Goal: Answer question/provide support: Share knowledge or assist other users

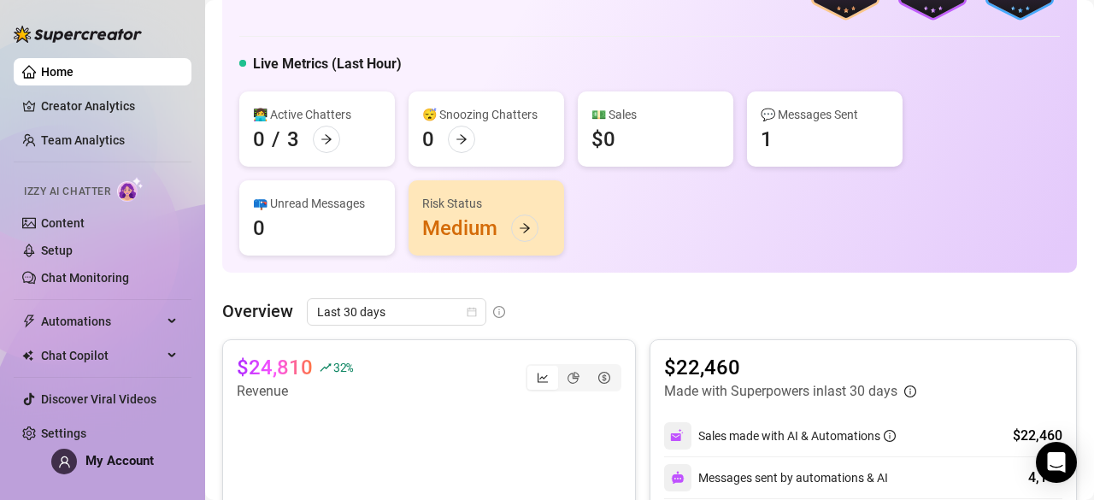
scroll to position [91, 0]
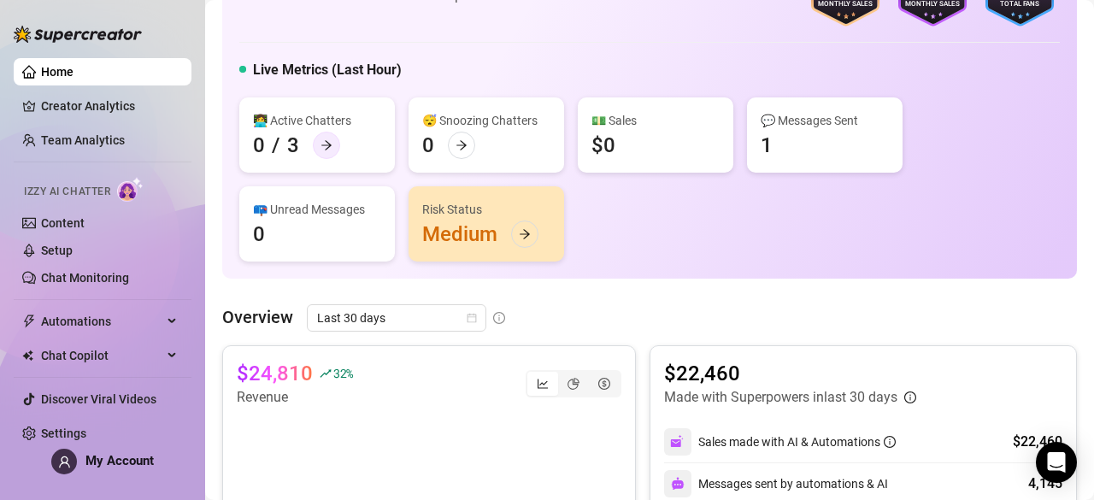
click at [331, 143] on icon "arrow-right" at bounding box center [326, 145] width 12 height 12
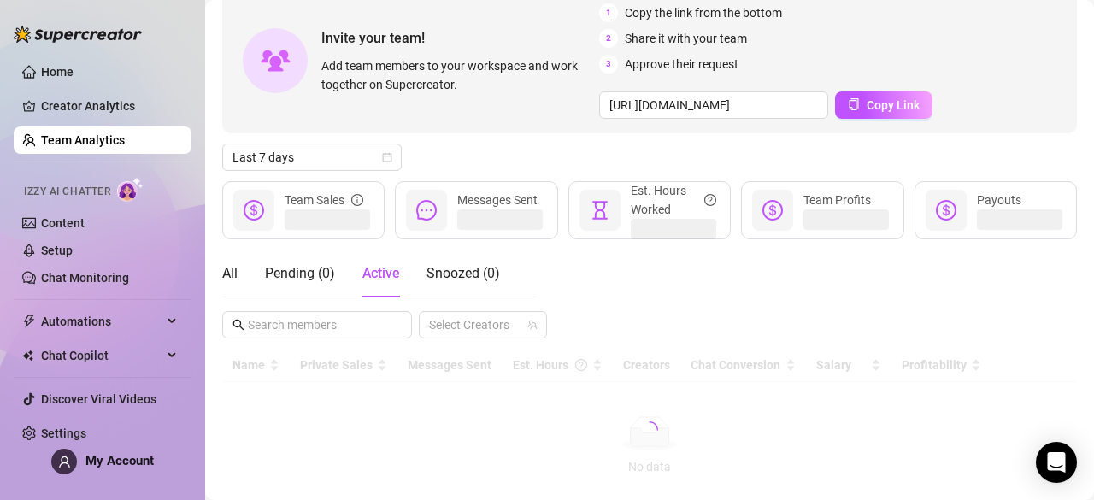
scroll to position [152, 0]
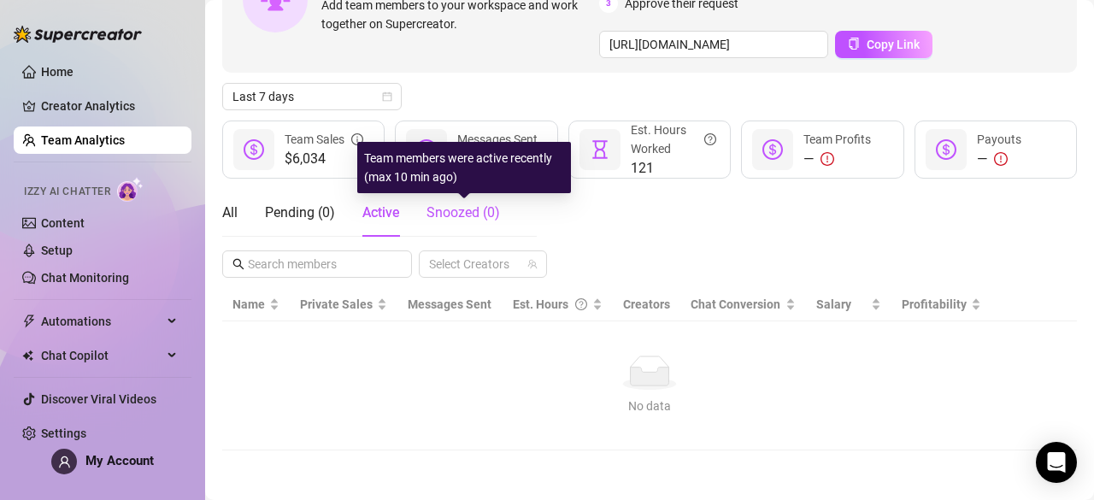
click at [455, 214] on span "Snoozed ( 0 )" at bounding box center [462, 212] width 73 height 16
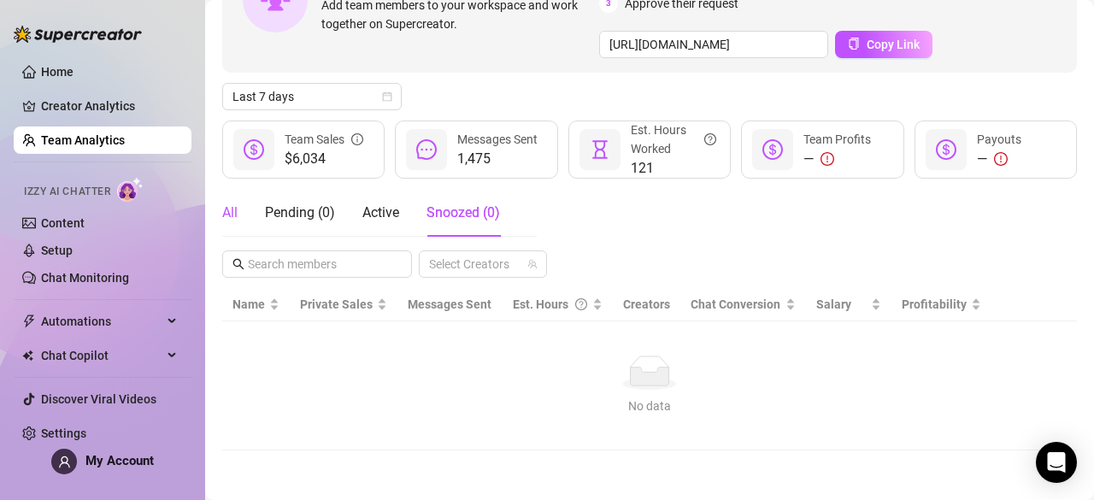
click at [231, 220] on div "All" at bounding box center [229, 212] width 15 height 21
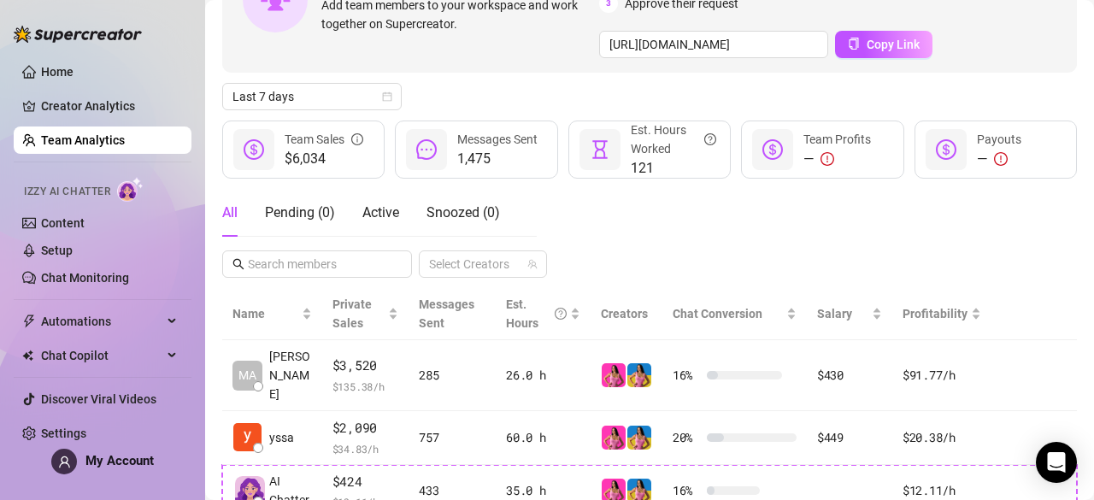
scroll to position [272, 0]
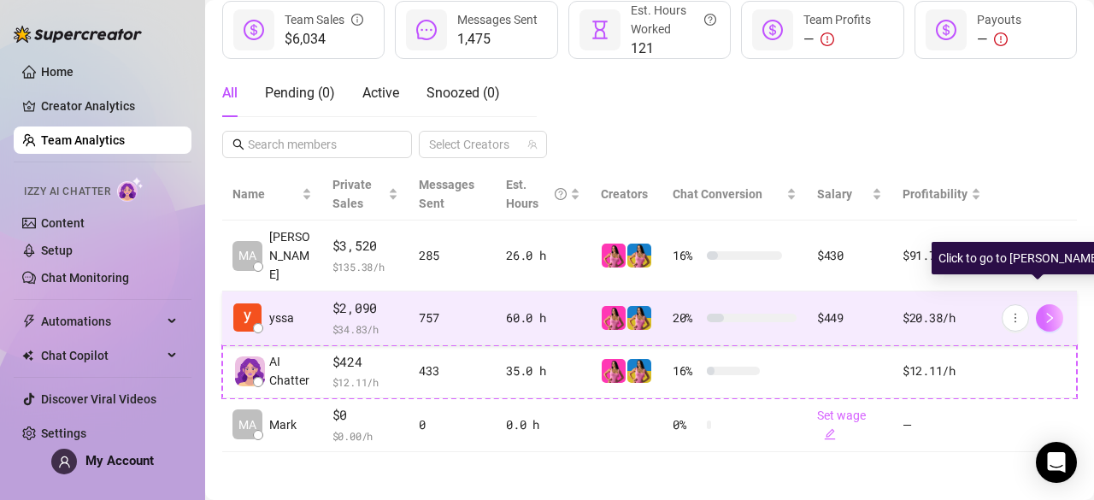
click at [1036, 304] on button "button" at bounding box center [1049, 317] width 27 height 27
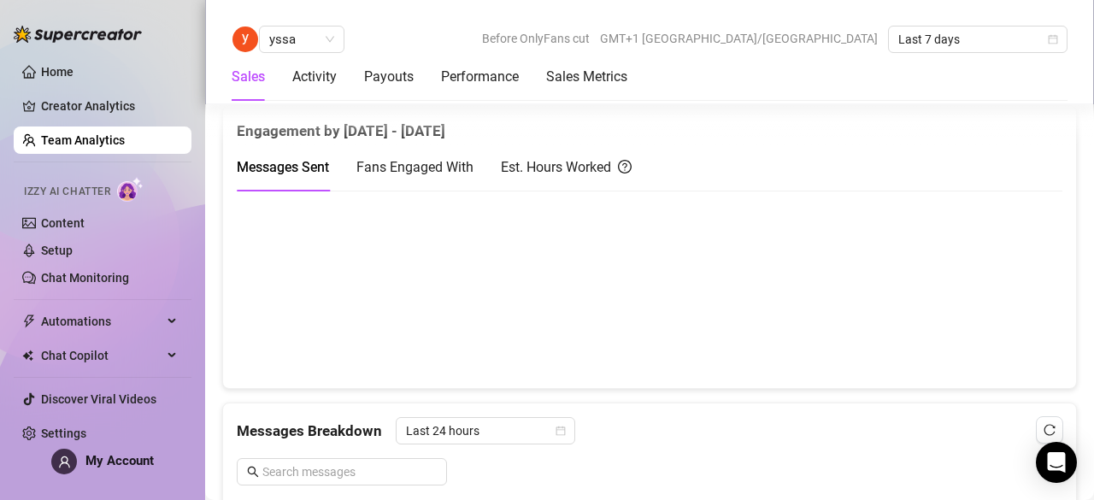
scroll to position [815, 0]
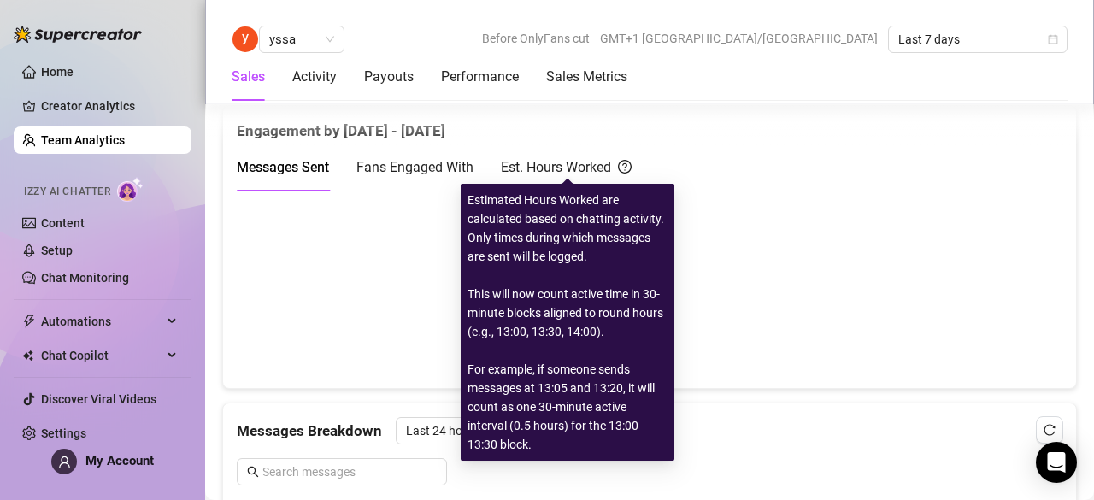
click at [516, 168] on div "Est. Hours Worked" at bounding box center [566, 166] width 131 height 21
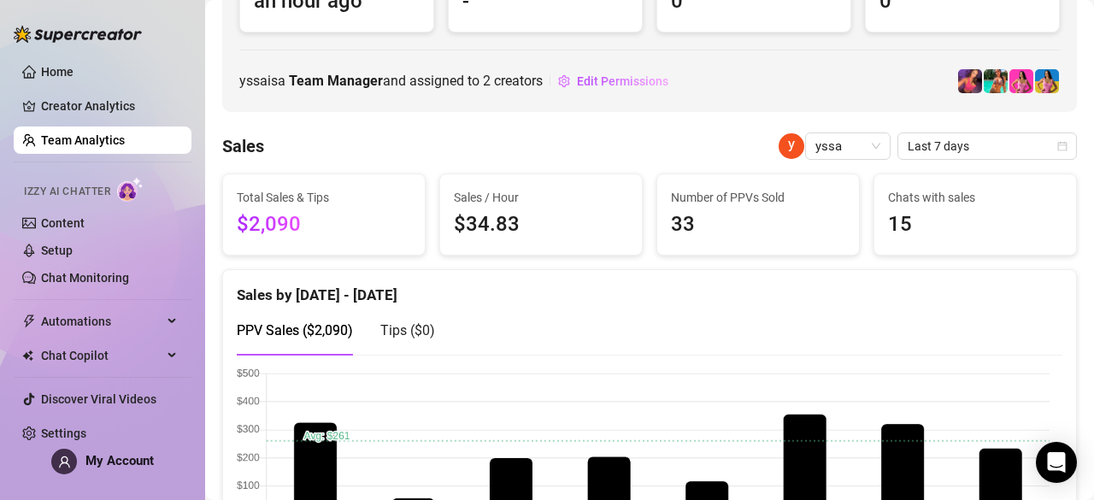
scroll to position [0, 0]
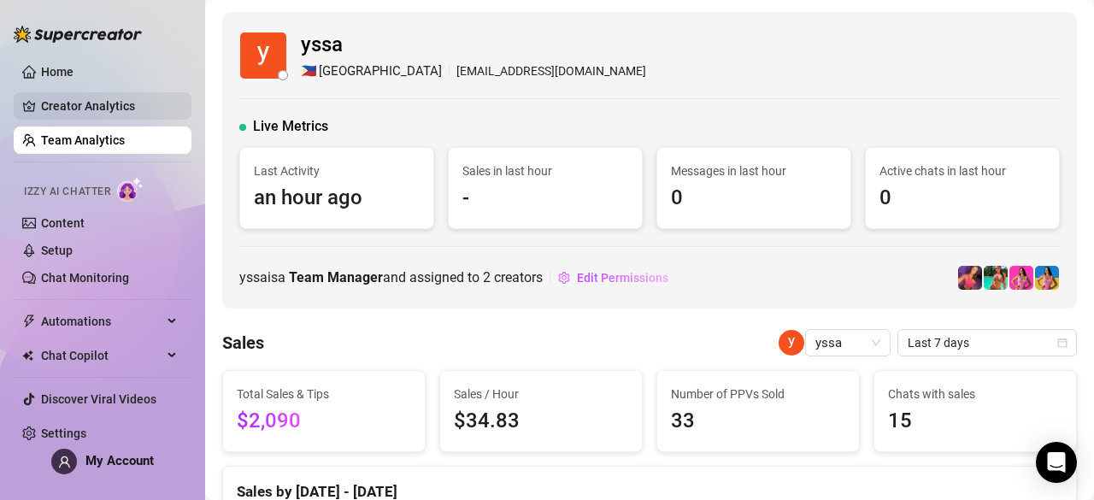
click at [115, 111] on link "Creator Analytics" at bounding box center [109, 105] width 137 height 27
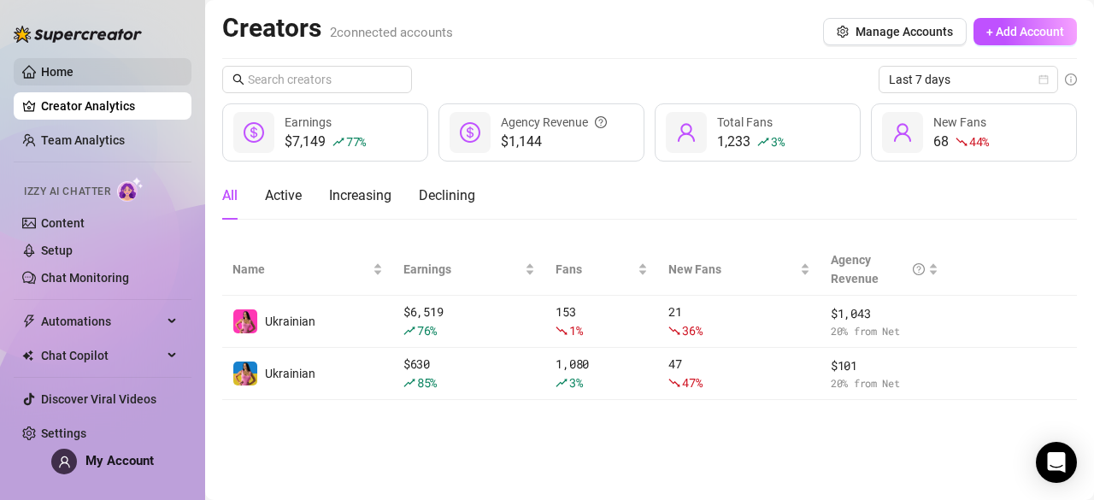
click at [73, 79] on link "Home" at bounding box center [57, 72] width 32 height 14
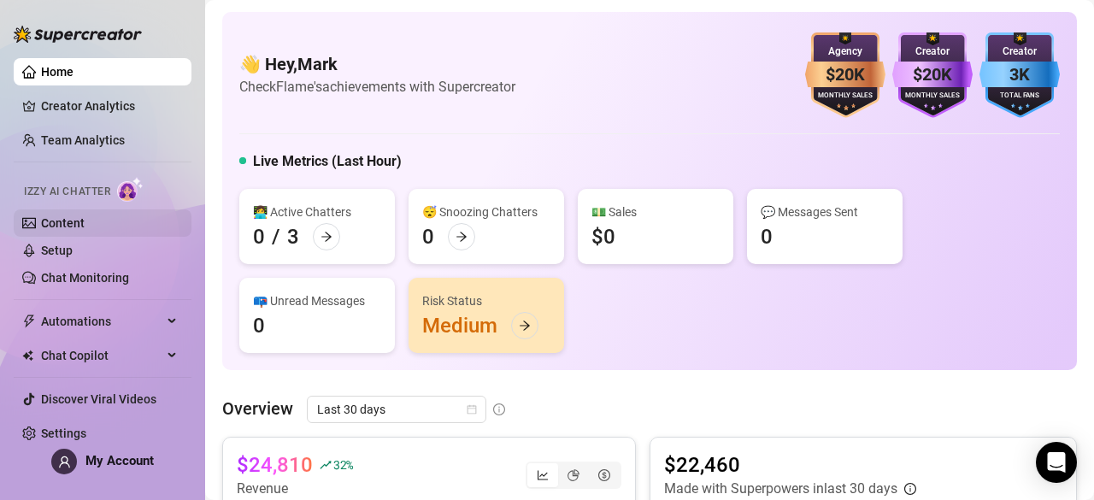
click at [85, 222] on link "Content" at bounding box center [63, 223] width 44 height 14
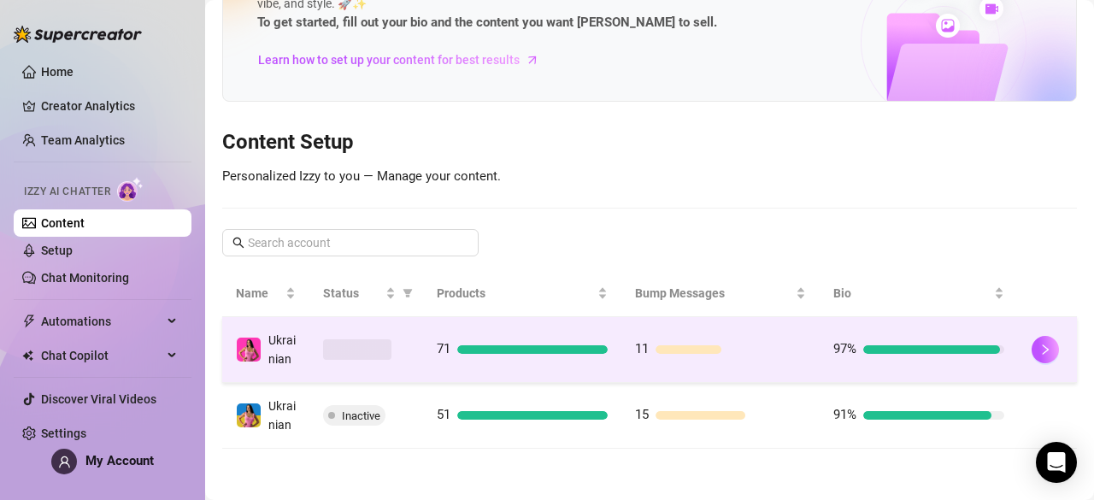
scroll to position [111, 0]
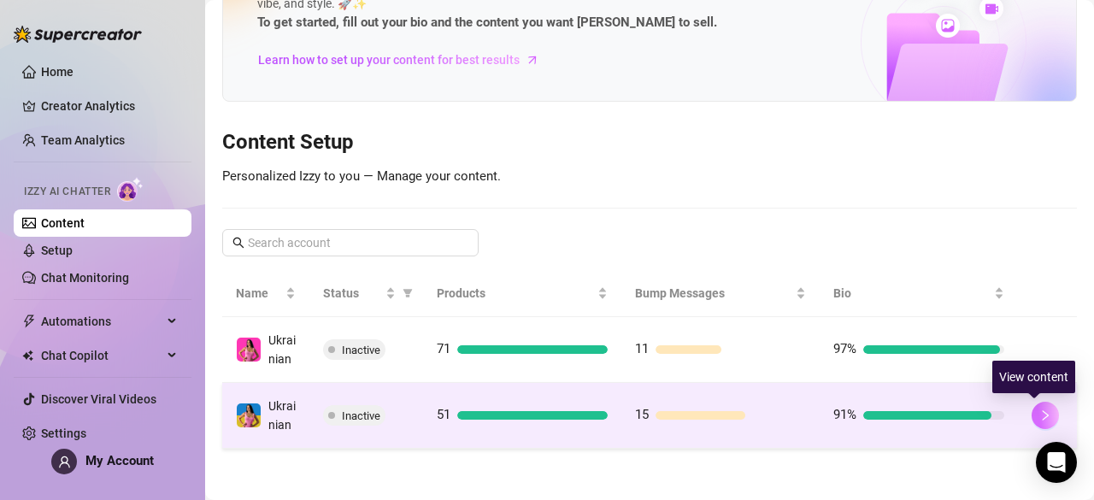
click at [1039, 412] on icon "right" at bounding box center [1045, 415] width 12 height 12
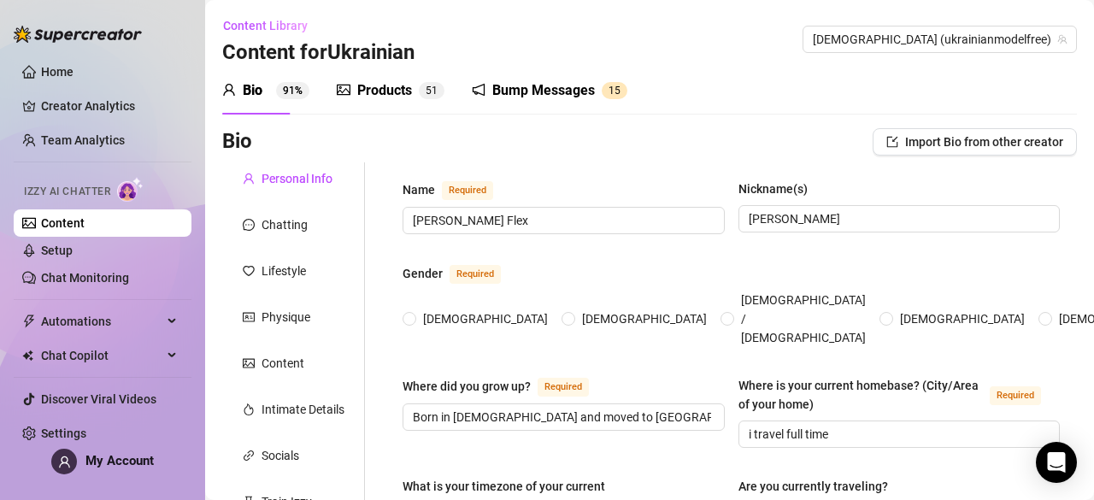
type input "[PERSON_NAME] Flex"
type input "[PERSON_NAME]"
type input "Born in [DEMOGRAPHIC_DATA] and moved to [GEOGRAPHIC_DATA] when i was [DEMOGRAPH…"
type input "i travel full time"
type textarea "I travel full-time, bouncing between an RV and hotels for work. I compete in bi…"
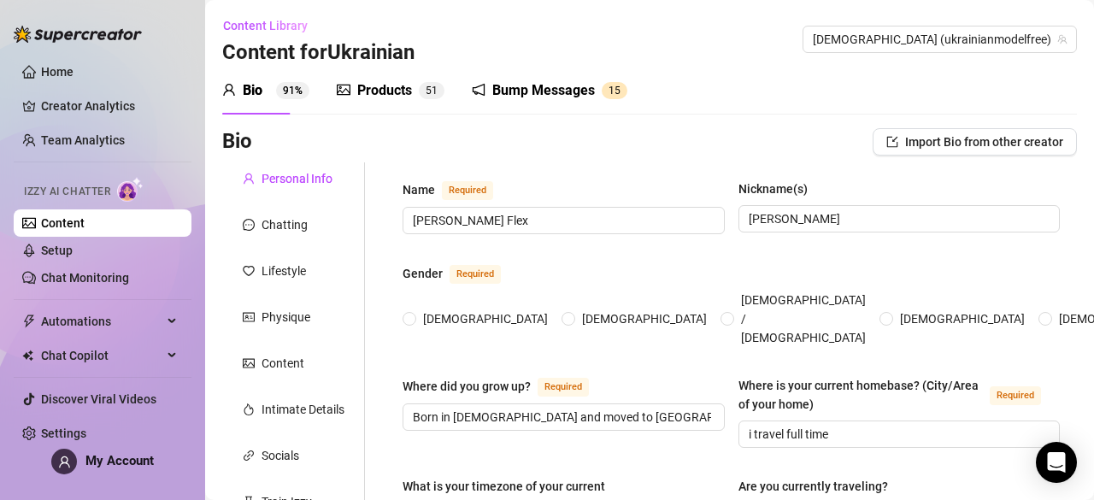
type input "straight"
type input "married"
type input "yes"
type input "no"
type input "content creator and body builder"
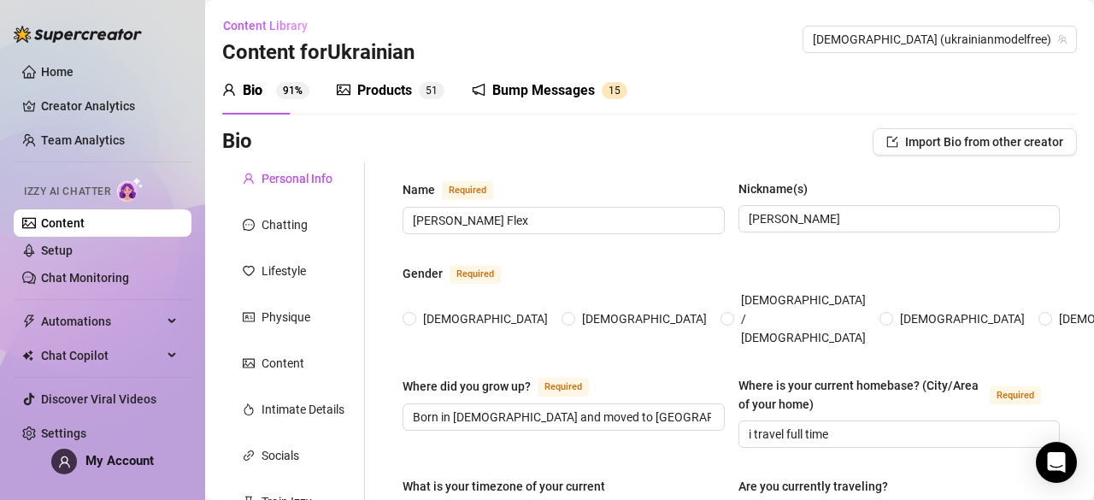
type input "stay at home mom"
type input "high school"
type input "[DEMOGRAPHIC_DATA]"
type input "conservative"
type textarea "I dream of opening my own art studio where I can create, teach, and share how p…"
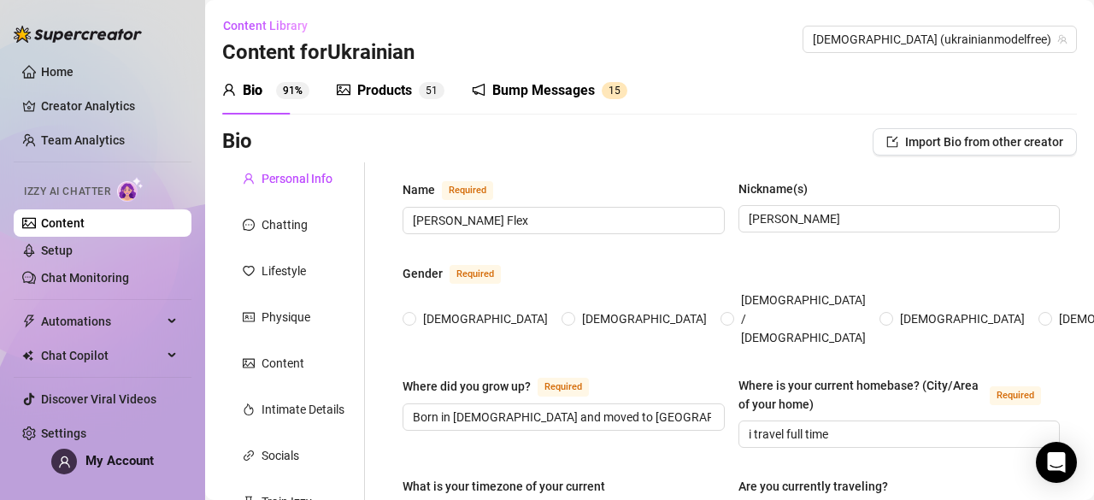
type textarea "I started TikTok just for fun, posting random back-cracking videos — and out of…"
type textarea "After going through a tough bankruptcy, I made the bold choice to sell our fami…"
type textarea "I’m grateful for all the support I receive, as it allows me to explore the worl…"
radio input "true"
type input "[DATE]"
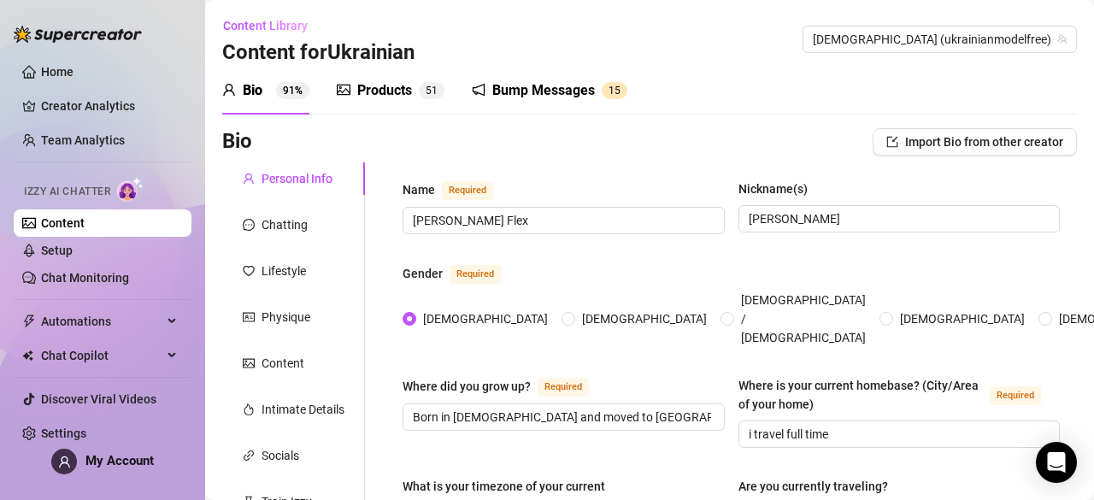
click at [981, 56] on div "Content Library Content for Ukrainian Ukrainian (ukrainianmodelfree)" at bounding box center [649, 39] width 854 height 55
click at [984, 50] on span "[DEMOGRAPHIC_DATA] (ukrainianmodelfree)" at bounding box center [940, 39] width 254 height 26
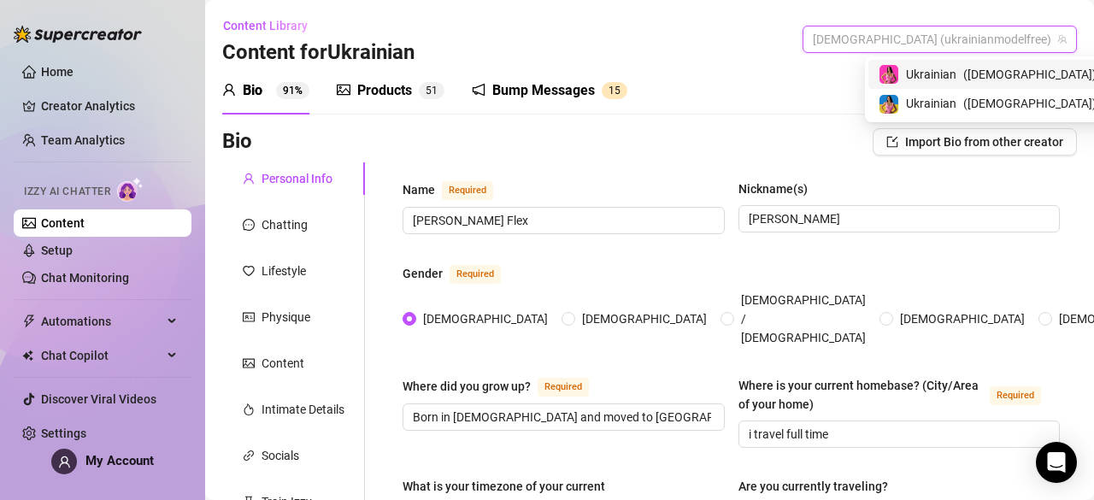
click at [993, 68] on span "( [DEMOGRAPHIC_DATA] )" at bounding box center [1029, 74] width 133 height 19
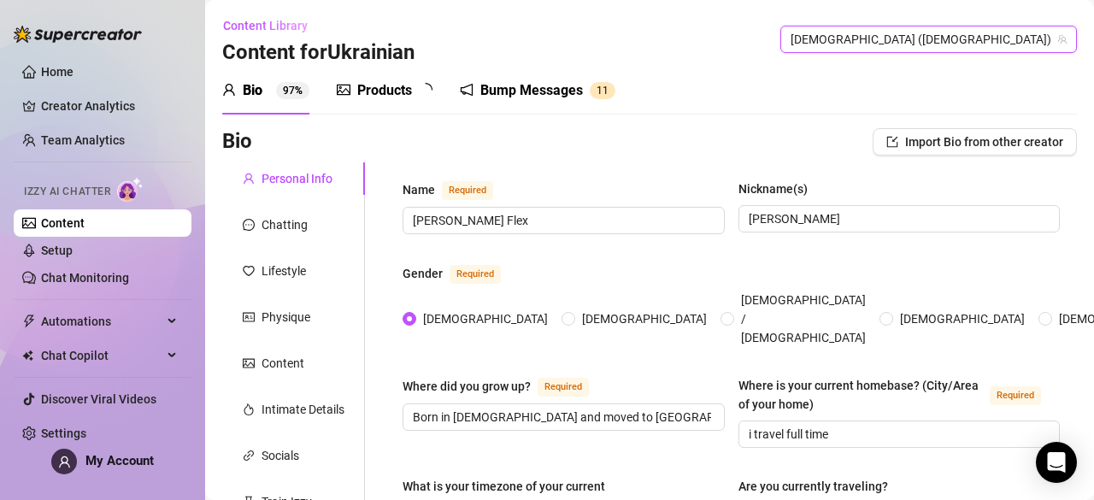
radio input "true"
type input "[DATE]"
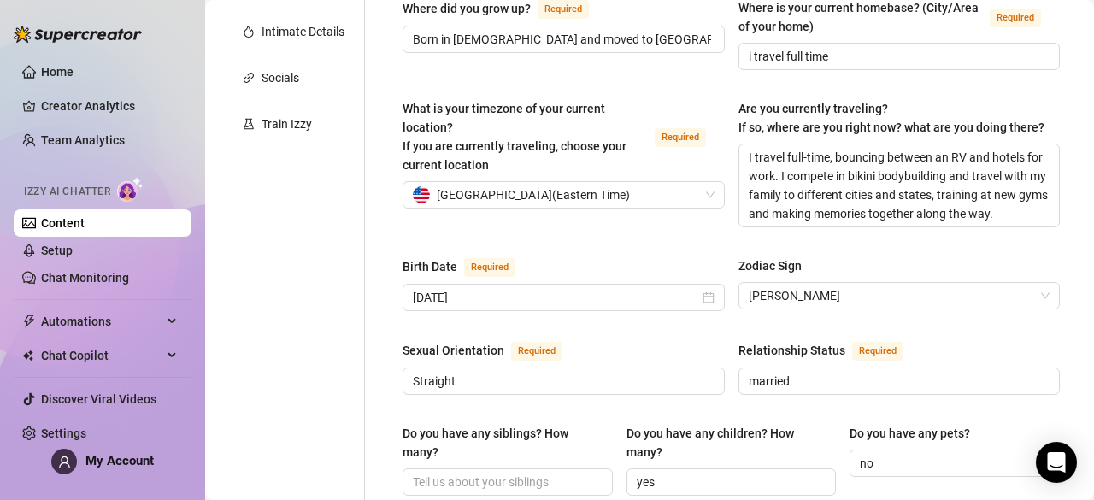
scroll to position [375, 0]
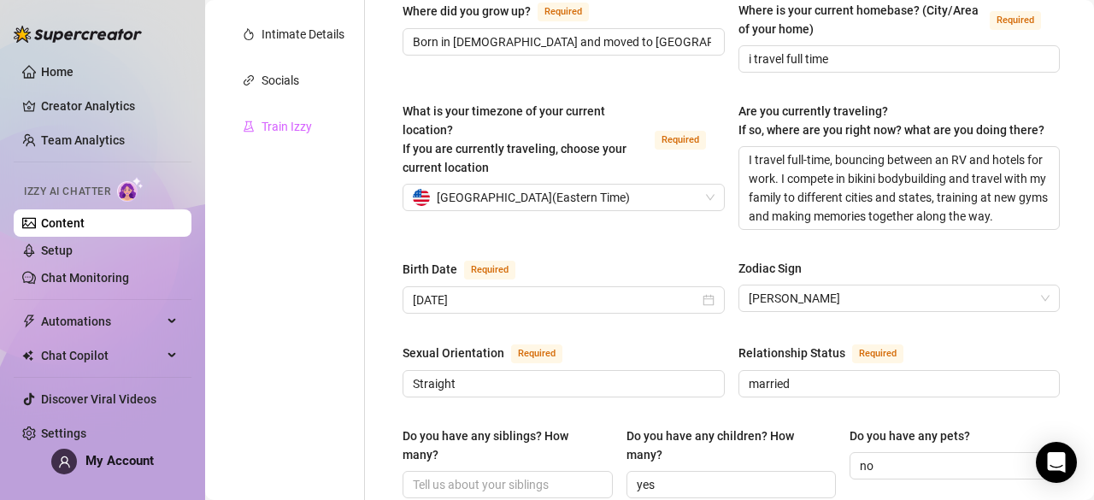
click at [314, 134] on div "Train Izzy" at bounding box center [293, 126] width 143 height 32
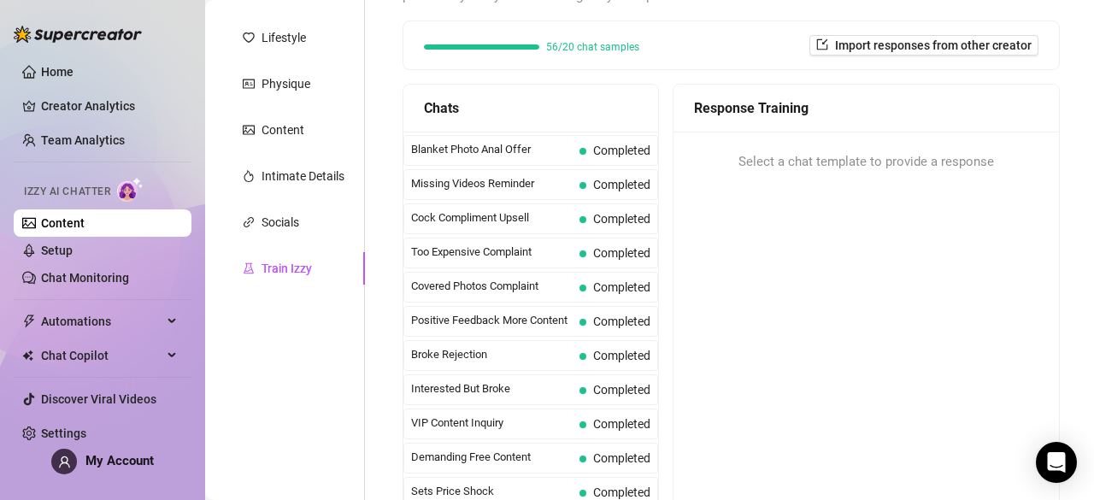
scroll to position [170, 0]
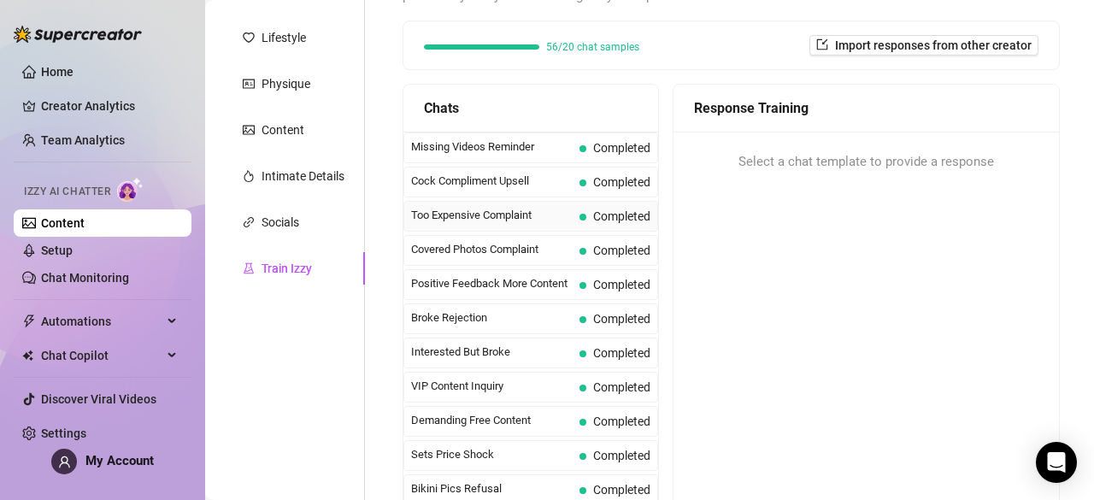
click at [545, 201] on div "Too Expensive Complaint Completed" at bounding box center [530, 216] width 255 height 31
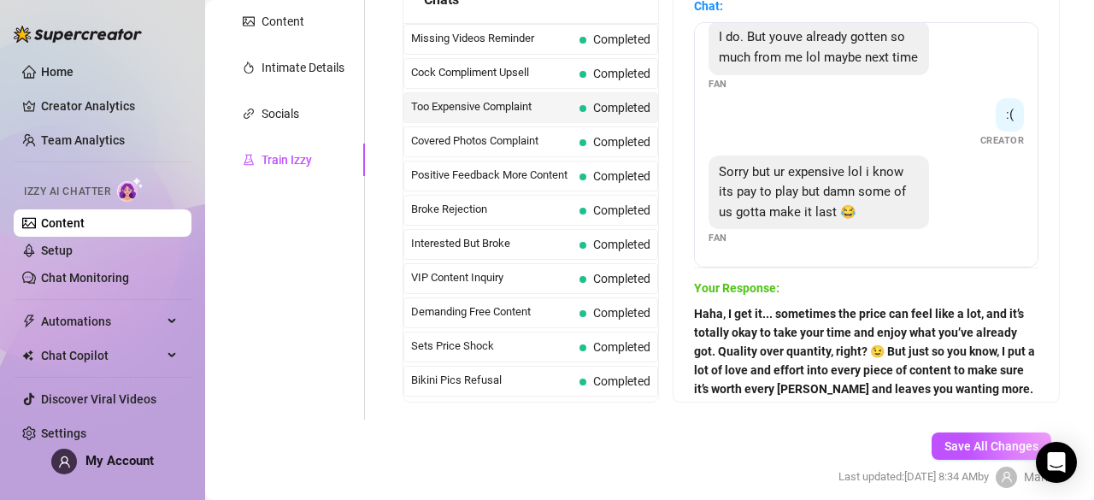
scroll to position [343, 0]
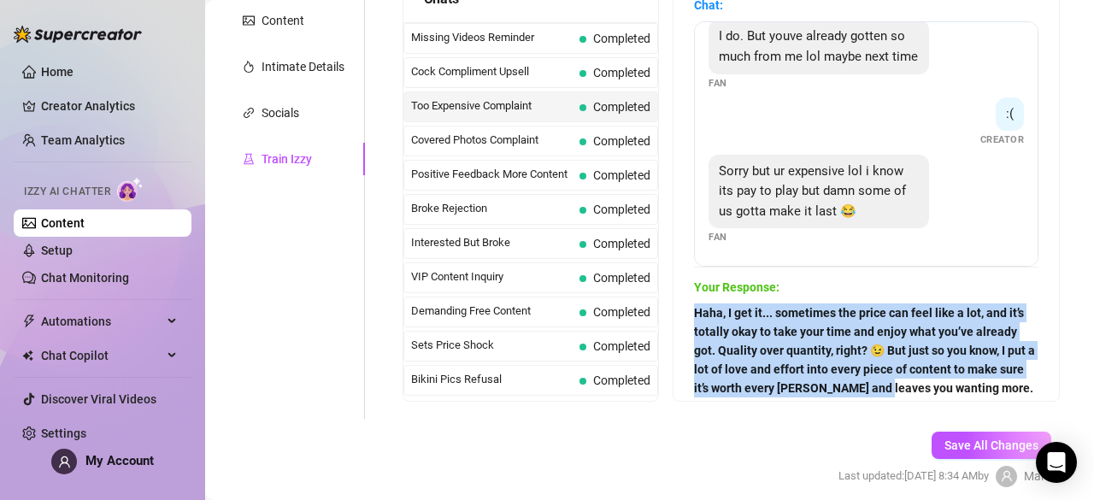
drag, startPoint x: 704, startPoint y: 312, endPoint x: 1008, endPoint y: 381, distance: 311.9
click at [1008, 381] on div "Chat: Oh no lol too expensive Fan its worth it 😘 Creator That may be true but t…" at bounding box center [865, 187] width 385 height 425
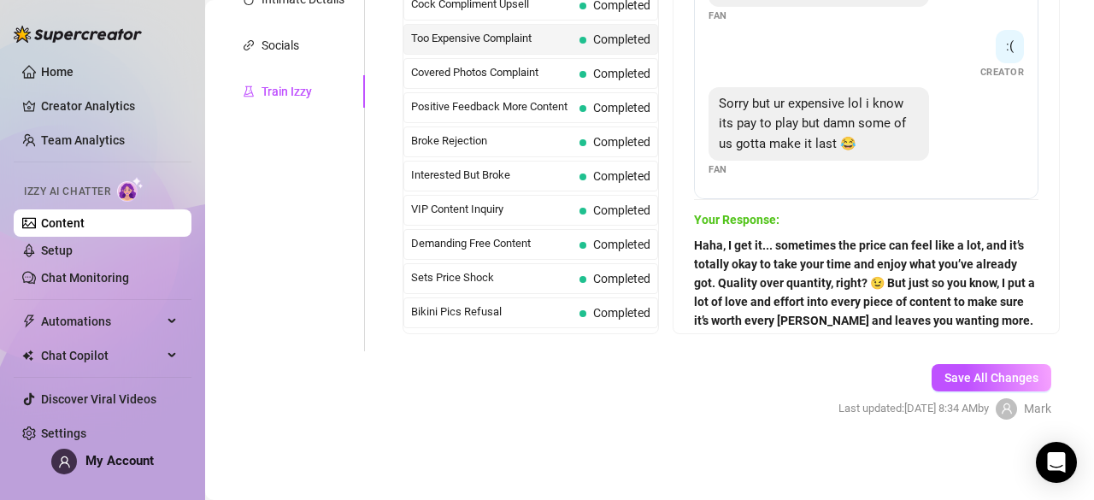
click at [1024, 320] on span "Haha, I get it... sometimes the price can feel like a lot, and it’s totally oka…" at bounding box center [866, 302] width 344 height 132
click at [1017, 320] on strong "Haha, I get it... sometimes the price can feel like a lot, and it’s totally oka…" at bounding box center [864, 301] width 341 height 126
drag, startPoint x: 1000, startPoint y: 273, endPoint x: 699, endPoint y: 339, distance: 308.0
click at [699, 339] on div "Help fine-tune Izzy by replying to chats in your own tone and style. She’ll lea…" at bounding box center [730, 51] width 691 height 599
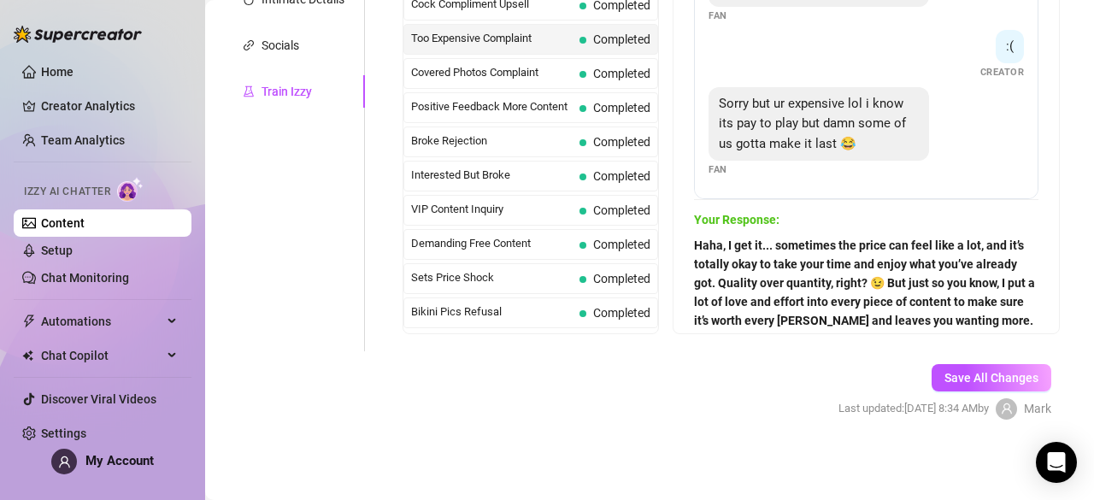
click at [795, 220] on span "Your Response:" at bounding box center [866, 219] width 344 height 19
click at [596, 68] on span "Completed" at bounding box center [621, 74] width 57 height 14
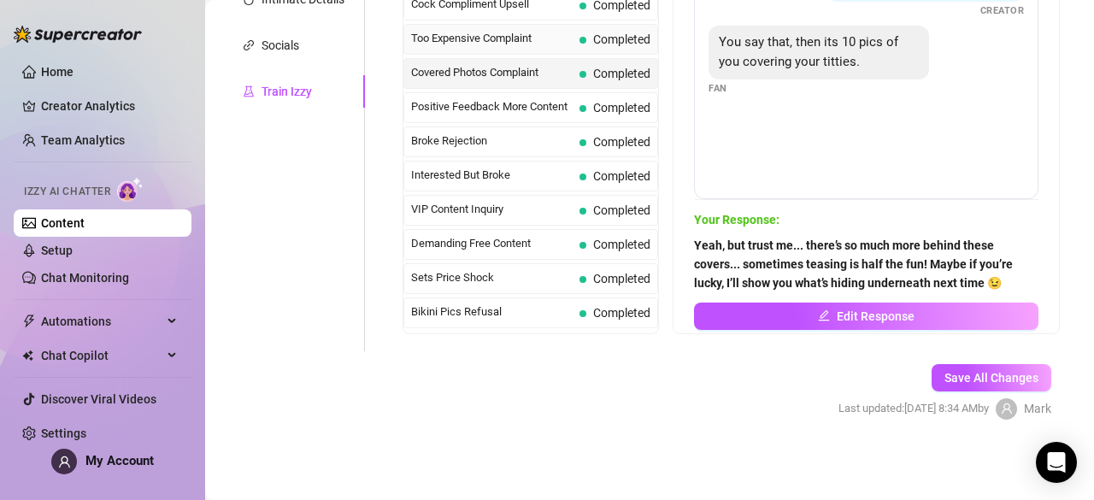
click at [596, 43] on span "Completed" at bounding box center [614, 39] width 71 height 19
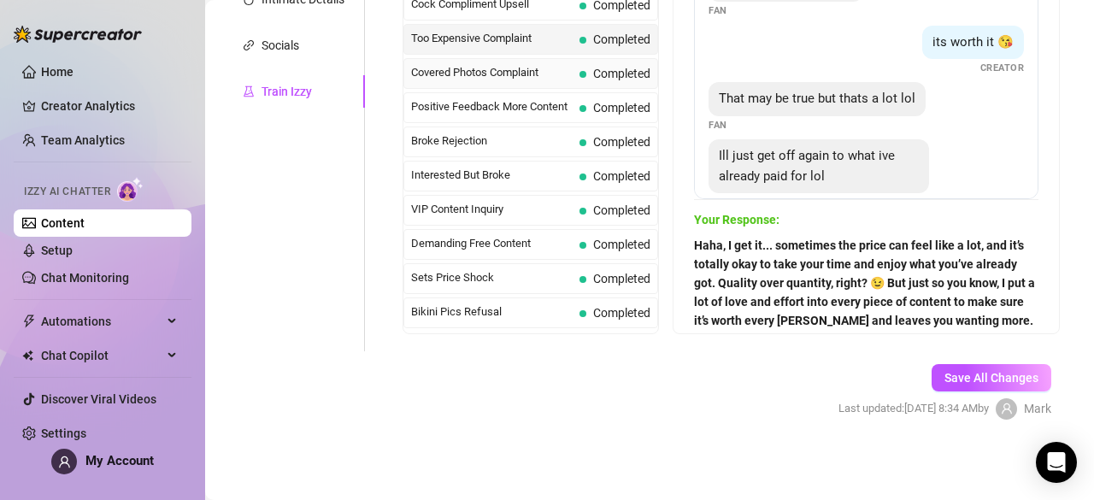
click at [612, 67] on span "Completed" at bounding box center [621, 74] width 57 height 14
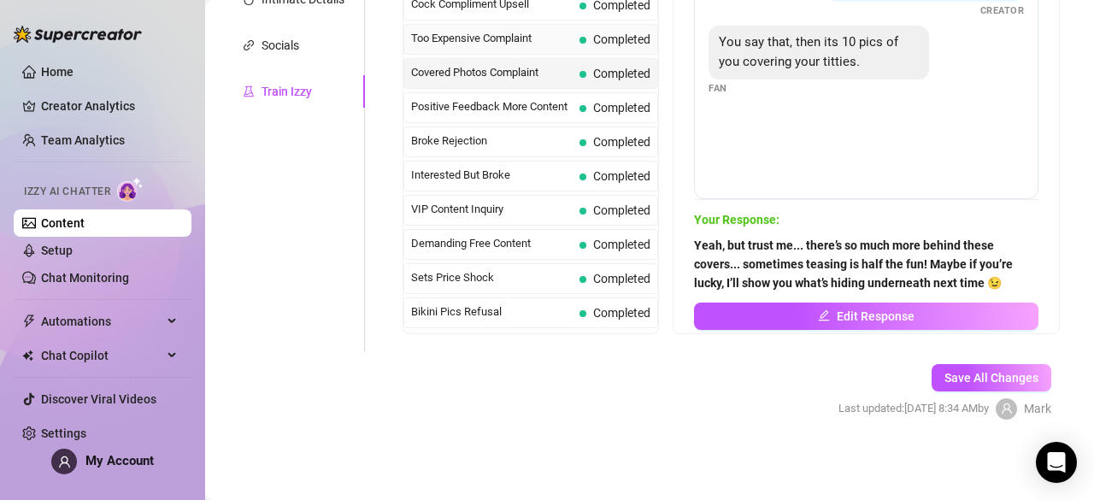
click at [600, 42] on span "Completed" at bounding box center [614, 39] width 71 height 19
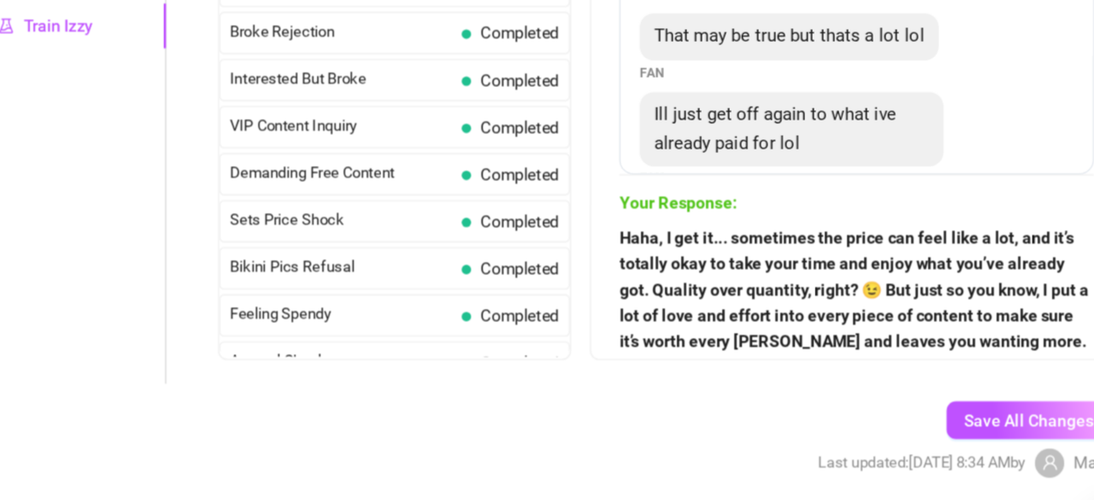
scroll to position [241, 0]
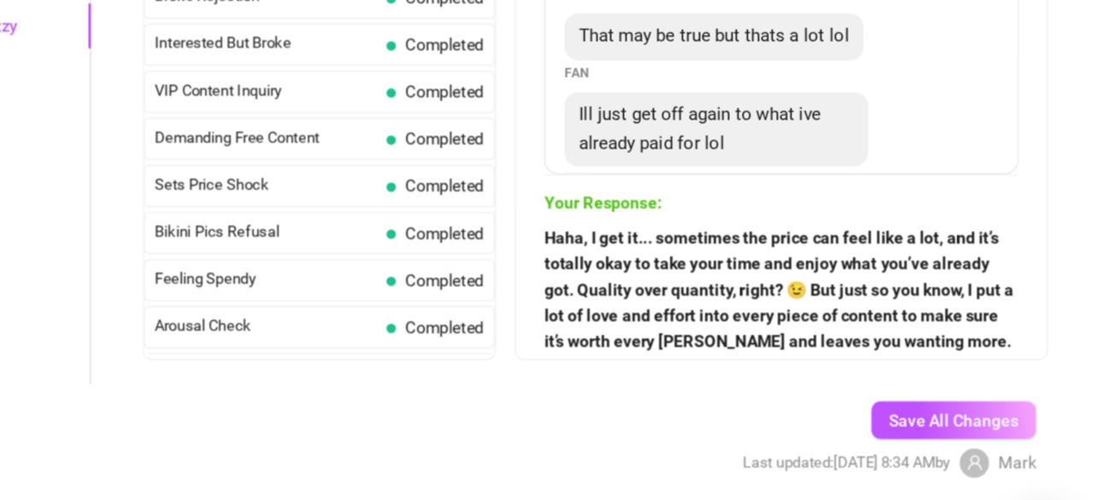
click at [1012, 323] on strong "Haha, I get it... sometimes the price can feel like a lot, and it’s totally oka…" at bounding box center [864, 301] width 341 height 126
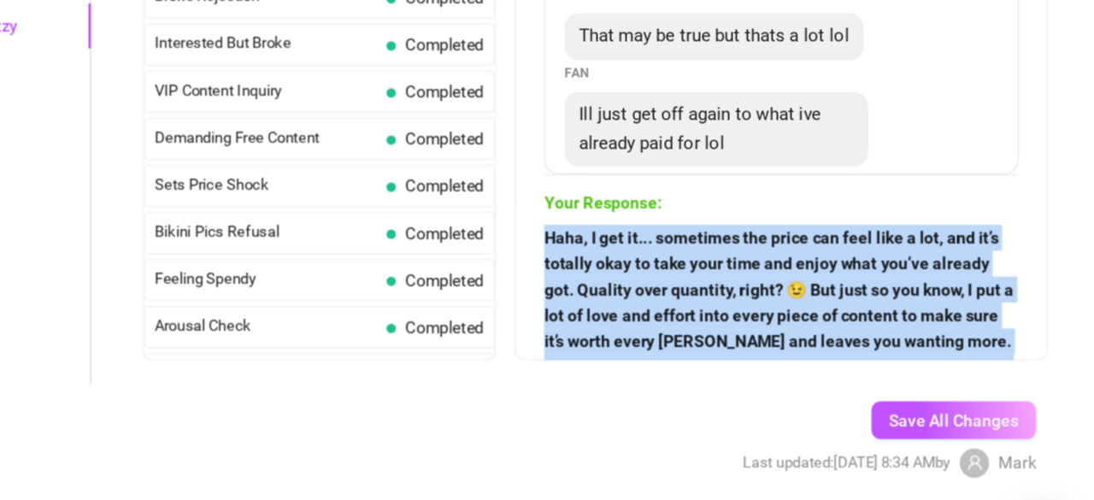
click at [1012, 323] on strong "Haha, I get it... sometimes the price can feel like a lot, and it’s totally oka…" at bounding box center [864, 301] width 341 height 126
copy form "Haha, I get it... sometimes the price can feel like a lot, and it’s totally oka…"
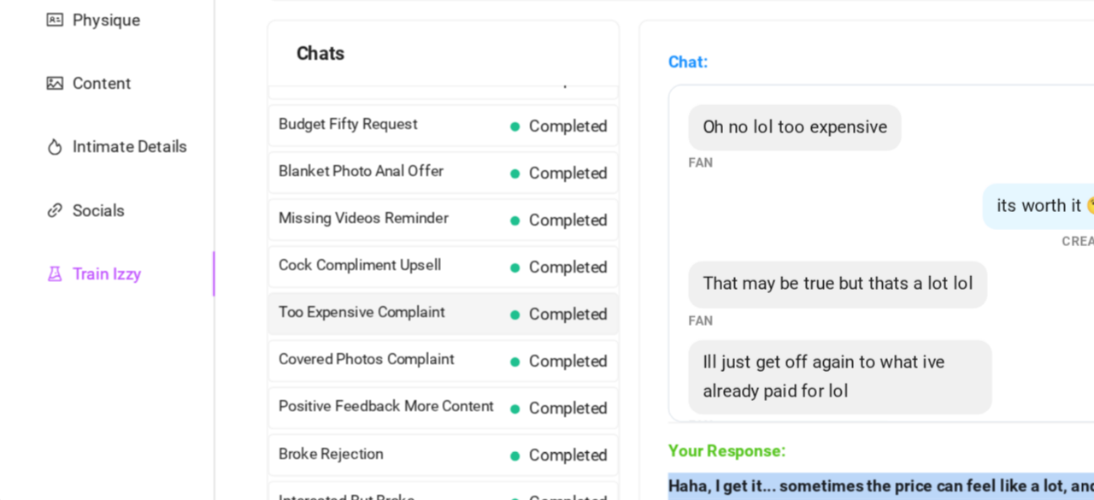
scroll to position [92, 0]
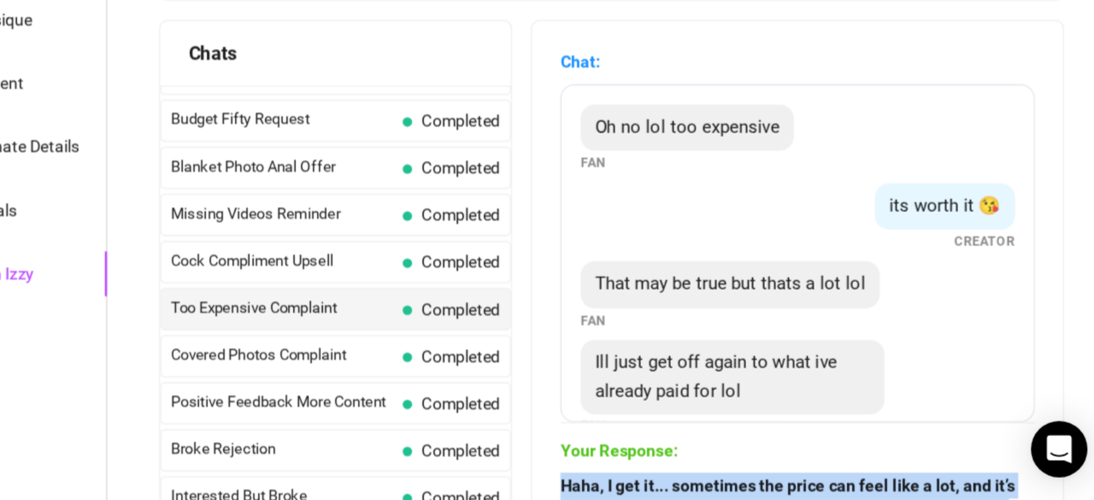
copy form "Haha, I get it... sometimes the price can feel like a lot, and it’s totally oka…"
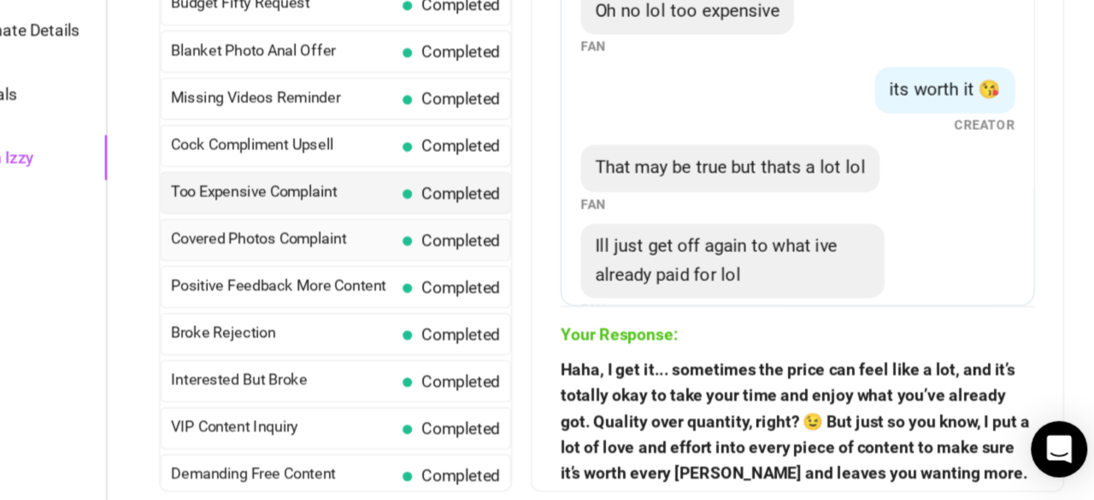
click at [523, 301] on span "Covered Photos Complaint" at bounding box center [491, 309] width 161 height 17
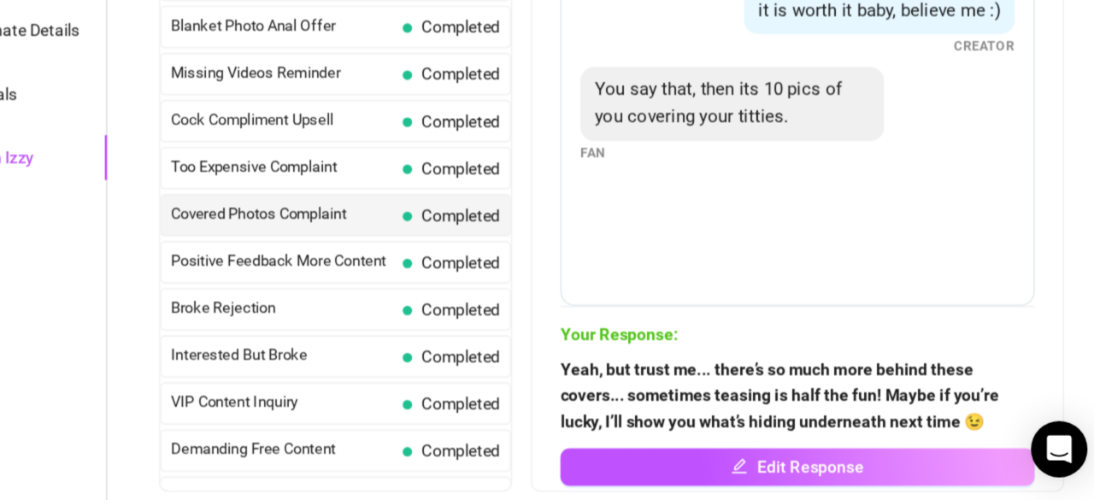
scroll to position [109, 0]
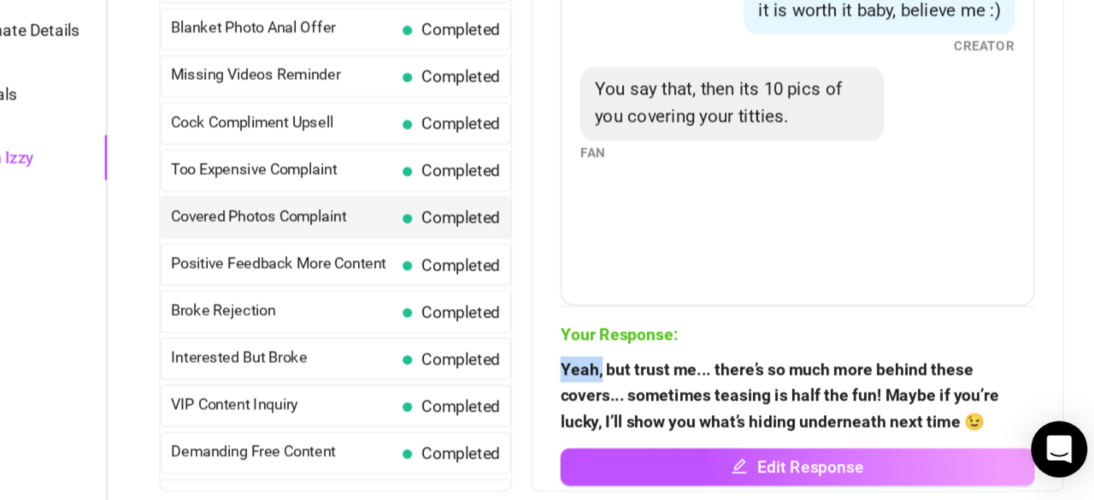
drag, startPoint x: 706, startPoint y: 403, endPoint x: 734, endPoint y: 412, distance: 29.5
click at [734, 412] on span "Yeah, but trust me... there’s so much more behind these covers... sometimes tea…" at bounding box center [866, 423] width 344 height 56
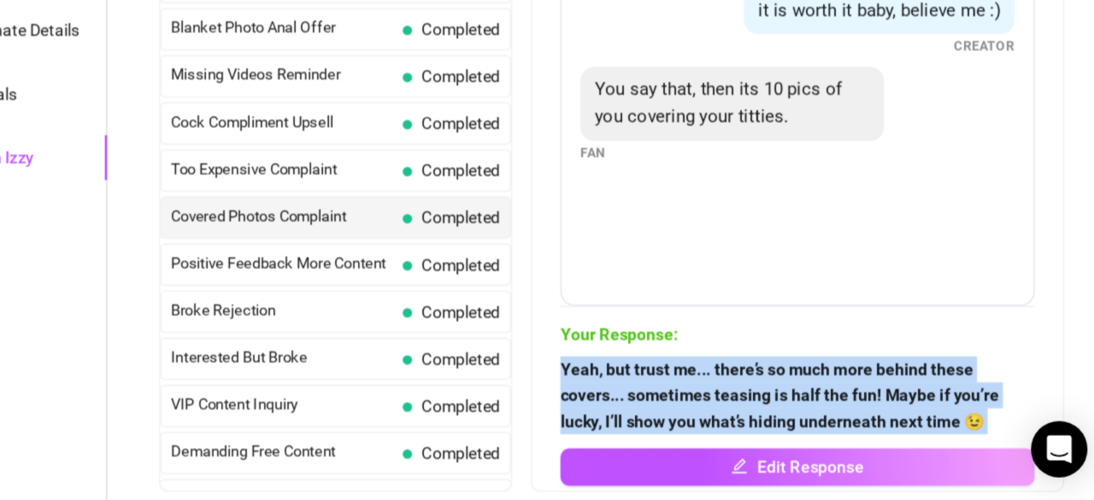
click at [734, 412] on span "Yeah, but trust me... there’s so much more behind these covers... sometimes tea…" at bounding box center [866, 423] width 344 height 56
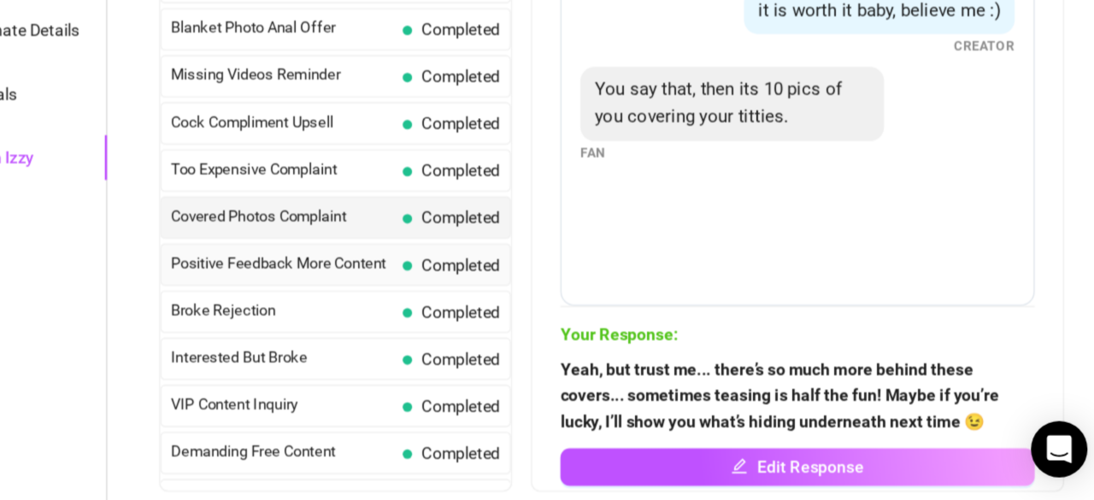
click at [546, 321] on span "Positive Feedback More Content" at bounding box center [491, 327] width 161 height 17
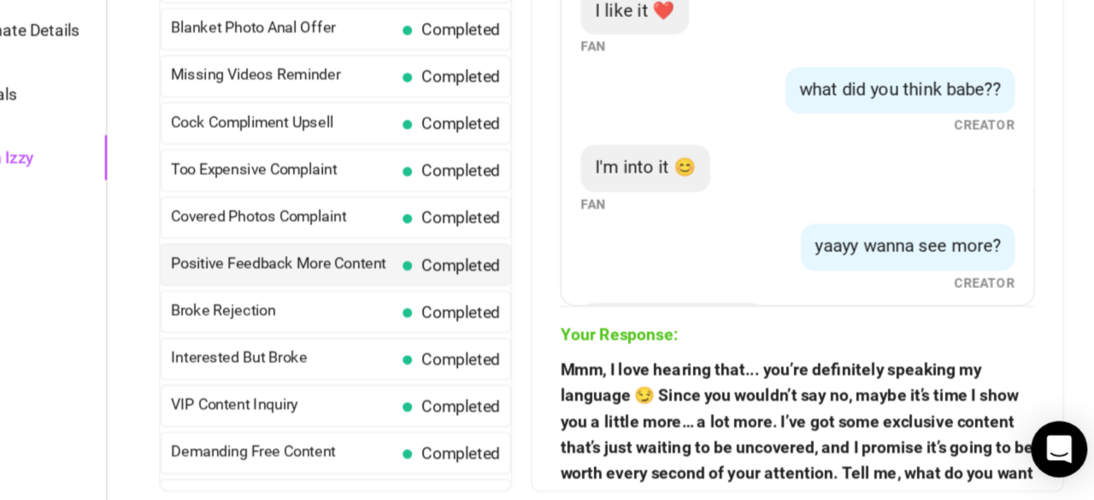
click at [764, 415] on strong "Mmm, I love hearing that... you’re definitely speaking my language 😏 Since you …" at bounding box center [865, 460] width 343 height 126
click at [784, 415] on strong "Mmm, I love hearing that... you’re definitely speaking my language 😏 Since you …" at bounding box center [865, 460] width 343 height 126
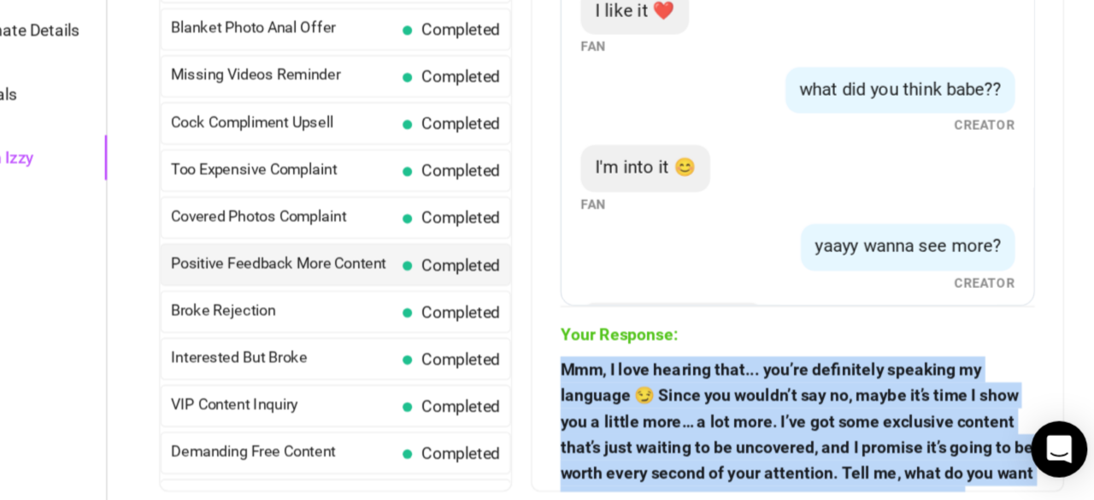
click at [784, 415] on strong "Mmm, I love hearing that... you’re definitely speaking my language 😏 Since you …" at bounding box center [865, 460] width 343 height 126
copy form "Mmm, I love hearing that... you’re definitely speaking my language 😏 Since you …"
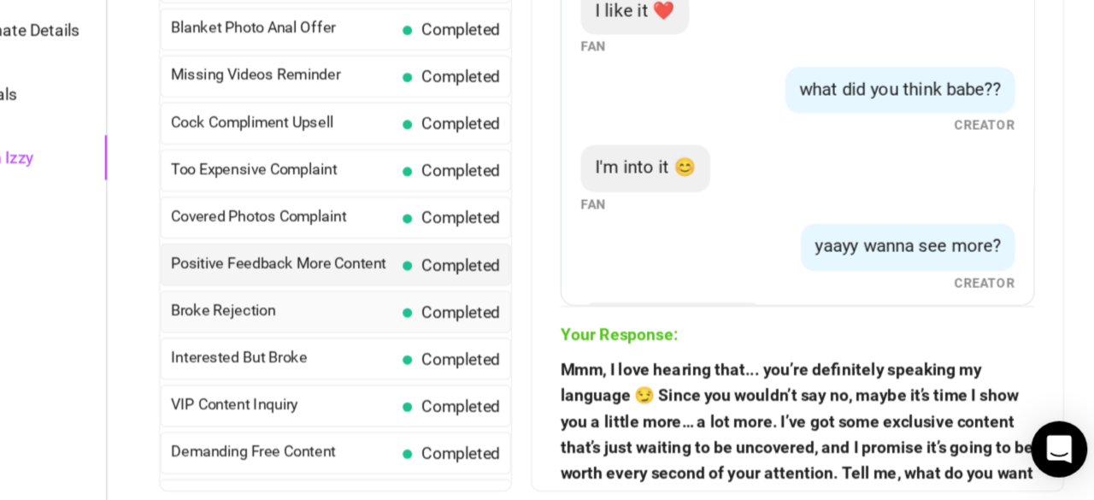
click at [605, 360] on span "Completed" at bounding box center [621, 362] width 57 height 14
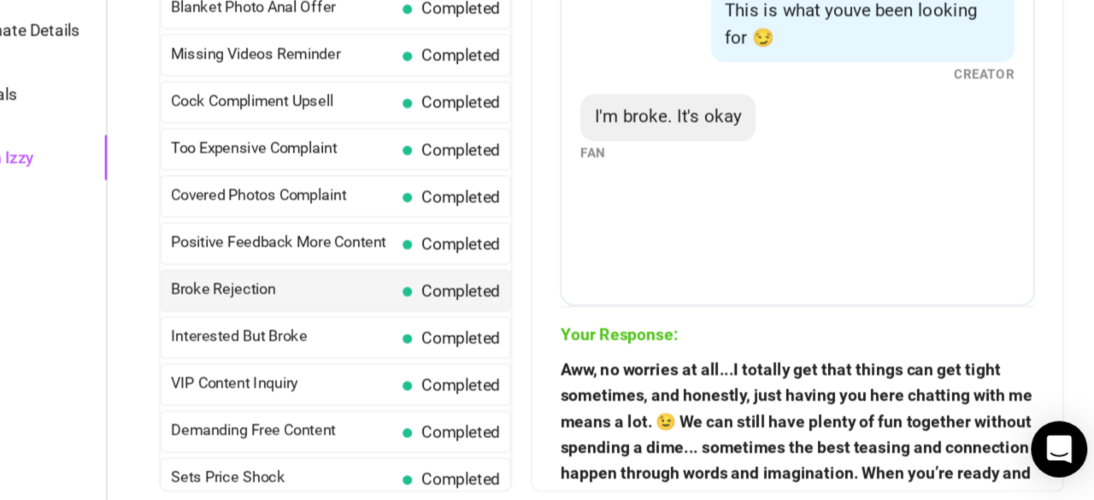
scroll to position [126, 0]
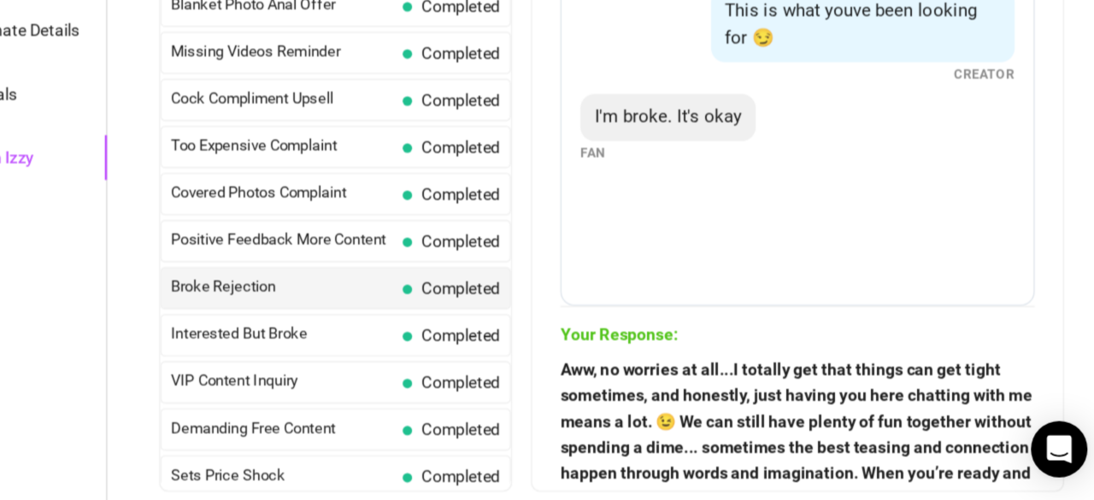
click at [783, 401] on strong "Aww, no worries at all...I totally get that things can get tight sometimes, and…" at bounding box center [865, 460] width 343 height 126
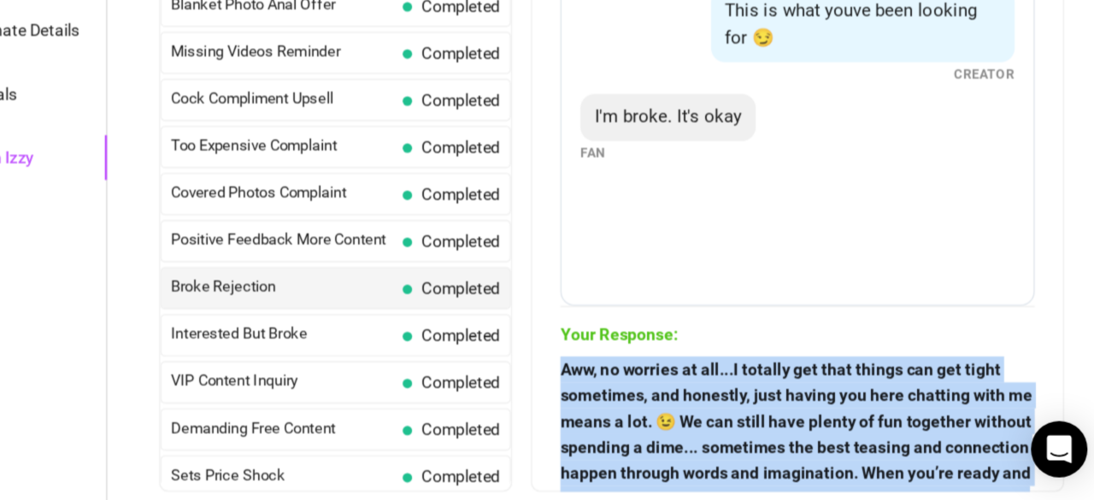
click at [783, 401] on strong "Aww, no worries at all...I totally get that things can get tight sometimes, and…" at bounding box center [865, 460] width 343 height 126
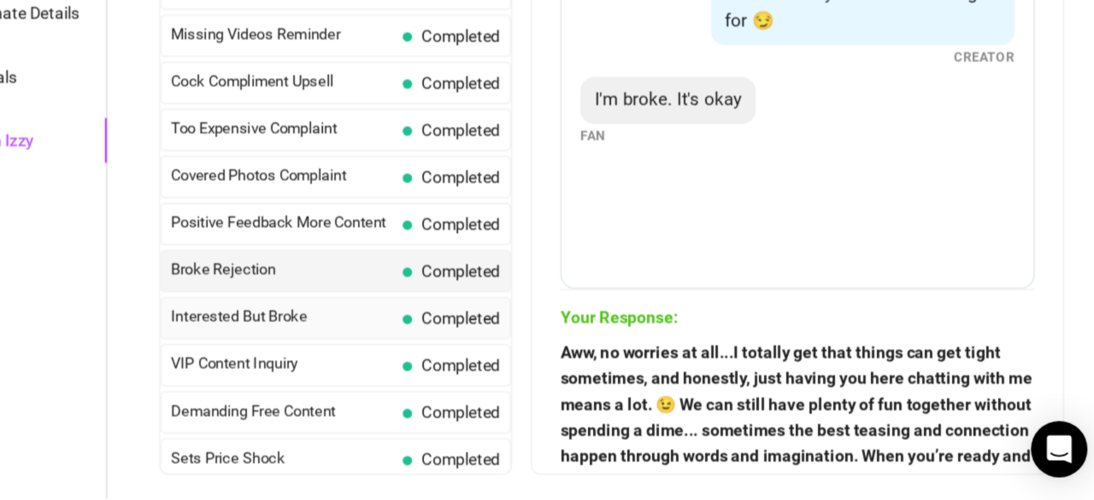
click at [593, 361] on span "Completed" at bounding box center [621, 368] width 57 height 14
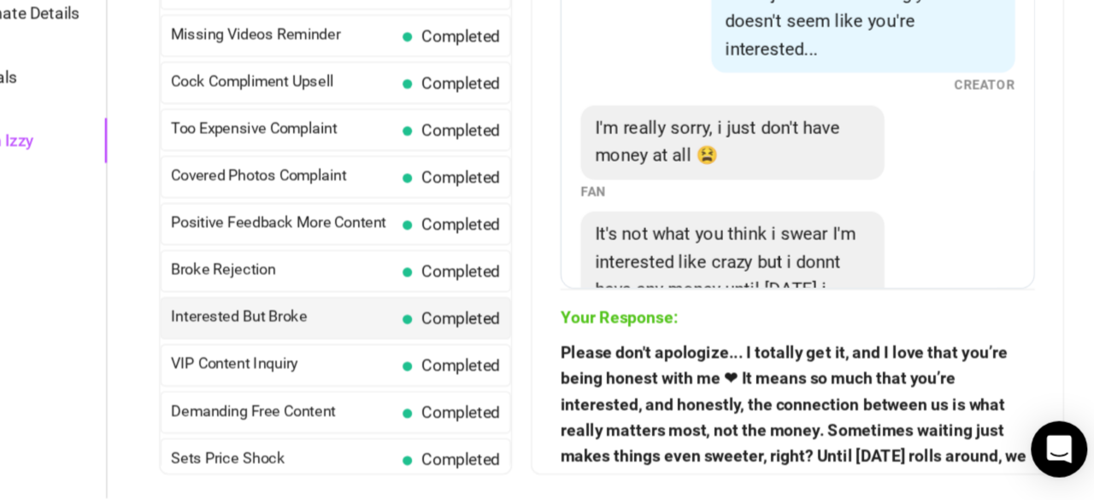
scroll to position [161, 0]
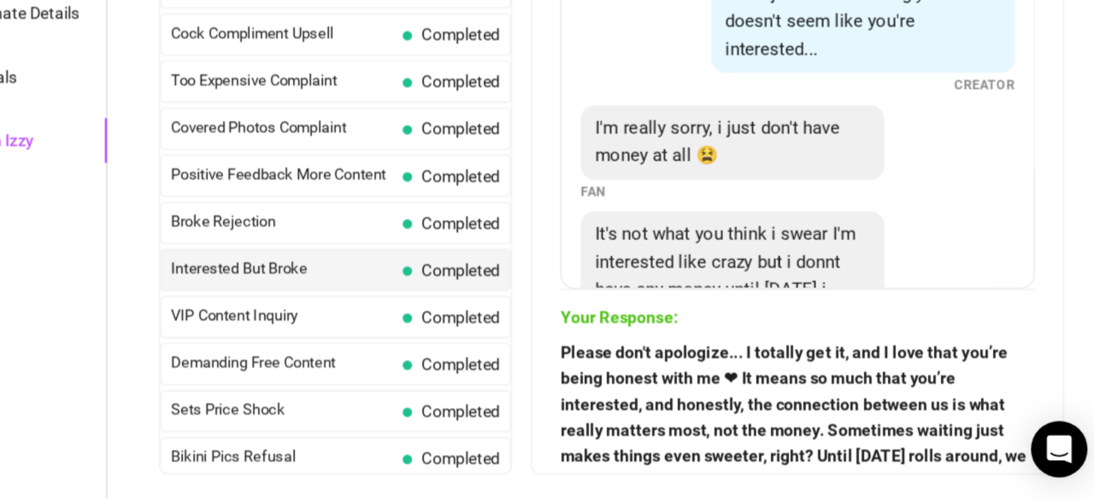
click at [753, 393] on strong "Please don't apologize... I totally get it, and I love that you’re being honest…" at bounding box center [863, 467] width 338 height 164
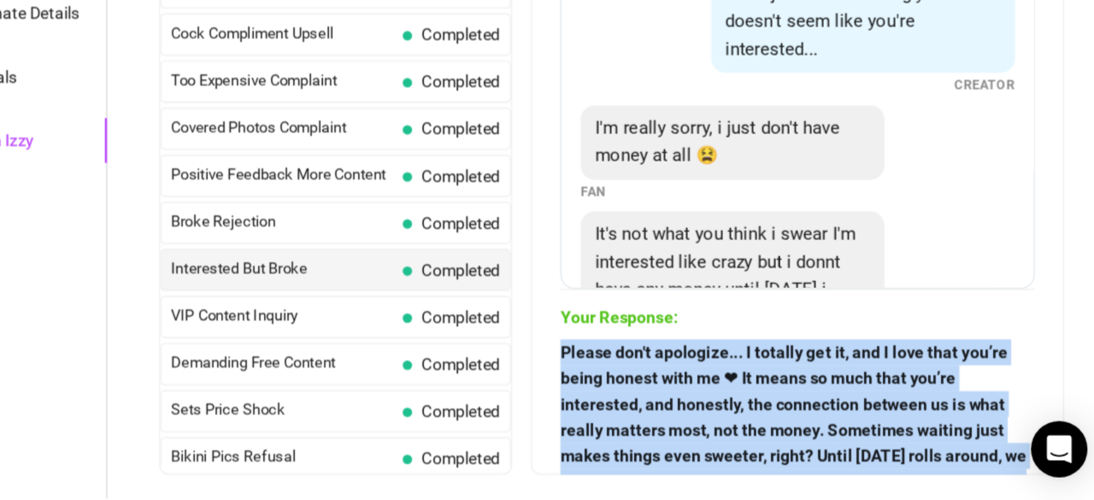
click at [753, 393] on strong "Please don't apologize... I totally get it, and I love that you’re being honest…" at bounding box center [863, 467] width 338 height 164
copy form "Please don't apologize... I totally get it, and I love that you’re being honest…"
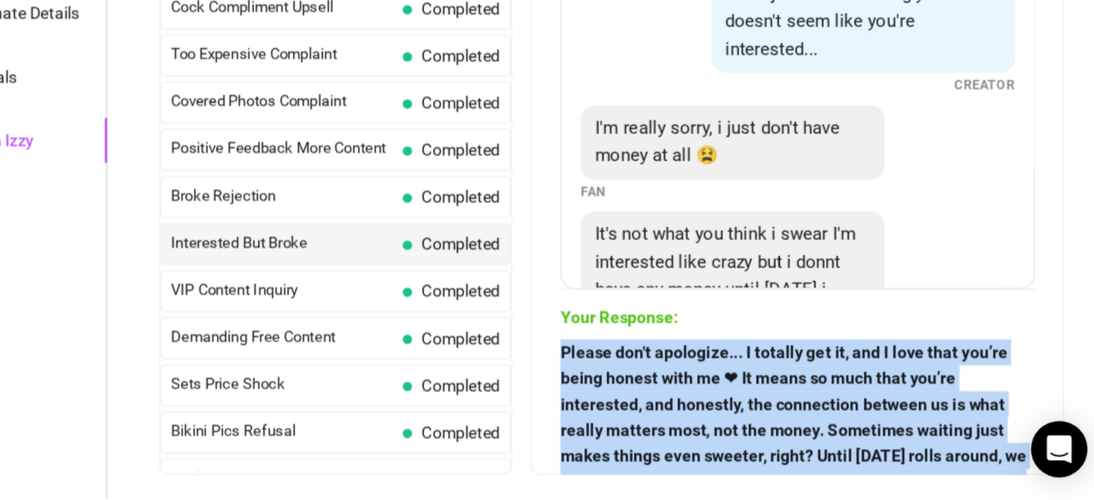
scroll to position [182, 0]
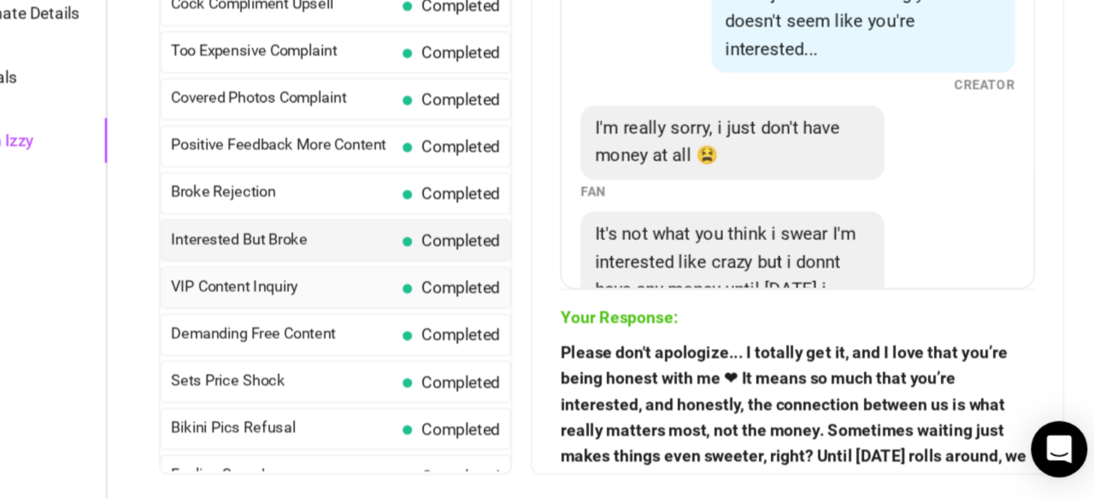
click at [555, 336] on span "VIP Content Inquiry" at bounding box center [491, 344] width 161 height 17
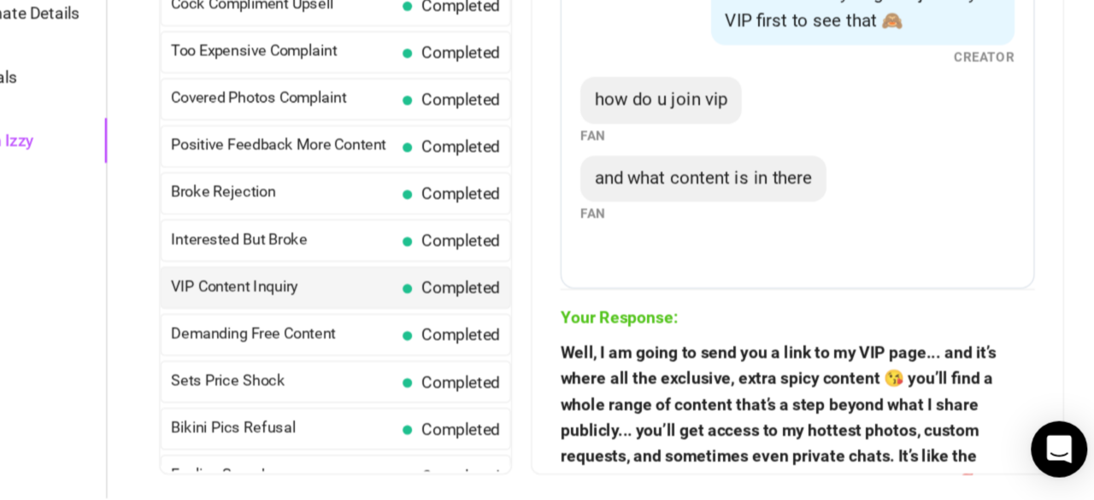
click at [719, 380] on div "Your Response: Well, I am going to send you a link to my VIP page... and it’s w…" at bounding box center [866, 408] width 344 height 103
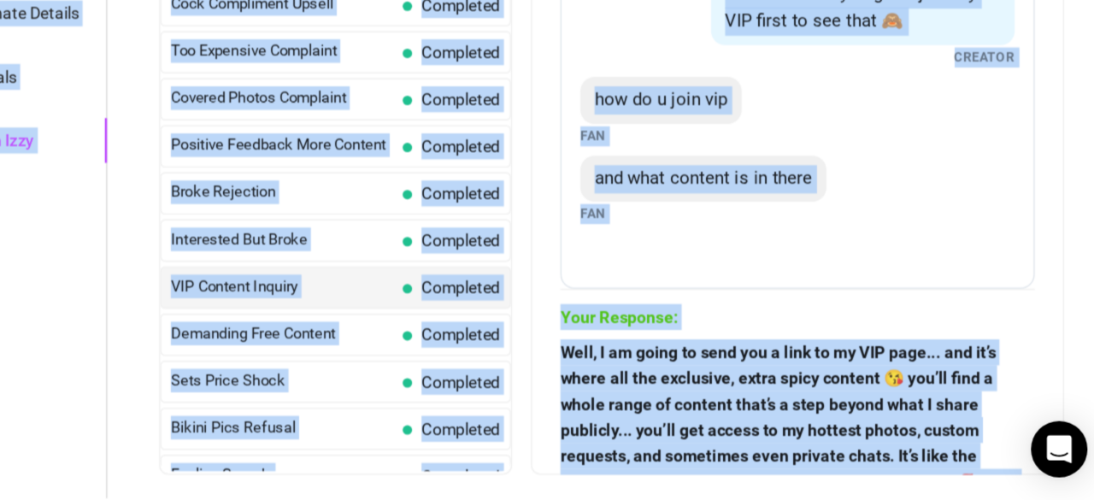
click at [749, 418] on span "Well, I am going to send you a link to my VIP page... and it’s where all the ex…" at bounding box center [866, 486] width 344 height 207
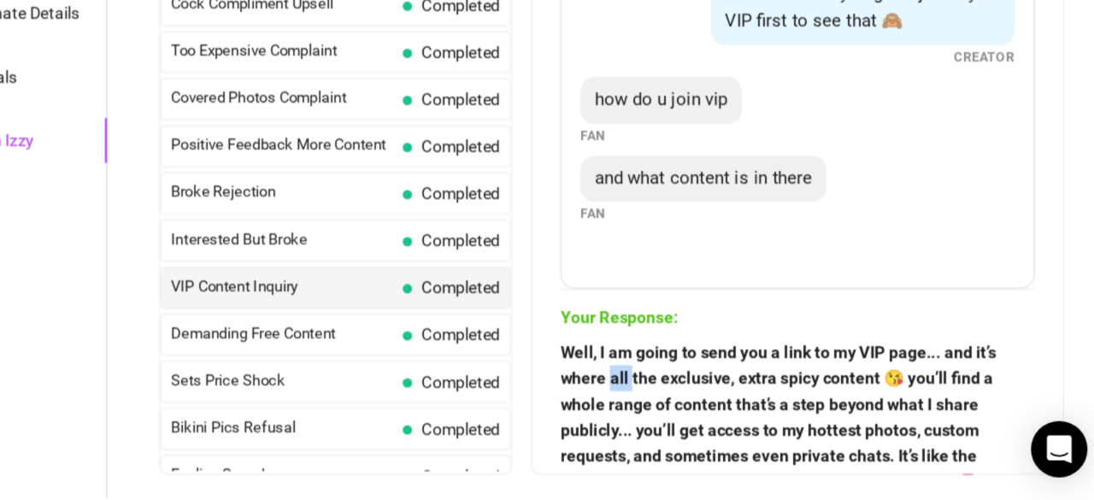
click at [749, 418] on span "Well, I am going to send you a link to my VIP page... and it’s where all the ex…" at bounding box center [866, 486] width 344 height 207
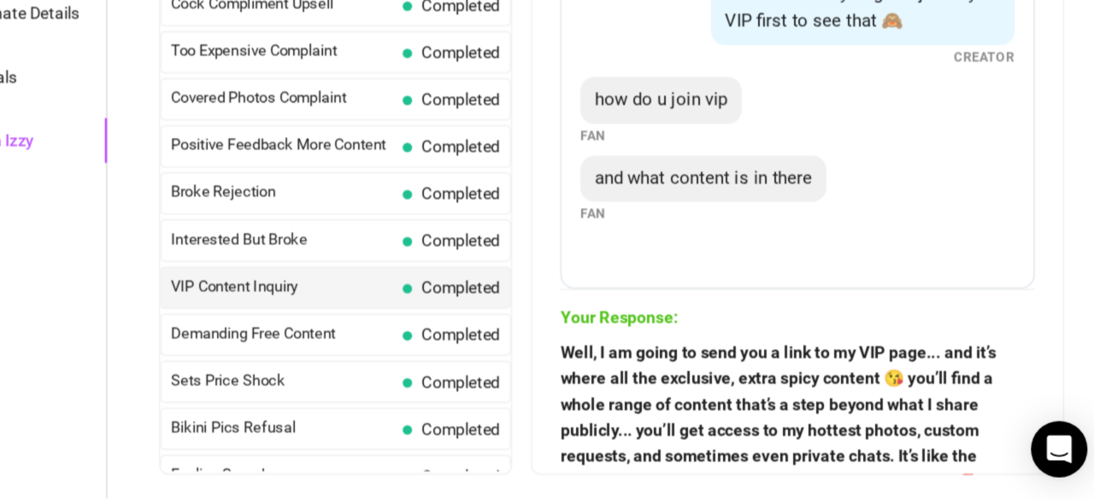
click at [749, 420] on span "Well, I am going to send you a link to my VIP page... and it’s where all the ex…" at bounding box center [866, 486] width 344 height 207
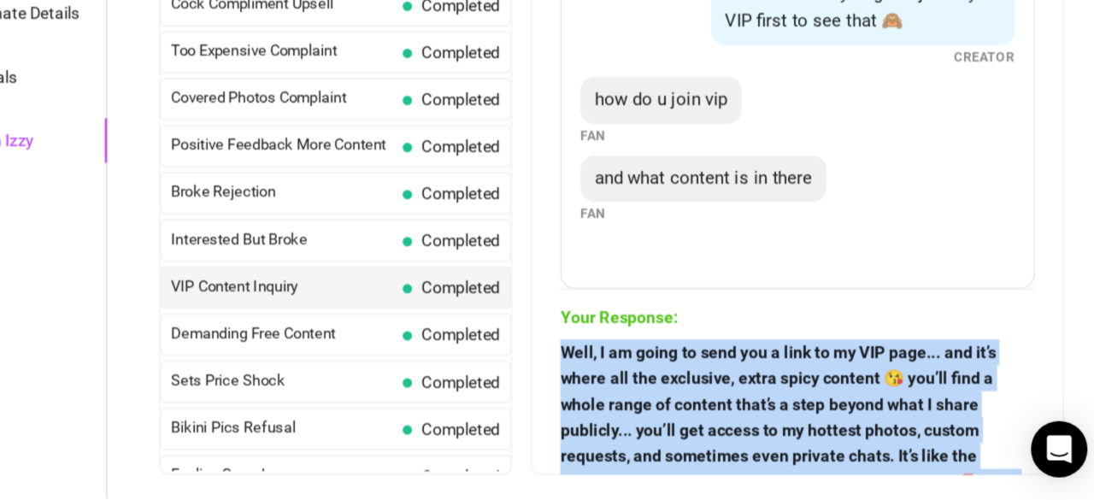
click at [749, 420] on span "Well, I am going to send you a link to my VIP page... and it’s where all the ex…" at bounding box center [866, 486] width 344 height 207
copy form "Well, I am going to send you a link to my VIP page... and it’s where all the ex…"
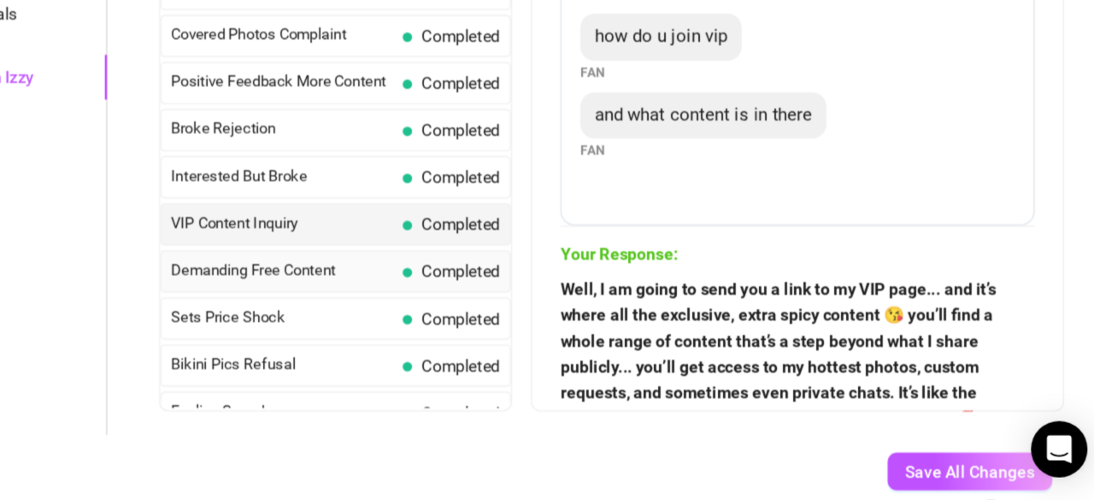
click at [580, 331] on span at bounding box center [582, 334] width 7 height 7
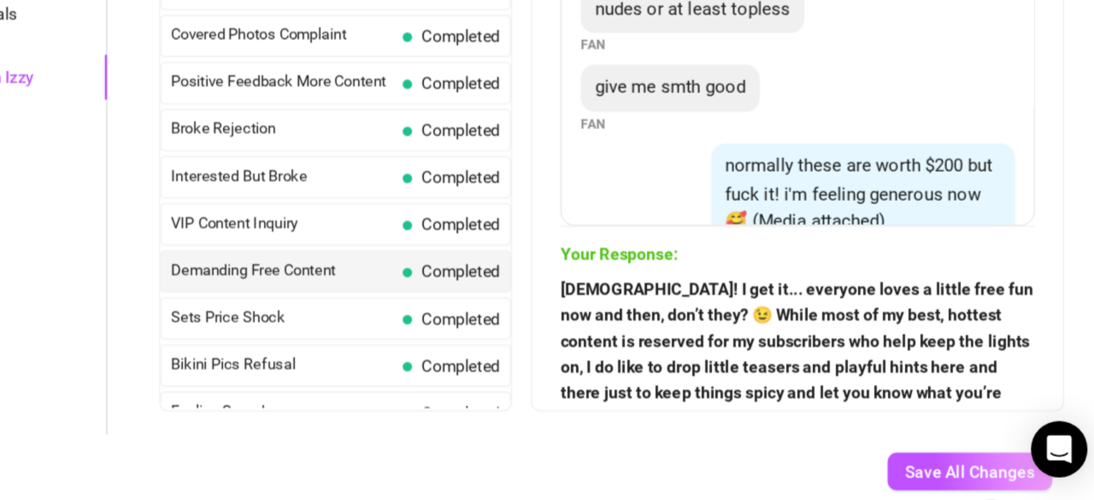
click at [816, 371] on span "Haha! I get it... everyone loves a little free fun now and then, don’t they? 😉 …" at bounding box center [866, 412] width 344 height 150
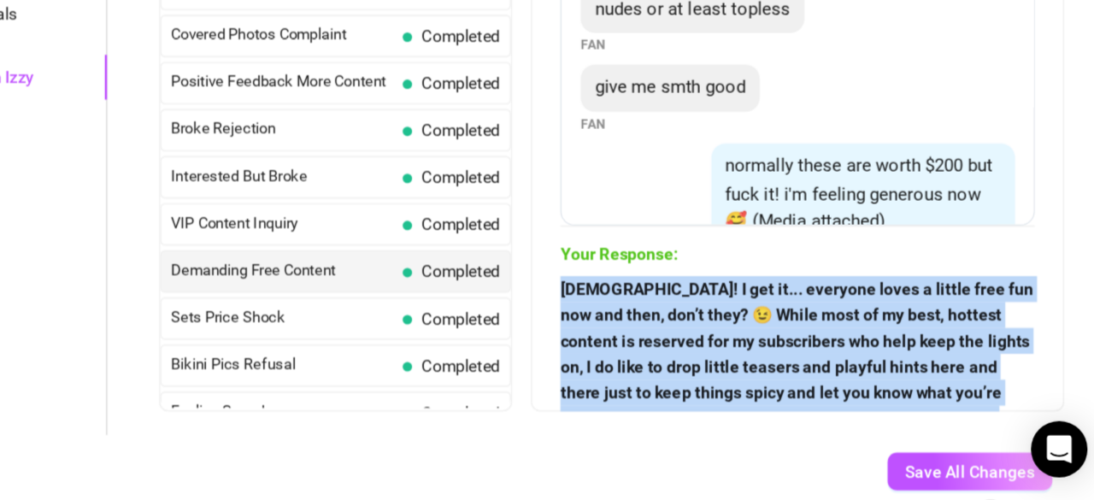
click at [816, 371] on span "Haha! I get it... everyone loves a little free fun now and then, don’t they? 😉 …" at bounding box center [866, 412] width 344 height 150
copy form "Haha! I get it... everyone loves a little free fun now and then, don’t they? 😉 …"
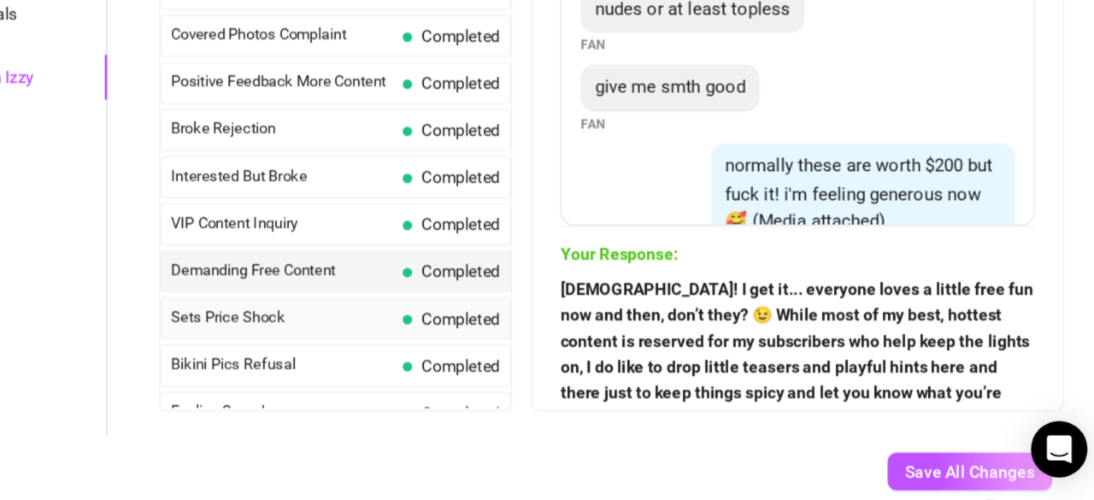
click at [519, 361] on span "Sets Price Shock" at bounding box center [491, 366] width 161 height 17
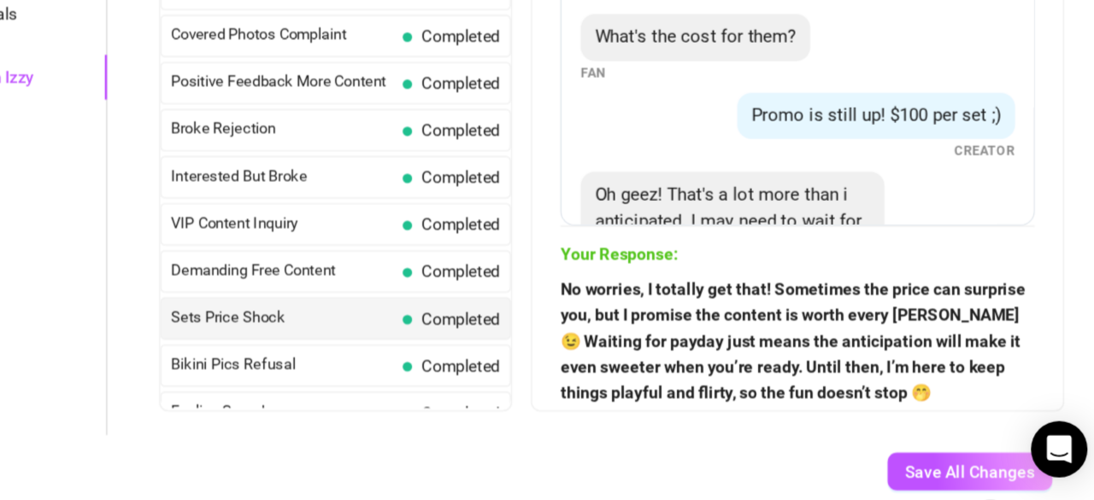
click at [722, 356] on strong "No worries, I totally get that! Sometimes the price can surprise you, but I pro…" at bounding box center [862, 383] width 337 height 89
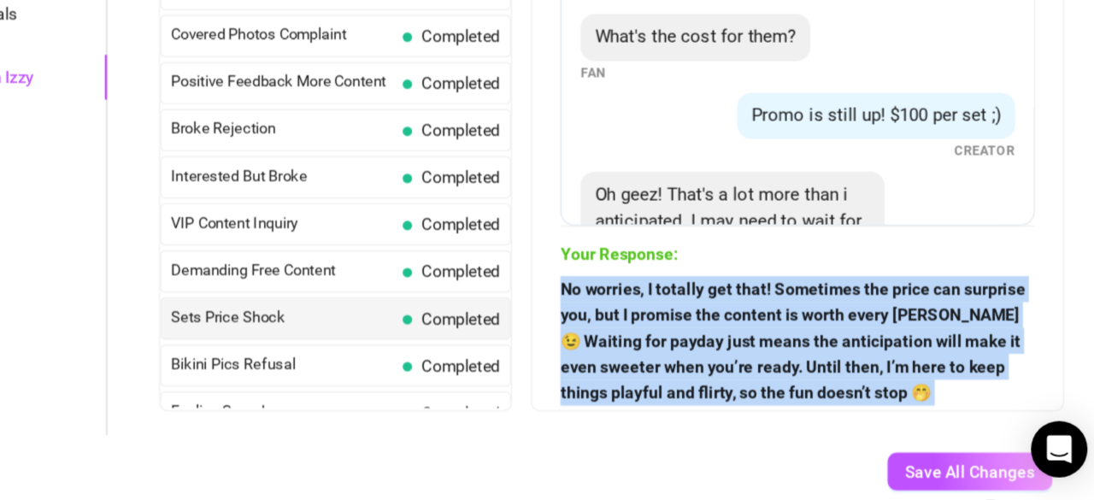
click at [722, 356] on strong "No worries, I totally get that! Sometimes the price can surprise you, but I pro…" at bounding box center [862, 383] width 337 height 89
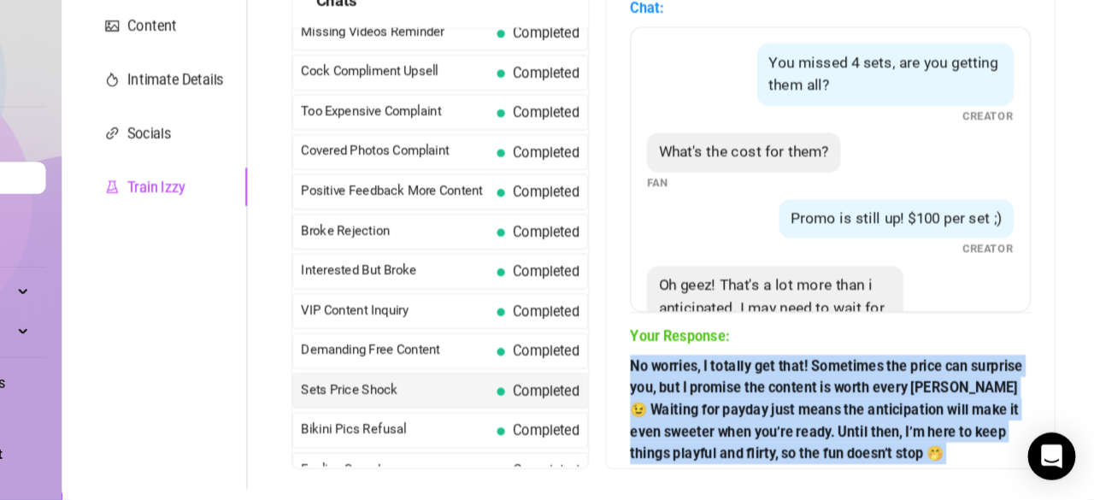
scroll to position [270, 0]
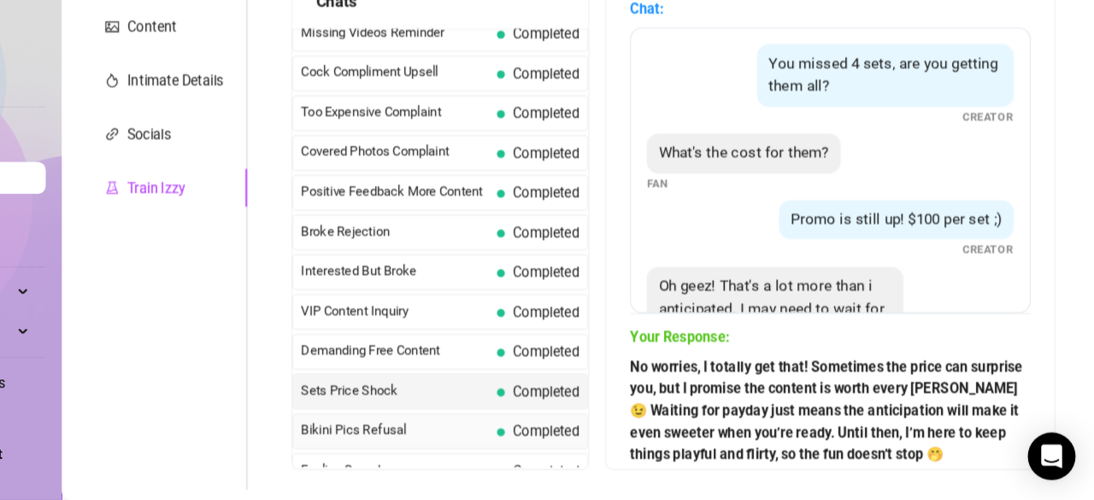
click at [552, 431] on span "Bikini Pics Refusal" at bounding box center [491, 439] width 161 height 17
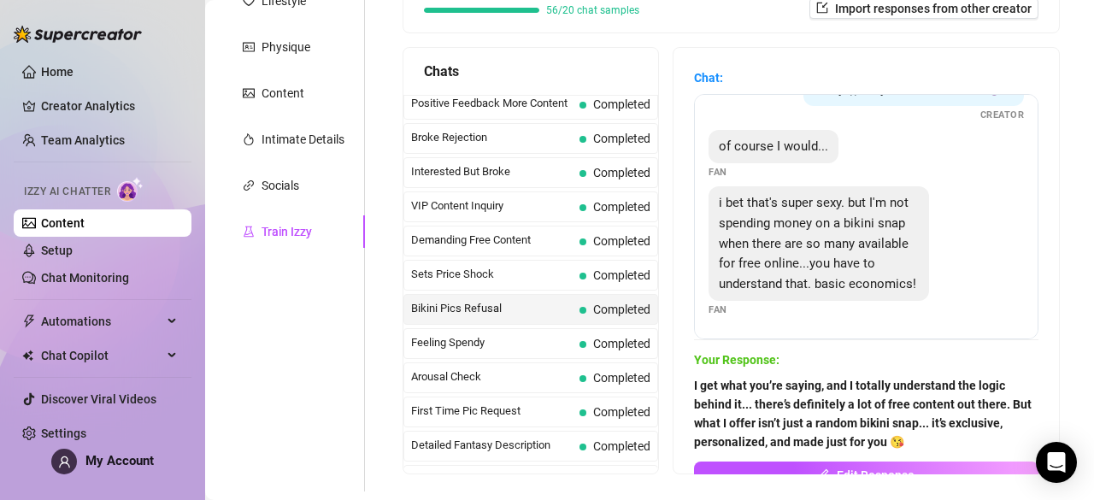
scroll to position [135, 0]
click at [719, 392] on span "I get what you’re saying, and I totally understand the logic behind it... there…" at bounding box center [866, 413] width 344 height 75
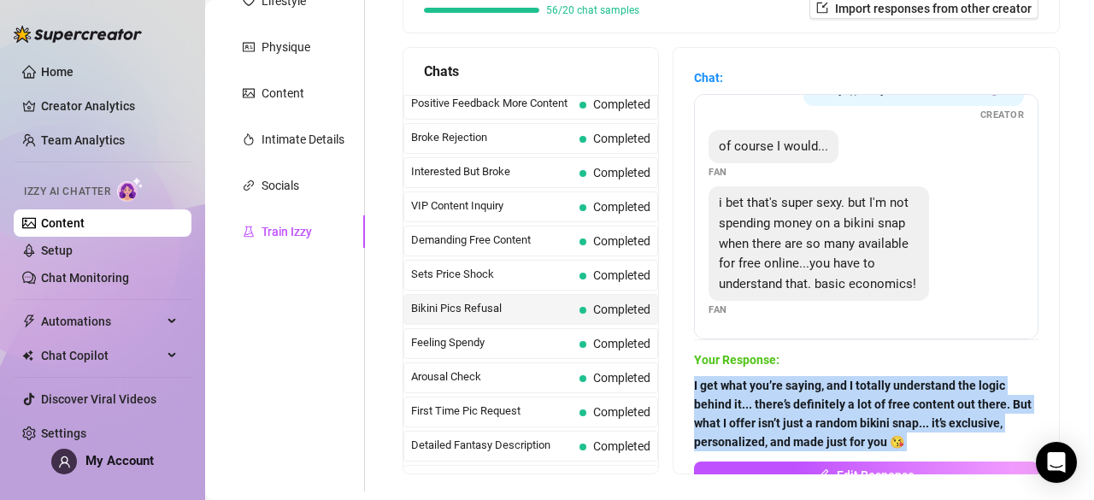
click at [719, 392] on span "I get what you’re saying, and I totally understand the logic behind it... there…" at bounding box center [866, 413] width 344 height 75
copy form "I get what you’re saying, and I totally understand the logic behind it... there…"
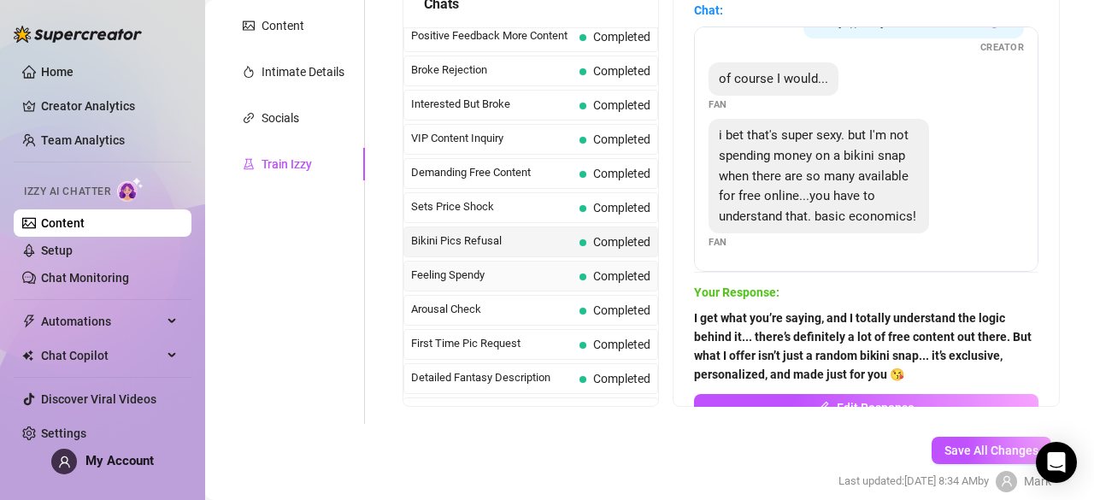
click at [552, 271] on span "Feeling Spendy" at bounding box center [491, 275] width 161 height 17
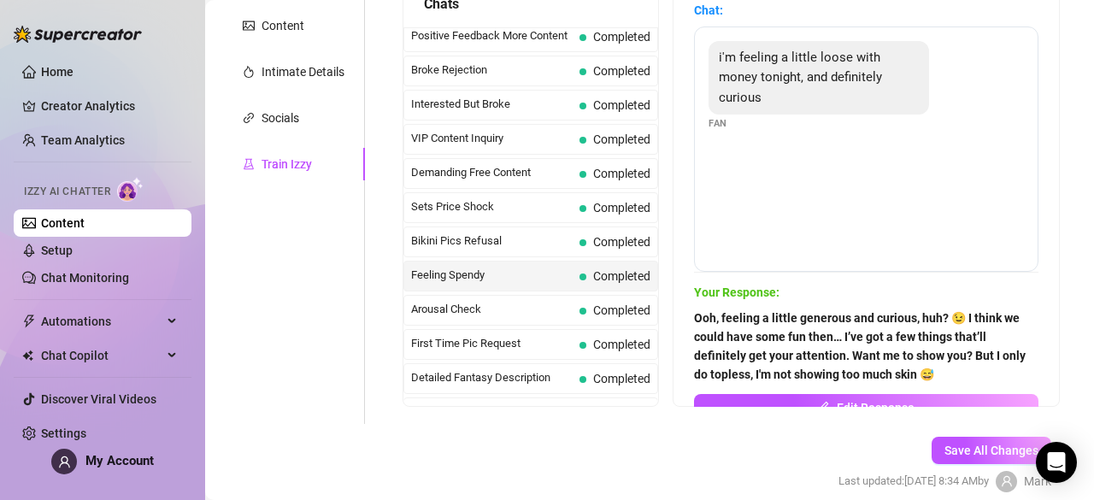
click at [802, 331] on strong "Ooh, feeling a little generous and curious, huh? 😉 I think we could have some f…" at bounding box center [860, 346] width 332 height 70
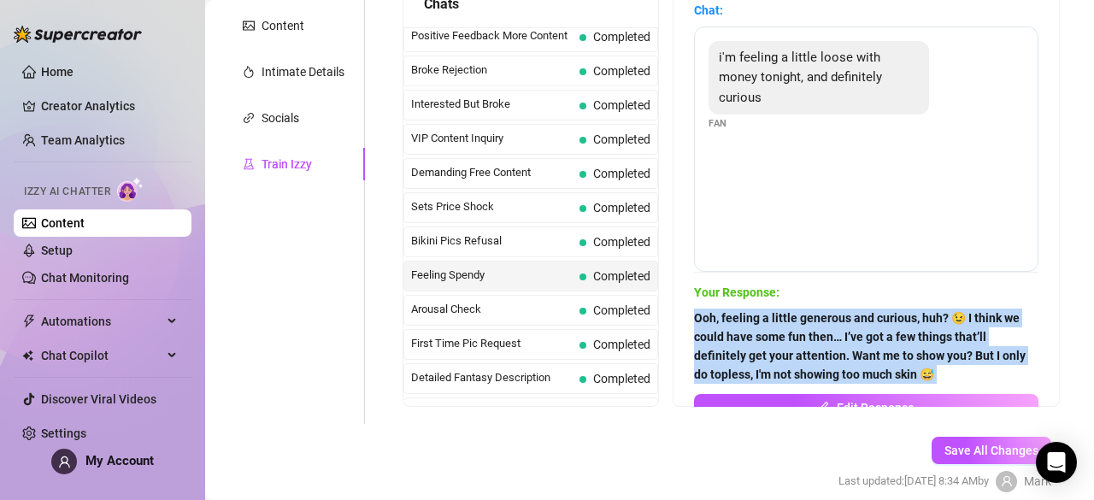
click at [802, 331] on strong "Ooh, feeling a little generous and curious, huh? 😉 I think we could have some f…" at bounding box center [860, 346] width 332 height 70
copy form "Ooh, feeling a little generous and curious, huh? 😉 I think we could have some f…"
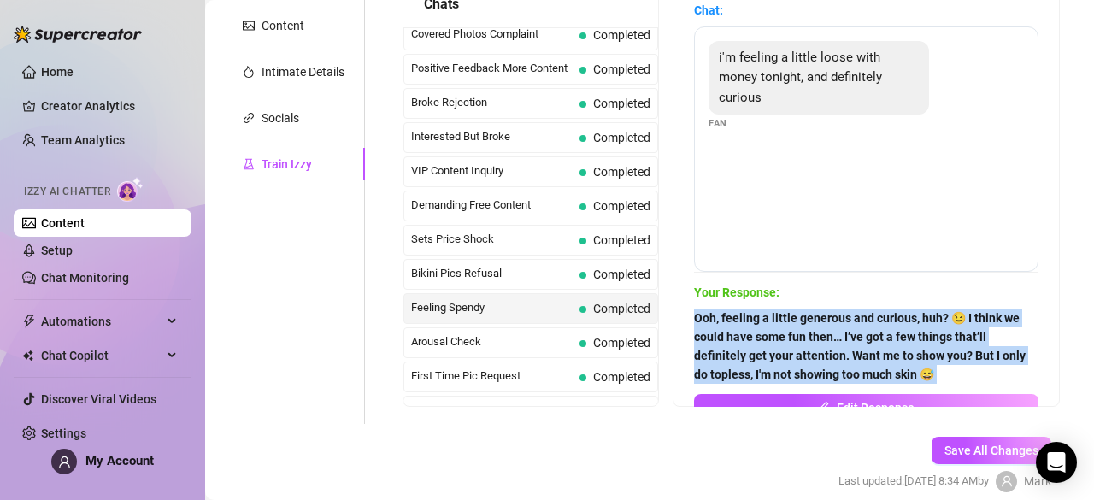
scroll to position [276, 0]
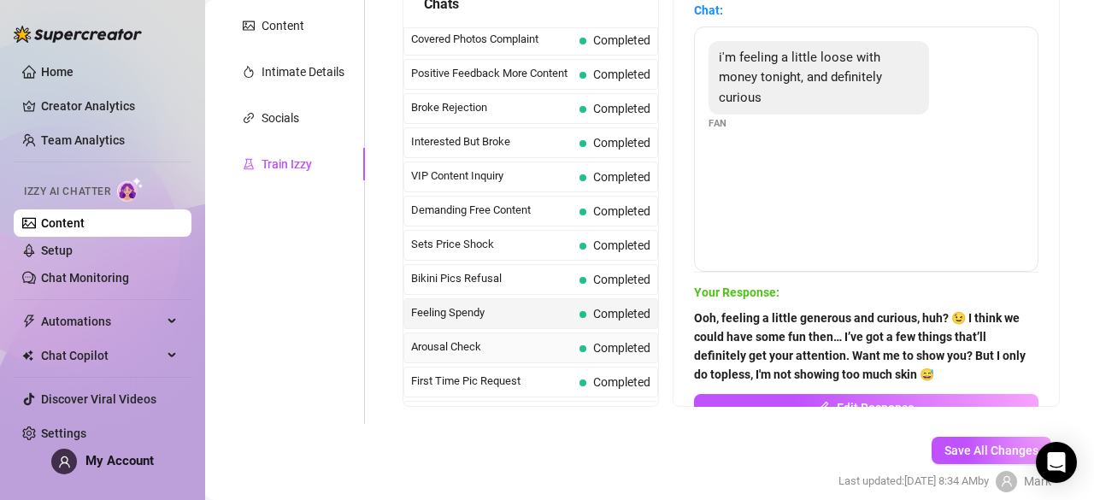
click at [554, 332] on div "Arousal Check Completed" at bounding box center [530, 347] width 255 height 31
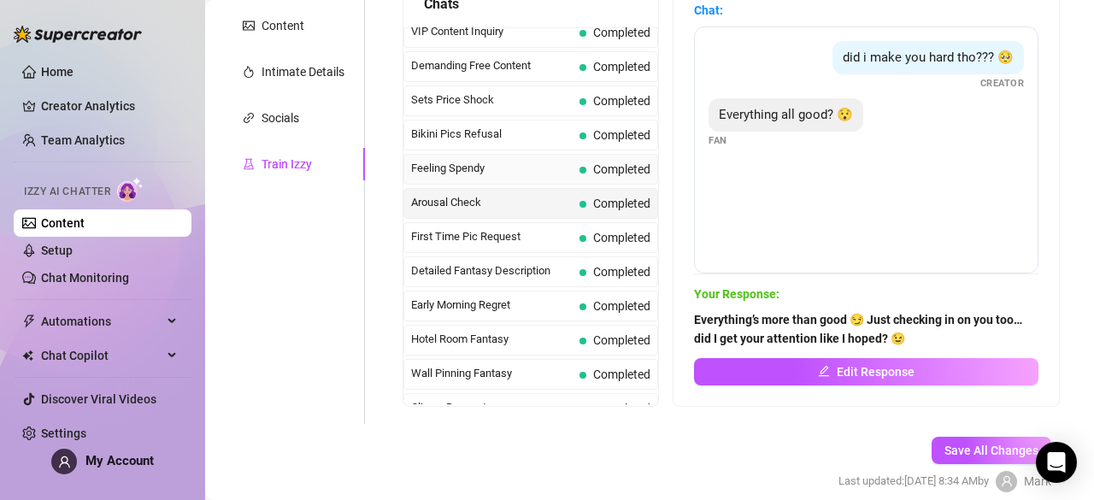
scroll to position [423, 0]
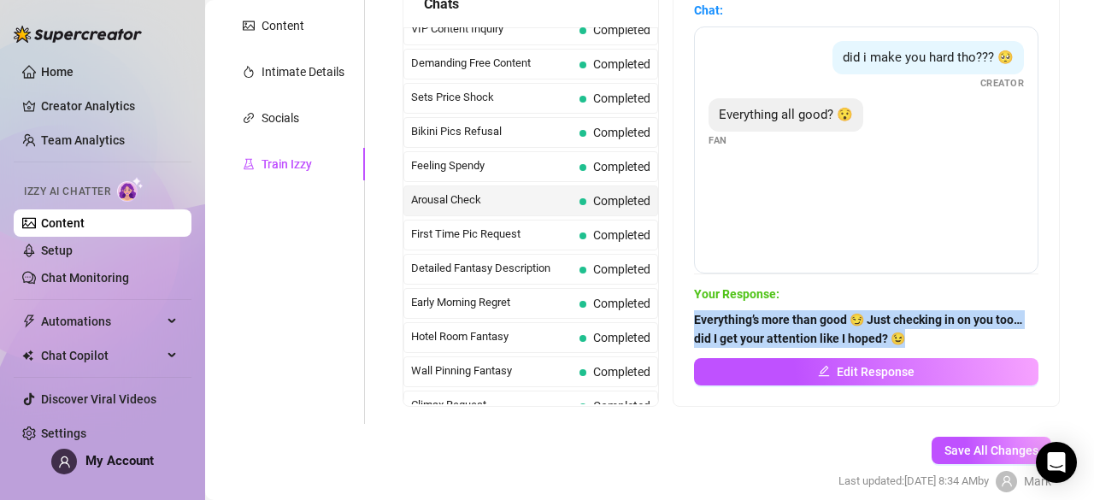
drag, startPoint x: 943, startPoint y: 341, endPoint x: 698, endPoint y: 312, distance: 246.9
click at [698, 312] on div "Chat: did i make you hard tho??? 🥺 Creator Everything all good? 😯 Fan Your Resp…" at bounding box center [865, 192] width 385 height 425
copy strong "Everything’s more than good 😏 Just checking in on you too… did I get your atten…"
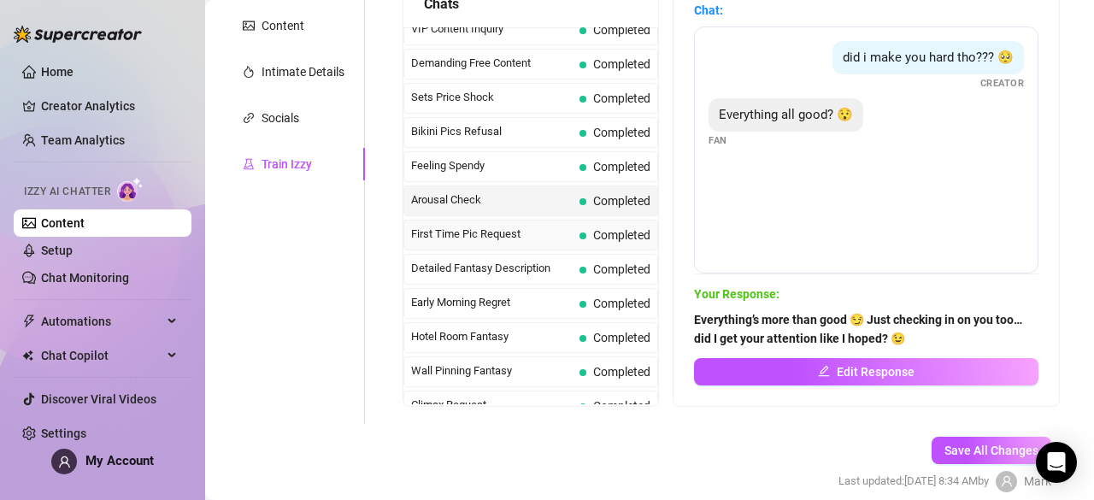
click at [437, 226] on span "First Time Pic Request" at bounding box center [491, 234] width 161 height 17
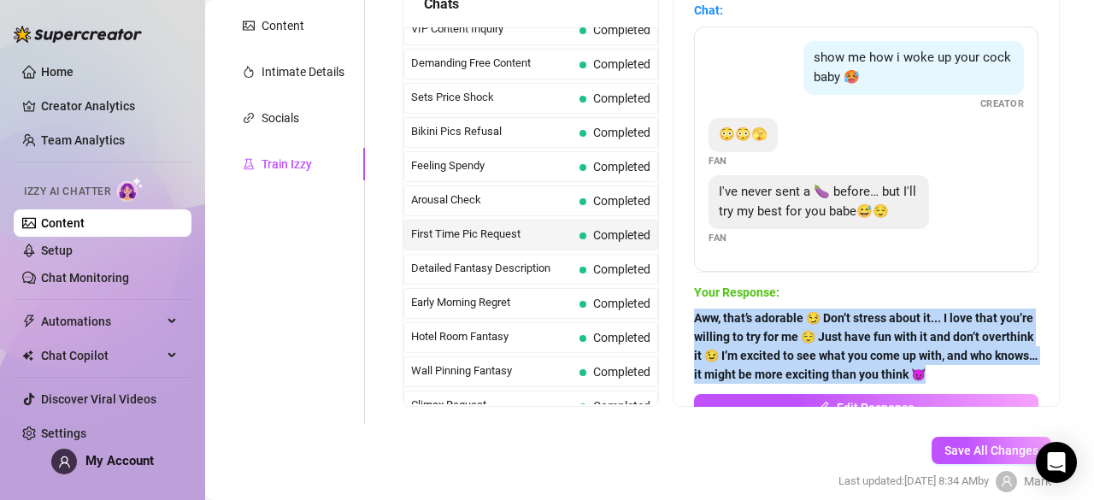
drag, startPoint x: 704, startPoint y: 315, endPoint x: 760, endPoint y: 404, distance: 105.2
click at [760, 404] on div "Aww, that’s adorable 😏 Don’t stress about it... I love that you’re willing to t…" at bounding box center [866, 364] width 344 height 113
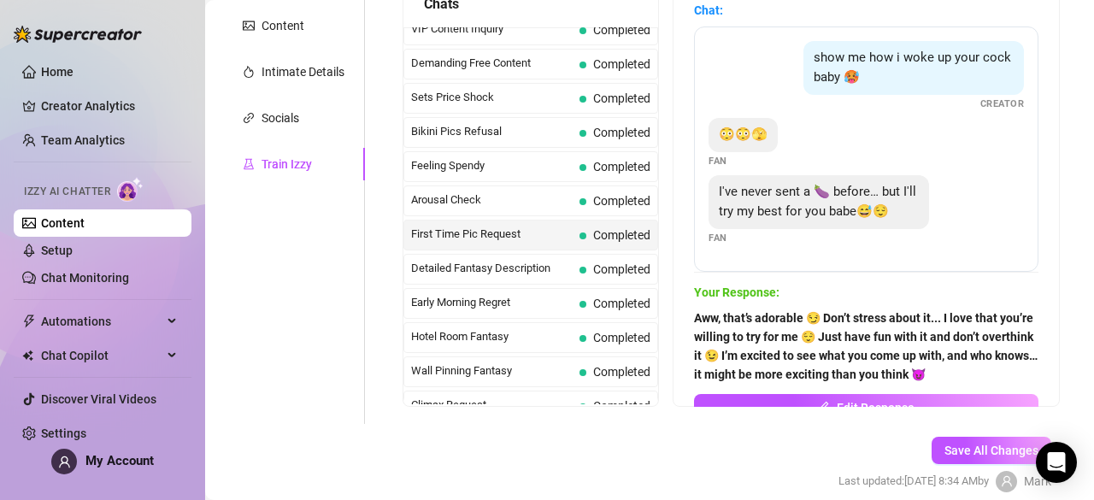
click at [760, 404] on div "Aww, that’s adorable 😏 Don’t stress about it... I love that you’re willing to t…" at bounding box center [866, 364] width 344 height 113
click at [764, 374] on strong "Aww, that’s adorable 😏 Don’t stress about it... I love that you’re willing to t…" at bounding box center [865, 346] width 343 height 70
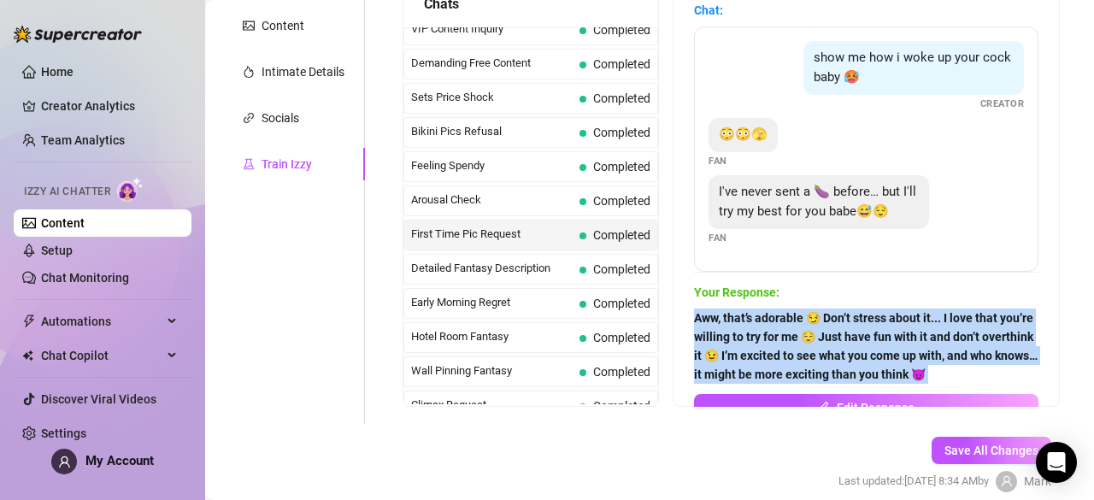
click at [764, 374] on strong "Aww, that’s adorable 😏 Don’t stress about it... I love that you’re willing to t…" at bounding box center [865, 346] width 343 height 70
copy form "Aww, that’s adorable 😏 Don’t stress about it... I love that you’re willing to t…"
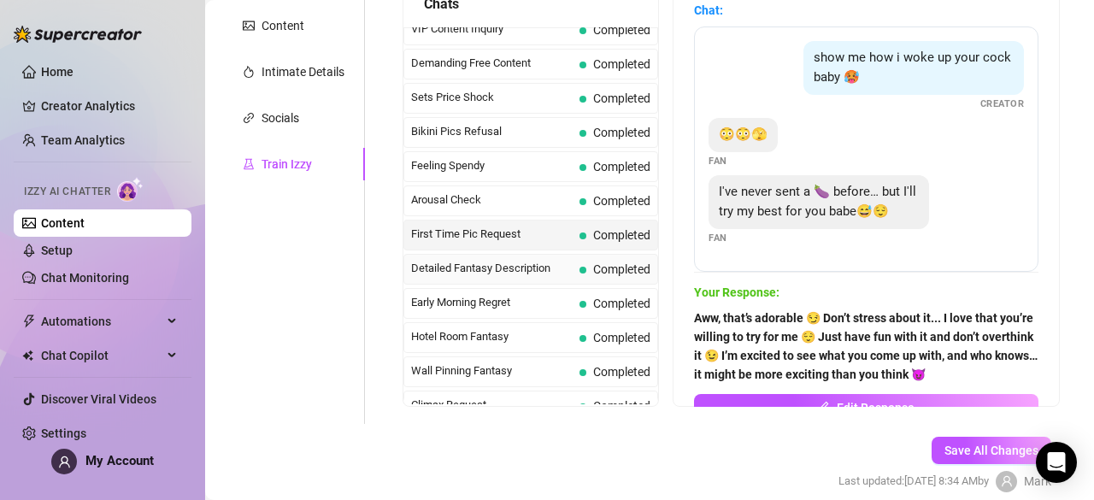
click at [556, 266] on div "Detailed Fantasy Description Completed" at bounding box center [530, 269] width 255 height 31
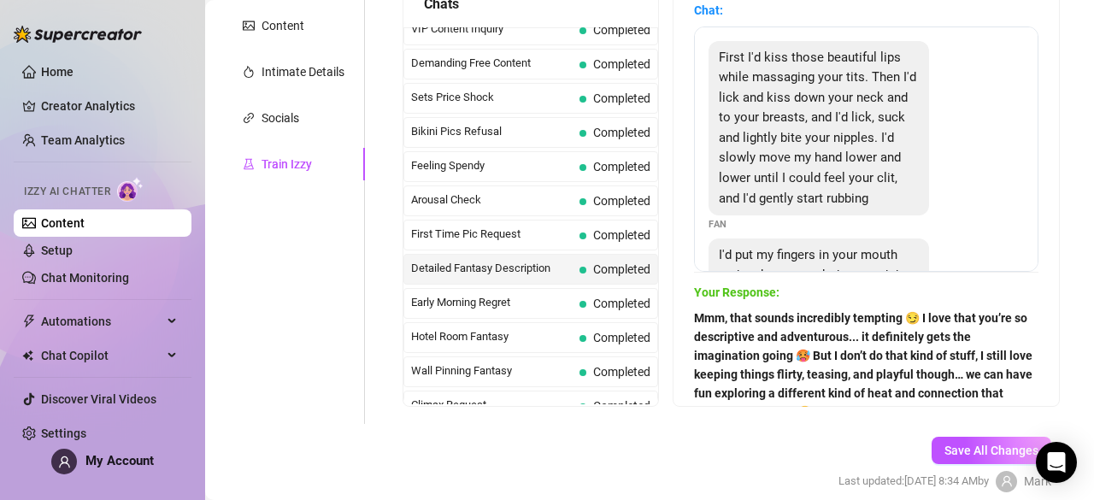
click at [728, 311] on strong "Mmm, that sounds incredibly tempting 😏 I love that you’re so descriptive and ad…" at bounding box center [863, 365] width 338 height 108
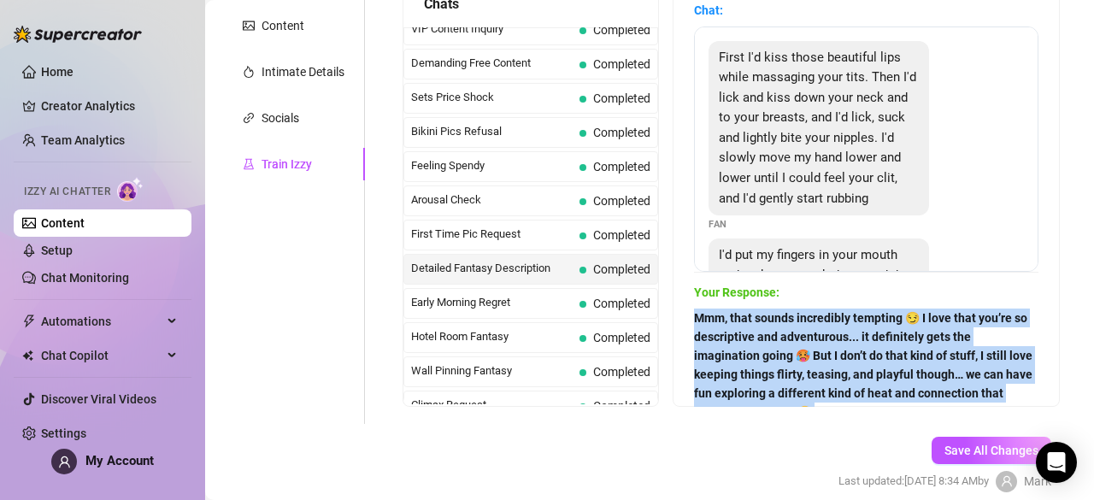
click at [728, 311] on strong "Mmm, that sounds incredibly tempting 😏 I love that you’re so descriptive and ad…" at bounding box center [863, 365] width 338 height 108
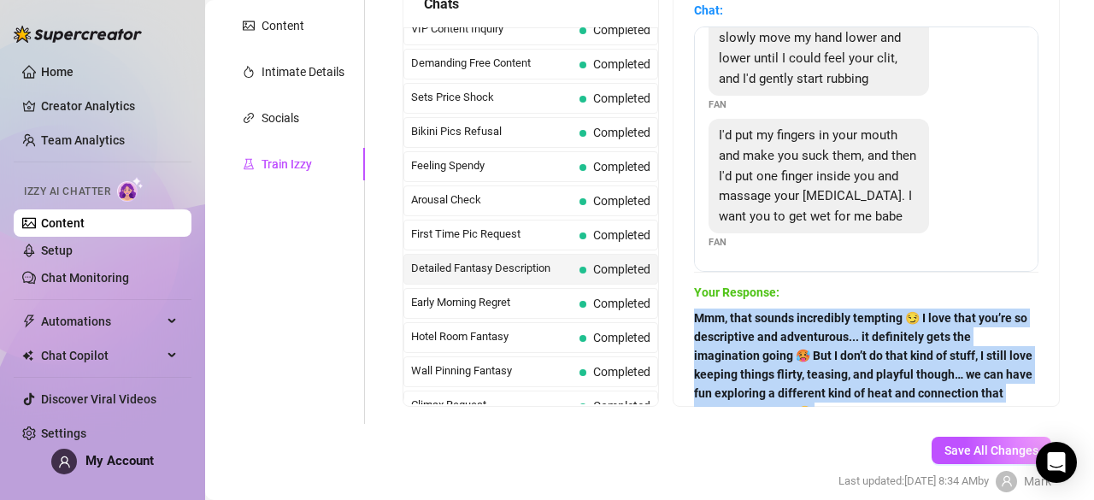
scroll to position [410, 0]
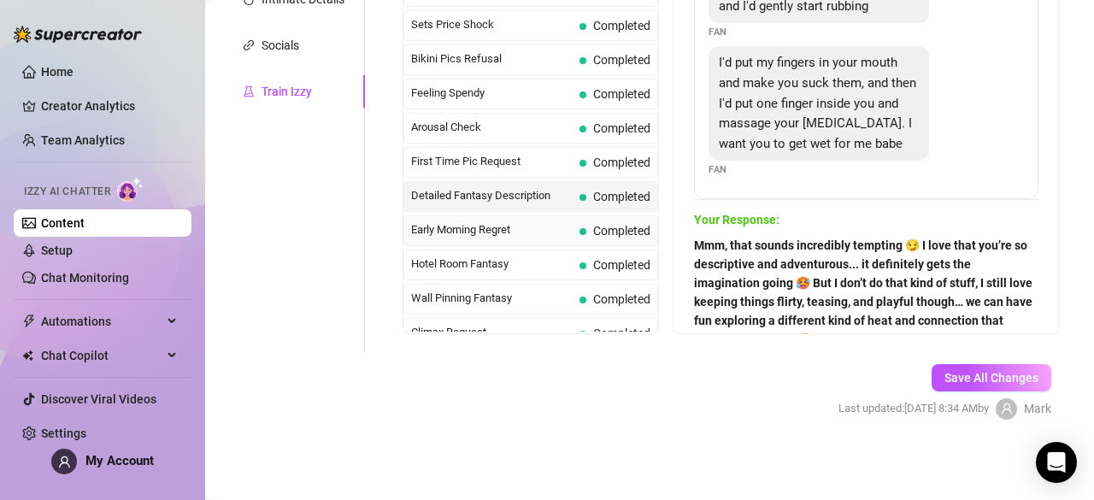
click at [561, 223] on span "Early Morning Regret" at bounding box center [491, 229] width 161 height 17
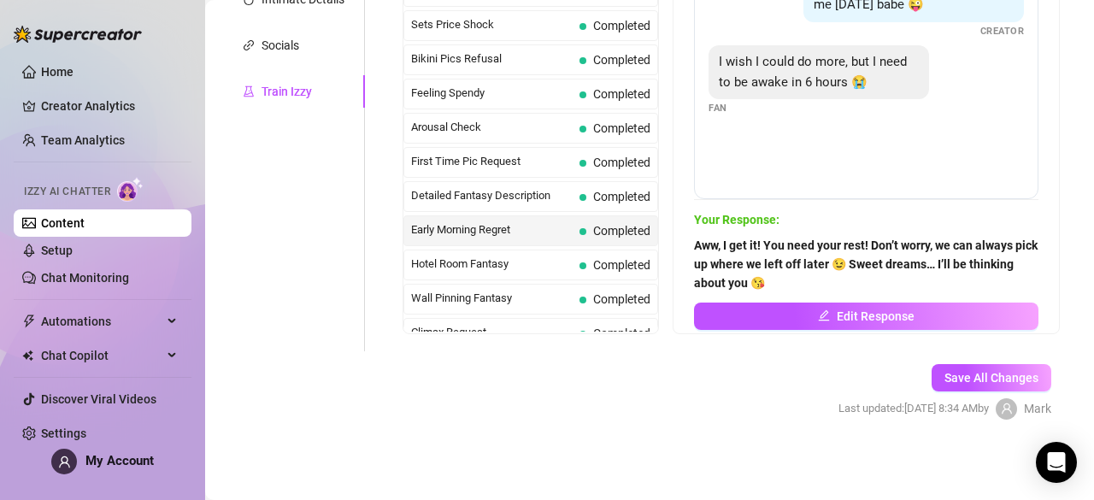
click at [723, 237] on span "Aww, I get it! You need your rest! Don’t worry, we can always pick up where we …" at bounding box center [866, 264] width 344 height 56
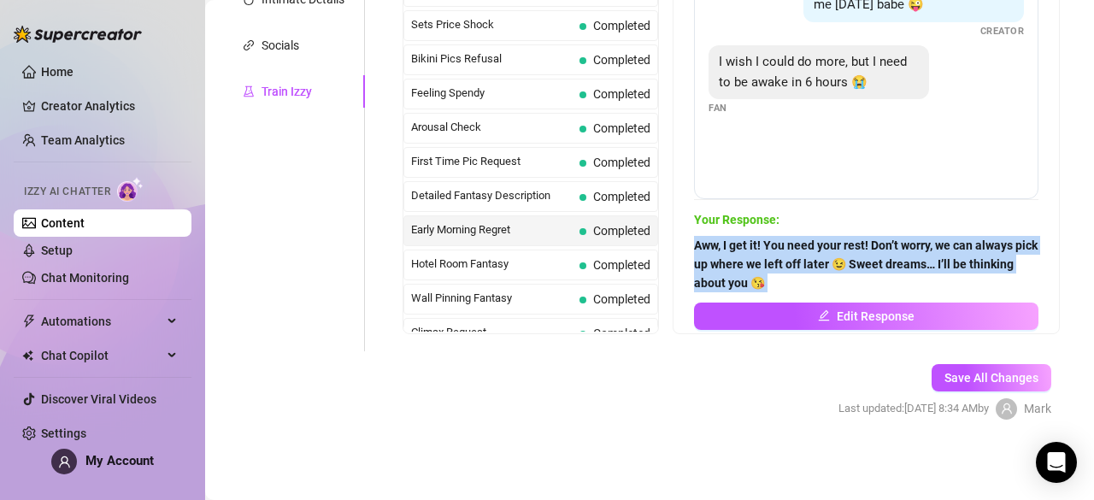
click at [723, 237] on span "Aww, I get it! You need your rest! Don’t worry, we can always pick up where we …" at bounding box center [866, 264] width 344 height 56
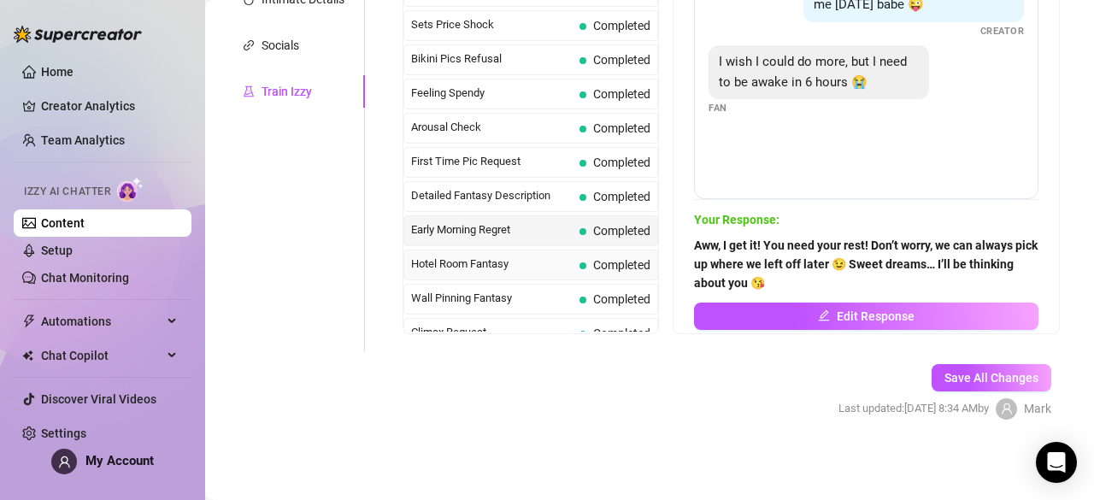
click at [547, 255] on span "Hotel Room Fantasy" at bounding box center [491, 263] width 161 height 17
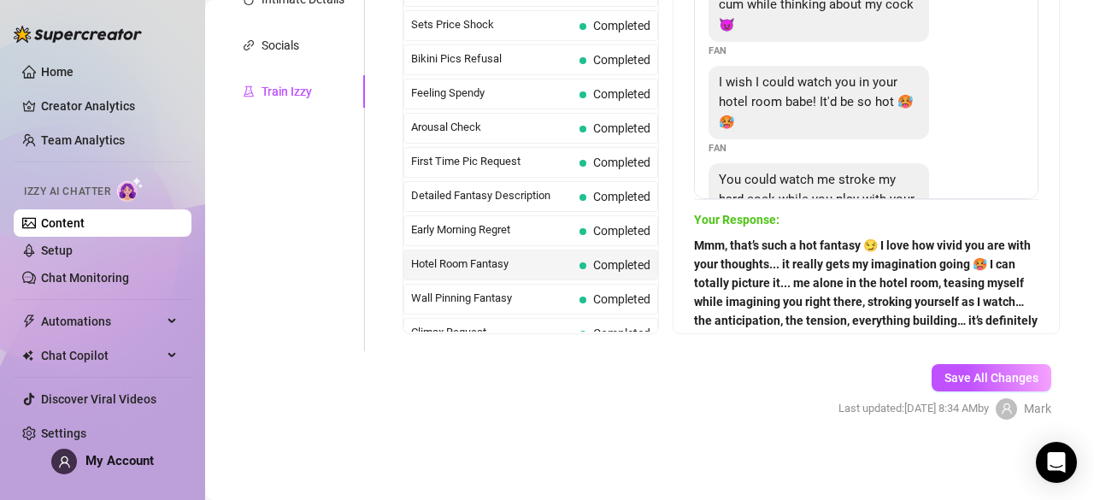
click at [755, 244] on strong "Mmm, that’s such a hot fantasy 😏 I love how vivid you are with your thoughts...…" at bounding box center [865, 301] width 343 height 126
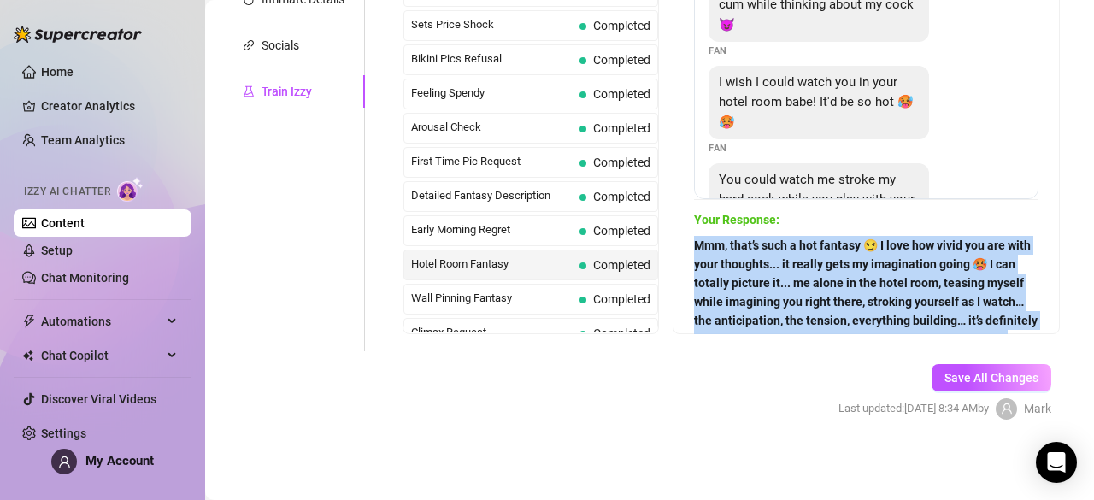
click at [755, 244] on strong "Mmm, that’s such a hot fantasy 😏 I love how vivid you are with your thoughts...…" at bounding box center [865, 301] width 343 height 126
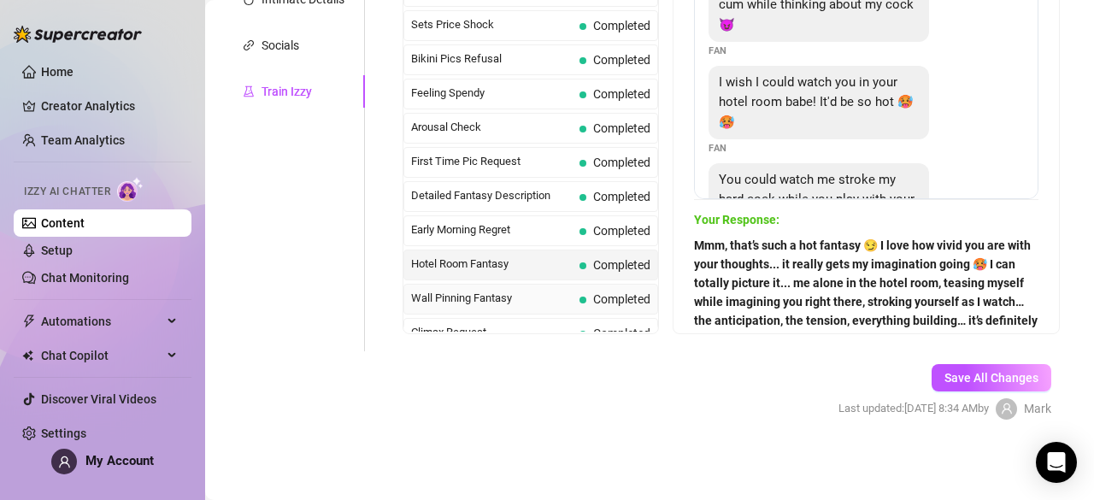
click at [550, 290] on span "Wall Pinning Fantasy" at bounding box center [491, 298] width 161 height 17
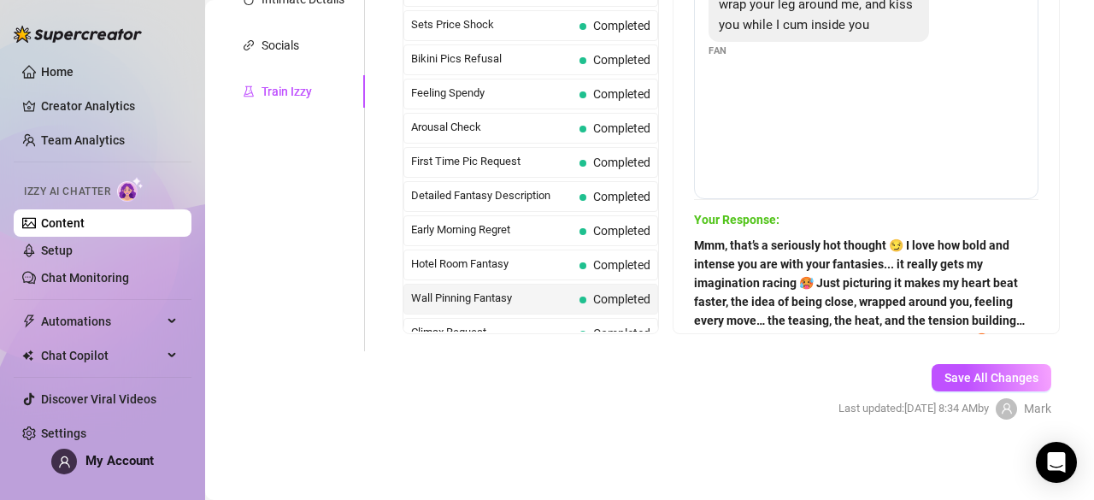
click at [754, 259] on strong "Mmm, that’s a seriously hot thought 😏 I love how bold and intense you are with …" at bounding box center [859, 292] width 331 height 108
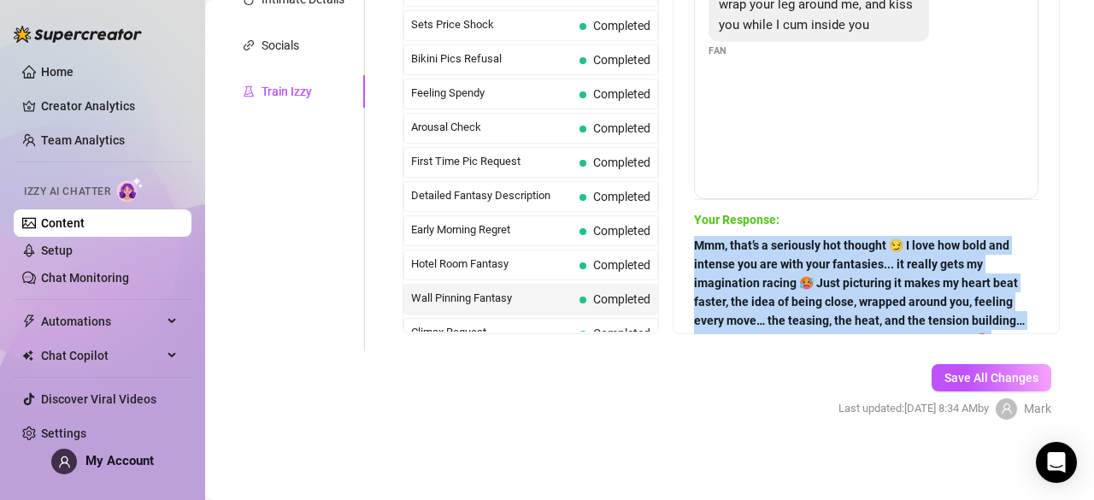
click at [754, 259] on strong "Mmm, that’s a seriously hot thought 😏 I love how bold and intense you are with …" at bounding box center [859, 292] width 331 height 108
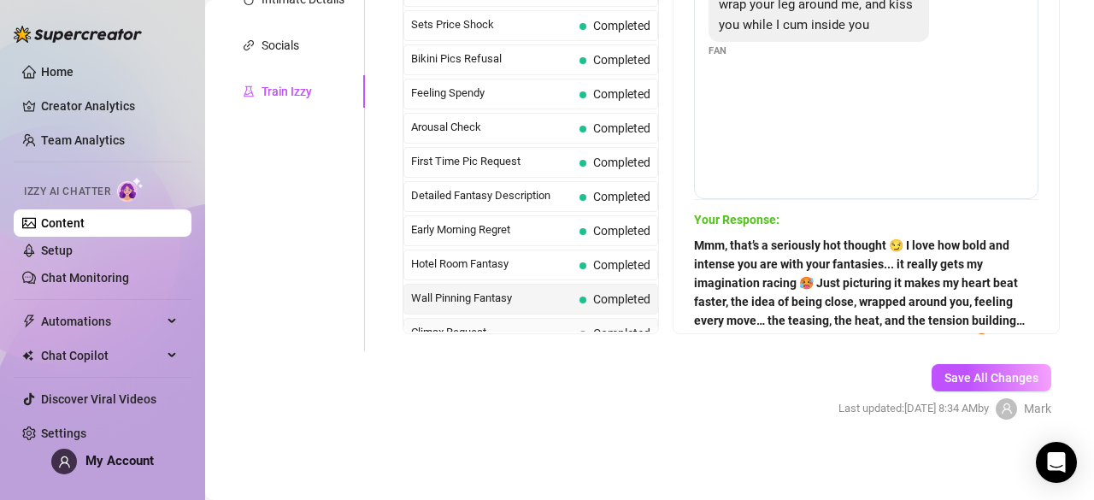
click at [567, 318] on div "Climax Request Completed" at bounding box center [530, 333] width 255 height 31
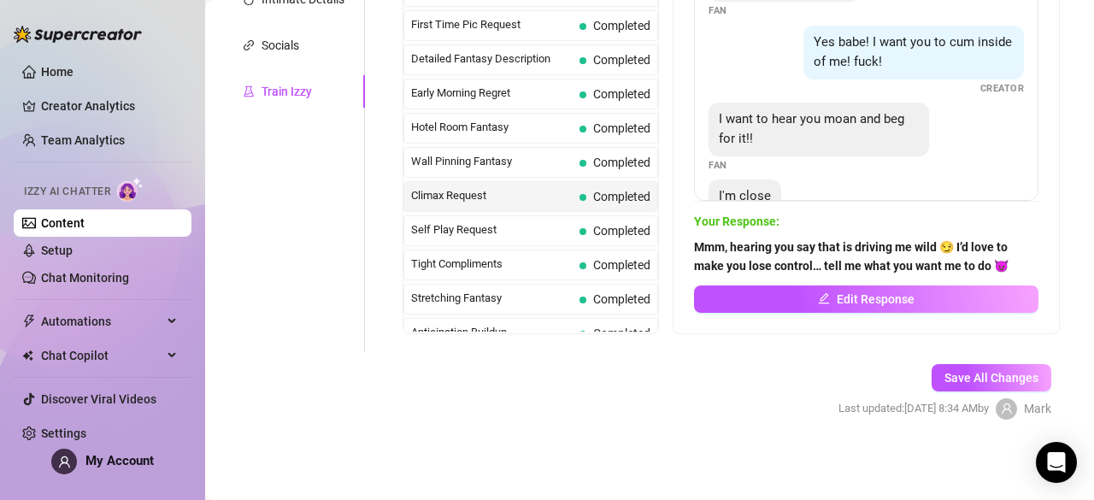
scroll to position [560, 0]
click at [736, 253] on strong "Mmm, hearing you say that is driving me wild 😏 I’d love to make you lose contro…" at bounding box center [851, 256] width 314 height 32
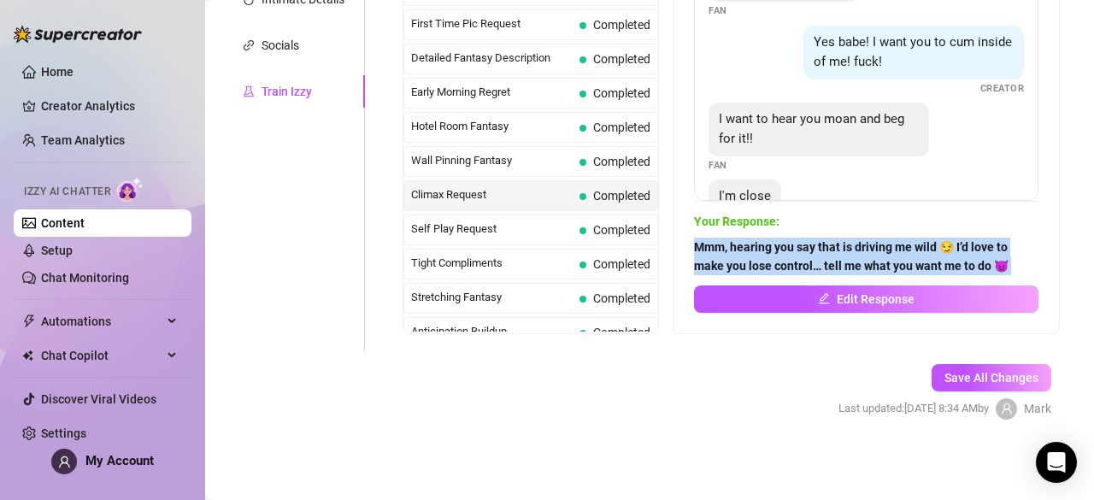
click at [736, 253] on strong "Mmm, hearing you say that is driving me wild 😏 I’d love to make you lose contro…" at bounding box center [851, 256] width 314 height 32
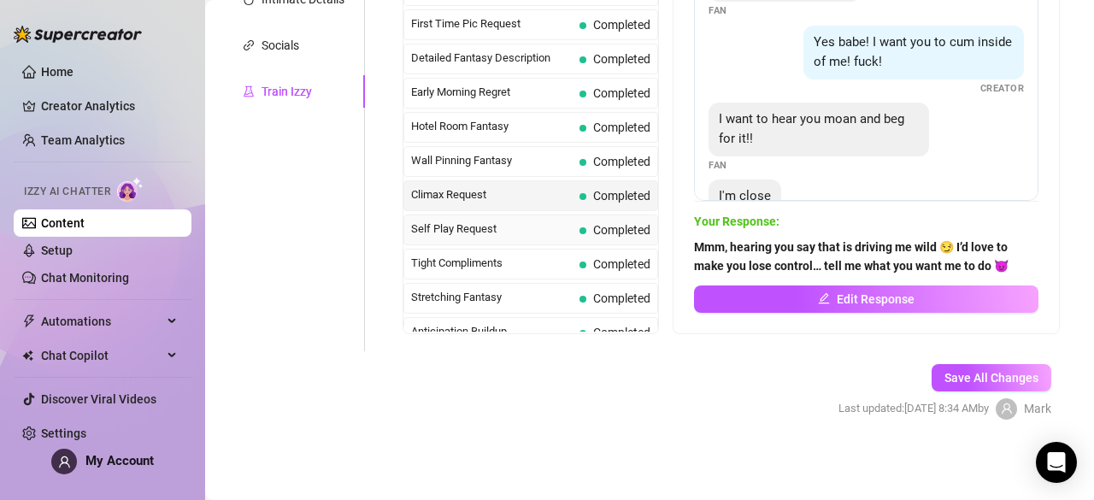
click at [531, 220] on span "Self Play Request" at bounding box center [491, 228] width 161 height 17
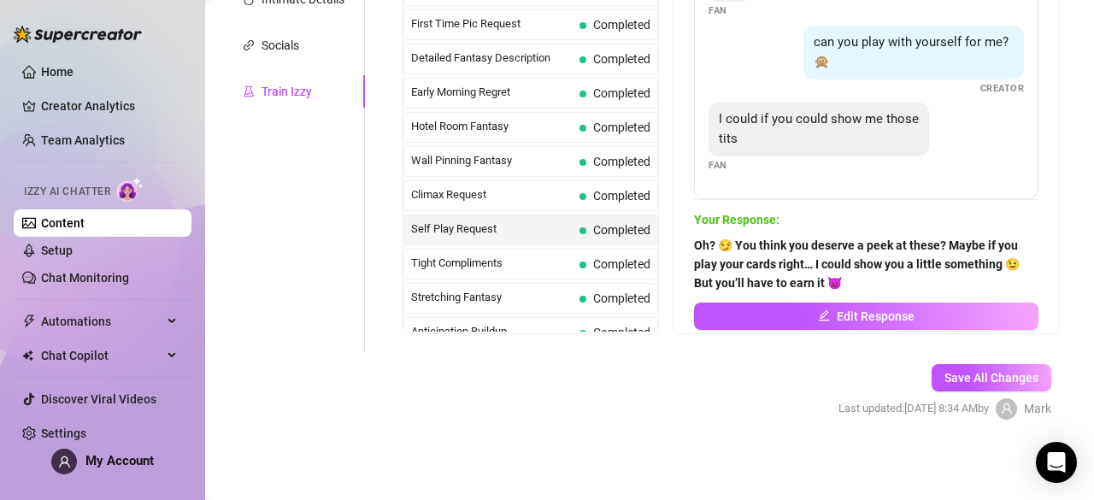
click at [728, 249] on strong "Oh? 😏 You think you deserve a peek at these? Maybe if you play your cards right…" at bounding box center [857, 263] width 326 height 51
click at [756, 250] on strong "Oh? 😏 You think you deserve a peek at these? Maybe if you play your cards right…" at bounding box center [857, 263] width 326 height 51
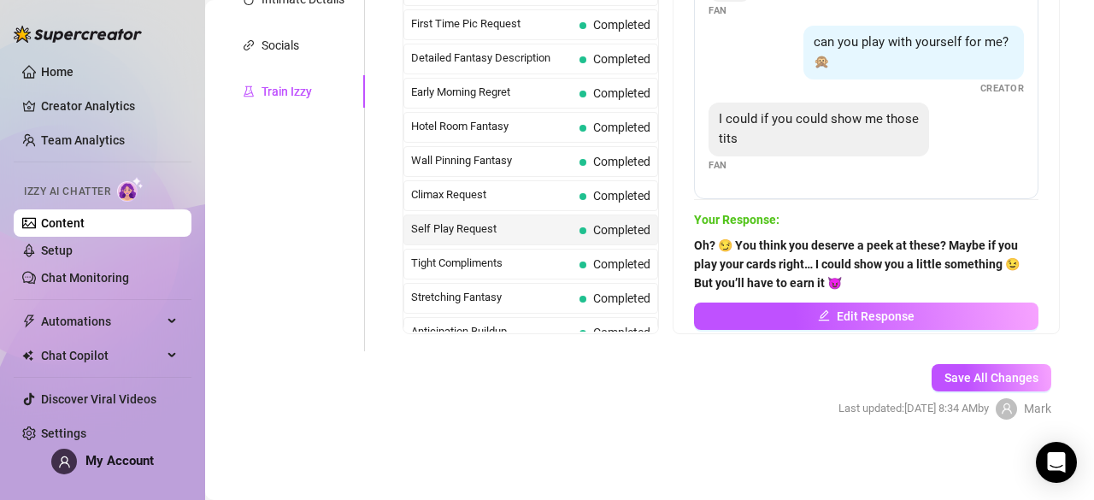
click at [756, 250] on strong "Oh? 😏 You think you deserve a peek at these? Maybe if you play your cards right…" at bounding box center [857, 263] width 326 height 51
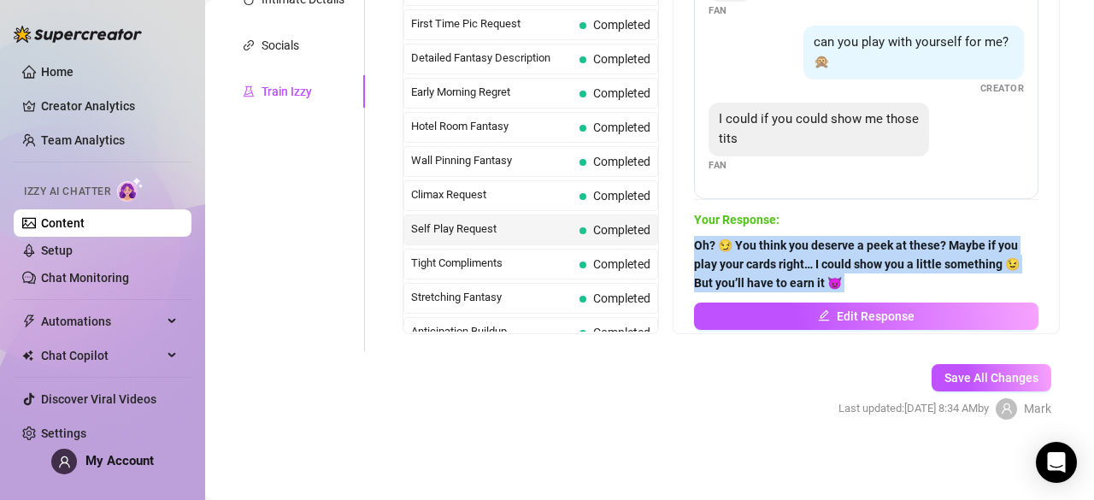
click at [756, 250] on strong "Oh? 😏 You think you deserve a peek at these? Maybe if you play your cards right…" at bounding box center [857, 263] width 326 height 51
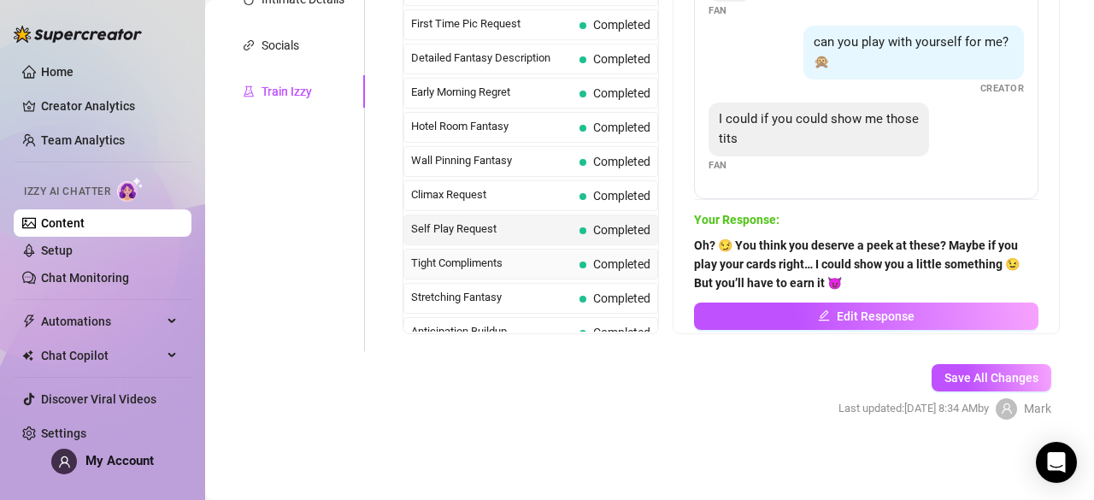
click at [595, 257] on span "Completed" at bounding box center [621, 264] width 57 height 14
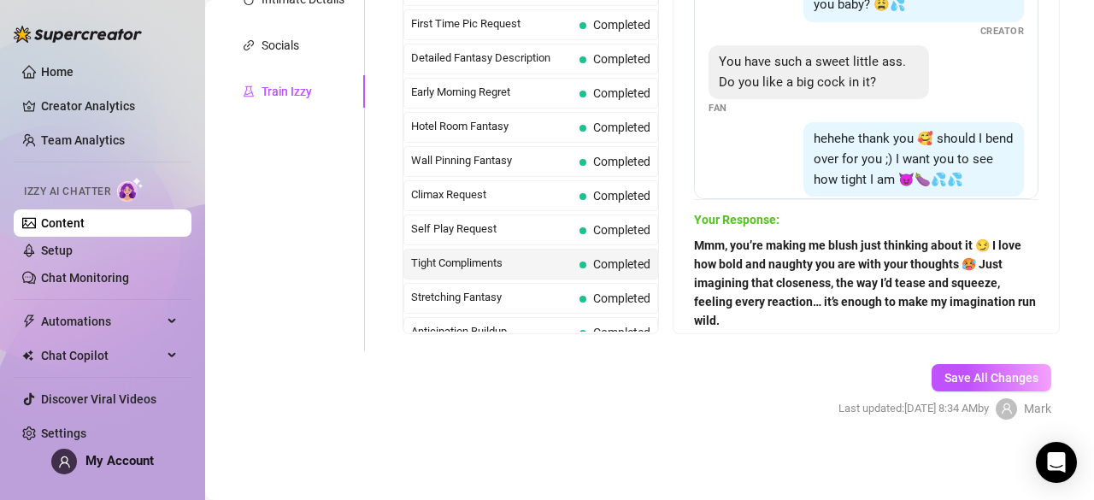
click at [723, 251] on strong "Mmm, you’re making me blush just thinking about it 😏 I love how bold and naught…" at bounding box center [865, 282] width 342 height 89
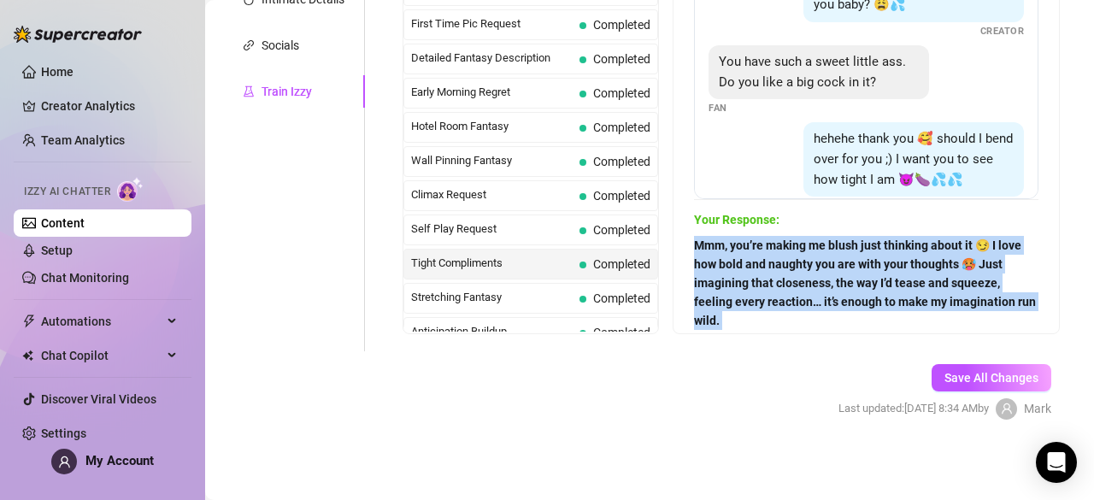
click at [723, 251] on strong "Mmm, you’re making me blush just thinking about it 😏 I love how bold and naught…" at bounding box center [865, 282] width 342 height 89
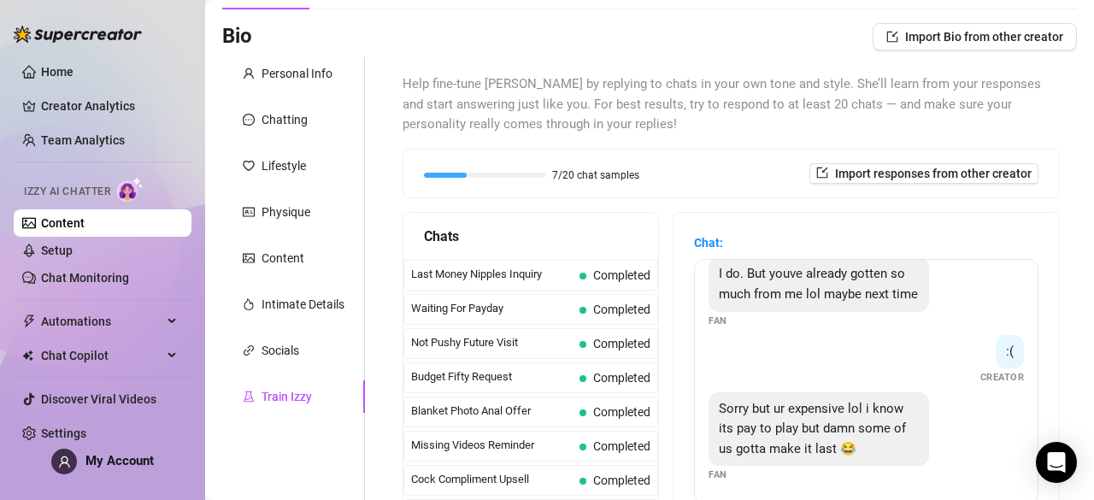
scroll to position [104, 0]
click at [868, 179] on span "Import responses from other creator" at bounding box center [933, 174] width 197 height 14
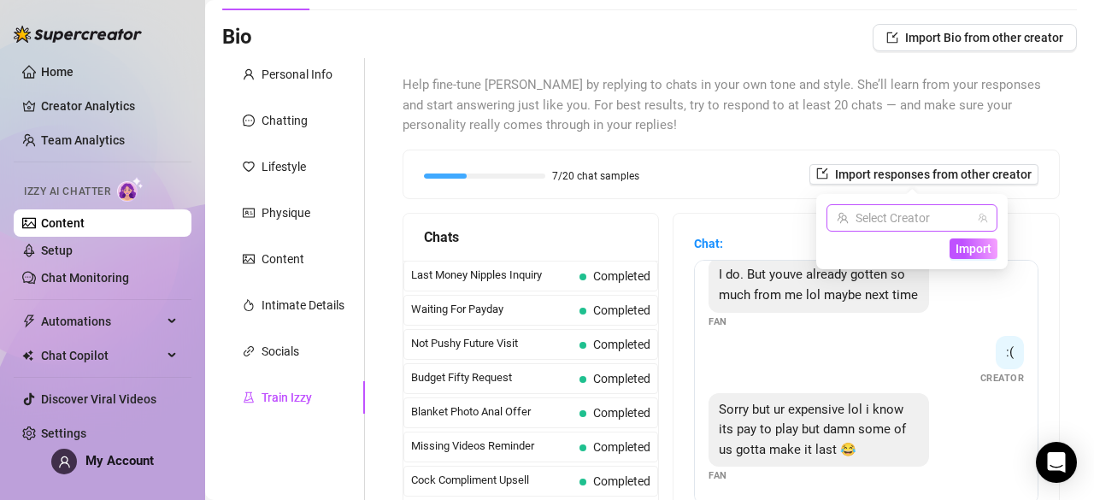
click at [924, 224] on input "search" at bounding box center [903, 218] width 135 height 26
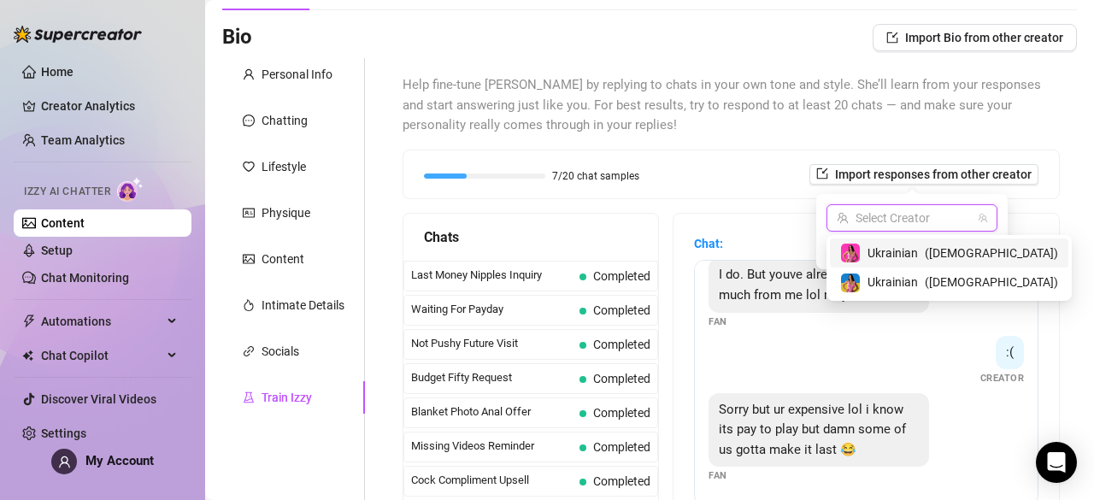
click at [930, 253] on span "( [DEMOGRAPHIC_DATA] )" at bounding box center [990, 253] width 133 height 19
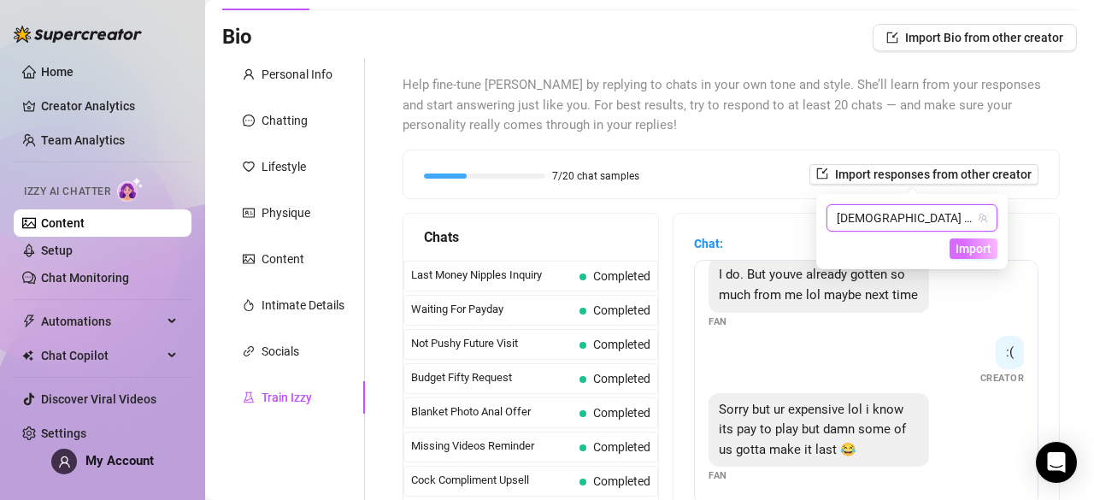
click at [979, 247] on span "Import" at bounding box center [973, 249] width 36 height 14
click at [967, 255] on span "Import" at bounding box center [973, 249] width 36 height 14
click at [959, 244] on span "Import" at bounding box center [973, 249] width 36 height 14
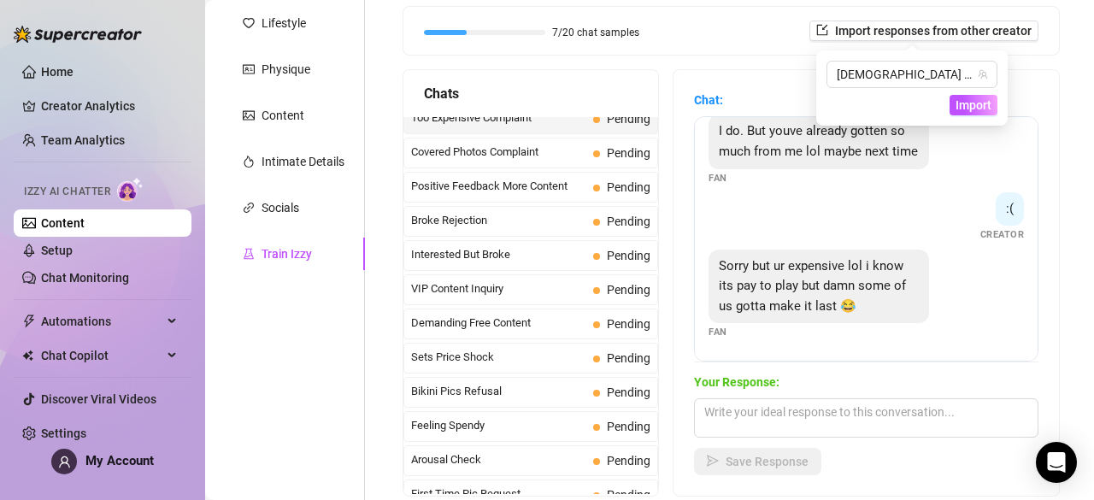
scroll to position [263, 0]
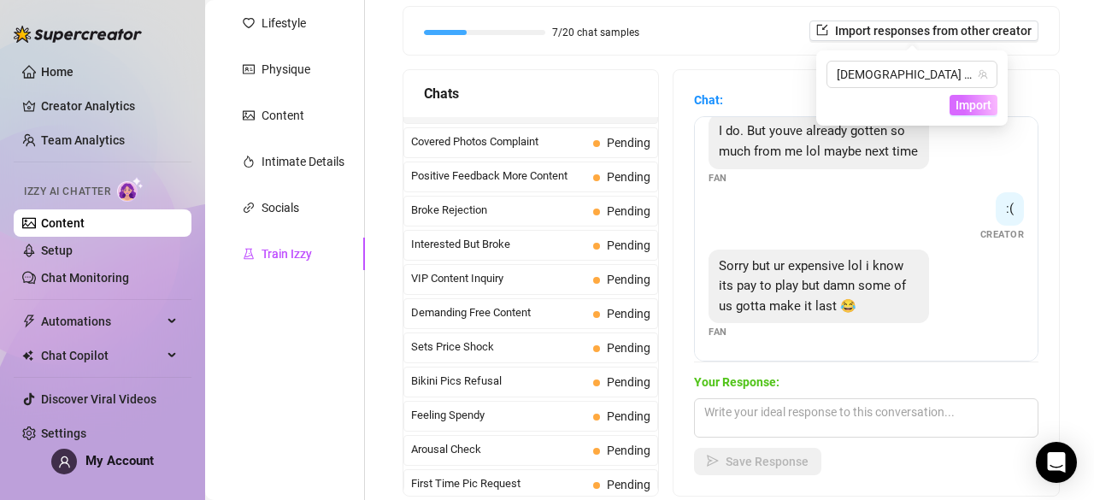
click at [966, 101] on span "Import" at bounding box center [973, 105] width 36 height 14
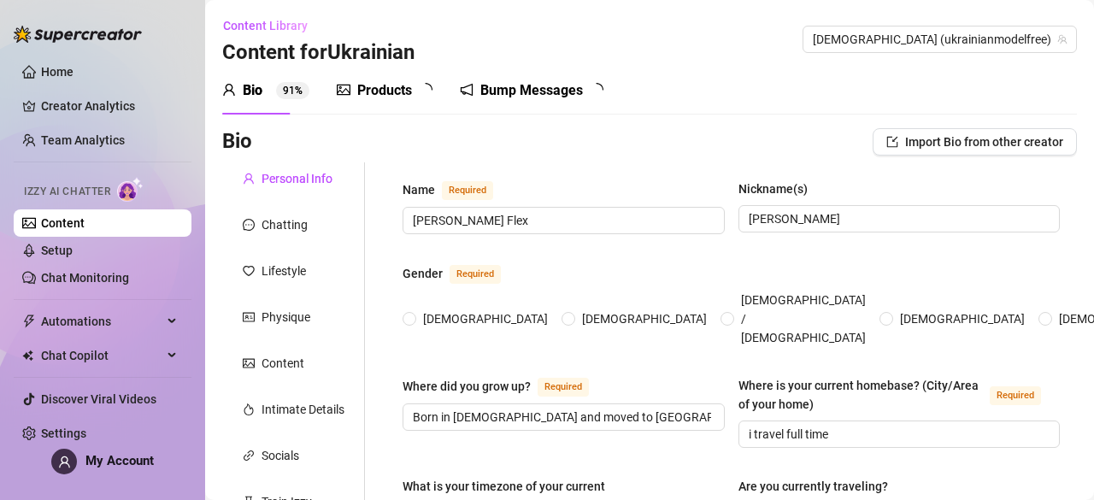
radio input "true"
type input "[DATE]"
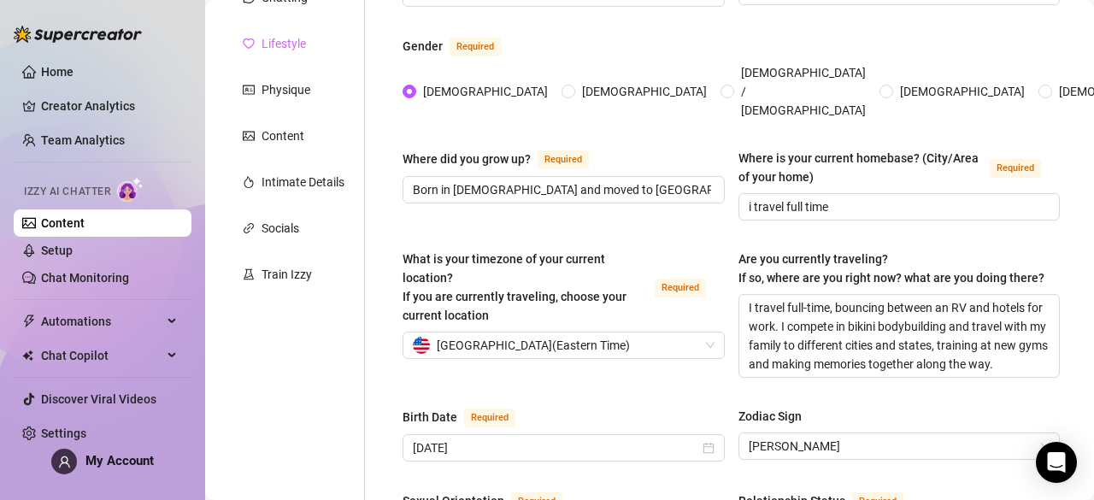
scroll to position [228, 0]
click at [322, 266] on div "Train Izzy" at bounding box center [293, 273] width 143 height 32
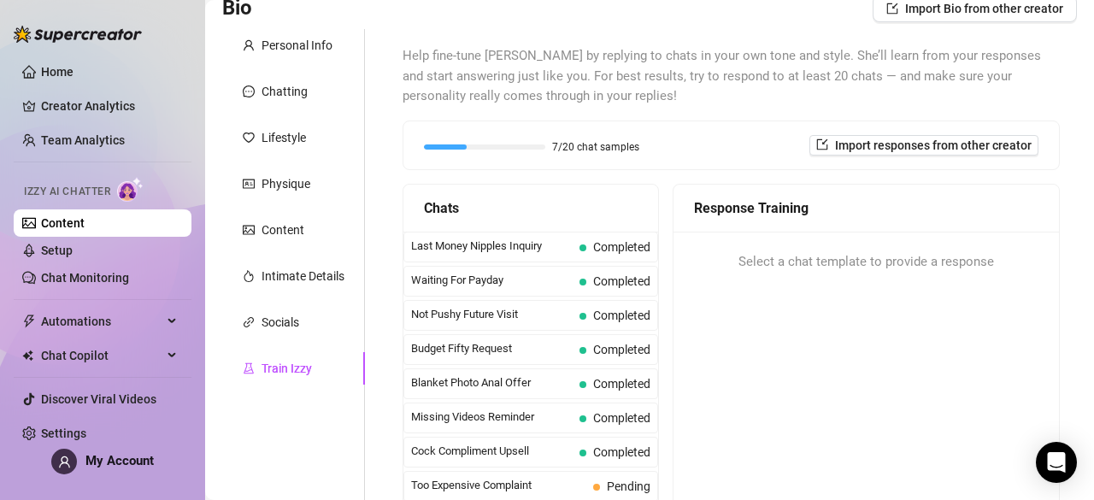
scroll to position [132, 0]
click at [929, 138] on button "Import responses from other creator" at bounding box center [923, 146] width 229 height 21
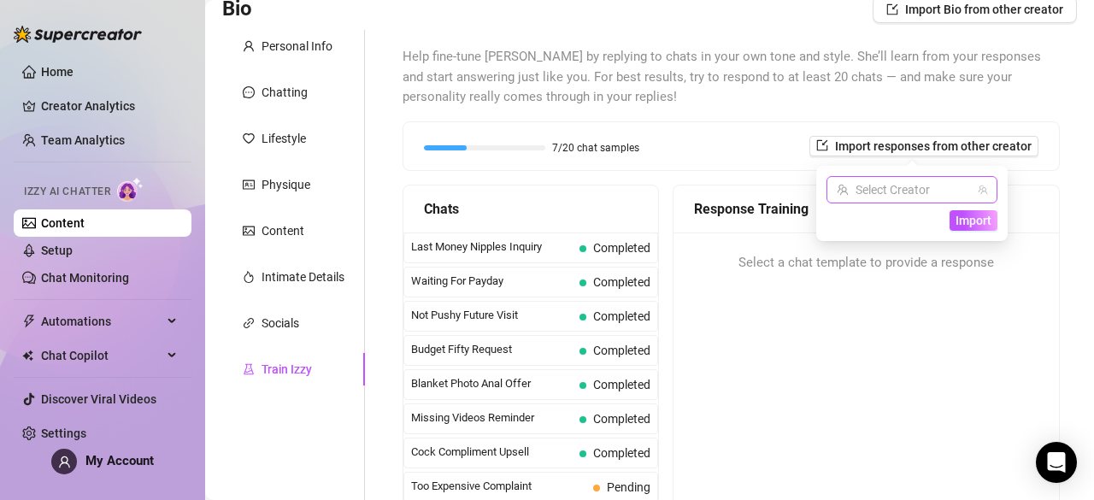
click at [906, 191] on input "search" at bounding box center [903, 190] width 135 height 26
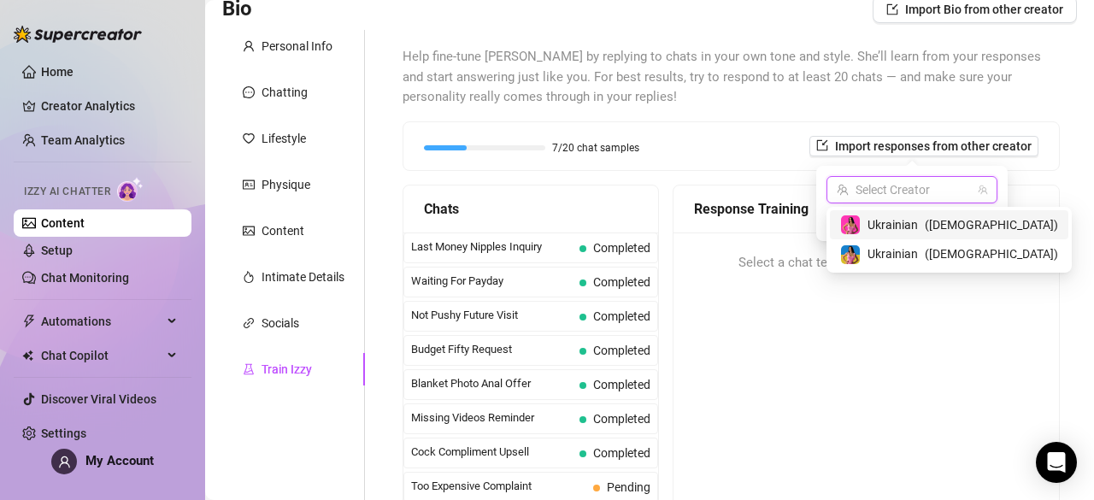
click at [890, 236] on div "Ukrainian ( ukrainianmodel )" at bounding box center [949, 224] width 238 height 29
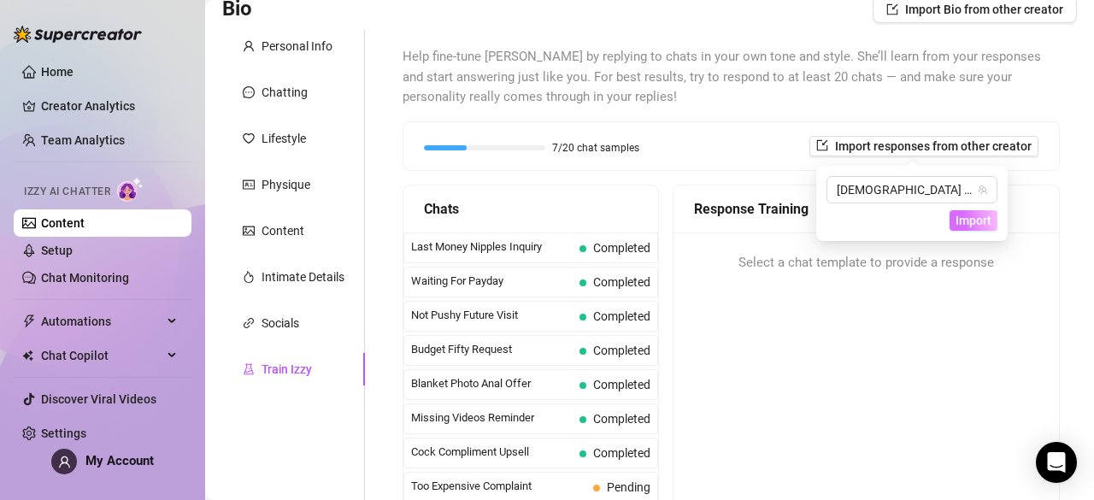
click at [976, 220] on span "Import" at bounding box center [973, 221] width 36 height 14
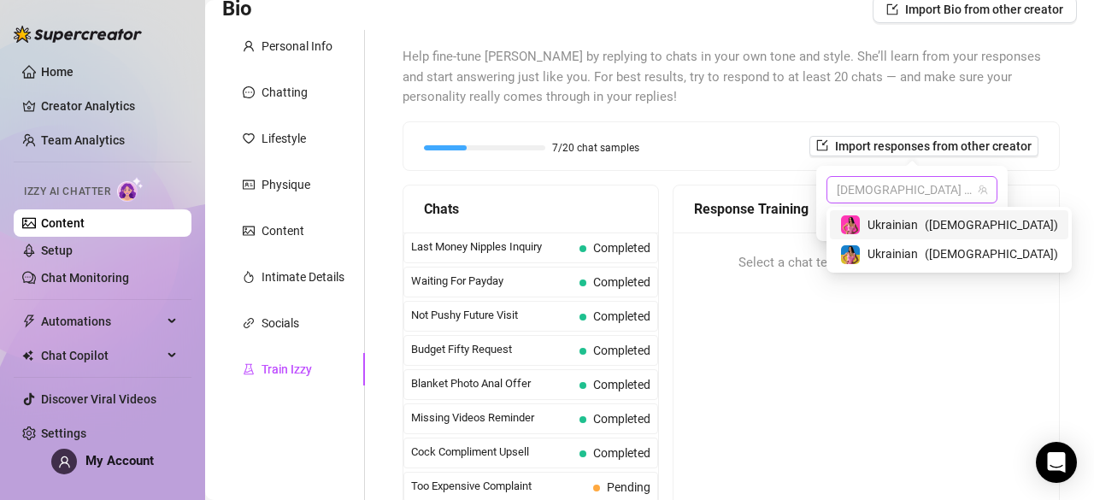
click at [945, 191] on span "[DEMOGRAPHIC_DATA] ([DEMOGRAPHIC_DATA])" at bounding box center [911, 190] width 150 height 26
click at [942, 251] on span "( ukrainianmodelfree )" at bounding box center [990, 253] width 133 height 19
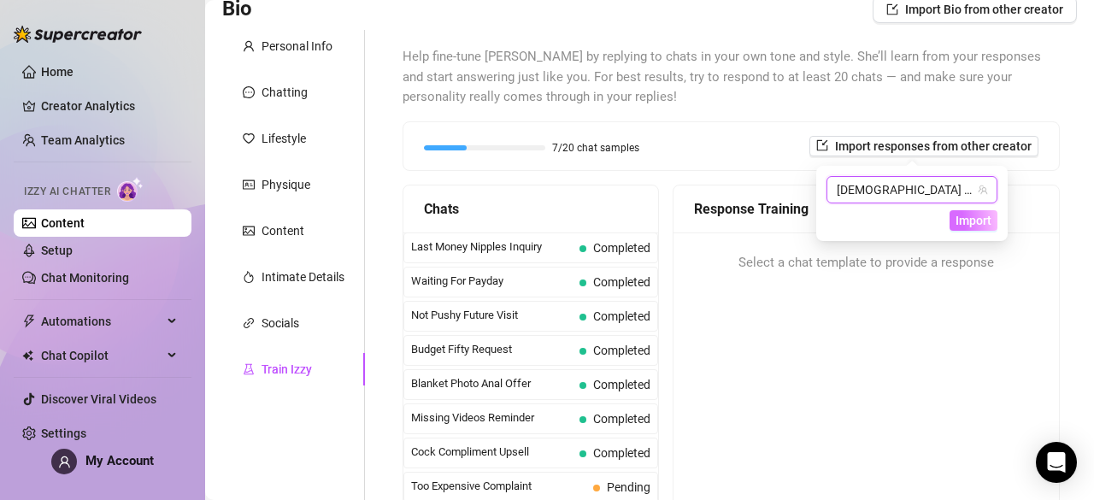
click at [972, 220] on span "Import" at bounding box center [973, 221] width 36 height 14
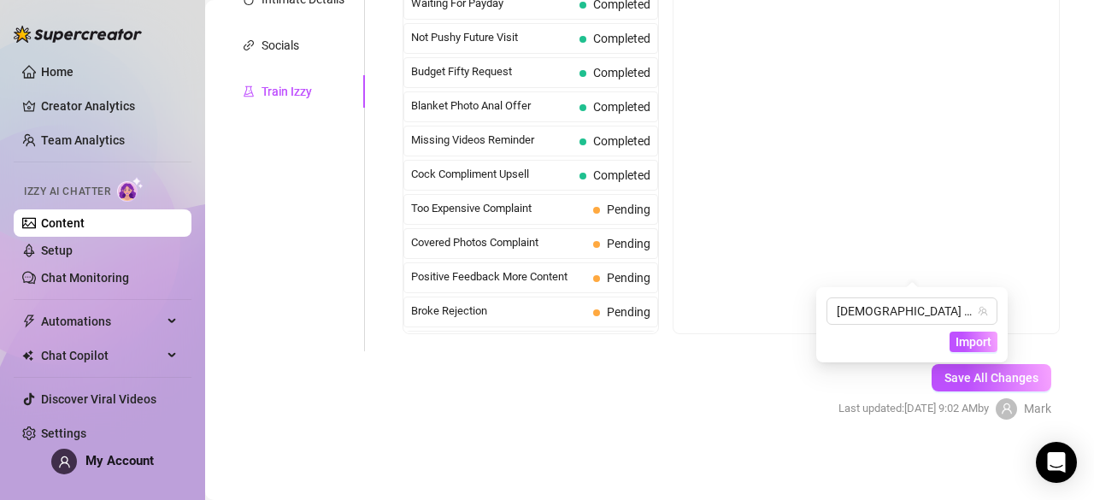
scroll to position [0, 0]
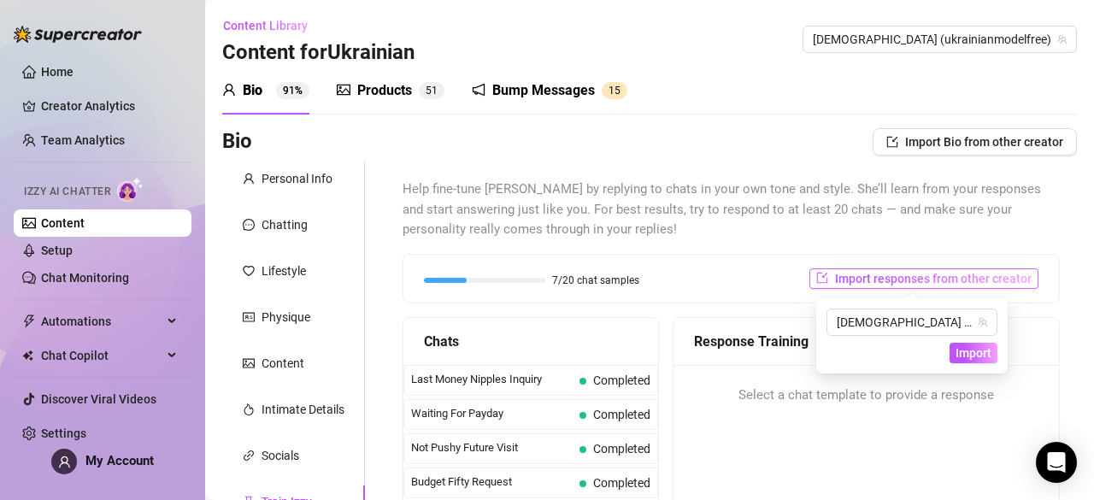
click at [955, 276] on span "Import responses from other creator" at bounding box center [933, 279] width 197 height 14
click at [956, 276] on span "Import responses from other creator" at bounding box center [933, 279] width 197 height 14
click at [935, 317] on span "[DEMOGRAPHIC_DATA] (ukrainianmodelfree)" at bounding box center [911, 322] width 150 height 26
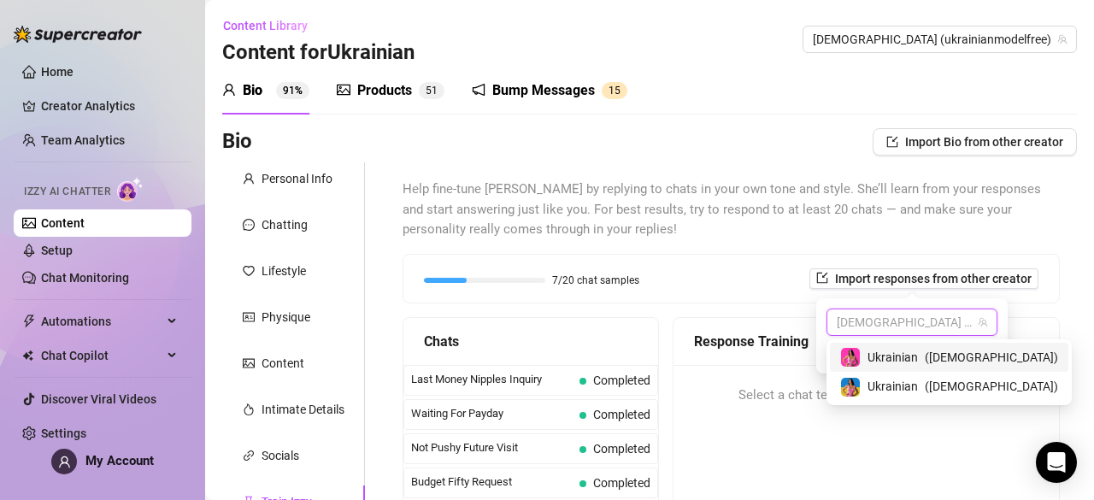
click at [914, 353] on span "Ukrainian" at bounding box center [892, 357] width 50 height 19
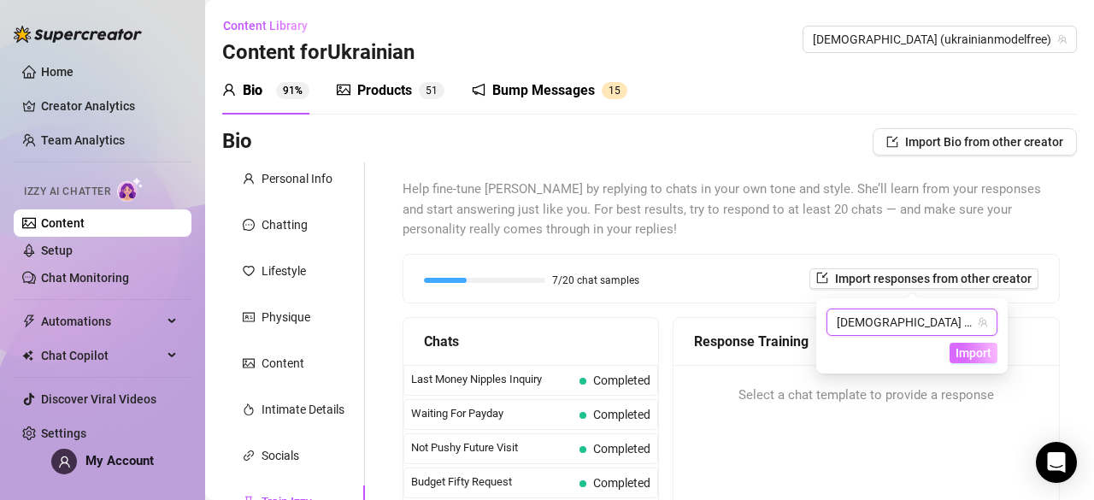
click at [979, 346] on span "Import" at bounding box center [973, 353] width 36 height 14
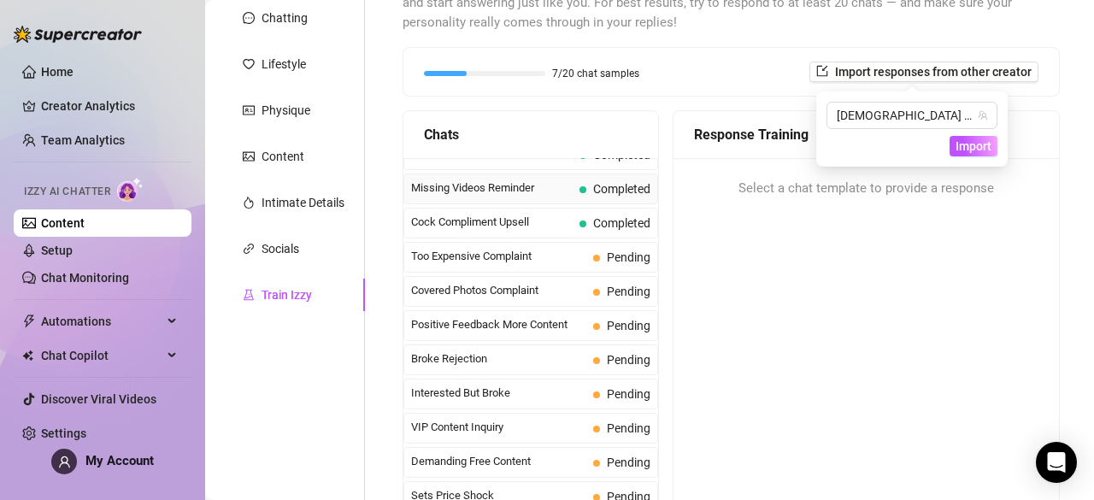
scroll to position [183, 0]
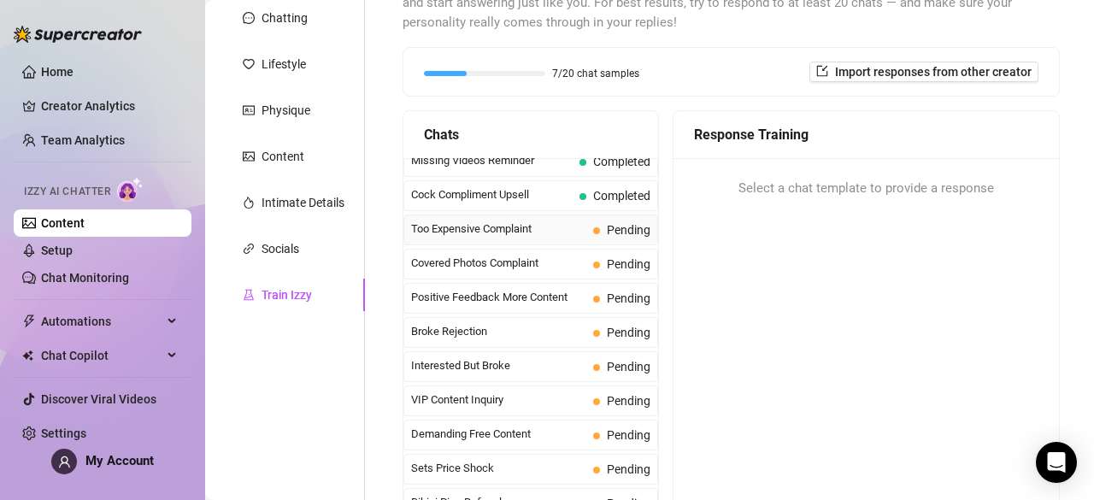
click at [593, 220] on span "Pending" at bounding box center [621, 229] width 57 height 19
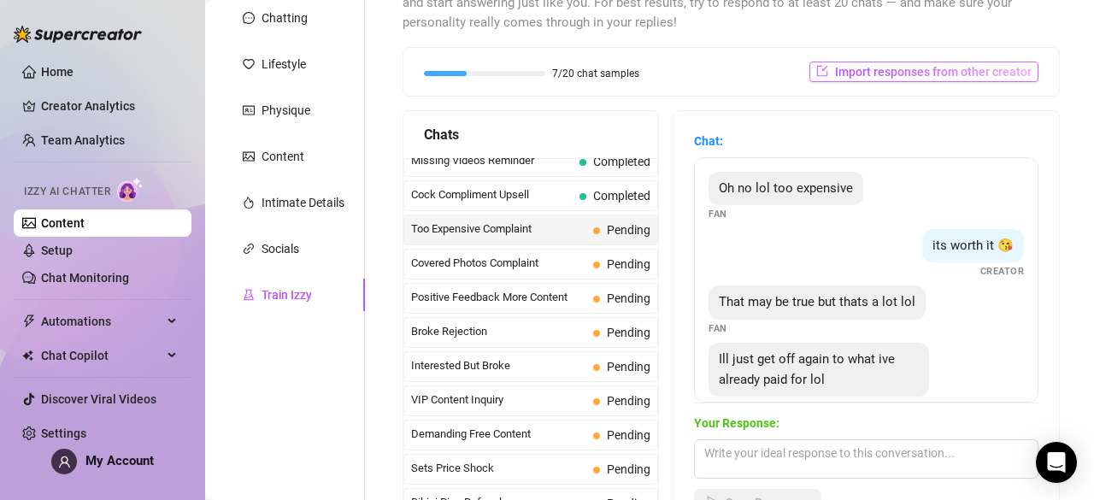
click at [899, 66] on span "Import responses from other creator" at bounding box center [933, 72] width 197 height 14
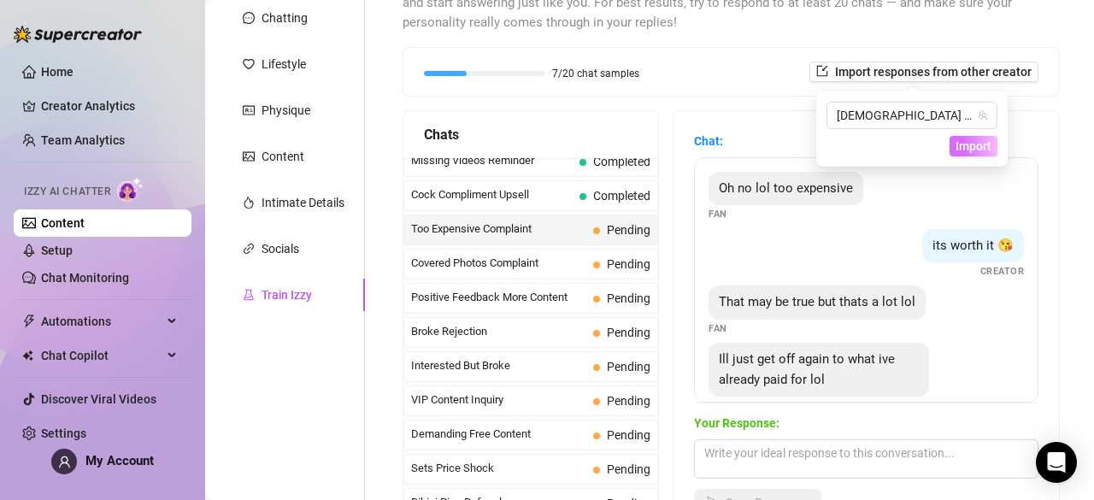
click at [964, 148] on span "Import" at bounding box center [973, 146] width 36 height 14
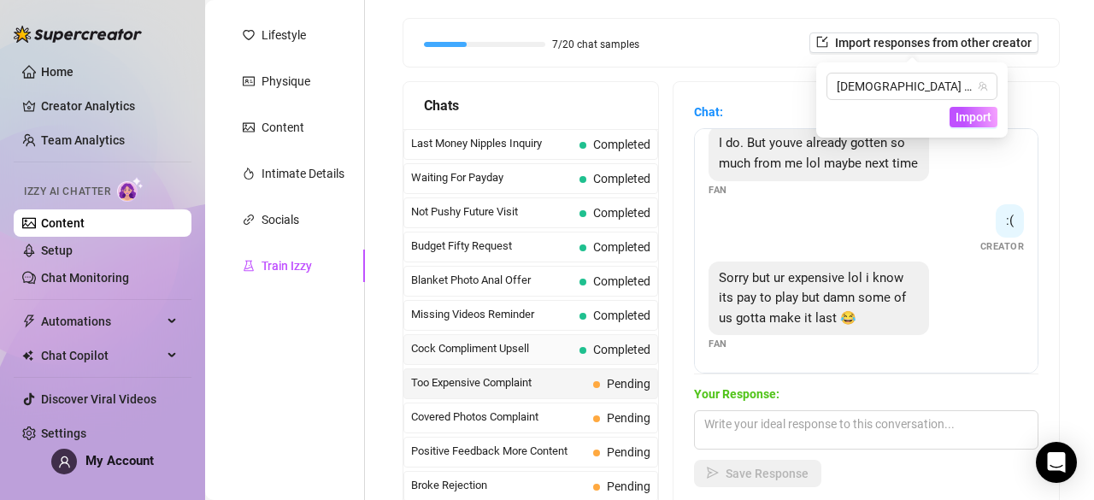
scroll to position [97, 0]
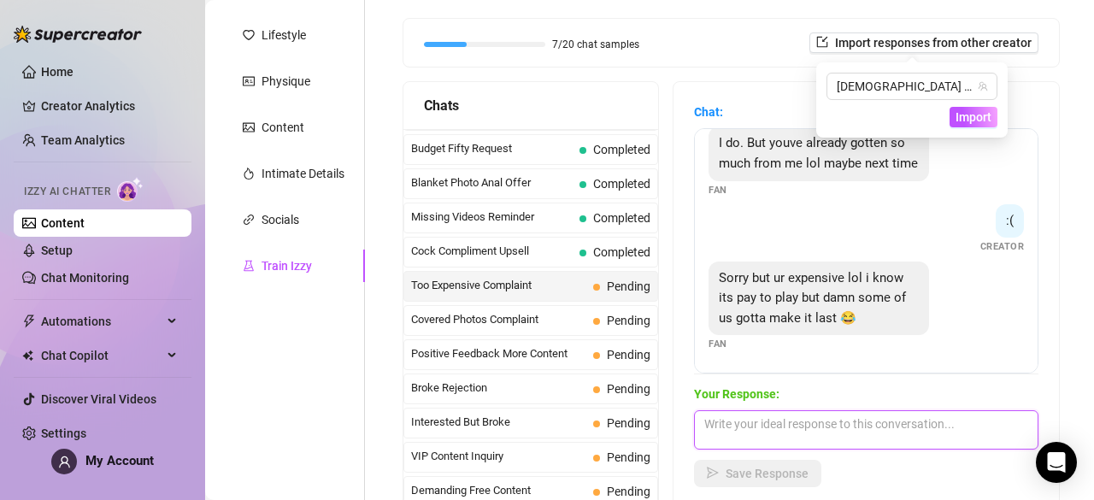
click at [789, 425] on textarea at bounding box center [866, 429] width 344 height 39
paste textarea "Haha, I get it... sometimes the price can feel like a lot, and it’s totally oka…"
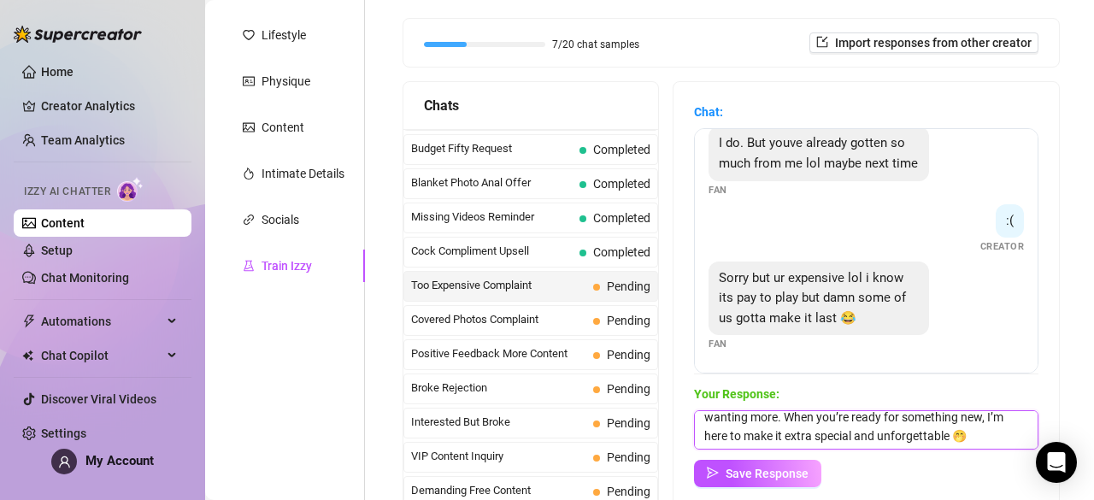
scroll to position [119, 0]
click at [702, 433] on textarea "Haha, I get it... sometimes the price can feel like a lot, and it’s totally oka…" at bounding box center [866, 429] width 344 height 39
type textarea "Haha, I get it... sometimes the price can feel like a lot, and it’s totally oka…"
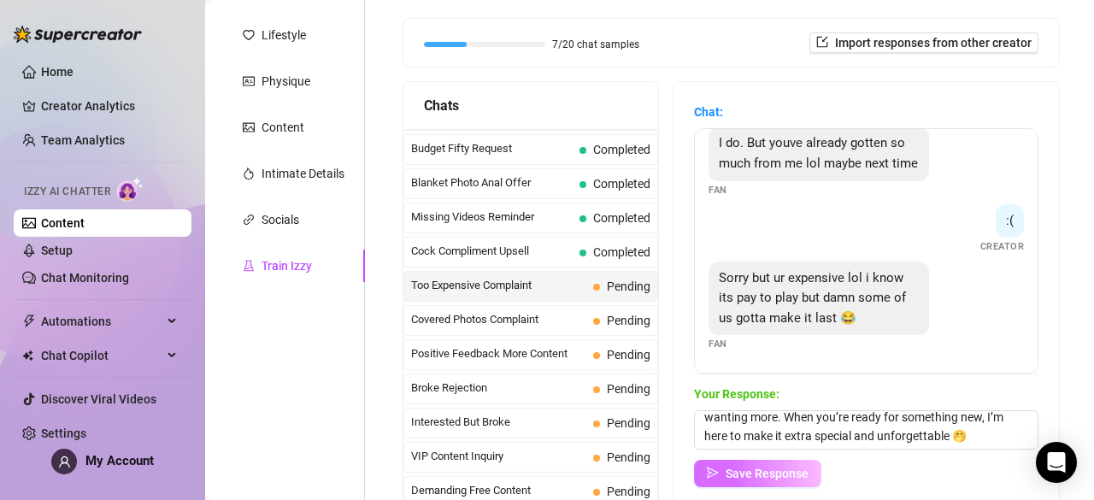
click at [754, 468] on span "Save Response" at bounding box center [766, 474] width 83 height 14
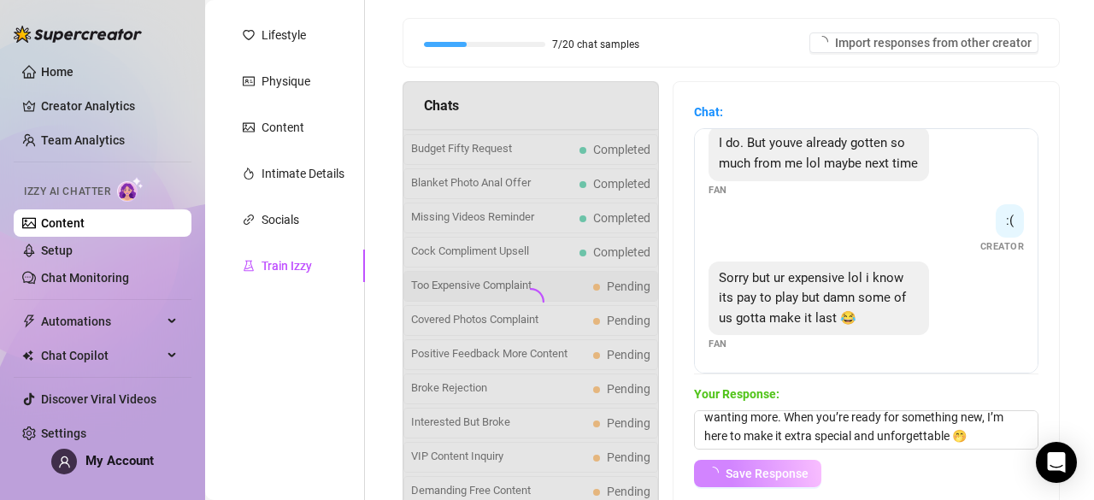
scroll to position [323, 0]
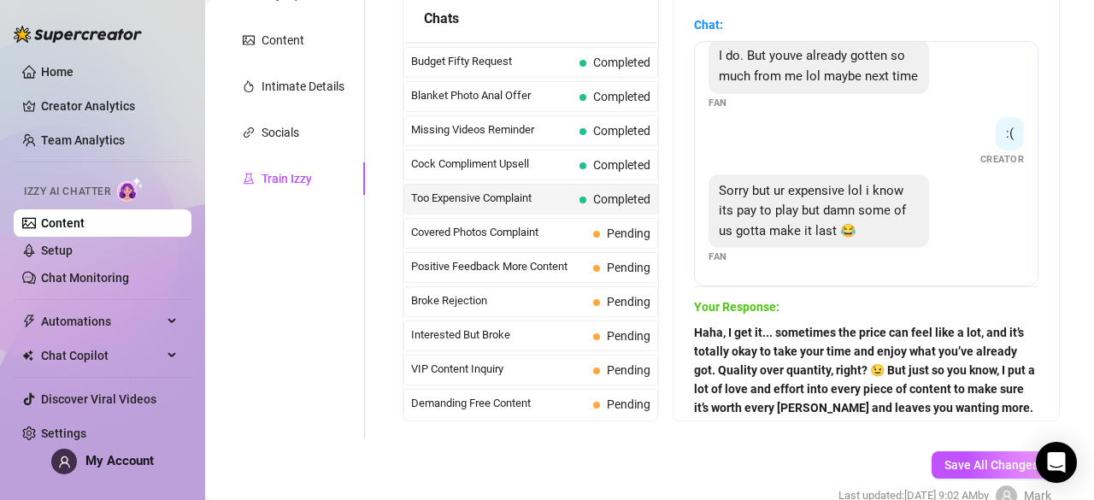
click at [503, 458] on form "Personal Info Chatting Lifestyle Physique Content Intimate Details Socials Trai…" at bounding box center [649, 187] width 854 height 697
click at [545, 225] on span "Covered Photos Complaint" at bounding box center [498, 232] width 175 height 17
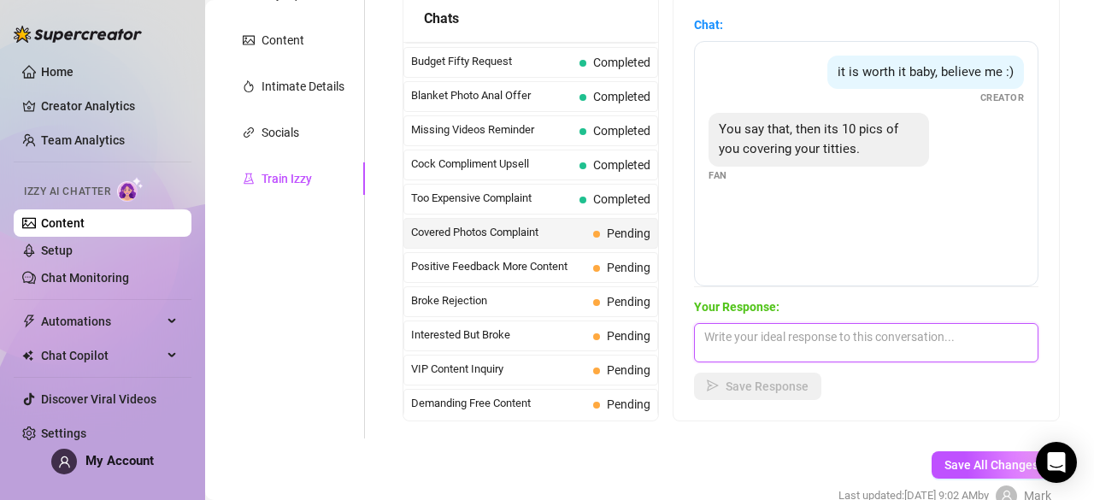
click at [738, 337] on textarea at bounding box center [866, 342] width 344 height 39
paste textarea "Yeah, but trust me... there’s so much more behind these covers... sometimes tea…"
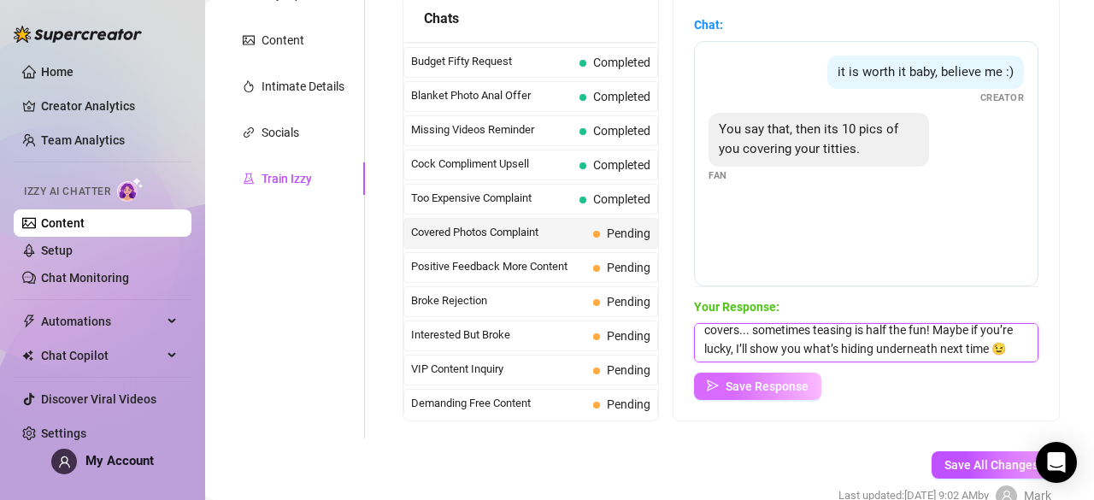
scroll to position [44, 0]
type textarea "Yeah, but trust me... there’s so much more behind these covers... sometimes tea…"
click at [762, 375] on button "Save Response" at bounding box center [757, 386] width 127 height 27
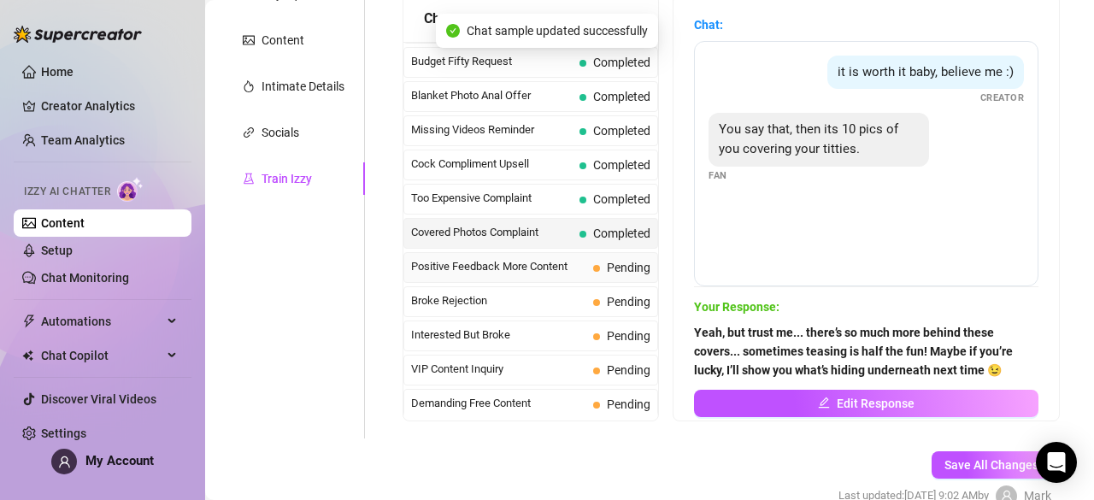
click at [571, 252] on div "Positive Feedback More Content Pending" at bounding box center [530, 267] width 255 height 31
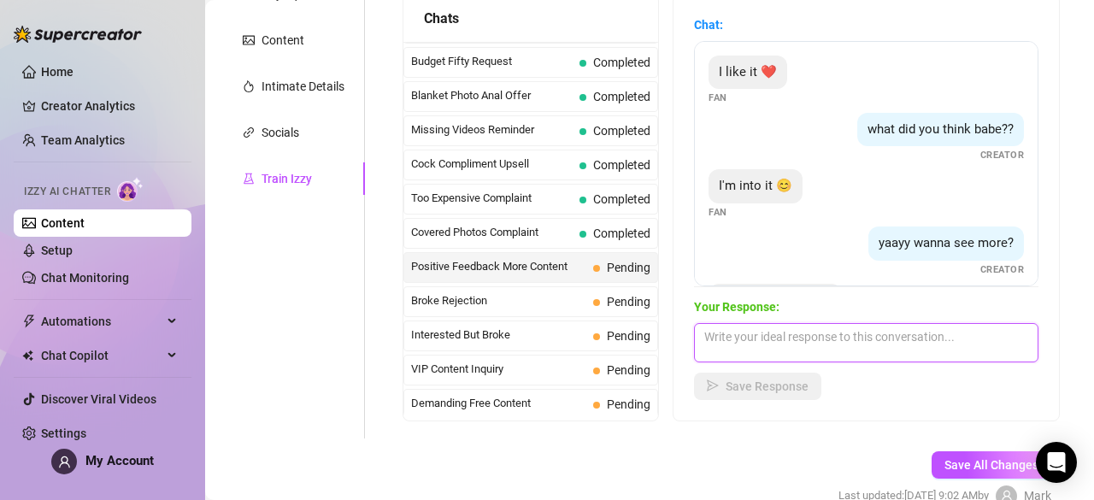
click at [773, 343] on textarea at bounding box center [866, 342] width 344 height 39
paste textarea "Mmm, I love hearing that... you’re definitely speaking my language 😏 Since you …"
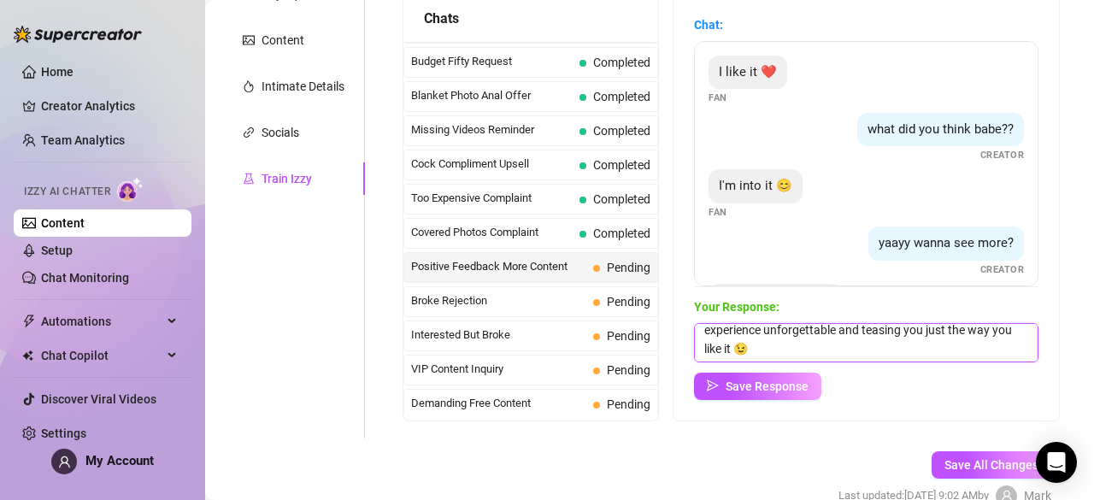
scroll to position [119, 0]
type textarea "Mmm, I love hearing that... you’re definitely speaking my language 😏 Since you …"
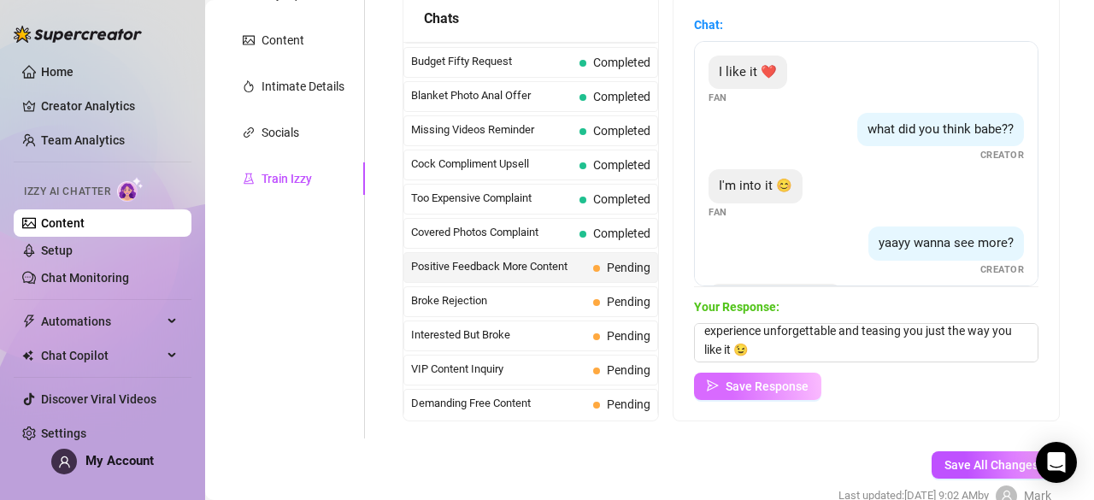
click at [759, 389] on span "Save Response" at bounding box center [766, 386] width 83 height 14
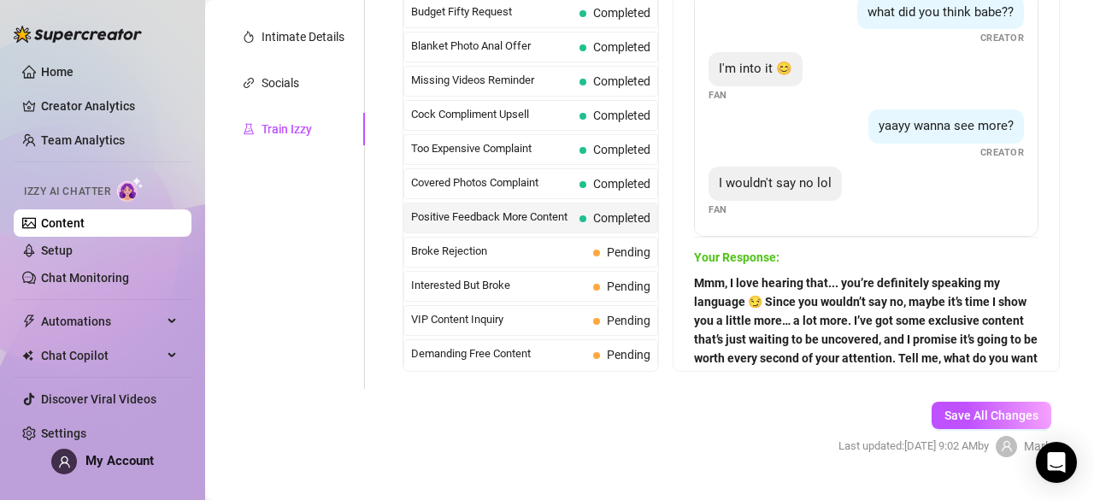
scroll to position [372, 0]
click at [611, 252] on span "Pending" at bounding box center [629, 253] width 44 height 14
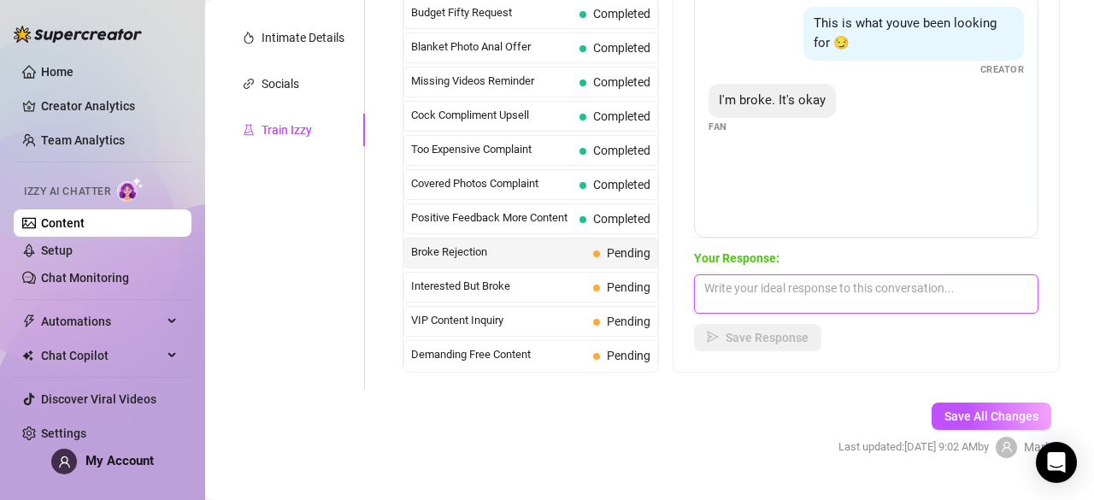
click at [791, 275] on textarea at bounding box center [866, 293] width 344 height 39
paste textarea "Aww, no worries at all...I totally get that things can get tight sometimes, and…"
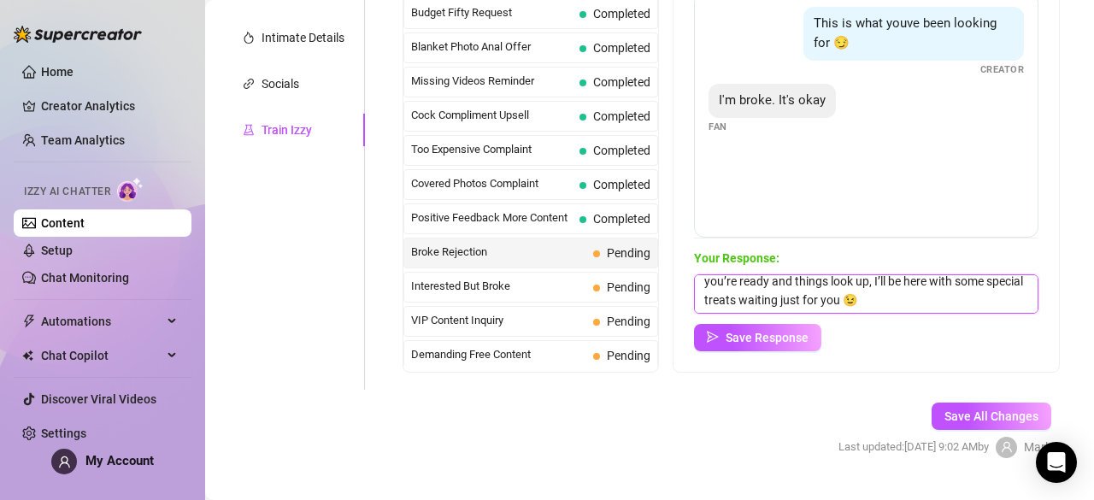
scroll to position [119, 0]
type textarea "Aww, no worries at all...I totally get that things can get tight sometimes, and…"
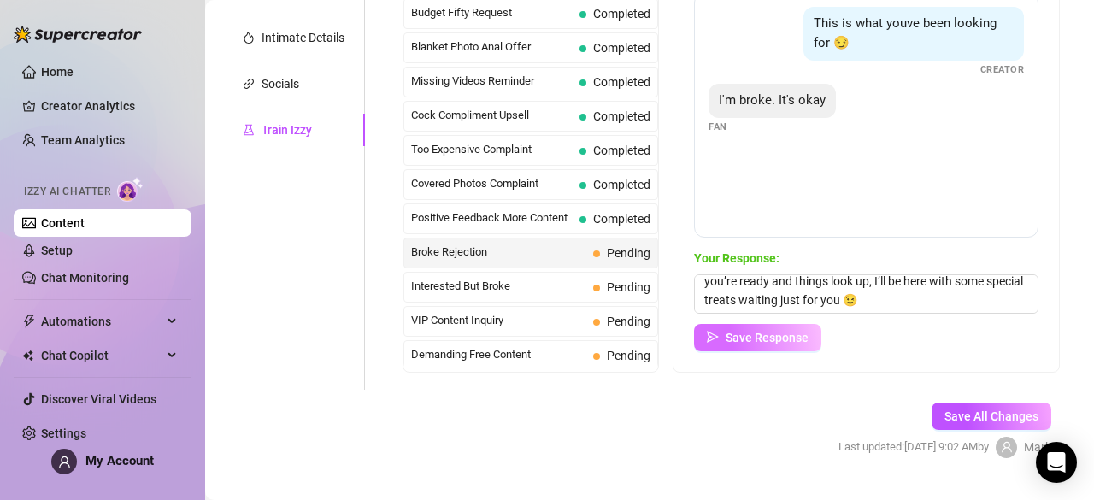
click at [791, 337] on span "Save Response" at bounding box center [766, 338] width 83 height 14
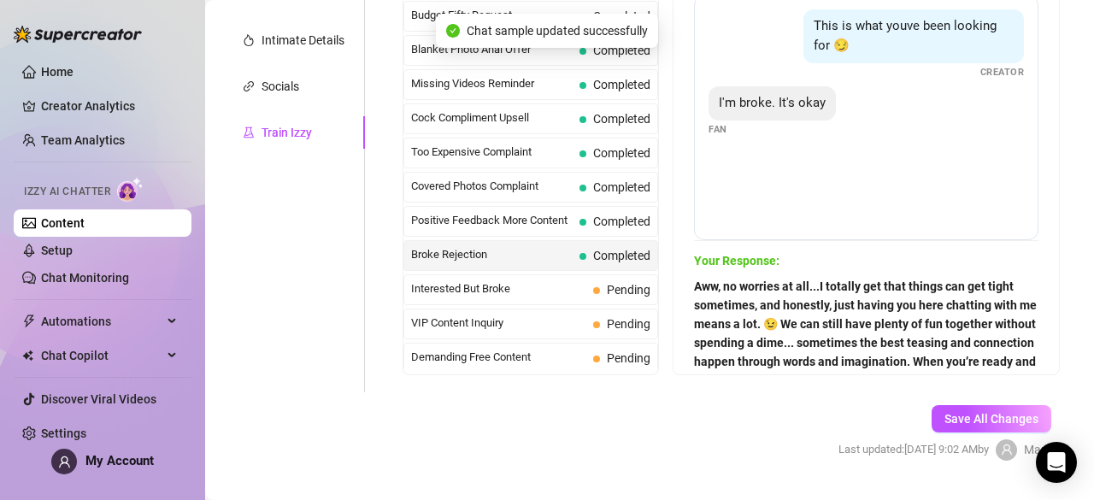
scroll to position [354, 0]
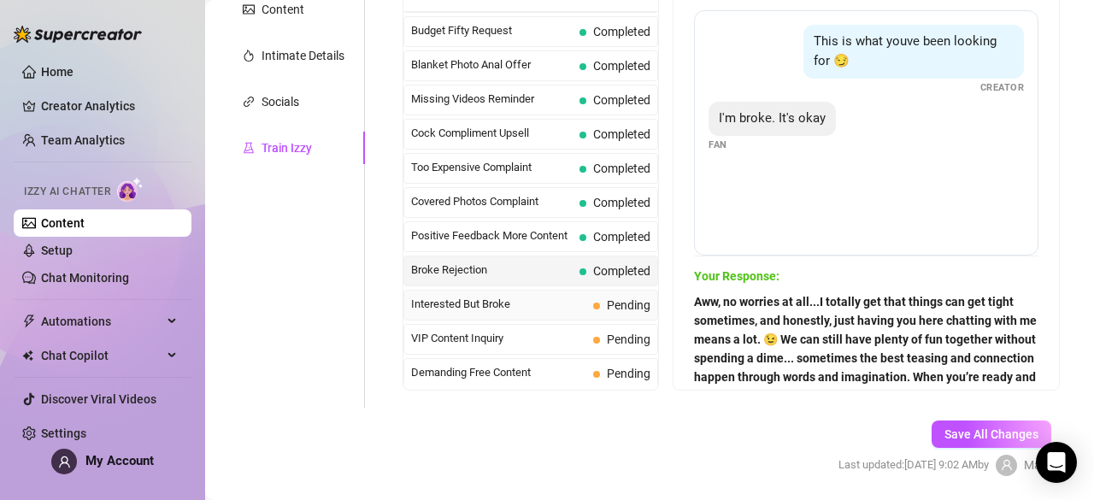
click at [565, 296] on span "Interested But Broke" at bounding box center [498, 304] width 175 height 17
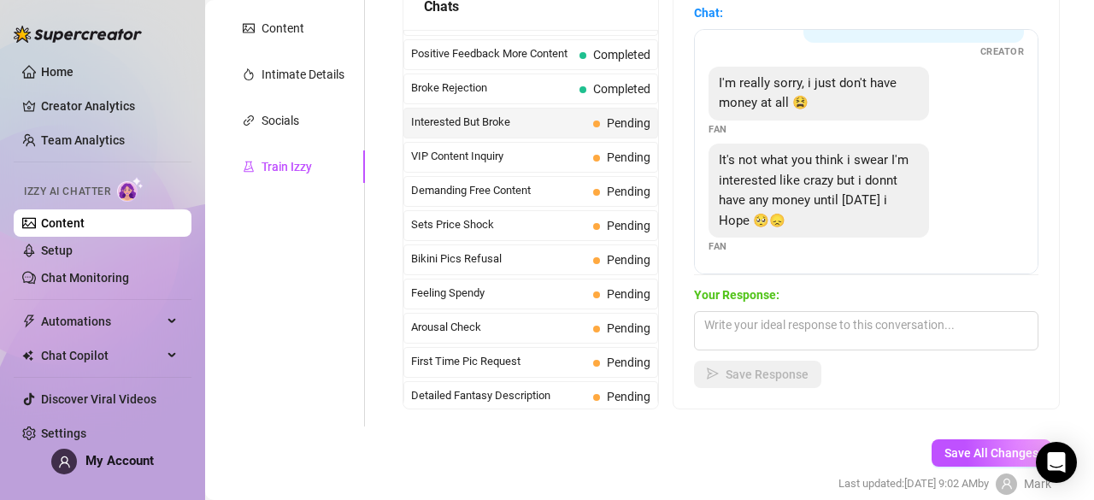
scroll to position [336, 0]
click at [779, 343] on textarea at bounding box center [866, 329] width 344 height 39
paste textarea "Please don't apologize... I totally get it, and I love that you’re being honest…"
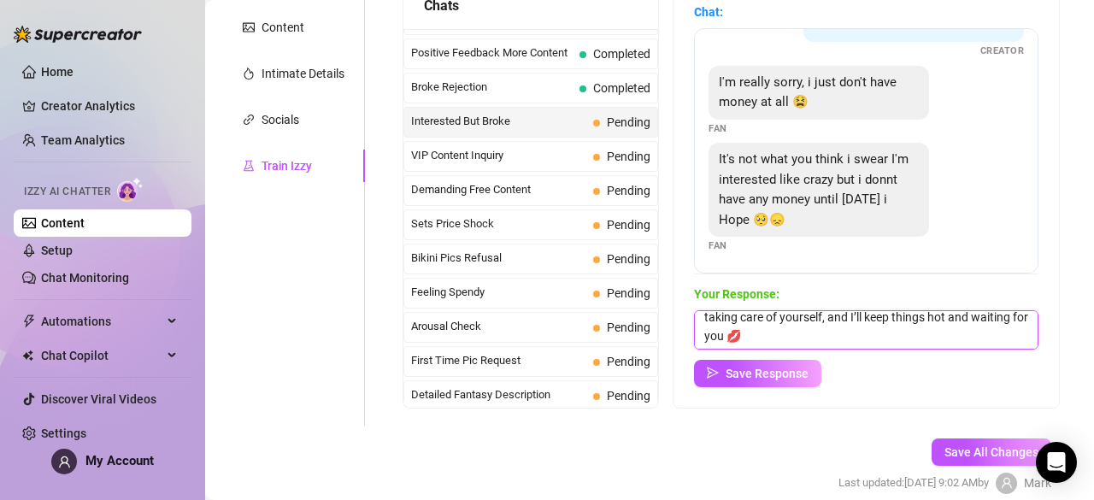
scroll to position [175, 0]
type textarea "Please don't apologize... I totally get it, and I love that you’re being honest…"
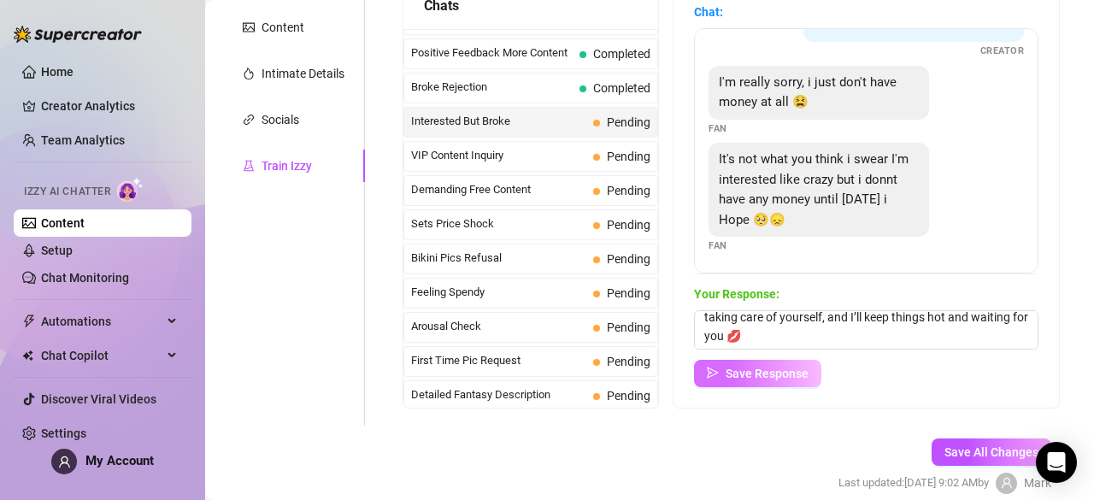
click at [784, 379] on span "Save Response" at bounding box center [766, 374] width 83 height 14
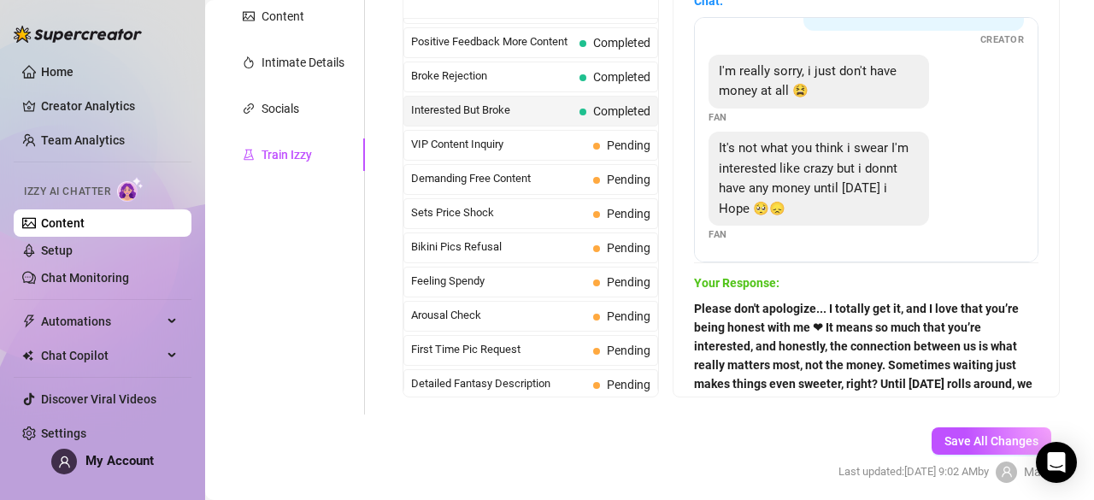
scroll to position [343, 0]
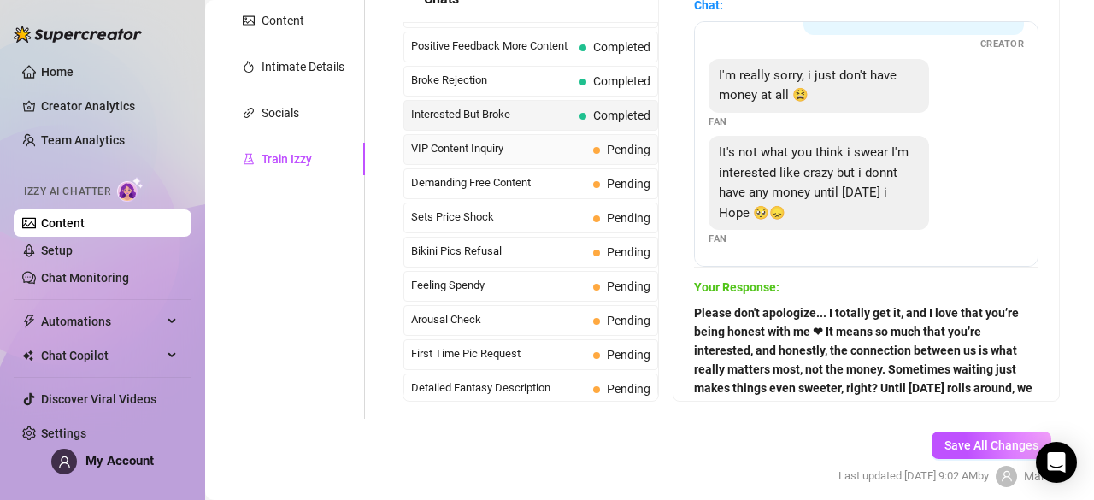
click at [527, 151] on div "VIP Content Inquiry Pending" at bounding box center [530, 149] width 255 height 31
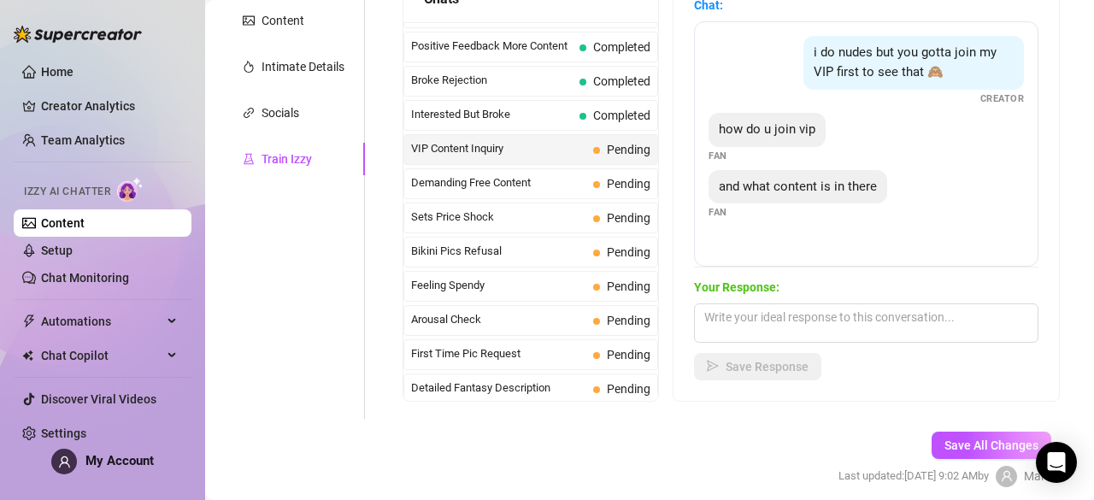
click at [830, 342] on div "Your Response: Save Response" at bounding box center [866, 329] width 344 height 103
click at [837, 327] on textarea at bounding box center [866, 322] width 344 height 39
paste textarea "Well, I am going to send you a link to my VIP page... and it’s where all the ex…"
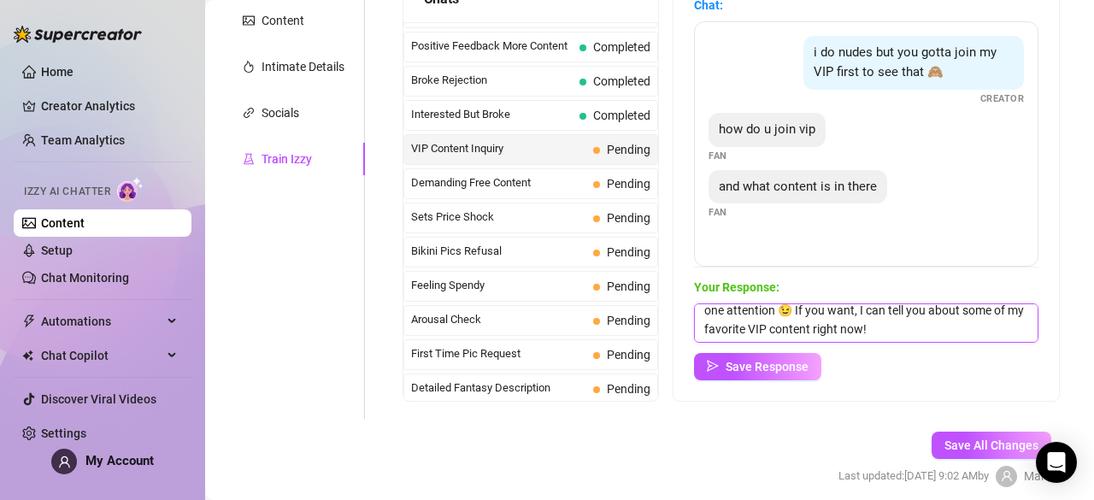
scroll to position [194, 0]
drag, startPoint x: 979, startPoint y: 336, endPoint x: 846, endPoint y: 314, distance: 135.1
click at [846, 314] on textarea "Well, I am going to send you a link to my VIP page... and it’s where all the ex…" at bounding box center [866, 322] width 344 height 39
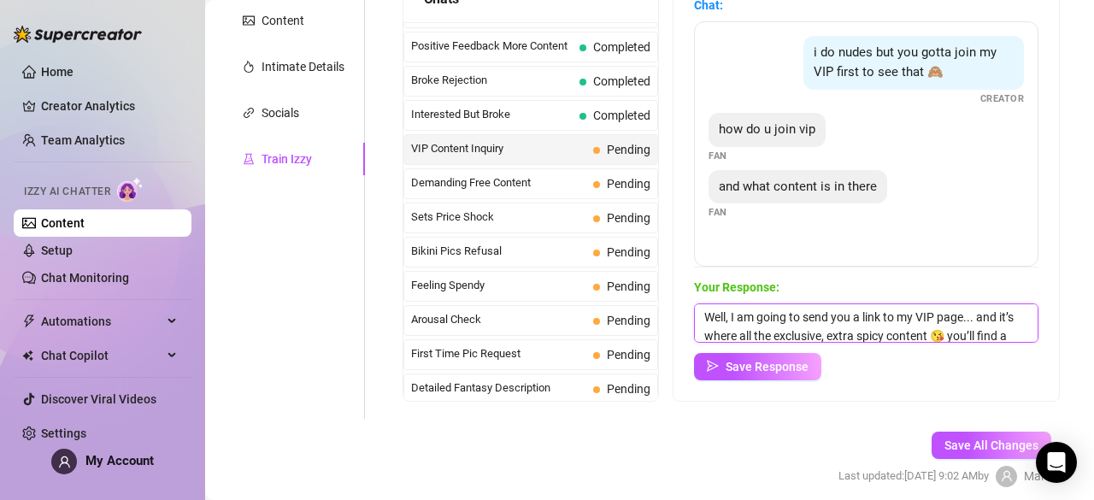
drag, startPoint x: 996, startPoint y: 317, endPoint x: 711, endPoint y: 319, distance: 285.4
click at [711, 319] on textarea "Well, I am going to send you a link to my VIP page... and it’s where all the ex…" at bounding box center [866, 322] width 344 height 39
drag, startPoint x: 736, startPoint y: 332, endPoint x: 716, endPoint y: 308, distance: 31.0
click at [716, 308] on textarea "Well, I am going to send you a link to my VIP page... and it’s where all the ex…" at bounding box center [866, 322] width 344 height 39
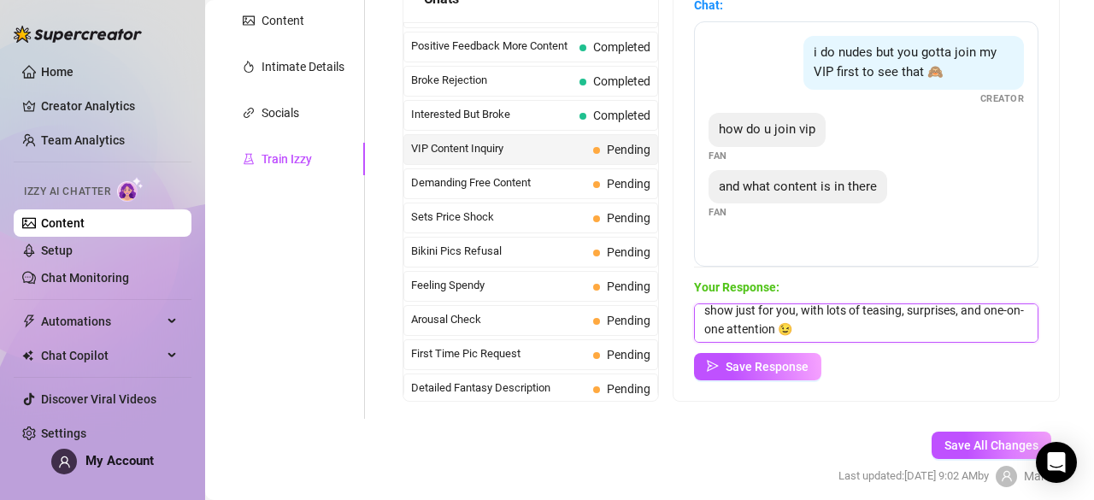
scroll to position [156, 0]
type textarea "it’s where all the exclusive, extra spicy content 😘 you’ll find a whole range o…"
click at [802, 375] on button "Save Response" at bounding box center [757, 366] width 127 height 27
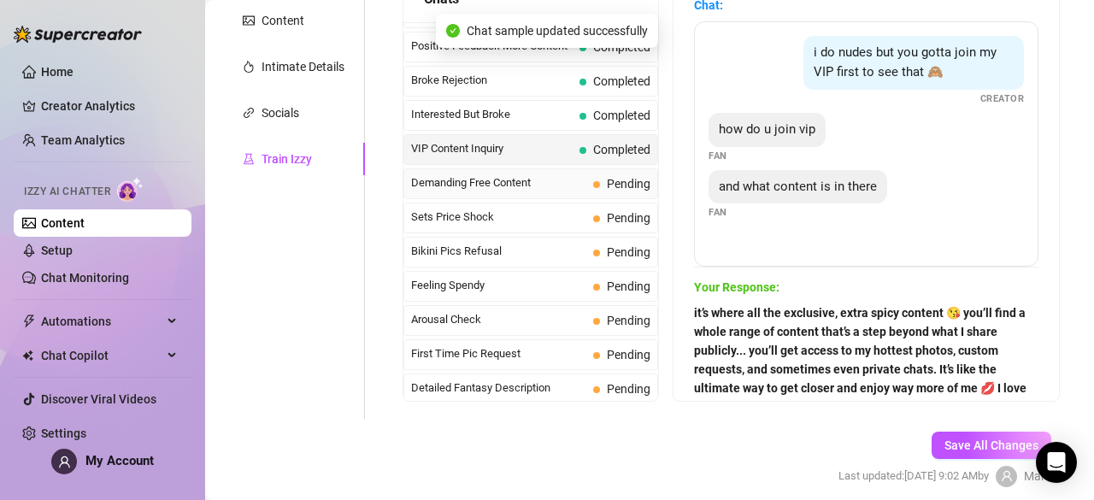
click at [583, 174] on span "Demanding Free Content" at bounding box center [498, 182] width 175 height 17
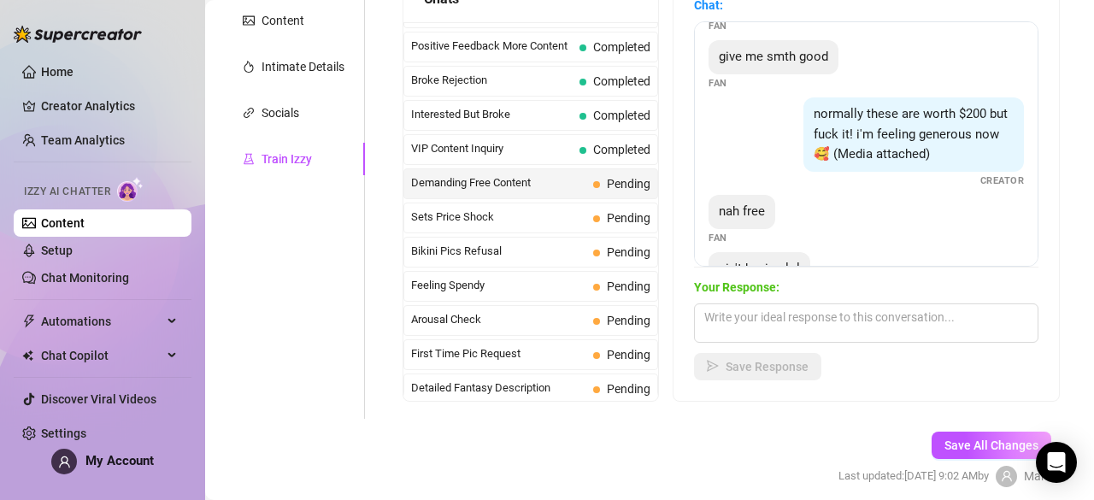
scroll to position [185, 0]
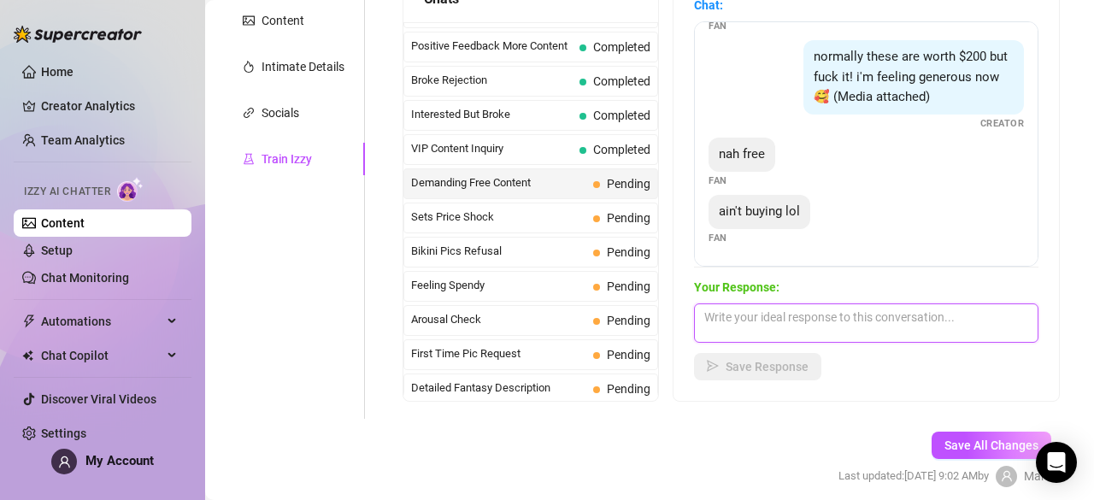
click at [759, 304] on textarea at bounding box center [866, 322] width 344 height 39
paste textarea "Haha! I get it... everyone loves a little free fun now and then, don’t they? 😉 …"
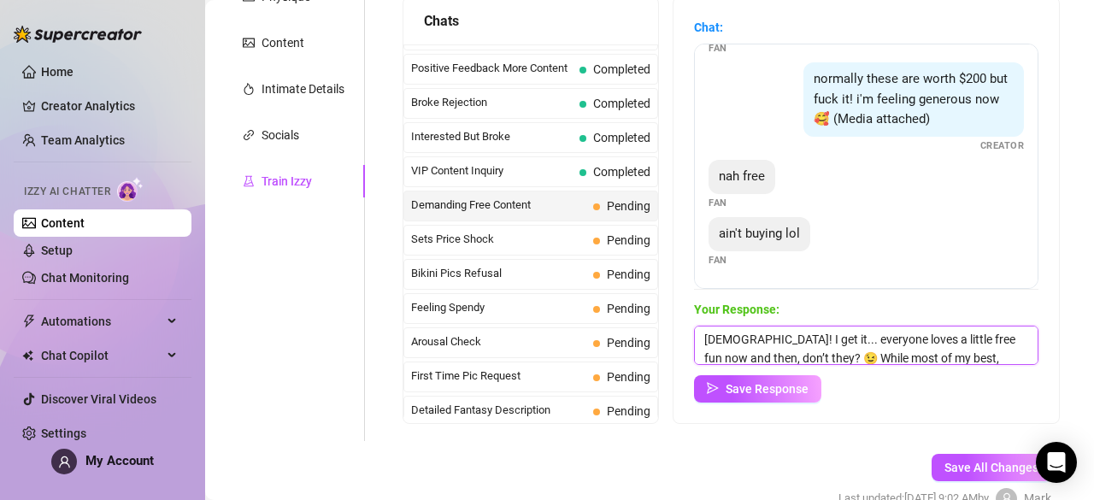
scroll to position [321, 0]
type textarea "Haha! I get it... everyone loves a little free fun now and then, don’t they? 😉 …"
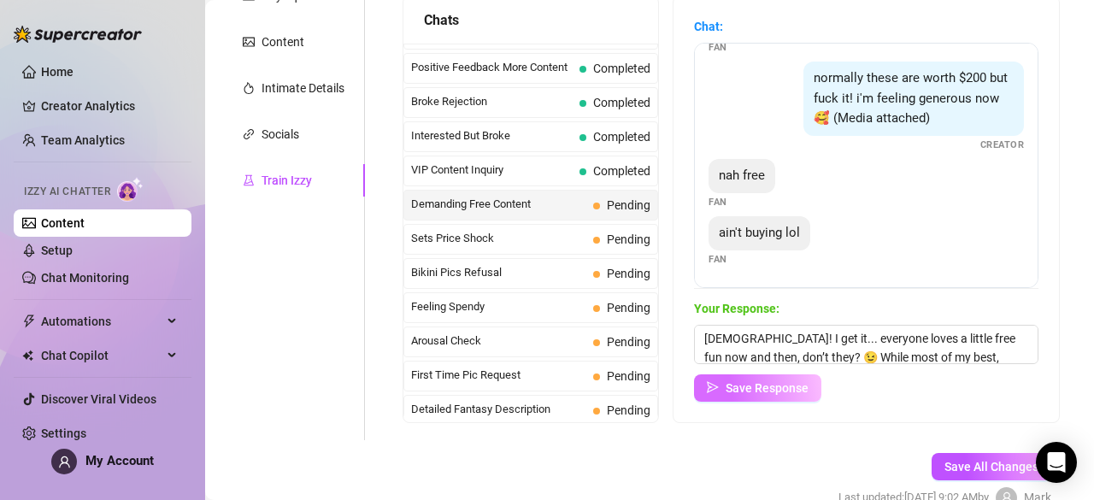
click at [795, 389] on span "Save Response" at bounding box center [766, 388] width 83 height 14
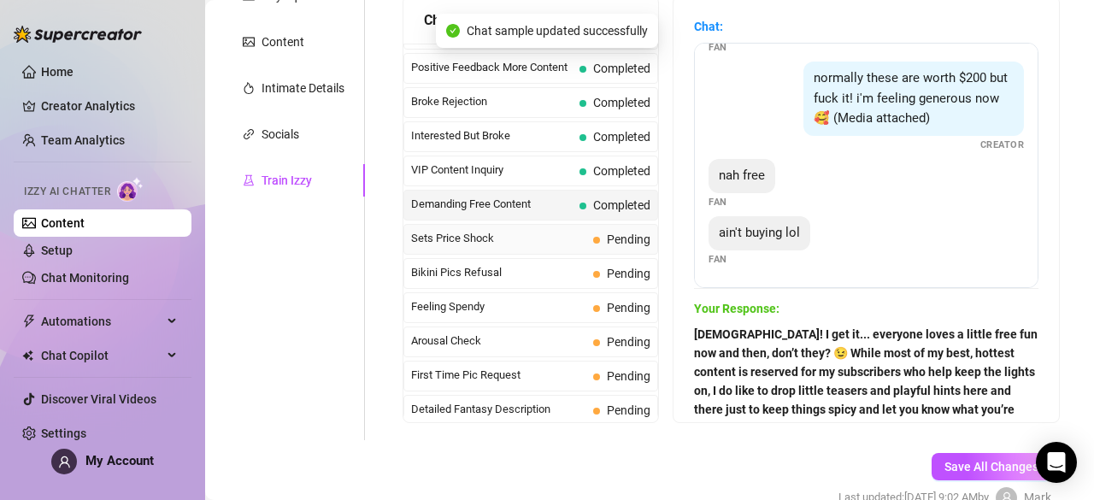
click at [524, 230] on span "Sets Price Shock" at bounding box center [498, 238] width 175 height 17
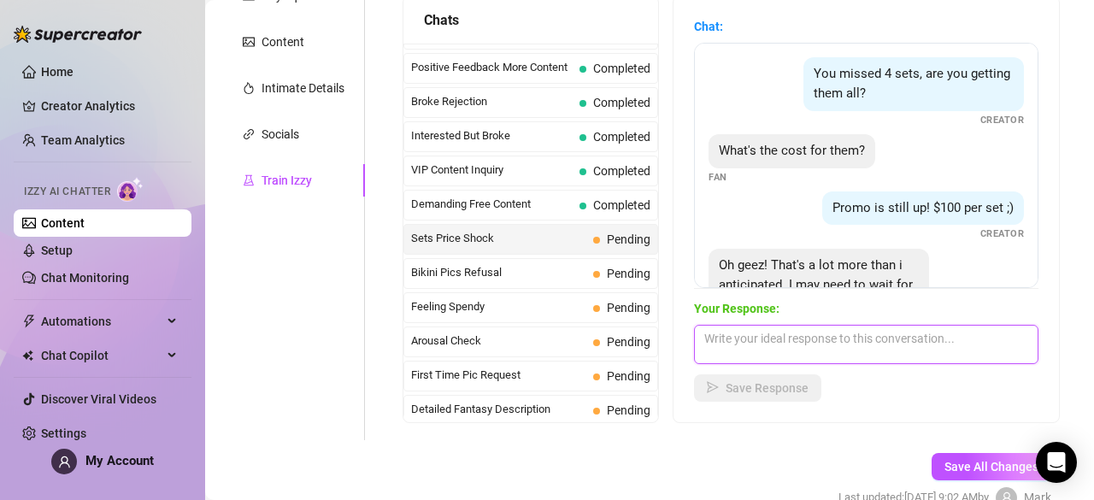
click at [789, 337] on textarea at bounding box center [866, 344] width 344 height 39
paste textarea "No worries, I totally get that! Sometimes the price can surprise you, but I pro…"
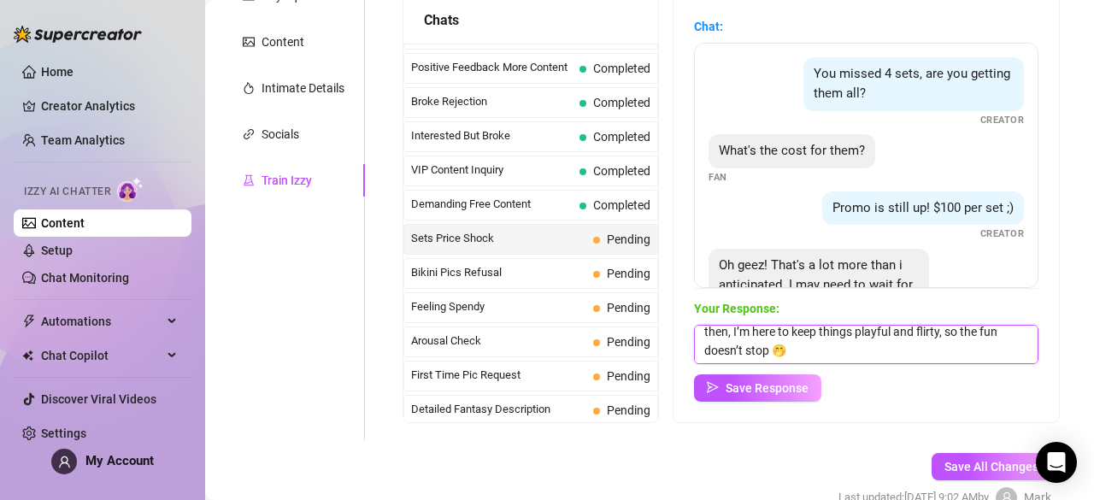
scroll to position [81, 0]
type textarea "No worries, I totally get that! Sometimes the price can surprise you, but I pro…"
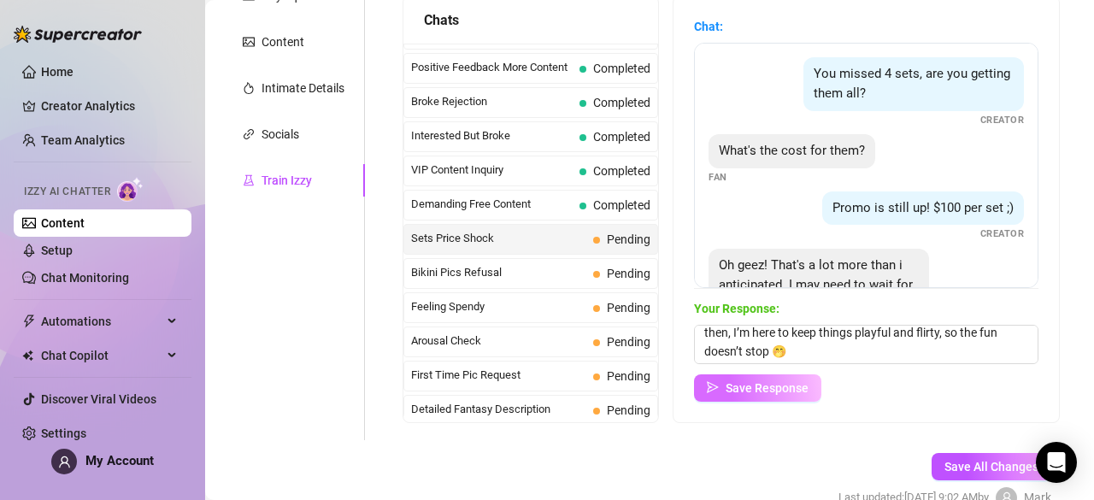
click at [793, 396] on button "Save Response" at bounding box center [757, 387] width 127 height 27
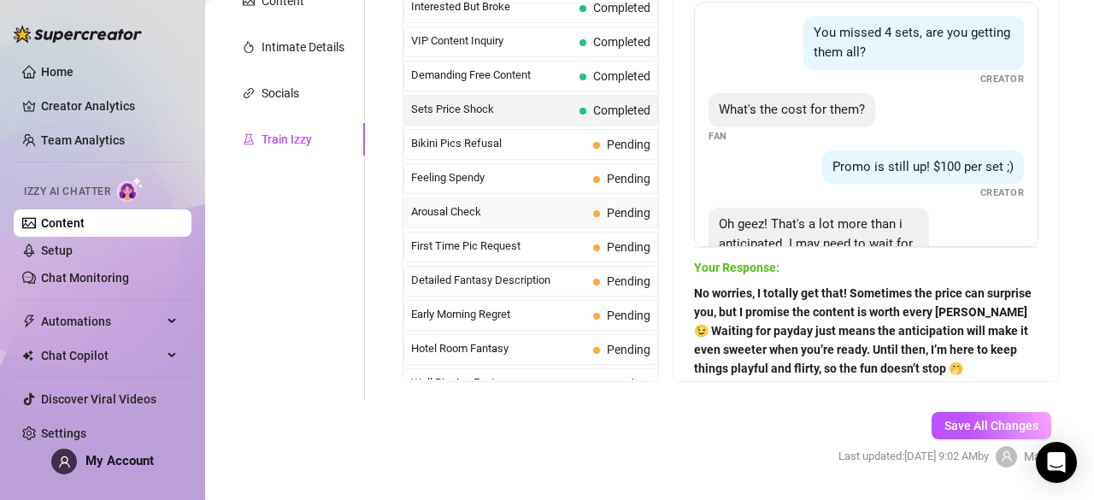
scroll to position [389, 0]
click at [603, 126] on div "Bikini Pics Refusal Pending" at bounding box center [530, 141] width 255 height 31
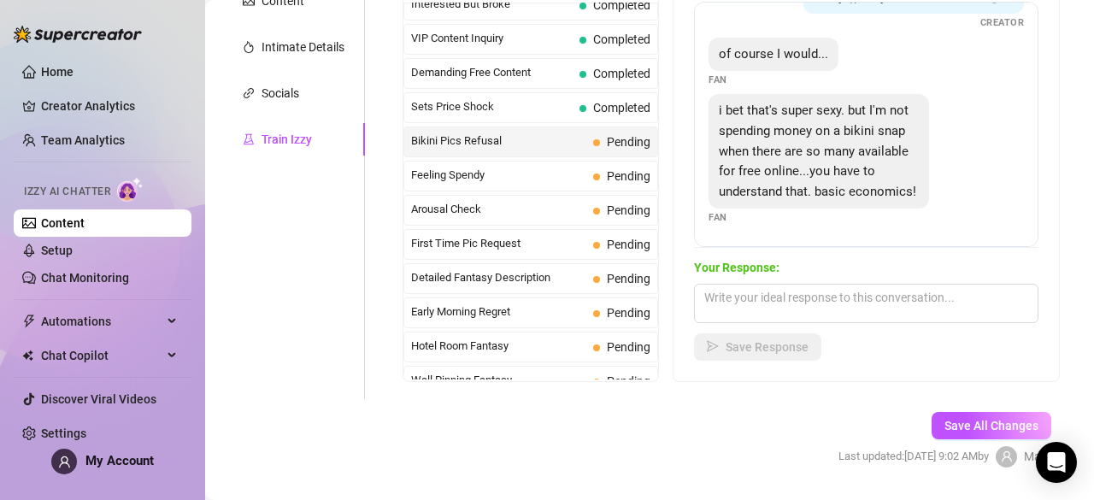
scroll to position [135, 0]
click at [860, 290] on textarea at bounding box center [866, 303] width 344 height 39
paste textarea "I get what you’re saying, and I totally understand the logic behind it... there…"
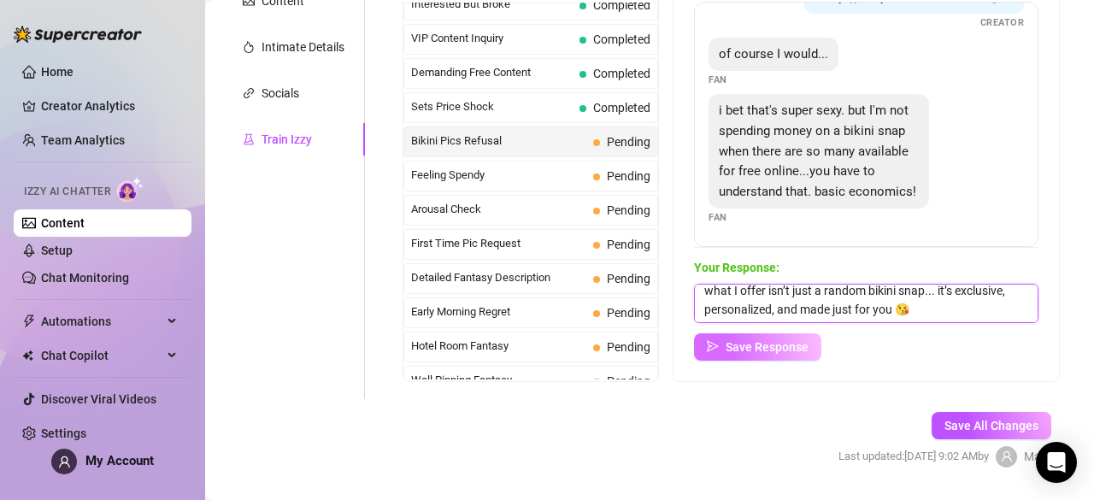
scroll to position [62, 0]
type textarea "I get what you’re saying, and I totally understand the logic behind it... there…"
click at [758, 355] on button "Save Response" at bounding box center [757, 346] width 127 height 27
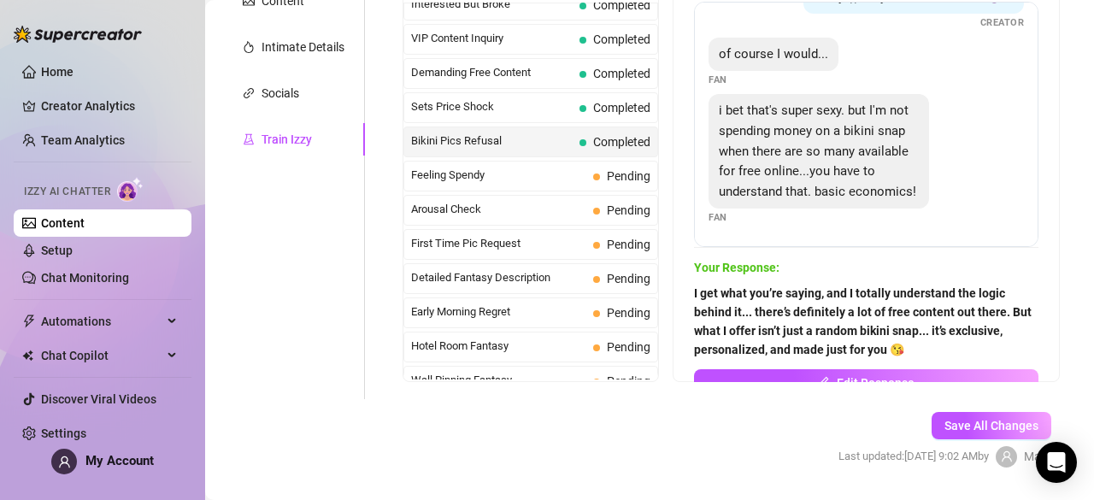
click at [581, 173] on span "Feeling Spendy" at bounding box center [498, 175] width 175 height 17
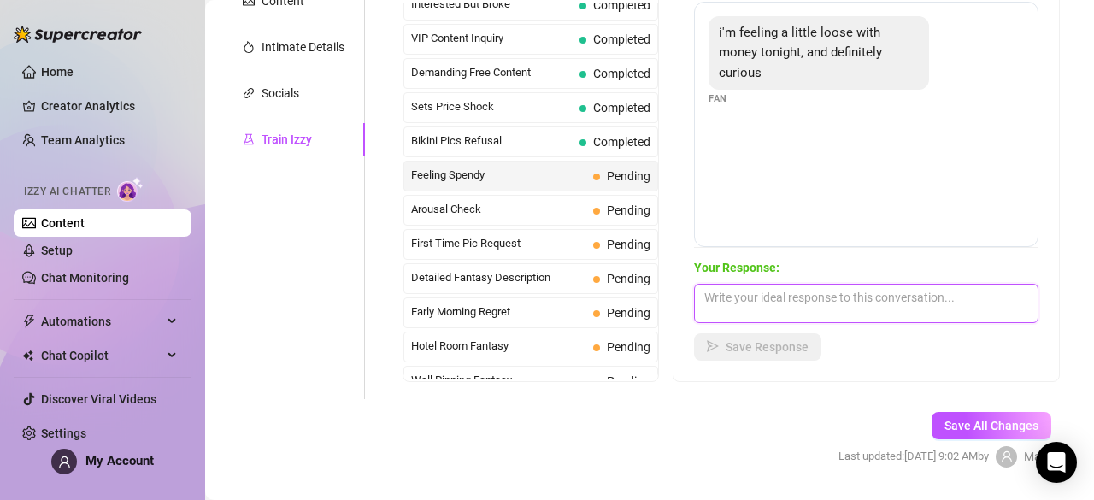
click at [755, 302] on textarea at bounding box center [866, 303] width 344 height 39
paste textarea "Ooh, feeling a little generous and curious, huh? 😉 I think we could have some f…"
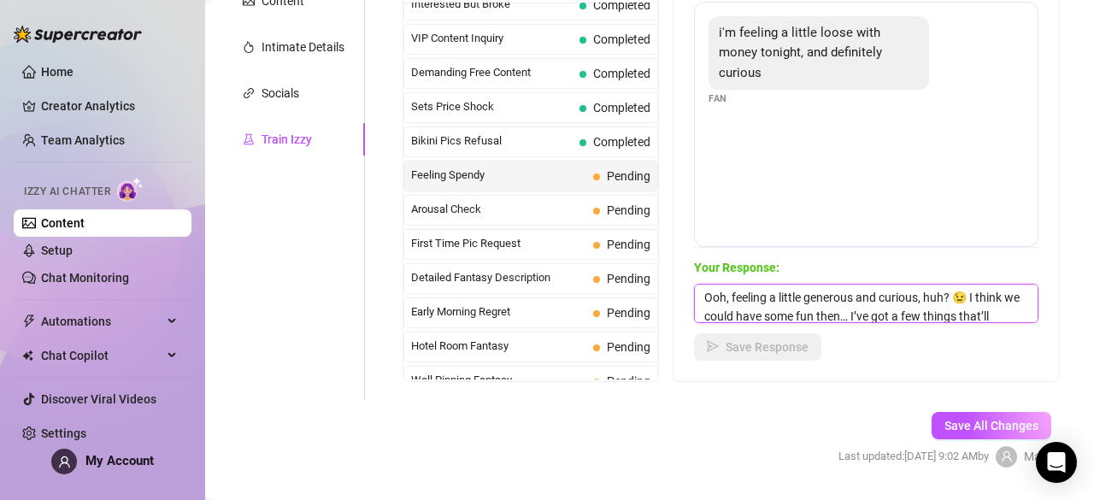
click at [756, 298] on textarea "Ooh, feeling a little generous and curious, huh? 😉 I think we could have some f…" at bounding box center [866, 303] width 344 height 39
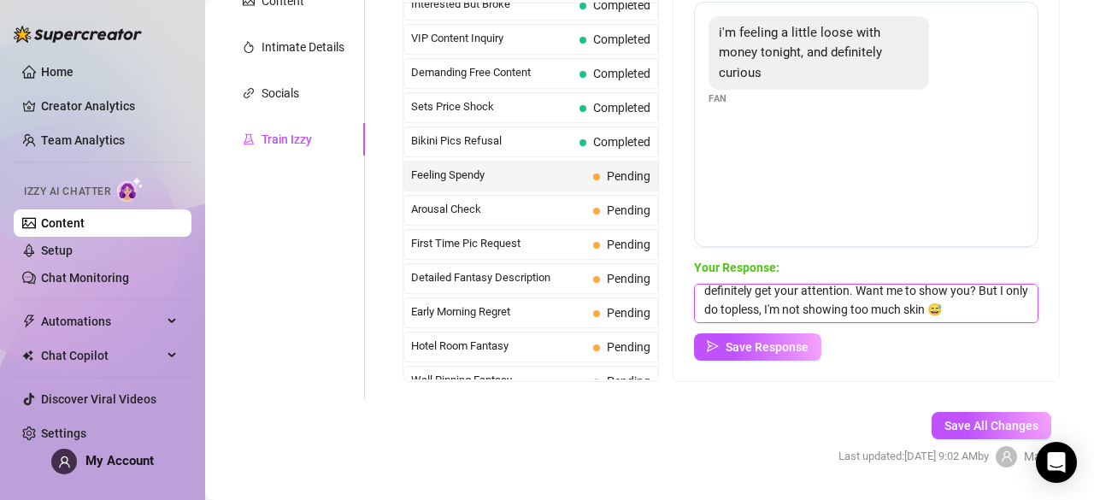
scroll to position [81, 0]
drag, startPoint x: 756, startPoint y: 298, endPoint x: 871, endPoint y: 315, distance: 116.6
click at [871, 315] on textarea "Ooh, feeling a little generous and curious, huh? 😉 I think we could have some f…" at bounding box center [866, 303] width 344 height 39
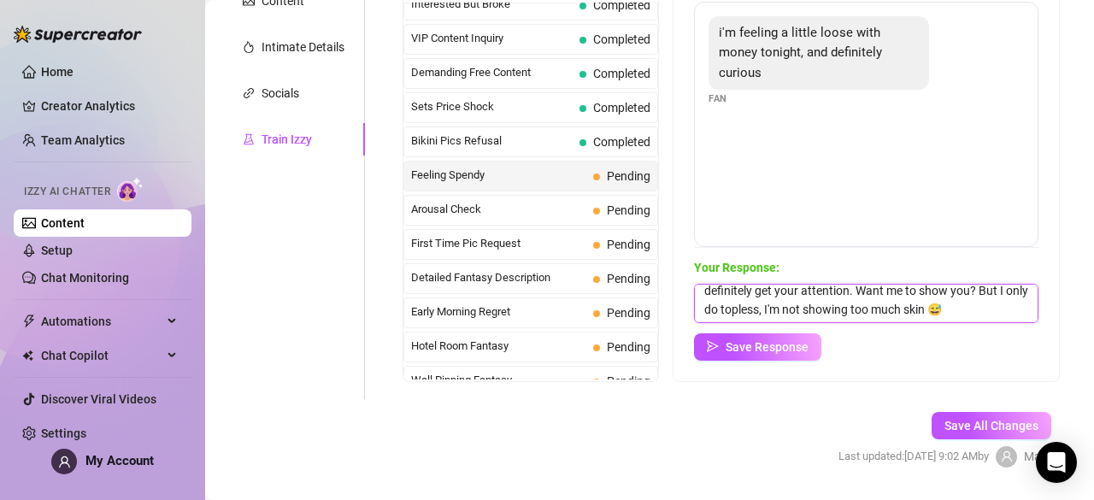
click at [760, 292] on textarea "Ooh, feeling a little generous and curious, huh? 😉 I think we could have some f…" at bounding box center [866, 303] width 344 height 39
drag, startPoint x: 771, startPoint y: 291, endPoint x: 796, endPoint y: 315, distance: 35.1
click at [796, 315] on textarea "Ooh, feeling a little generous and curious, huh? 😉 I think we could have some f…" at bounding box center [866, 303] width 344 height 39
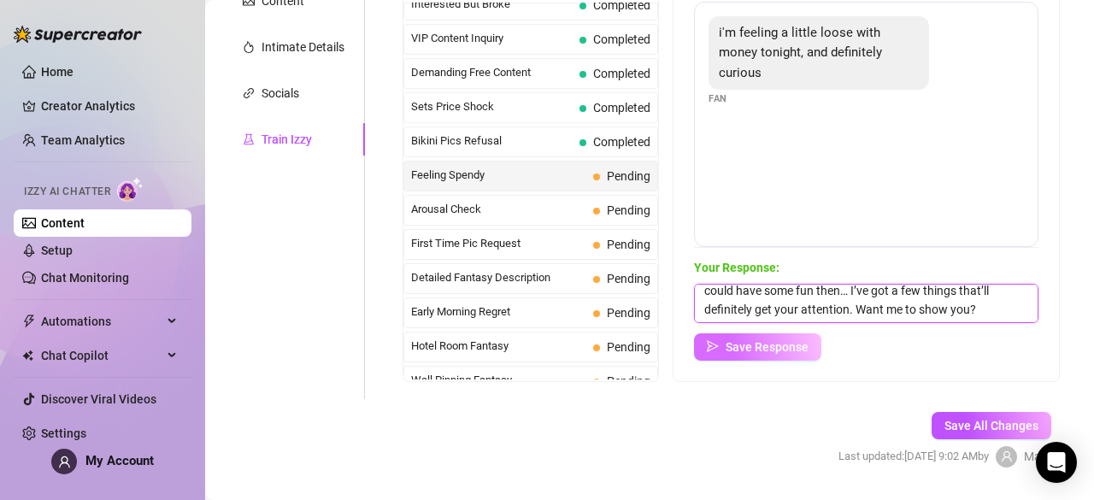
type textarea "Ooh, feeling a little generous and curious, huh? 😉 I think we could have some f…"
click at [792, 342] on span "Save Response" at bounding box center [766, 347] width 83 height 14
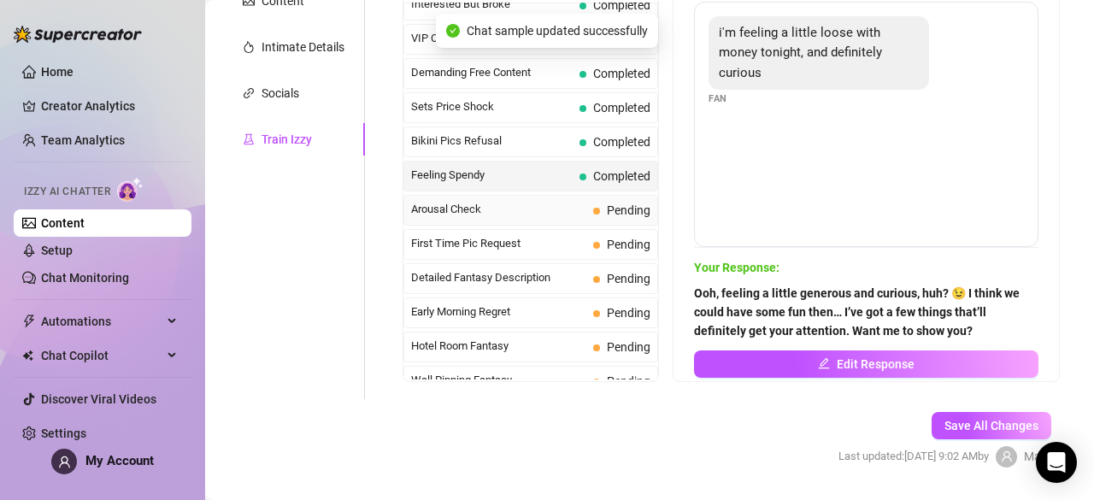
click at [467, 201] on span "Arousal Check" at bounding box center [498, 209] width 175 height 17
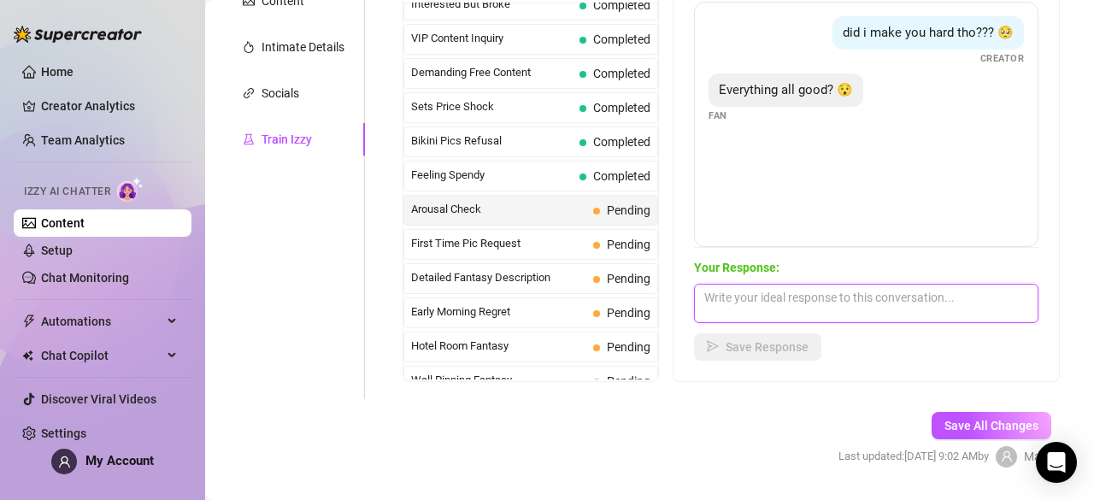
click at [778, 314] on textarea at bounding box center [866, 303] width 344 height 39
paste textarea "Everything’s more than good 😏 Just checking in on you too… did I get your atten…"
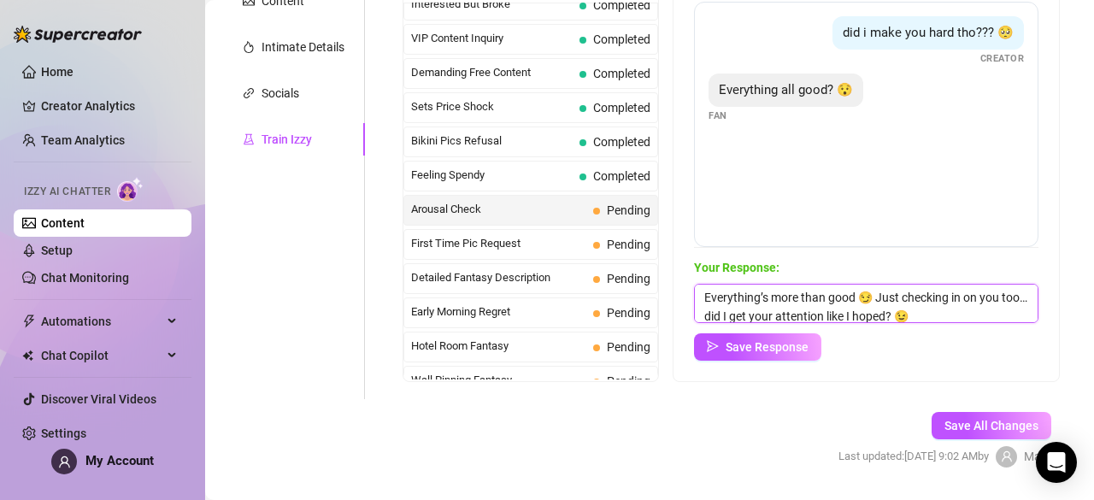
scroll to position [1, 0]
click at [958, 311] on textarea "Everything’s more than good 😏 Just checking in on you too… did I get your atten…" at bounding box center [866, 303] width 344 height 39
type textarea "Everything’s more than good 😏 Just checking in on you too… did I get your atten…"
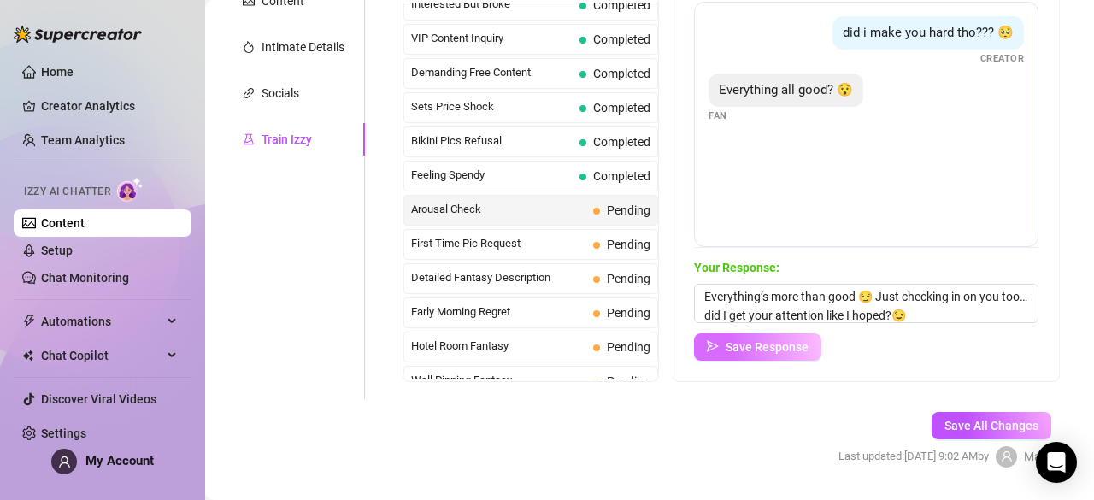
click at [808, 345] on span "Save Response" at bounding box center [766, 347] width 83 height 14
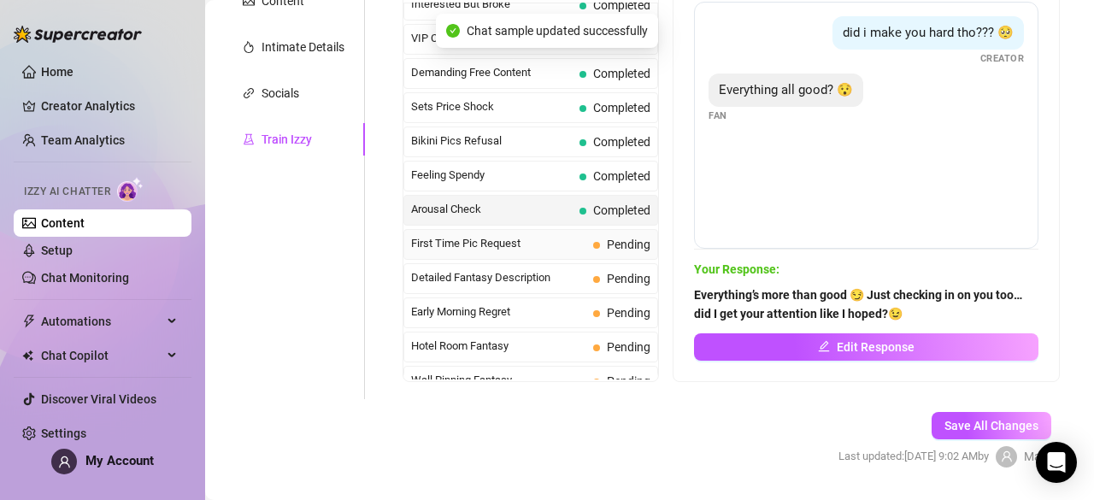
click at [557, 238] on span "First Time Pic Request" at bounding box center [498, 243] width 175 height 17
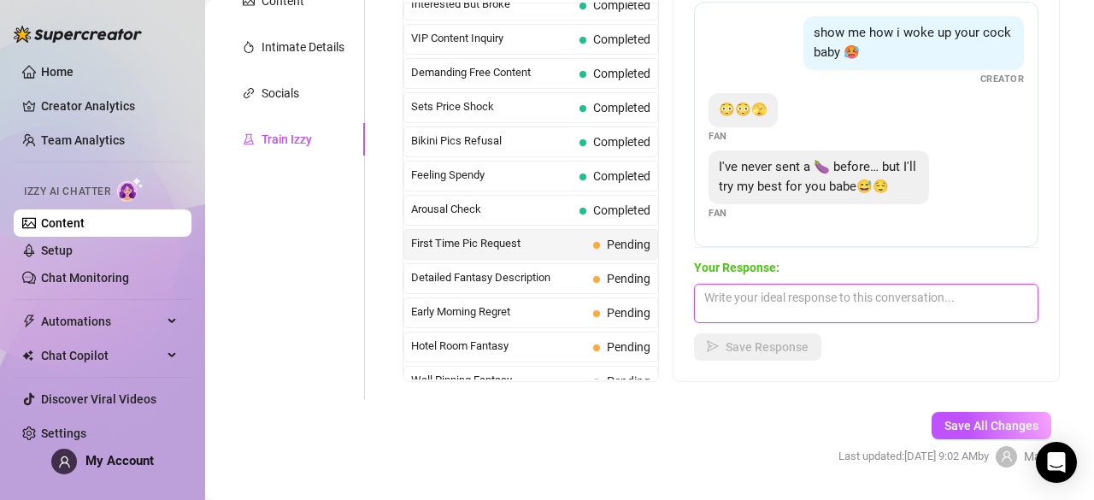
click at [814, 320] on textarea at bounding box center [866, 303] width 344 height 39
paste textarea "Aww, that’s adorable 😏 Don’t stress about it... I love that you’re willing to t…"
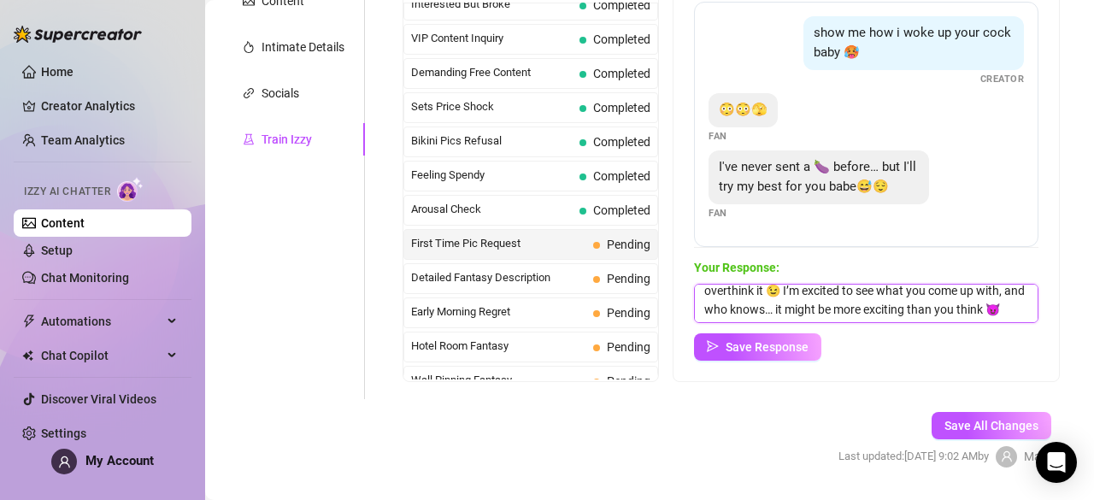
scroll to position [62, 0]
type textarea "Aww, that’s adorable 😏 Don’t stress about it... I love that you’re willing to t…"
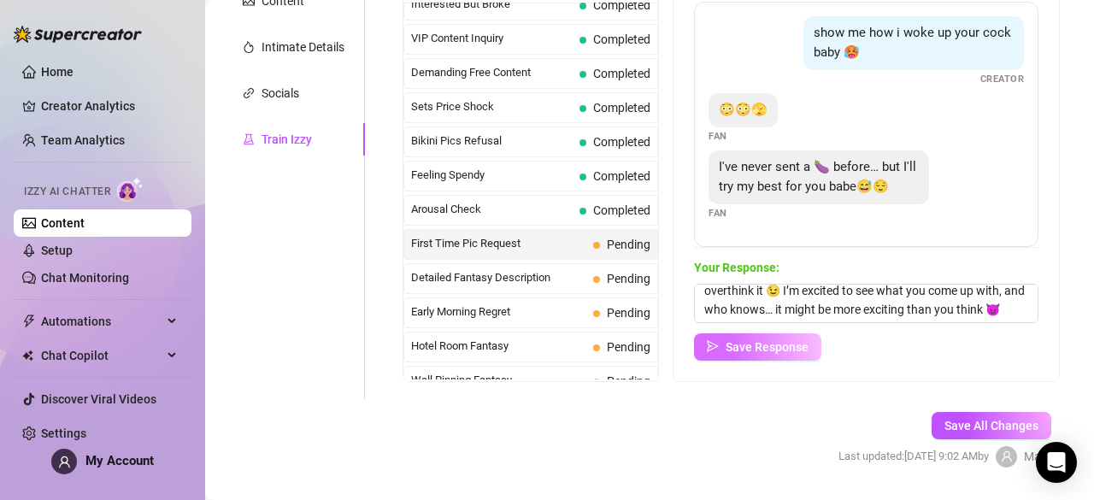
click at [808, 346] on span "Save Response" at bounding box center [766, 347] width 83 height 14
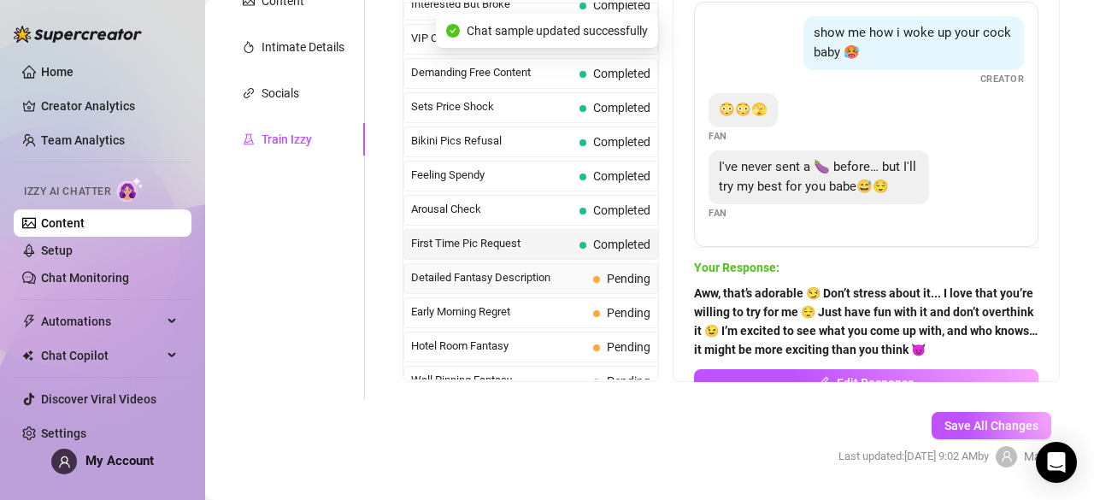
click at [603, 269] on span "Pending" at bounding box center [621, 278] width 57 height 19
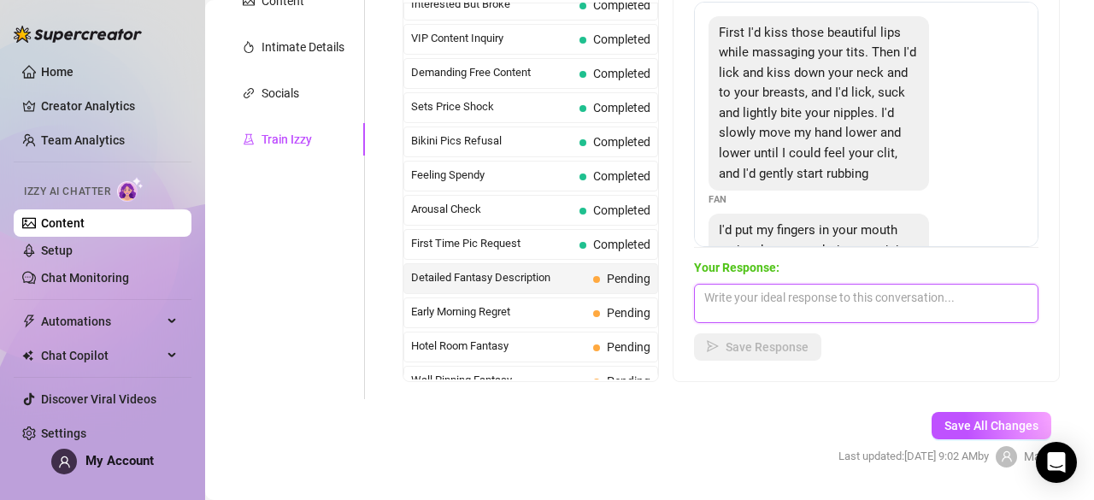
click at [747, 303] on textarea at bounding box center [866, 303] width 344 height 39
paste textarea "Mmm, that sounds incredibly tempting 😏 I love that you’re so descriptive and ad…"
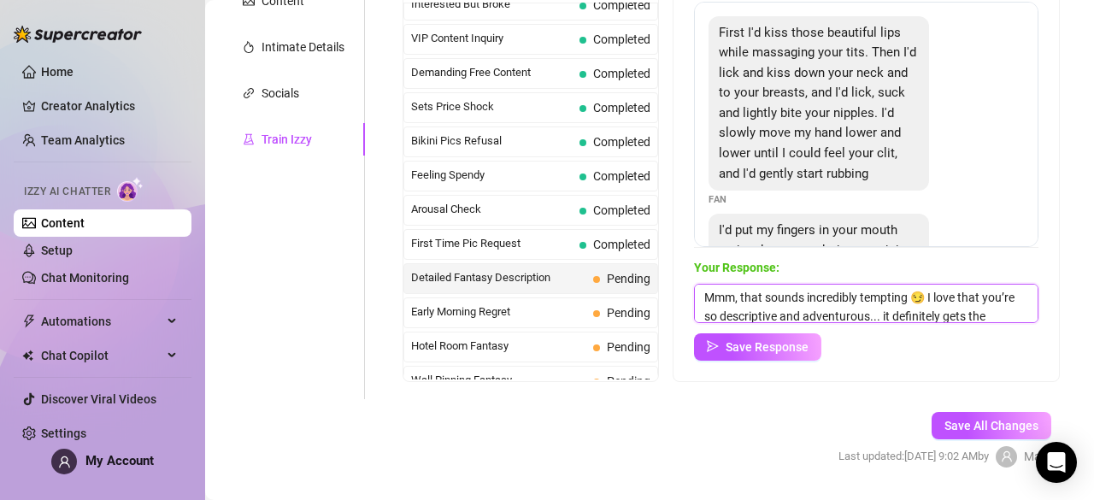
scroll to position [1, 0]
drag, startPoint x: 753, startPoint y: 290, endPoint x: 705, endPoint y: 294, distance: 48.0
click at [705, 294] on textarea "Mmm, that sounds incredibly tempting 😏 I love that you’re so descriptive and ad…" at bounding box center [866, 303] width 344 height 39
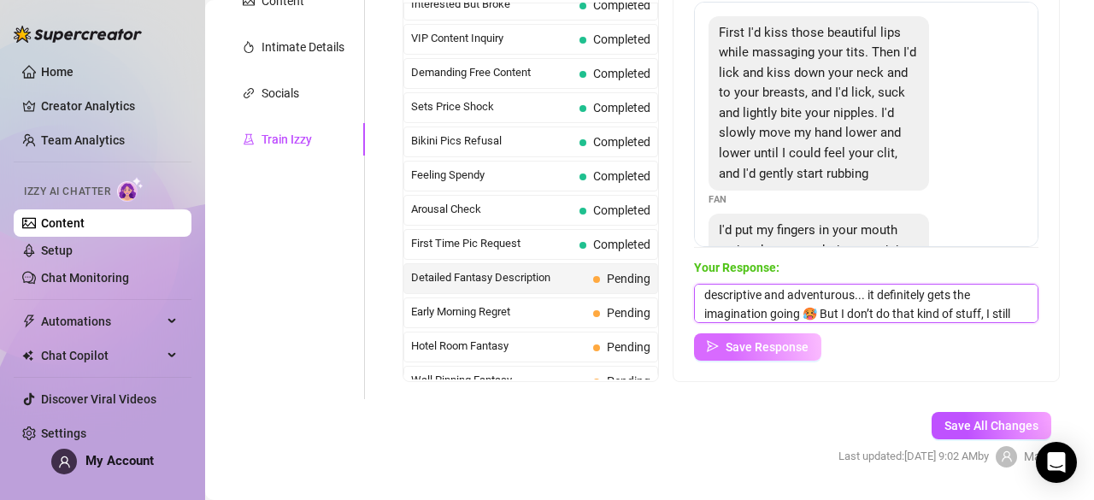
type textarea "that sounds incredibly tempting 😏 I love that you’re so descriptive and adventu…"
click at [801, 336] on button "Save Response" at bounding box center [757, 346] width 127 height 27
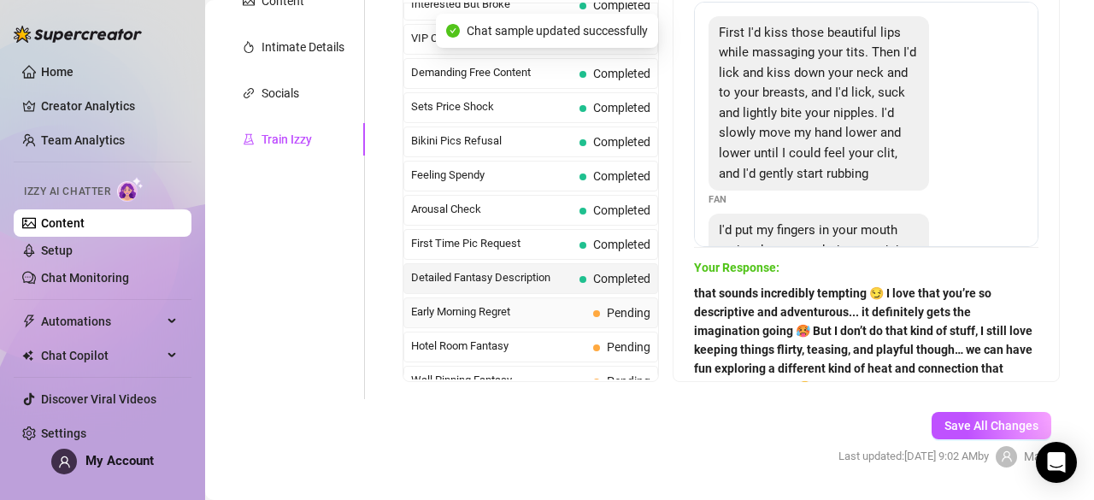
click at [587, 297] on div "Early Morning Regret Pending" at bounding box center [530, 312] width 255 height 31
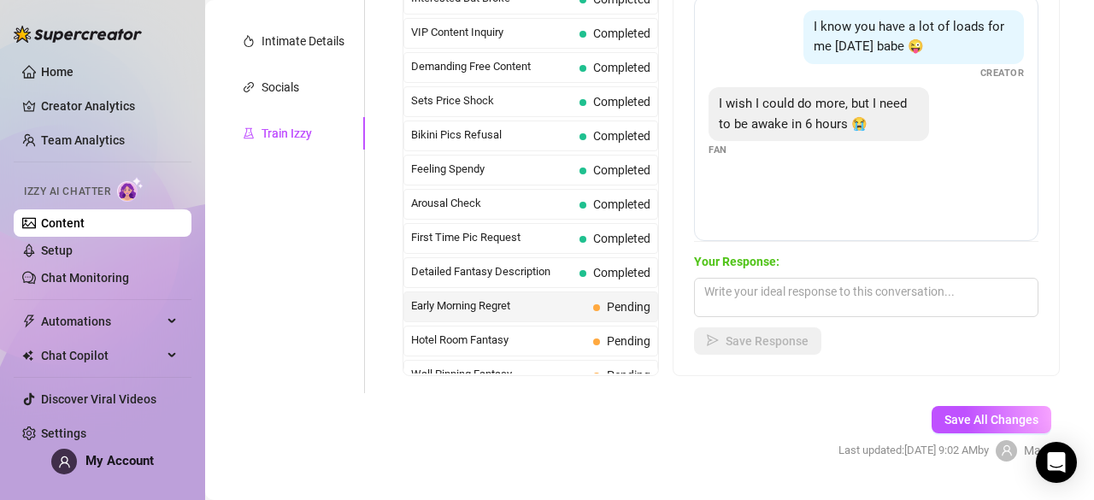
scroll to position [369, 0]
drag, startPoint x: 859, startPoint y: 292, endPoint x: 841, endPoint y: 292, distance: 17.9
click at [841, 292] on textarea at bounding box center [866, 296] width 344 height 39
paste textarea "Aww, I get it! You need your rest! Don’t worry, we can always pick up where we …"
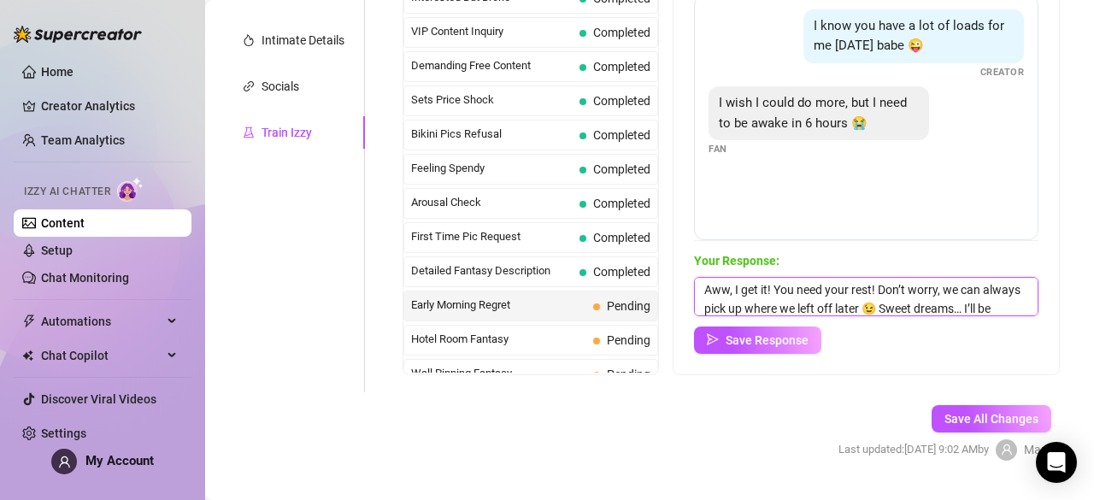
scroll to position [0, 0]
type textarea "Aww, I get it! You need your rest! Don’t worry, we can always pick up where we …"
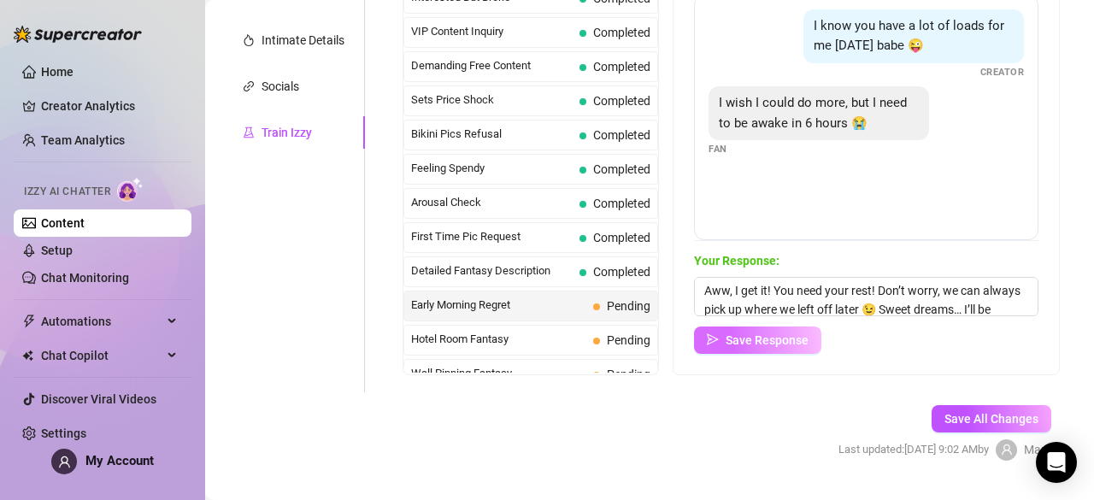
click at [766, 343] on span "Save Response" at bounding box center [766, 340] width 83 height 14
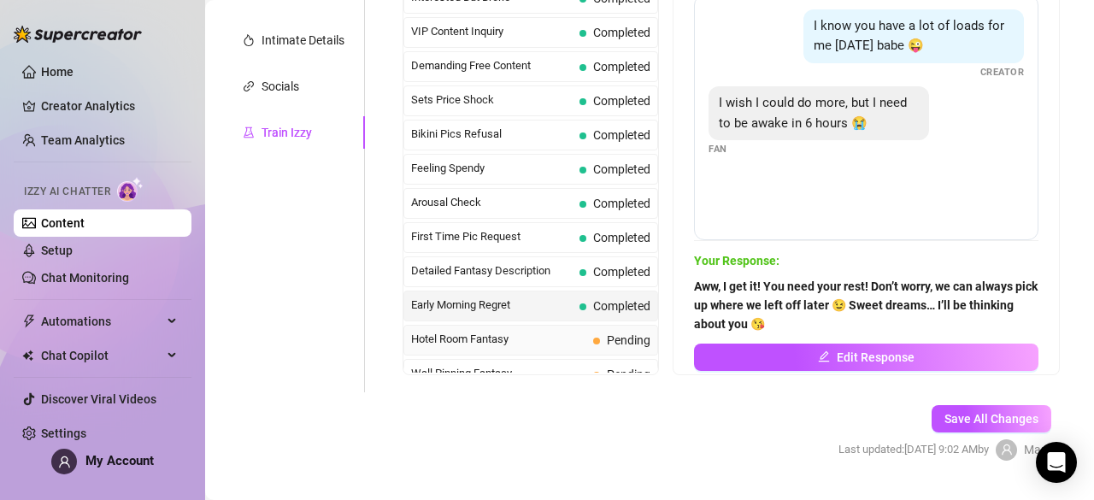
click at [588, 325] on div "Hotel Room Fantasy Pending" at bounding box center [530, 340] width 255 height 31
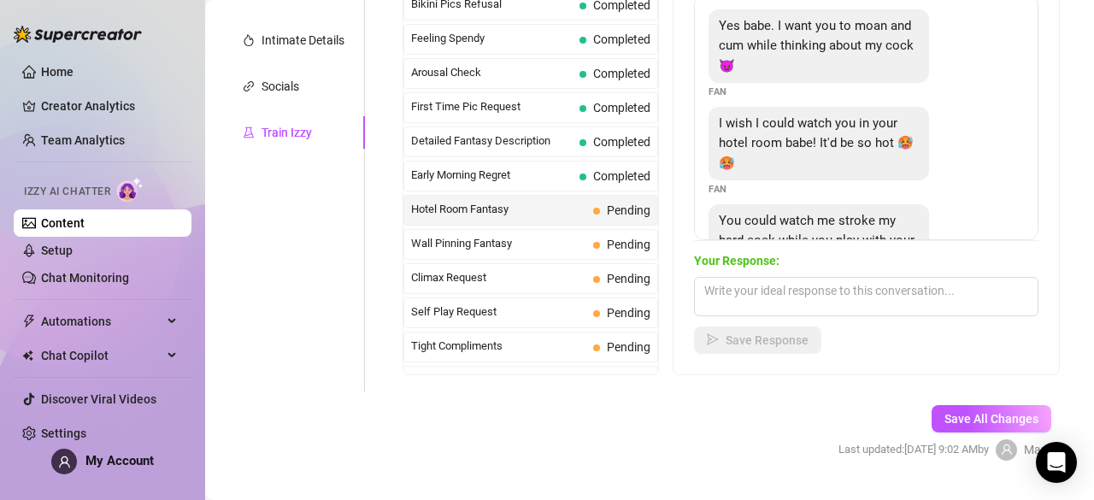
scroll to position [519, 0]
click at [815, 306] on textarea at bounding box center [866, 296] width 344 height 39
paste textarea "Mmm, that’s such a hot fantasy 😏 I love how vivid you are with your thoughts...…"
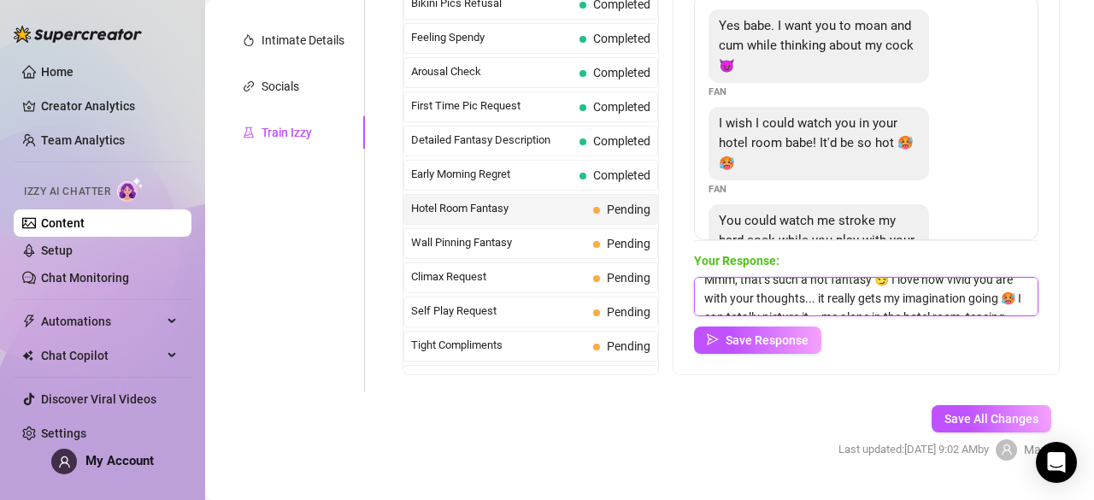
scroll to position [0, 0]
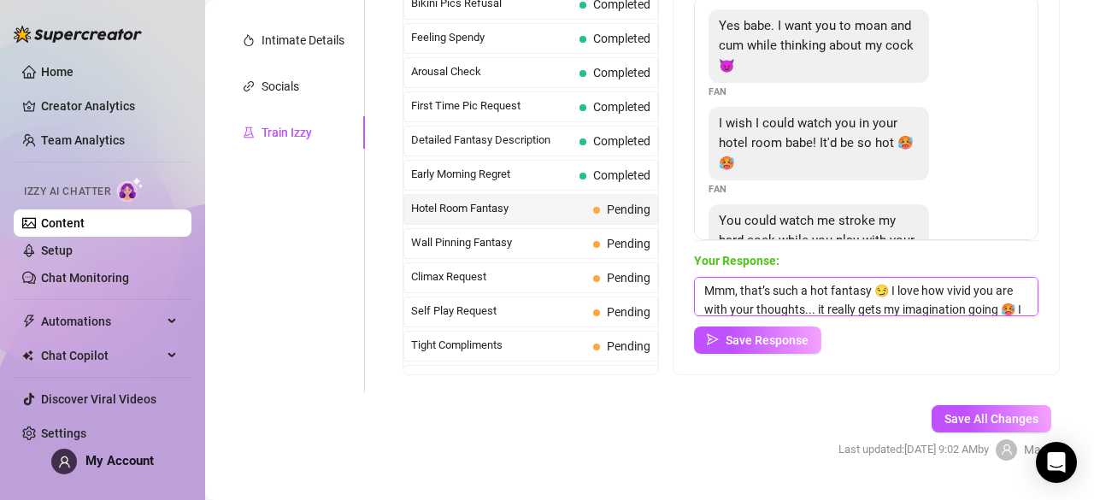
drag, startPoint x: 752, startPoint y: 284, endPoint x: 700, endPoint y: 295, distance: 53.3
click at [700, 295] on div "Chat: Yes babe. I want you to moan and cum while thinking about my cock 😈 Fan I…" at bounding box center [865, 161] width 385 height 425
type textarea "That’s such a hot fantasy 😏 I love how vivid you are with your thoughts... it r…"
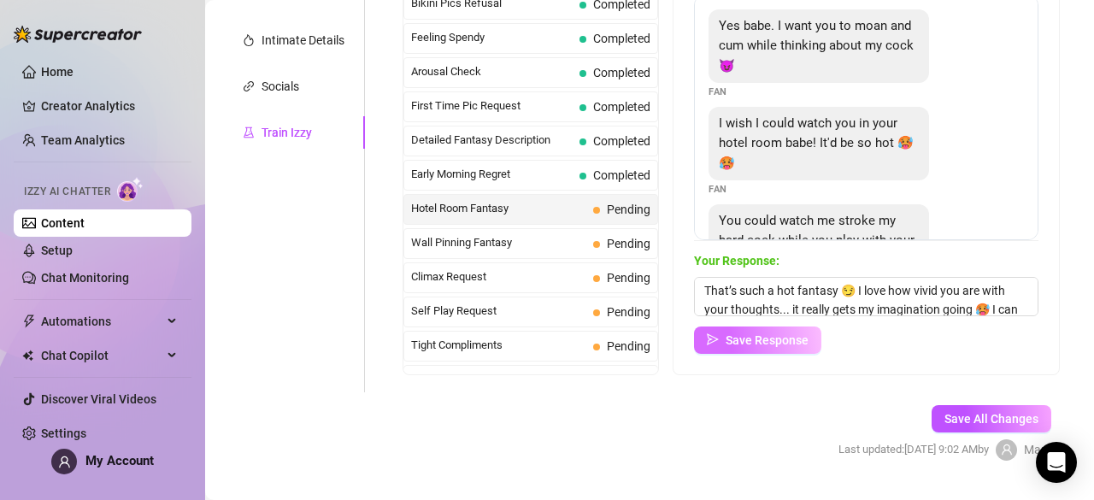
click at [738, 337] on span "Save Response" at bounding box center [766, 340] width 83 height 14
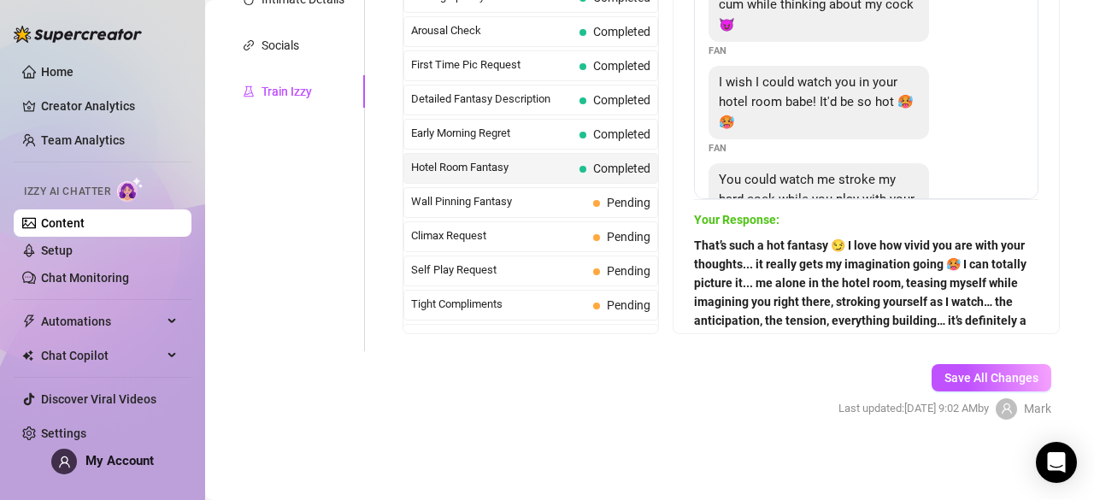
scroll to position [358, 0]
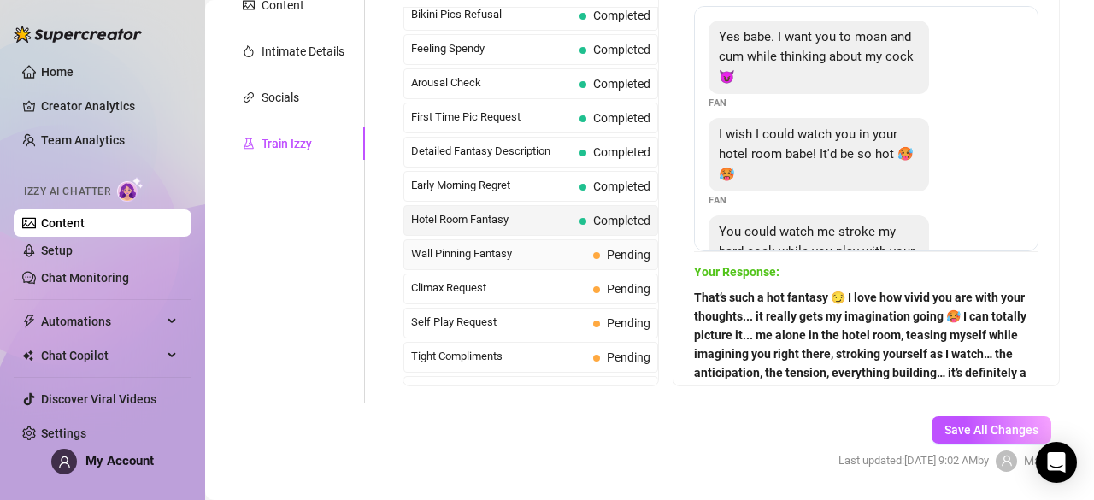
click at [612, 245] on span "Pending" at bounding box center [621, 254] width 57 height 19
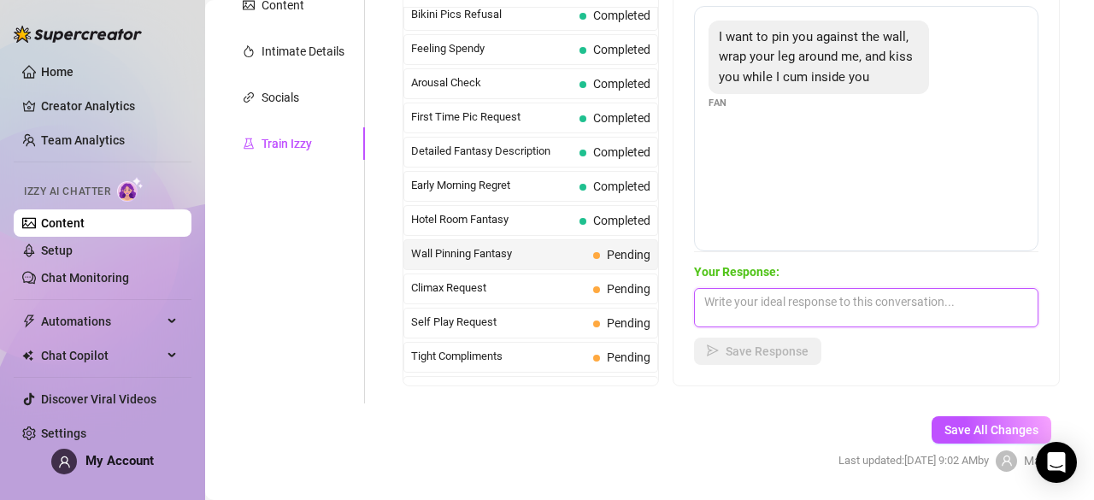
click at [717, 290] on textarea at bounding box center [866, 307] width 344 height 39
paste textarea "Mmm, that’s a seriously hot thought 😏 I love how bold and intense you are with …"
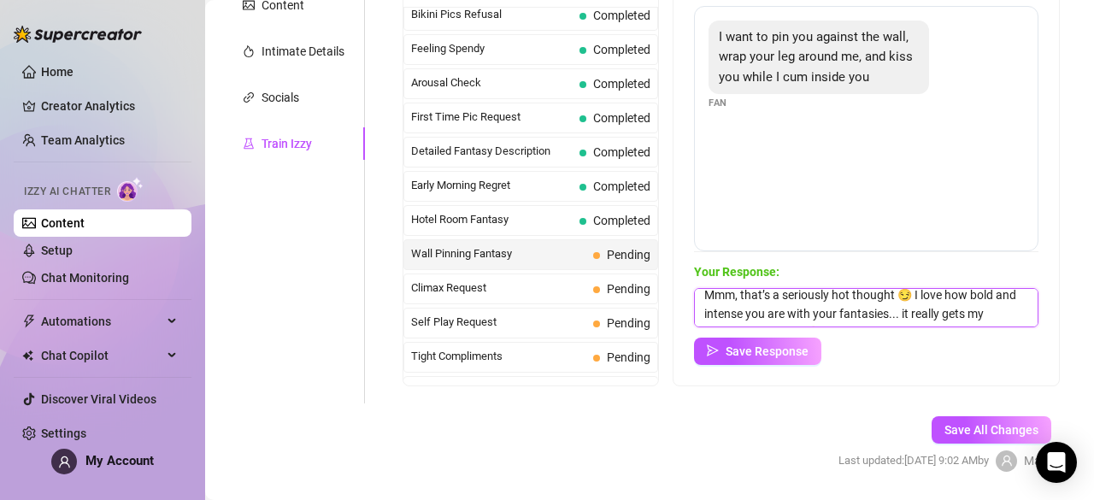
scroll to position [8, 0]
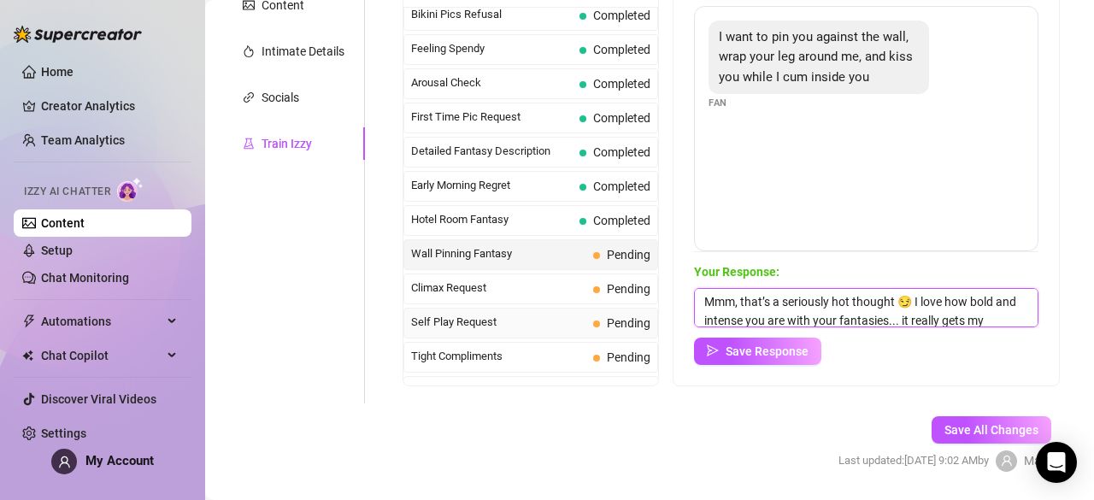
drag, startPoint x: 754, startPoint y: 295, endPoint x: 649, endPoint y: 294, distance: 104.2
click at [649, 294] on div "Chats Last Money Nipples Inquiry Completed Waiting For Payday Completed Not Pus…" at bounding box center [730, 172] width 657 height 427
type textarea "That’s a seriously hot thought 😏 I love how bold and intense you are with your …"
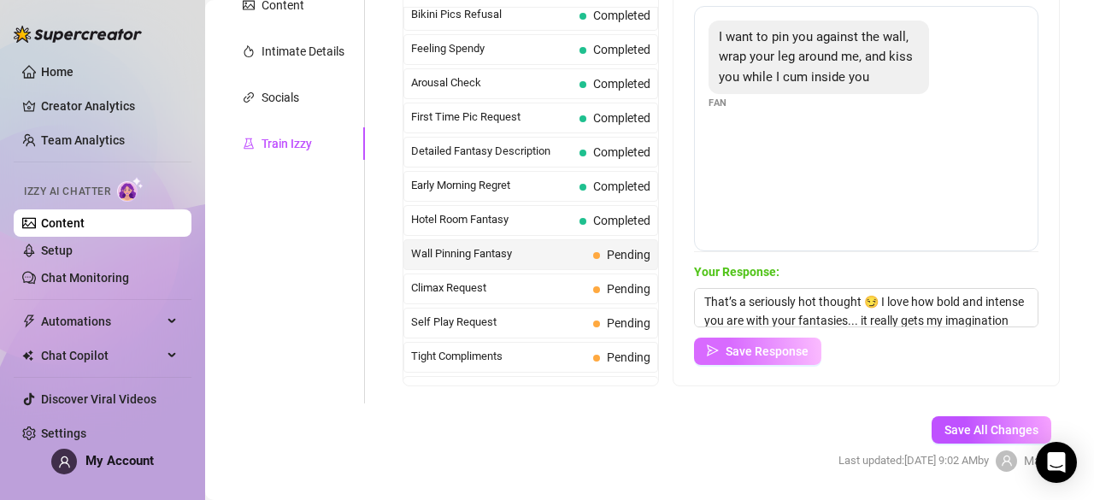
click at [735, 353] on button "Save Response" at bounding box center [757, 350] width 127 height 27
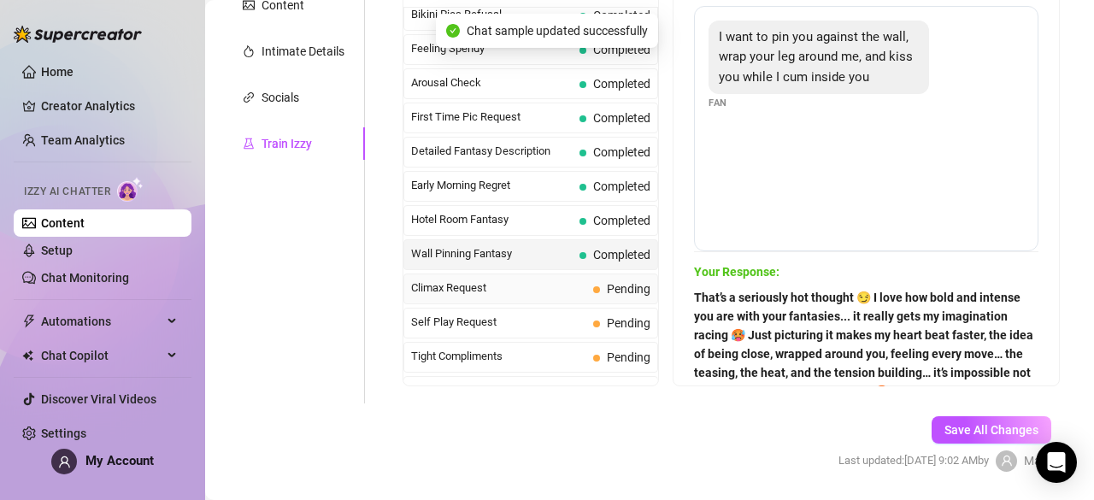
click at [612, 273] on div "Climax Request Pending" at bounding box center [530, 288] width 255 height 31
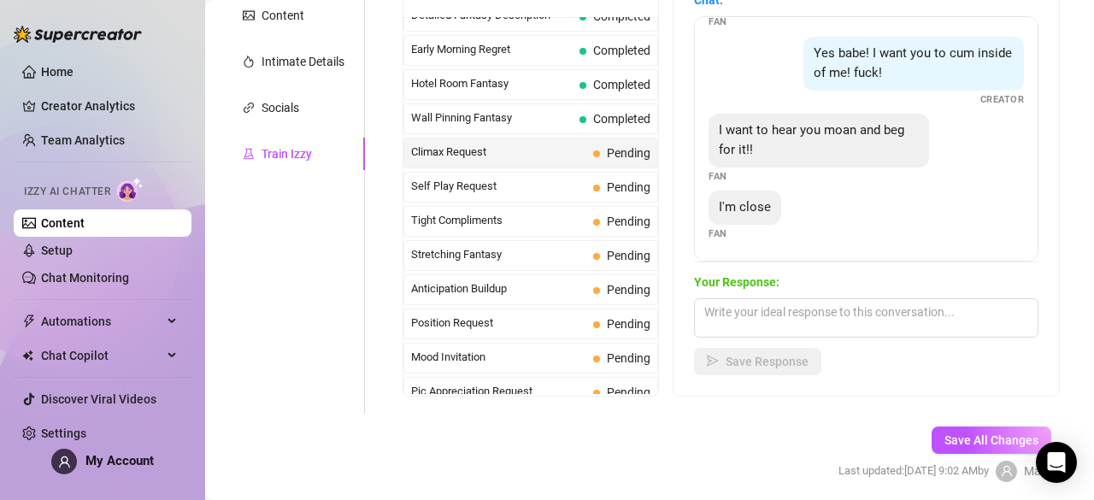
scroll to position [396, 0]
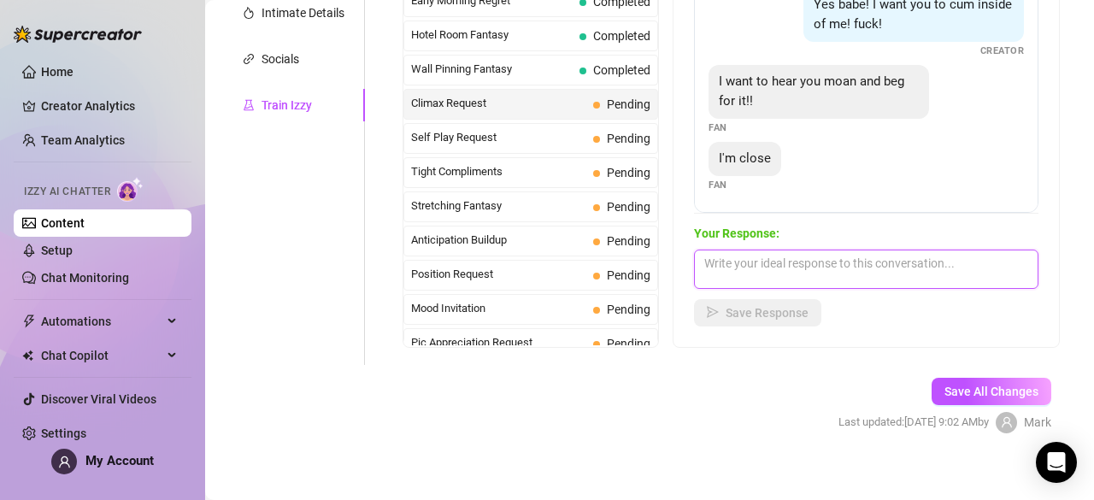
click at [808, 274] on textarea at bounding box center [866, 268] width 344 height 39
click at [725, 261] on textarea at bounding box center [866, 268] width 344 height 39
paste textarea "Mmm, hearing you say that is driving me wild 😏 I’d love to make you lose contro…"
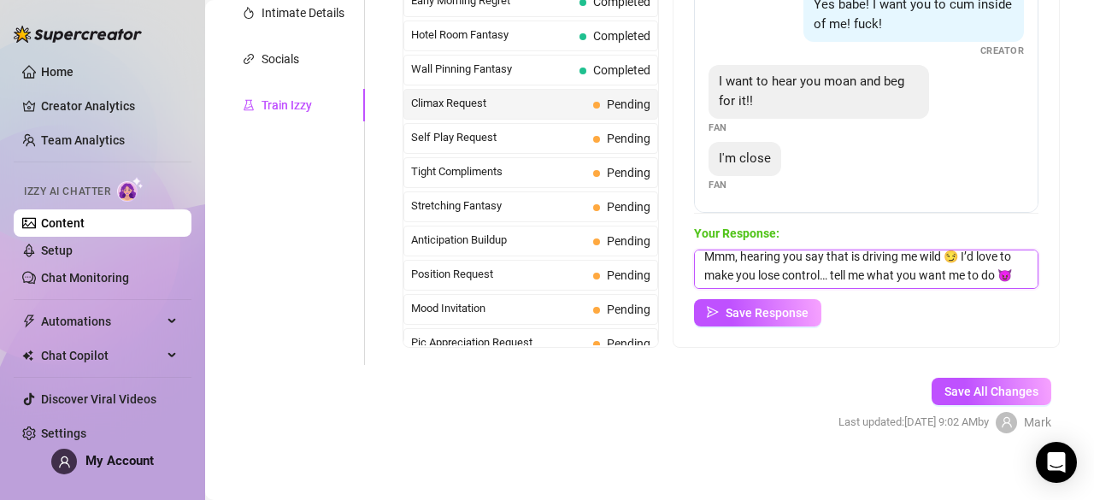
scroll to position [0, 0]
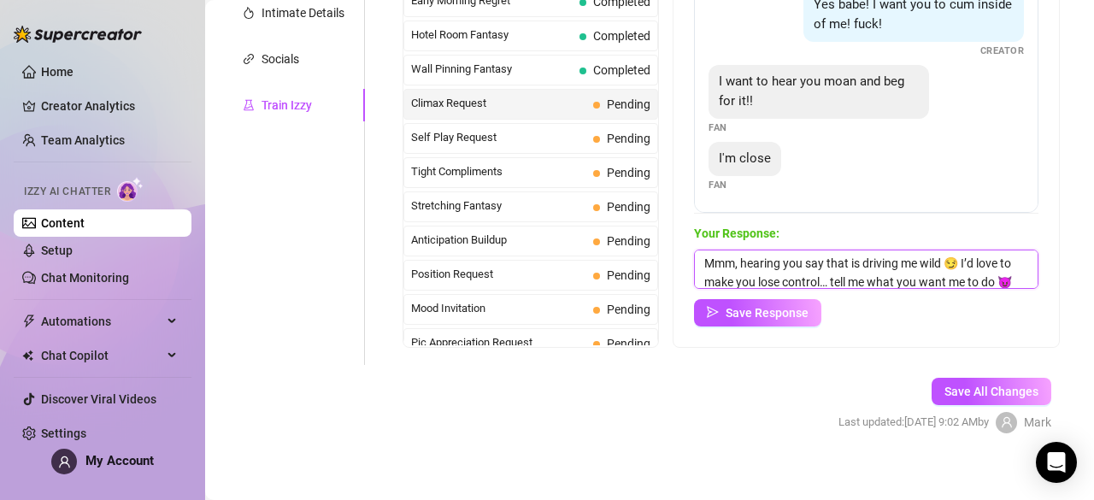
click at [754, 264] on textarea "Mmm, hearing you say that is driving me wild 😏 I’d love to make you lose contro…" at bounding box center [866, 268] width 344 height 39
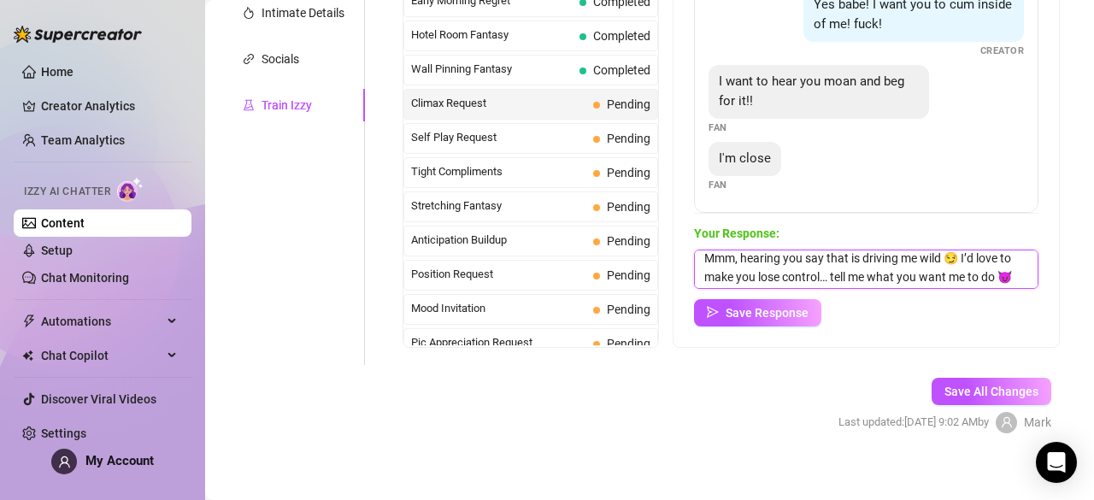
scroll to position [25, 0]
type textarea "Mmm, hearing you say that is driving me wild 😏 I’d love to make you lose contro…"
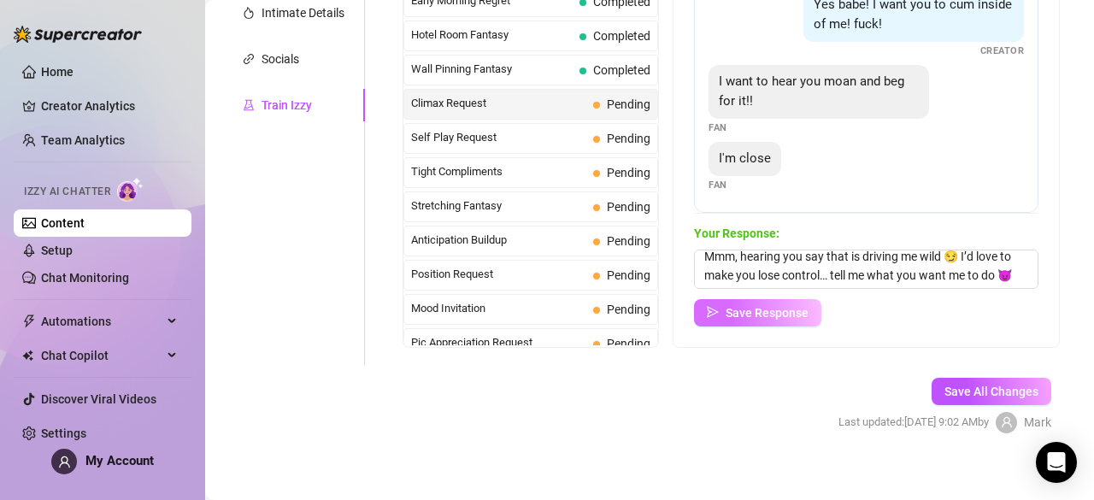
click at [794, 306] on span "Save Response" at bounding box center [766, 313] width 83 height 14
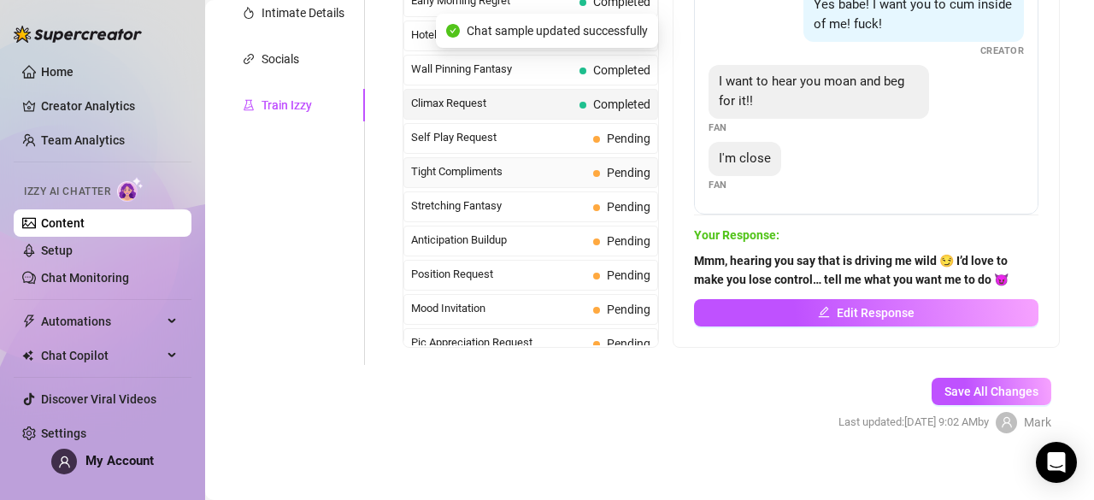
scroll to position [50, 0]
click at [581, 123] on div "Self Play Request Pending" at bounding box center [530, 138] width 255 height 31
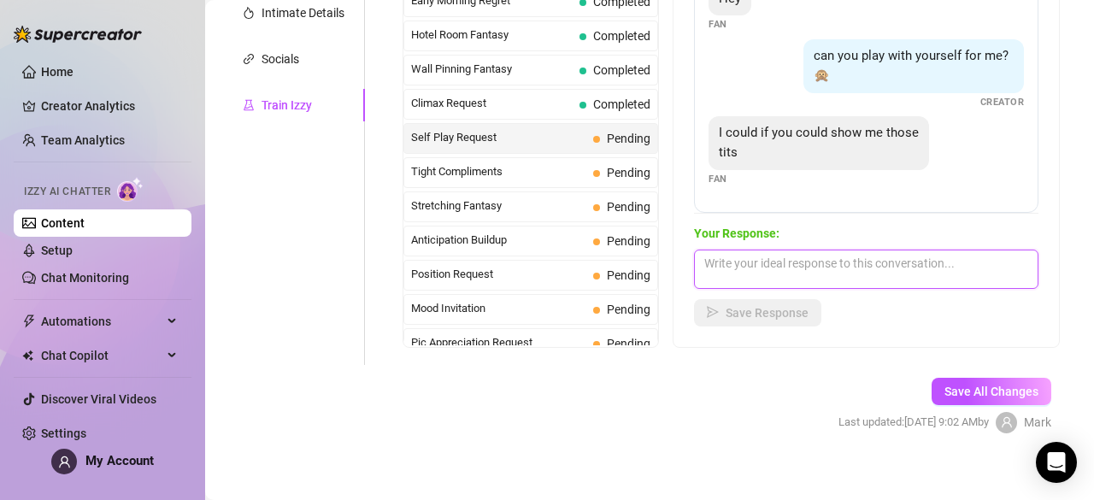
click at [759, 261] on textarea at bounding box center [866, 268] width 344 height 39
paste textarea "Oh? 😏 You think you deserve a peek at these? Maybe if you play your cards right…"
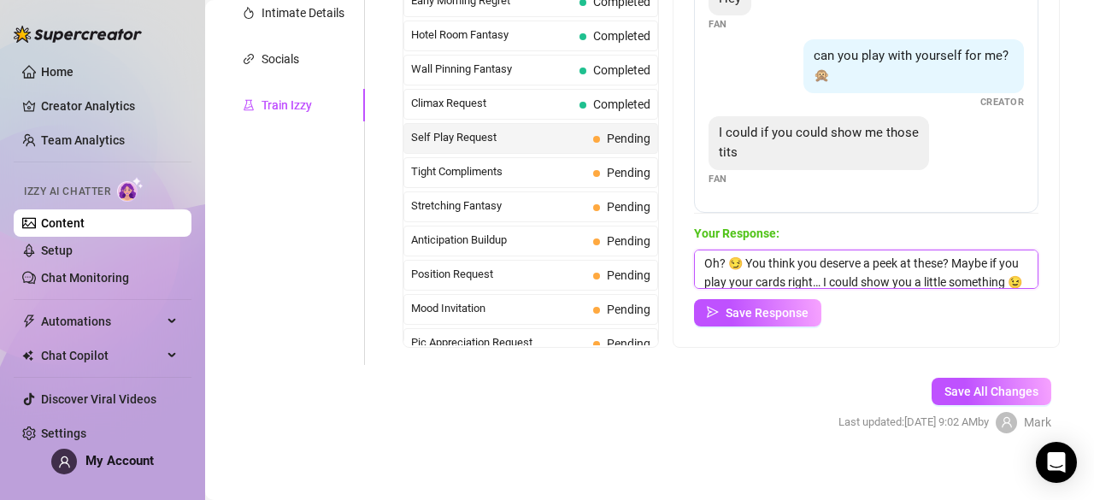
scroll to position [25, 0]
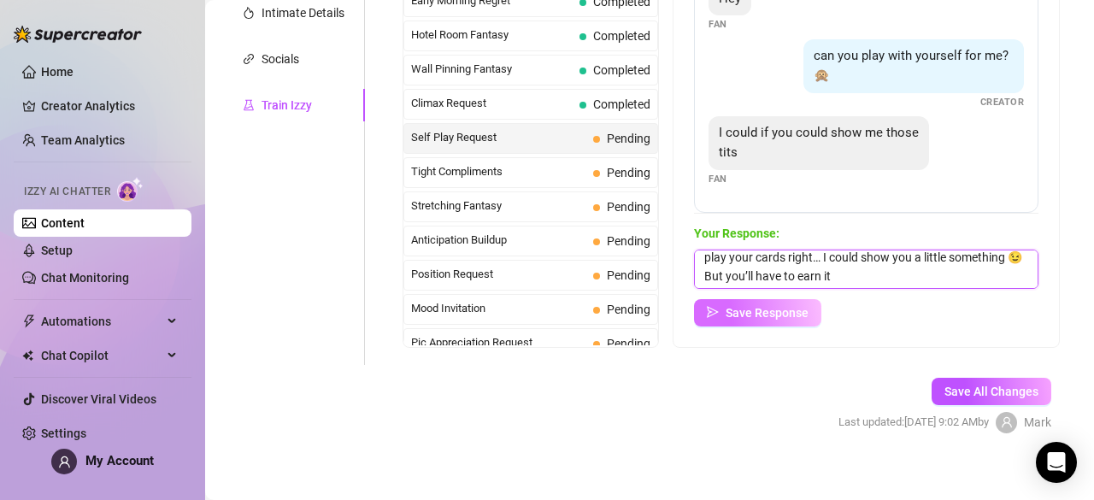
type textarea "Oh? 😏 You think you deserve a peek at these? Maybe if you play your cards right…"
click at [808, 313] on span "Save Response" at bounding box center [766, 313] width 83 height 14
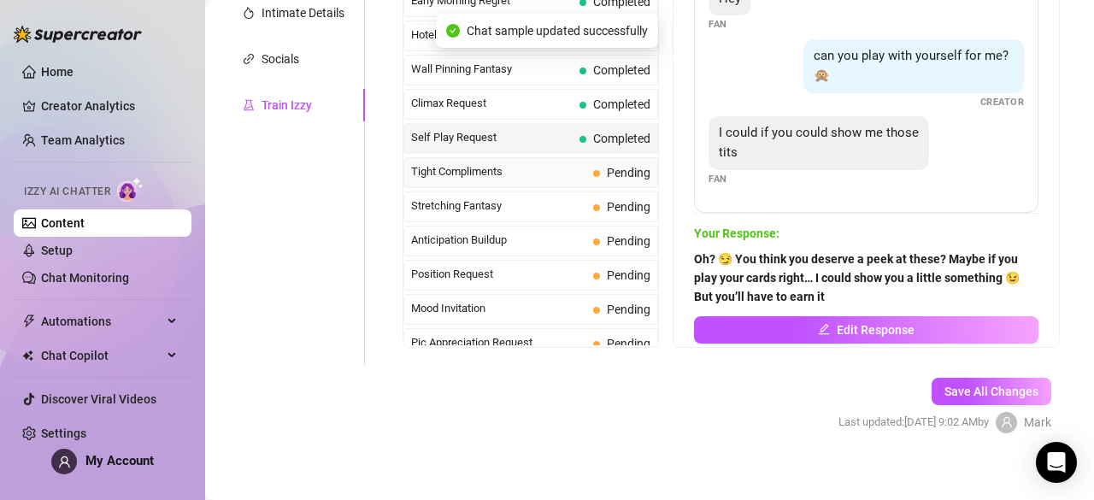
click at [559, 165] on div "Tight Compliments Pending" at bounding box center [530, 172] width 255 height 31
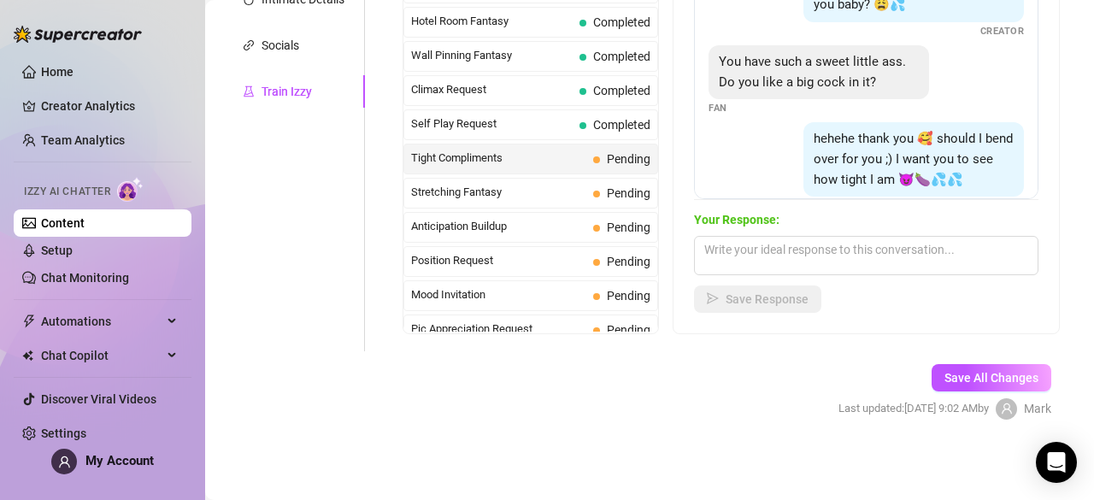
scroll to position [151, 0]
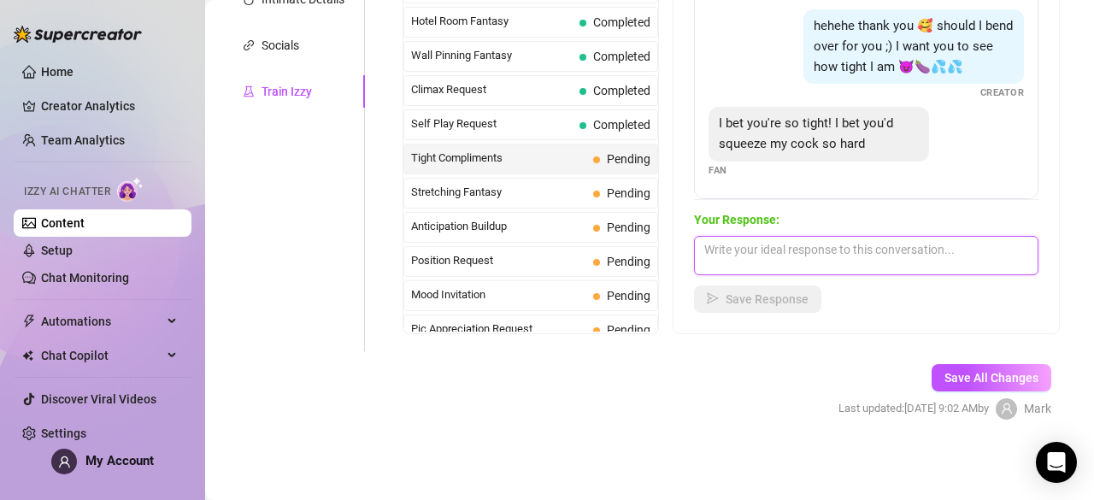
click at [737, 239] on textarea at bounding box center [866, 255] width 344 height 39
paste textarea "Mmm, you’re making me blush just thinking about it 😏 I love how bold and naught…"
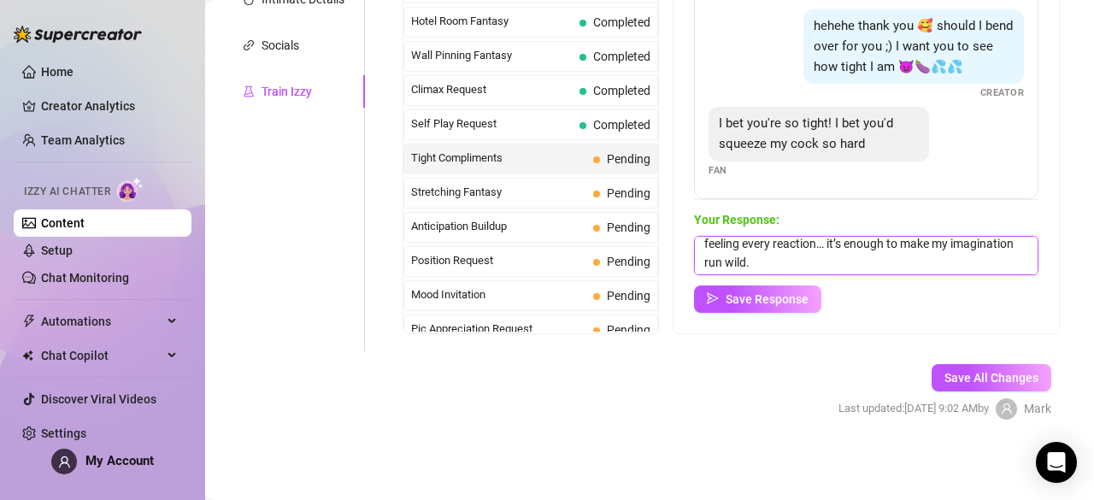
scroll to position [0, 0]
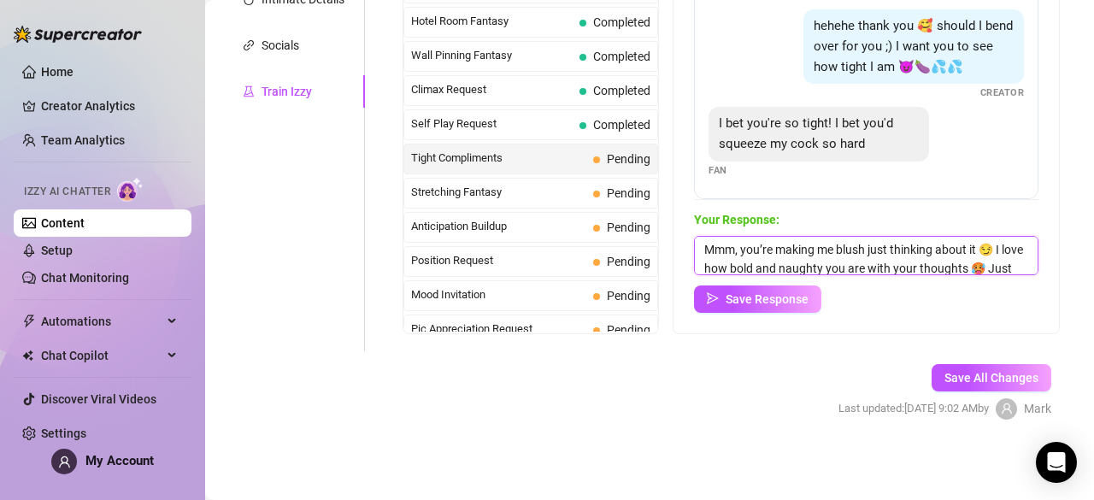
drag, startPoint x: 758, startPoint y: 245, endPoint x: 692, endPoint y: 255, distance: 66.5
click at [692, 255] on div "Chat: should i get completely naked for you baby? 😩💦 Creator You have such a sw…" at bounding box center [865, 120] width 385 height 425
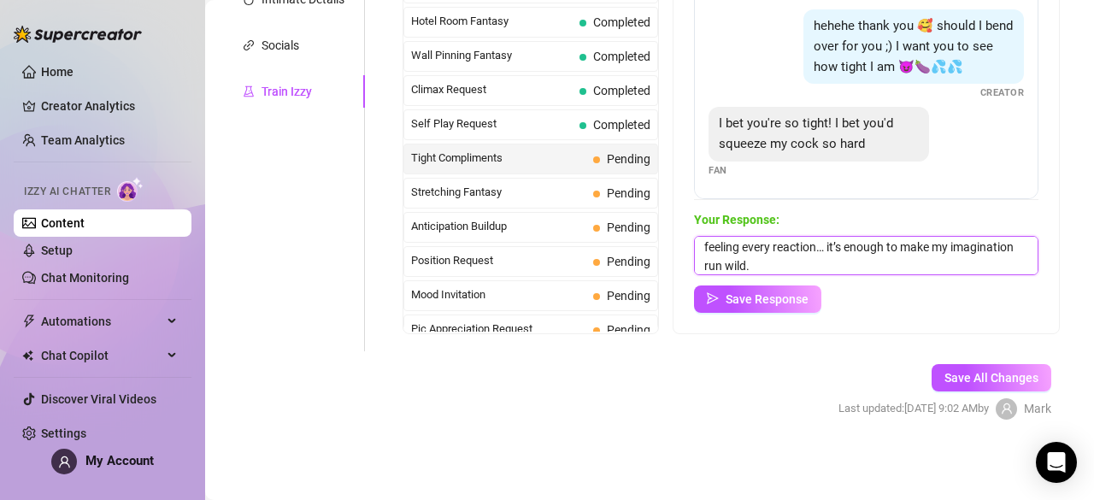
scroll to position [62, 0]
type textarea "You’re making me blush just thinking about it 😏 I love how bold and naughty you…"
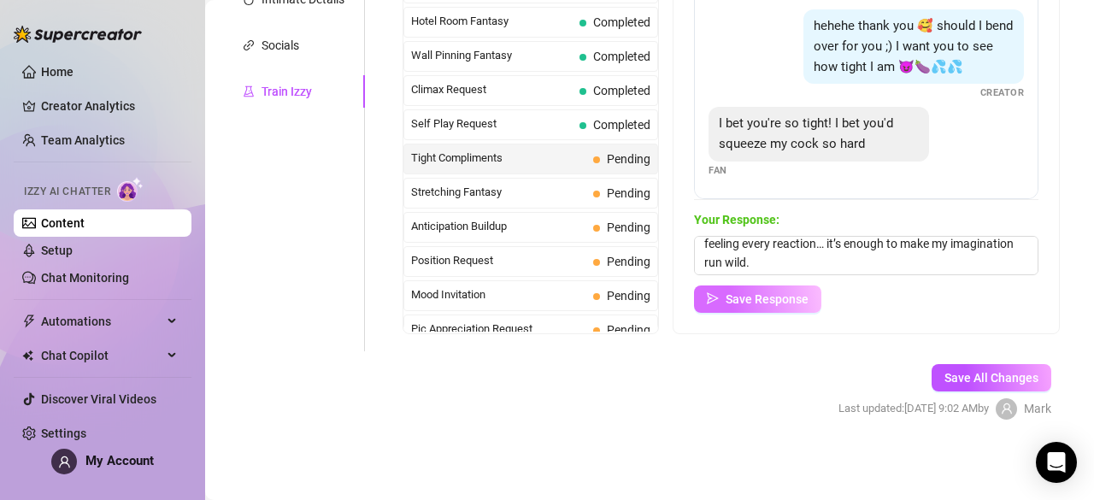
click at [802, 300] on span "Save Response" at bounding box center [766, 299] width 83 height 14
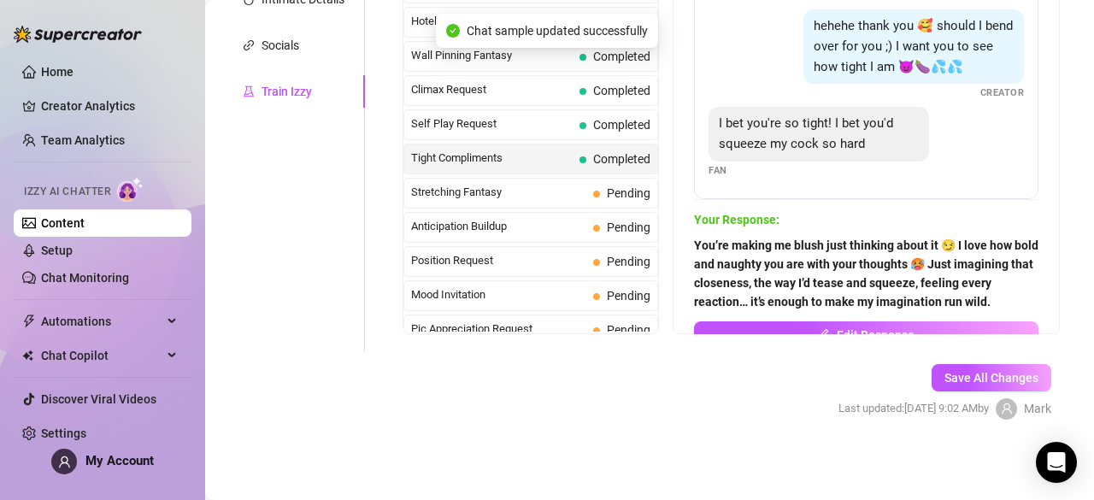
click at [596, 184] on span "Pending" at bounding box center [621, 193] width 57 height 19
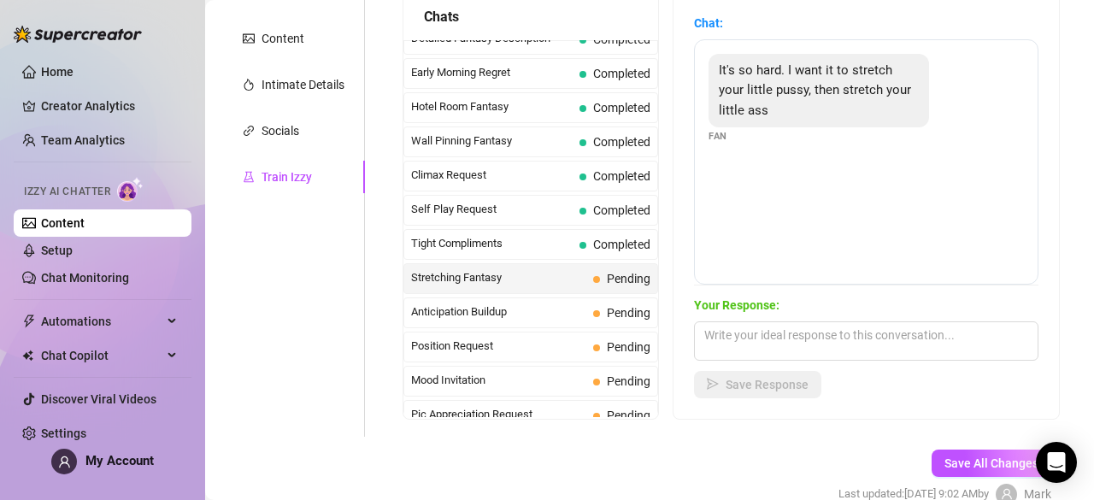
scroll to position [326, 0]
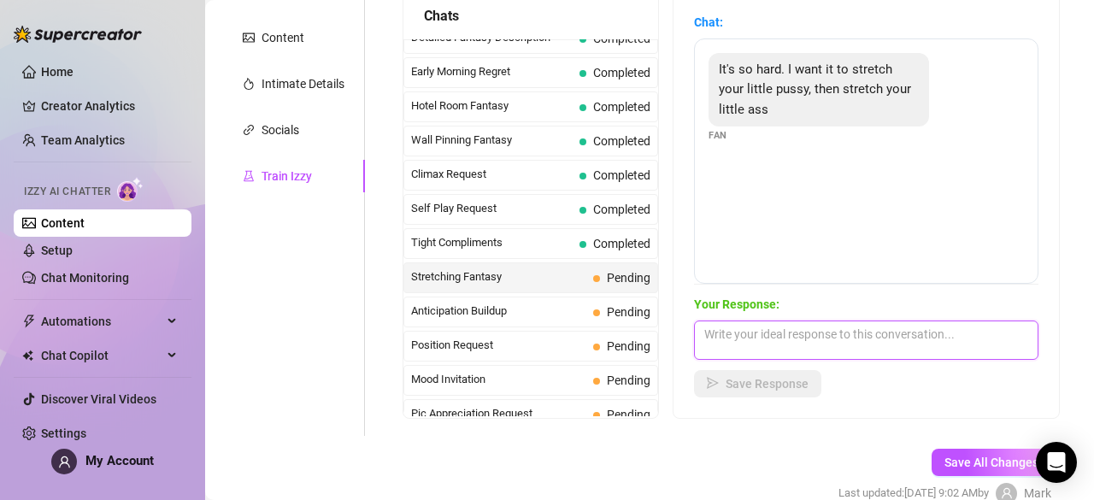
click at [781, 329] on textarea at bounding box center [866, 339] width 344 height 39
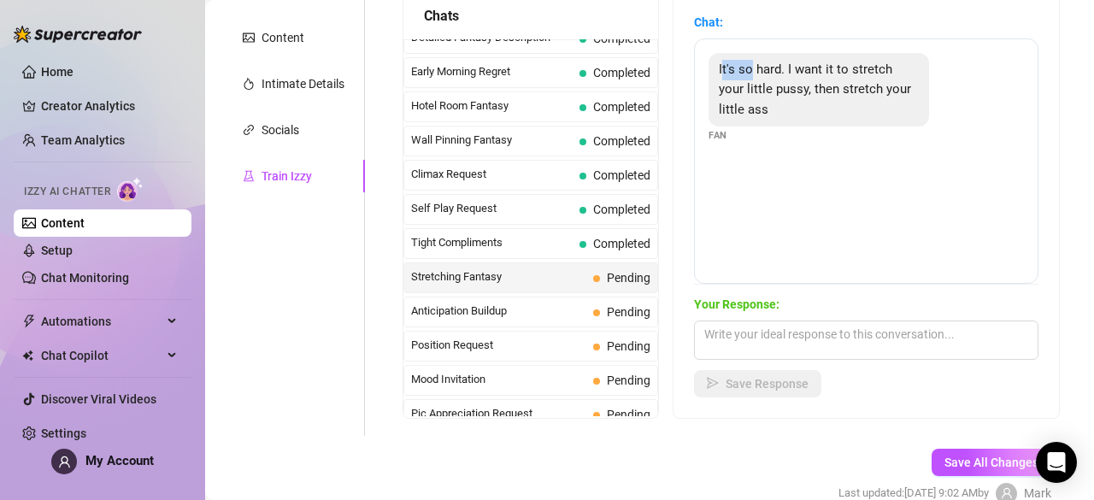
drag, startPoint x: 731, startPoint y: 67, endPoint x: 763, endPoint y: 78, distance: 33.2
click at [763, 78] on div "It's so hard. I want it to stretch your little pussy, then stretch your little …" at bounding box center [818, 90] width 220 height 74
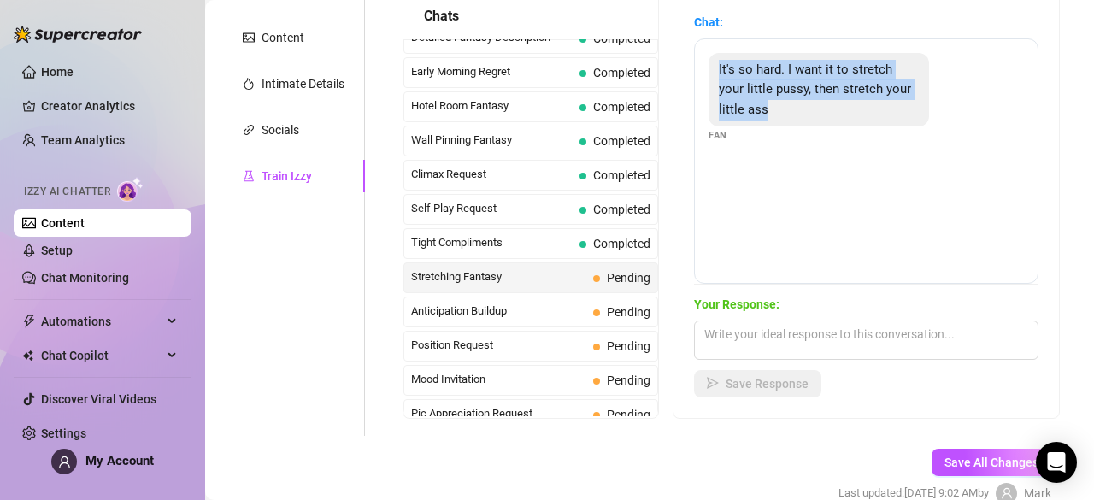
drag, startPoint x: 725, startPoint y: 64, endPoint x: 813, endPoint y: 123, distance: 106.6
click at [813, 123] on div "It's so hard. I want it to stretch your little pussy, then stretch your little …" at bounding box center [818, 90] width 220 height 74
copy span "It's so hard. I want it to stretch your little pussy, then stretch your little …"
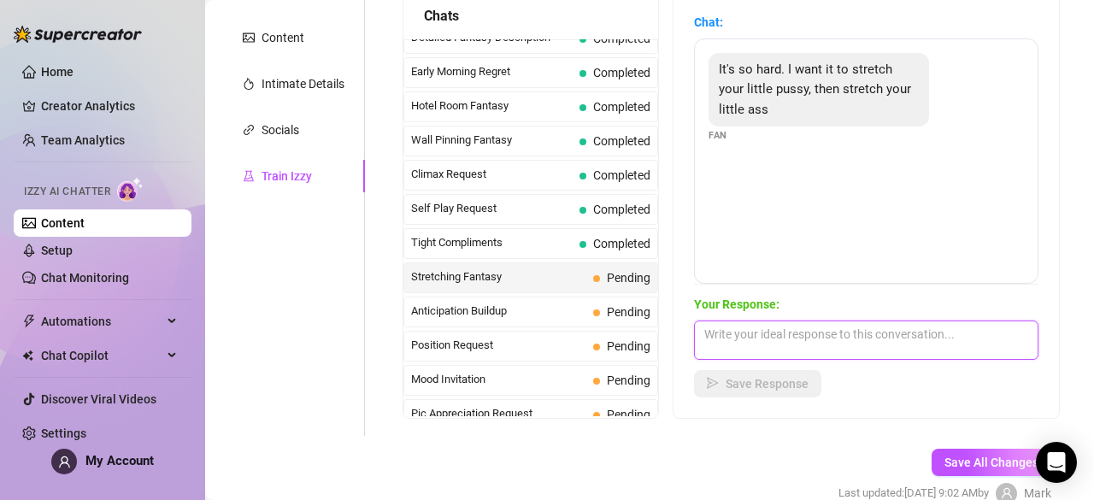
click at [808, 320] on textarea at bounding box center [866, 339] width 344 height 39
click at [807, 336] on textarea at bounding box center [866, 339] width 344 height 39
paste textarea "Mmh, I love hearing how much you want to use me like that… but I’m not letting …"
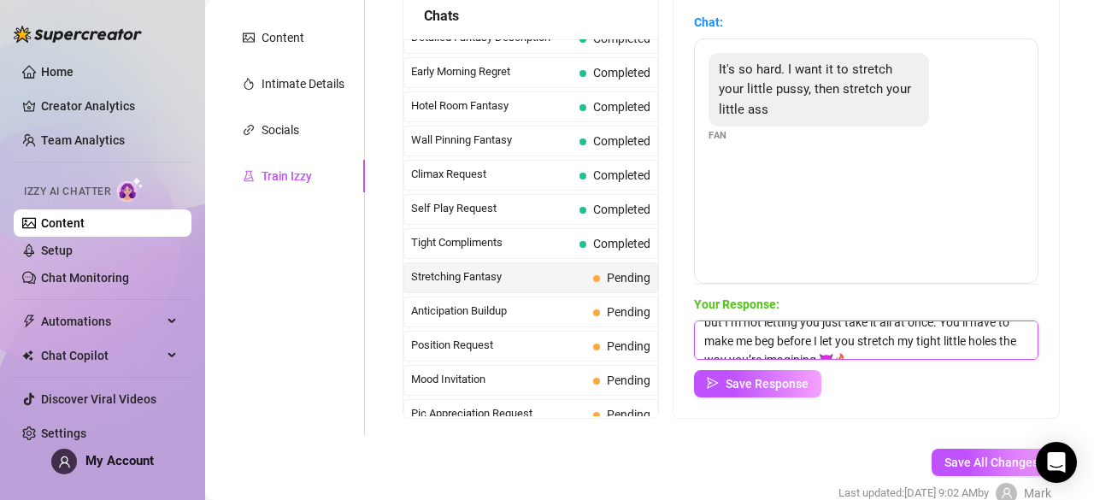
scroll to position [44, 0]
click at [955, 348] on textarea "Mmh, I love hearing how much you want to use me like that… but I’m not letting …" at bounding box center [866, 339] width 344 height 39
click at [977, 345] on textarea "Mmh, I love hearing how much you want to use me like that… but I’m not letting …" at bounding box center [866, 339] width 344 height 39
click at [952, 343] on textarea "Mmh, I love hearing how much you want to use me like that… but I’m not letting …" at bounding box center [866, 339] width 344 height 39
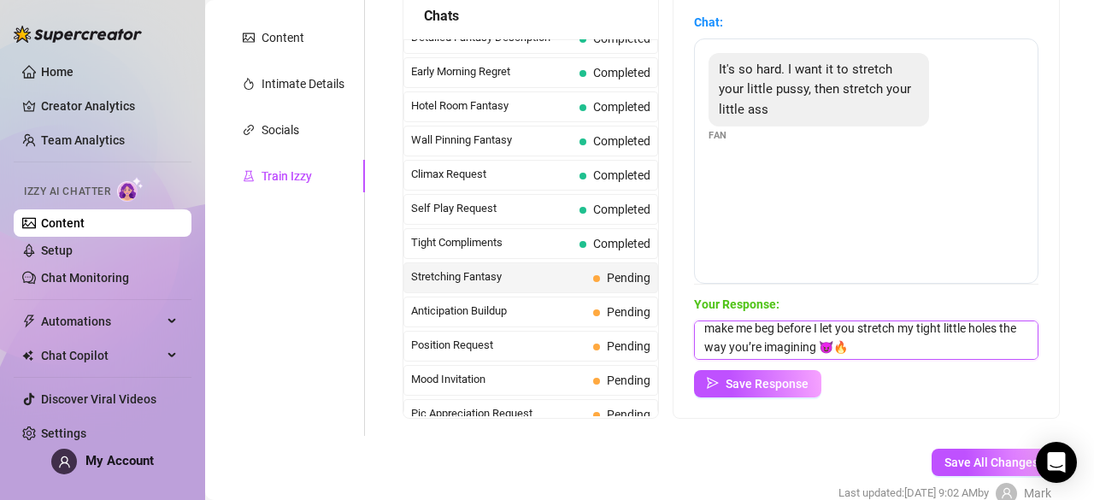
click at [958, 344] on textarea "Mmh, I love hearing how much you want to use me like that… but I’m not letting …" at bounding box center [866, 339] width 344 height 39
type textarea "Mmh, I love hearing how much you want to use me like that… but I’m not letting …"
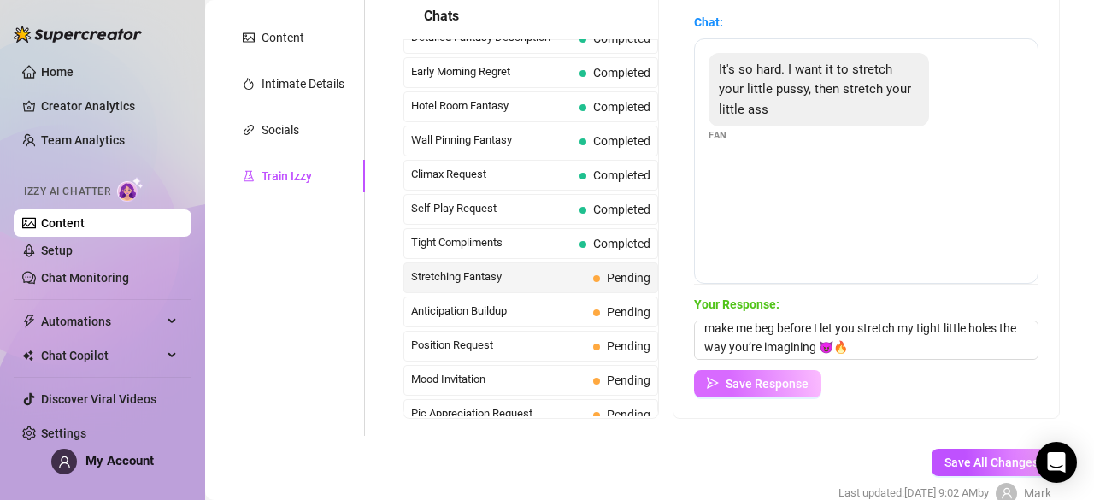
click at [789, 377] on span "Save Response" at bounding box center [766, 384] width 83 height 14
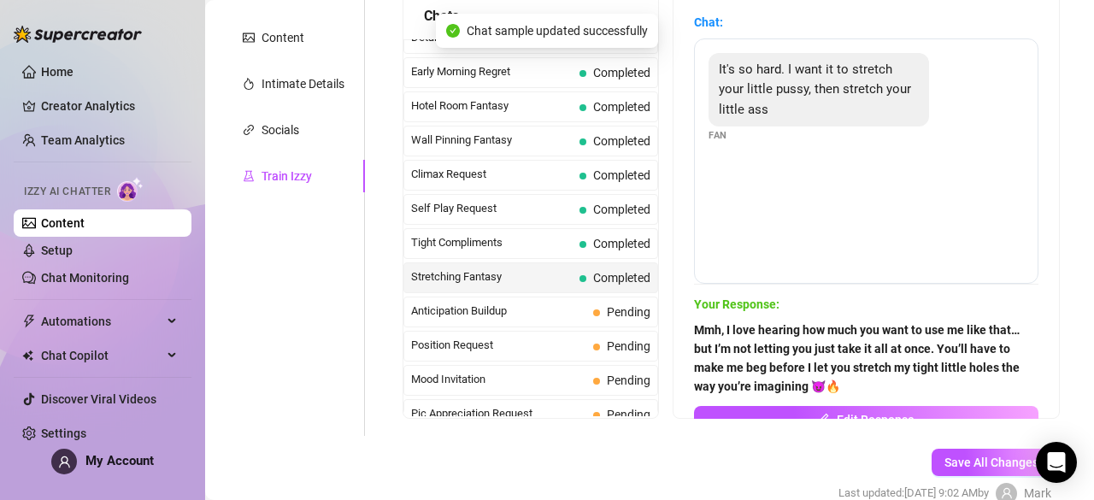
click at [602, 302] on span "Pending" at bounding box center [621, 311] width 57 height 19
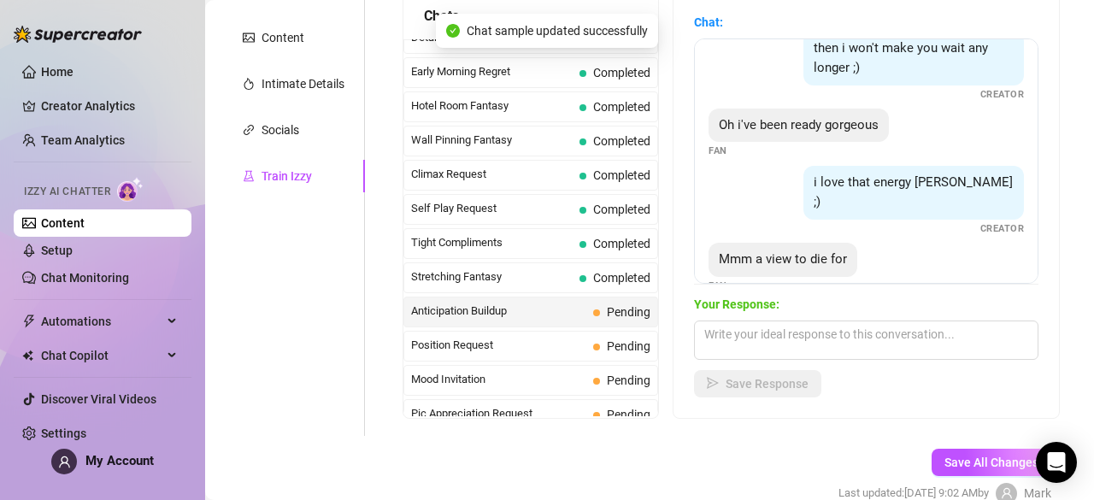
scroll to position [88, 0]
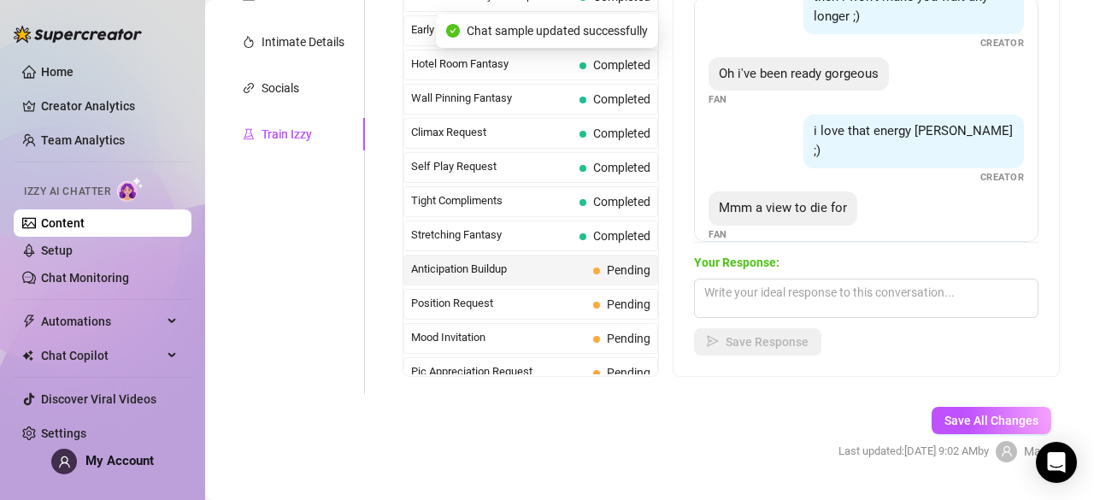
click at [867, 247] on div "Chat: can't wait Fan then i won't make you wait any longer ;) Creator Oh i've b…" at bounding box center [866, 163] width 344 height 384
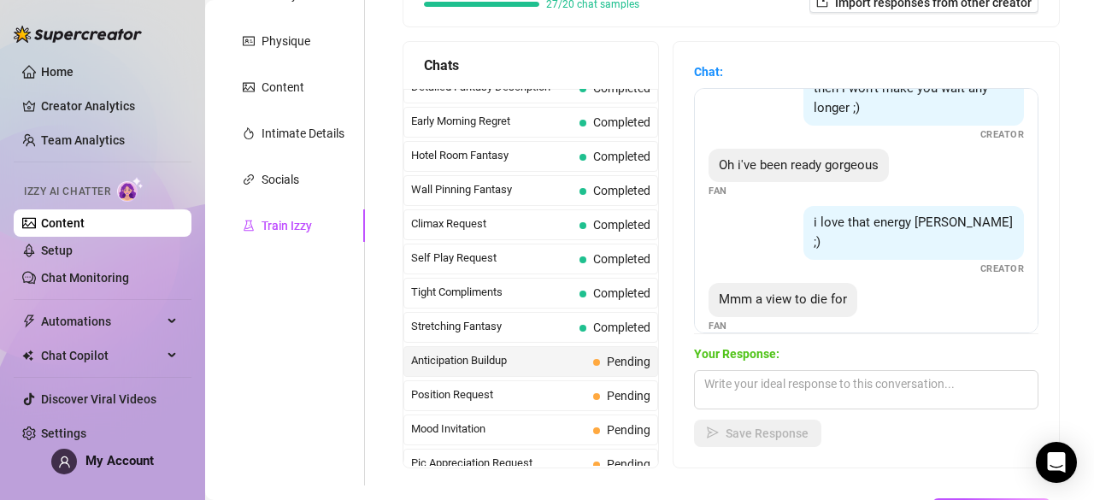
scroll to position [277, 0]
click at [800, 396] on textarea at bounding box center [866, 388] width 344 height 39
paste textarea "mmm you like what you see that much? then imagine me moving even closer, giving…"
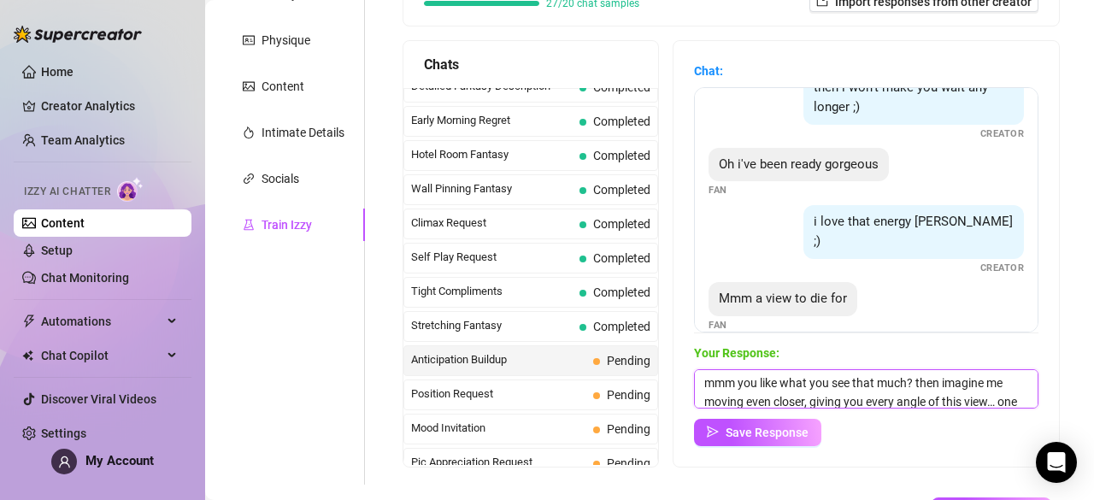
scroll to position [20, 0]
type textarea "mmm you like what you see that much? then imagine me moving even closer, giving…"
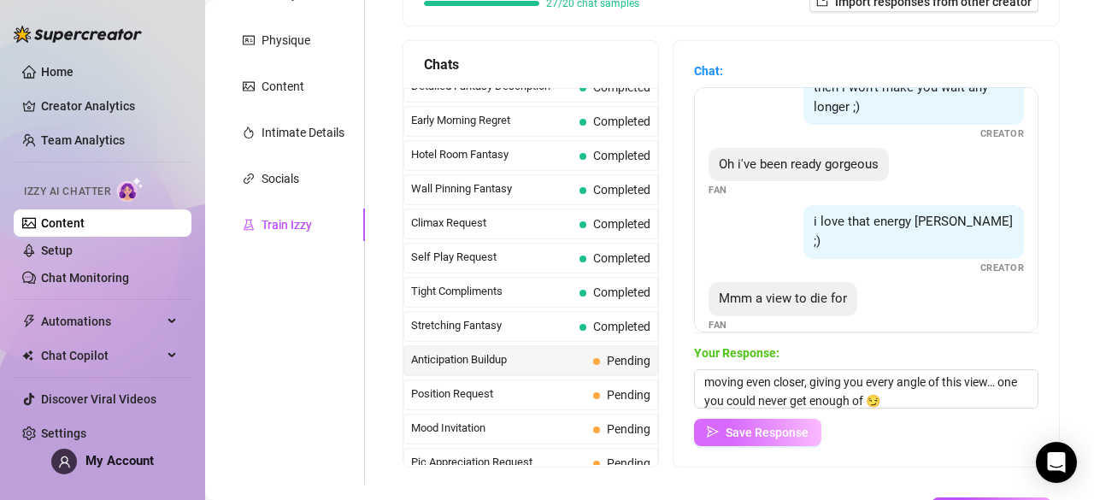
click at [791, 435] on span "Save Response" at bounding box center [766, 432] width 83 height 14
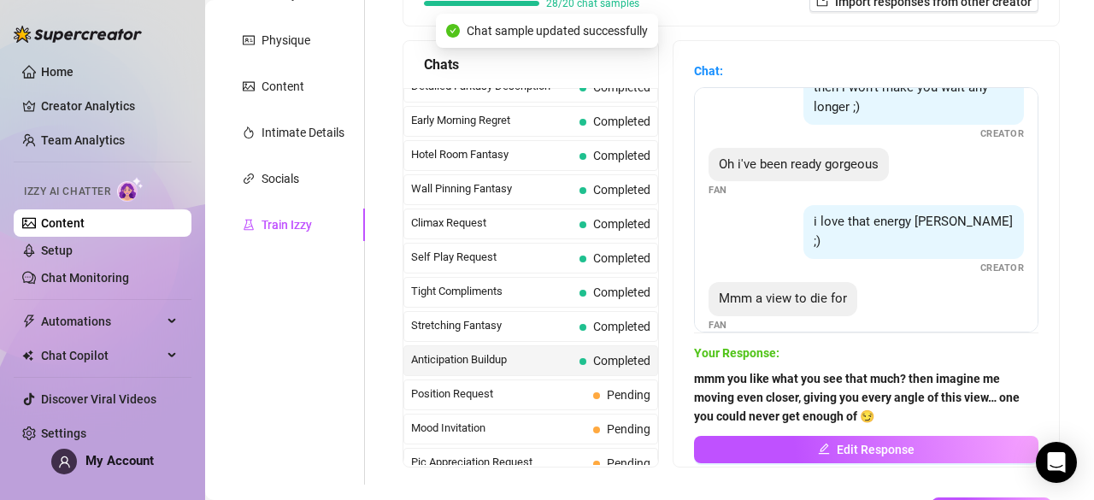
click at [615, 351] on span "Completed" at bounding box center [614, 360] width 71 height 19
click at [612, 388] on span "Pending" at bounding box center [629, 395] width 44 height 14
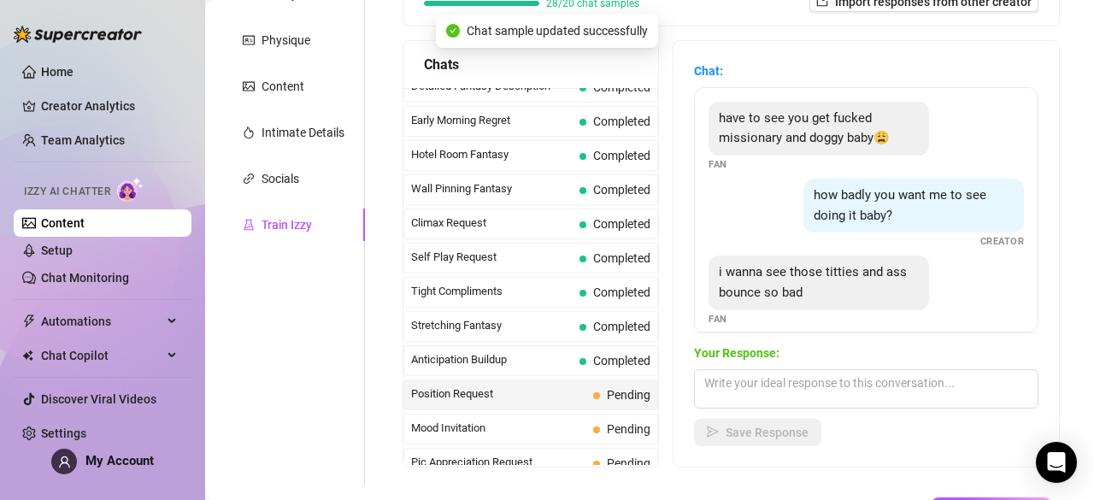
scroll to position [14, 0]
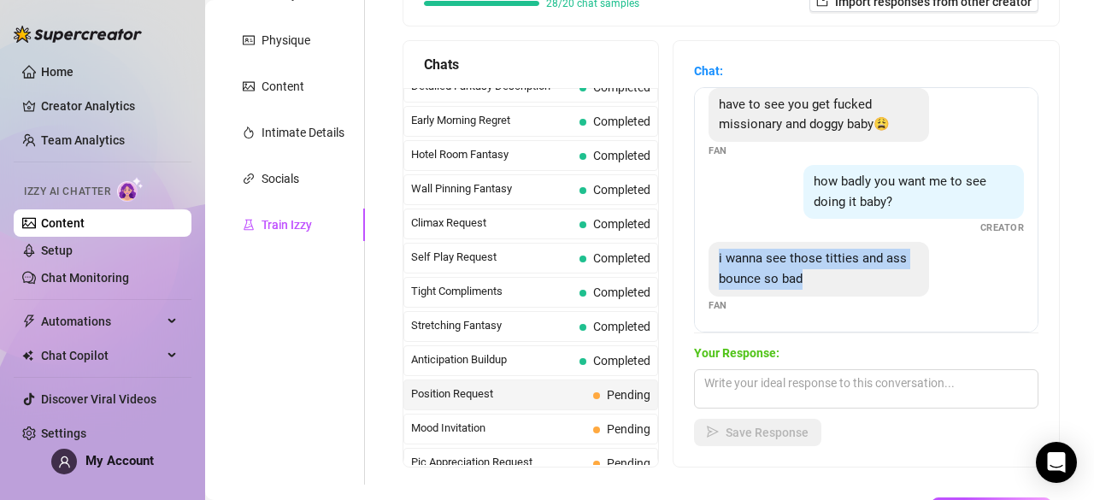
drag, startPoint x: 724, startPoint y: 258, endPoint x: 848, endPoint y: 284, distance: 126.5
click at [848, 284] on div "i wanna see those titties and ass bounce so bad" at bounding box center [818, 269] width 220 height 54
copy span "i wanna see those titties and ass bounce so bad"
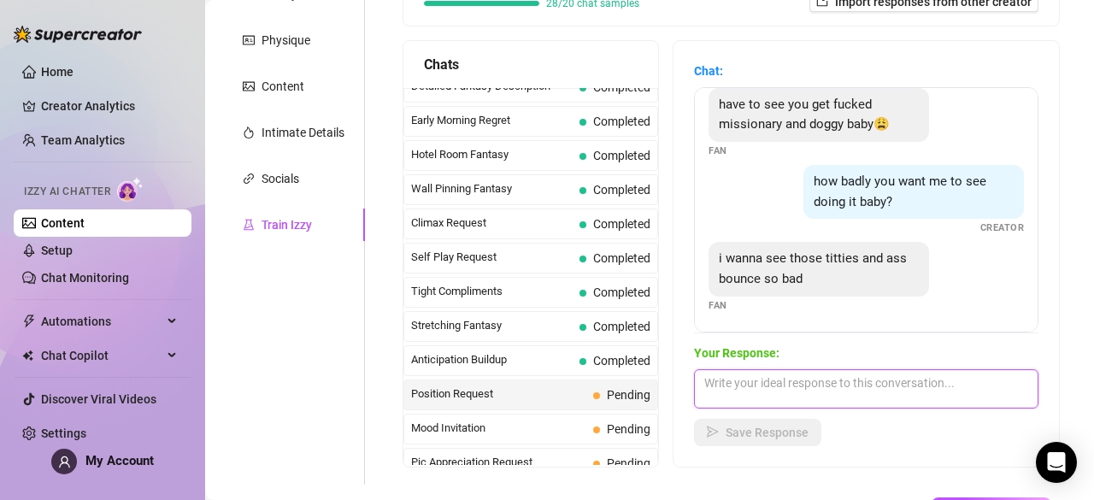
click at [766, 377] on textarea at bounding box center [866, 388] width 344 height 39
paste textarea "I bet you’d go crazy watching my tits bounce while my ass smacks back against y…"
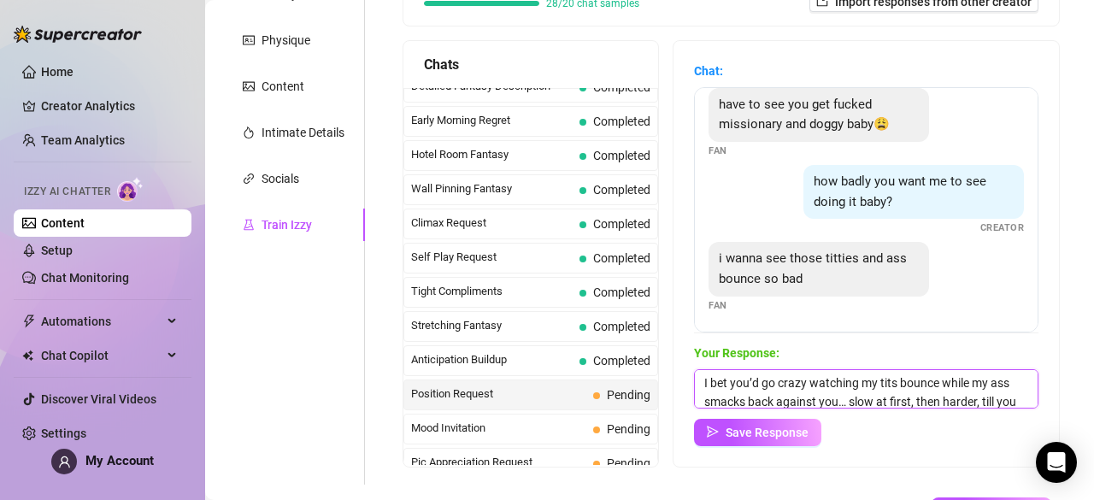
scroll to position [20, 0]
type textarea "I bet you’d go crazy watching my tits bounce while my ass smacks back against y…"
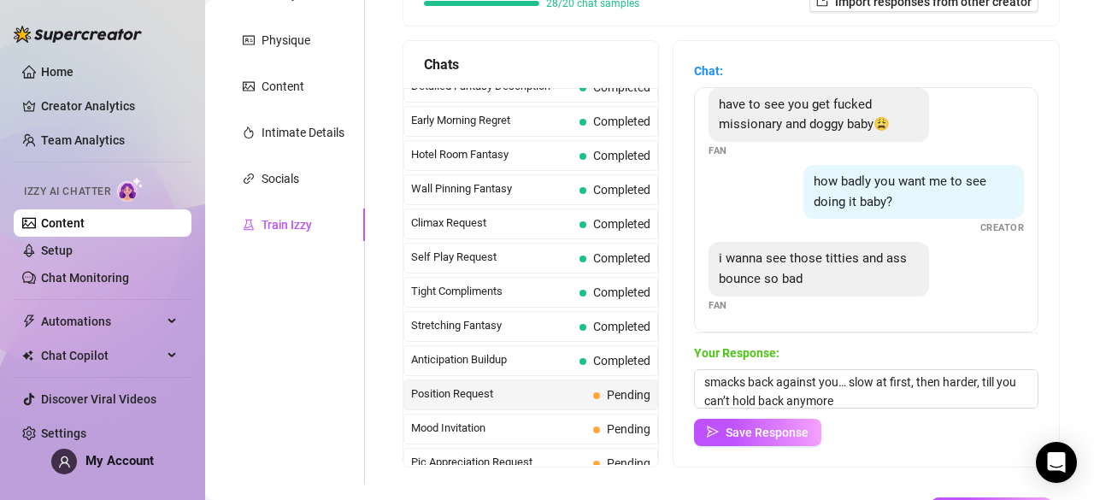
click at [766, 448] on div "Chat: have to see you get fucked missionary and doggy baby😩 Fan how badly you w…" at bounding box center [865, 253] width 385 height 425
click at [814, 406] on textarea "I bet you’d go crazy watching my tits bounce while my ass smacks back against y…" at bounding box center [866, 388] width 344 height 39
click at [801, 436] on span "Save Response" at bounding box center [766, 432] width 83 height 14
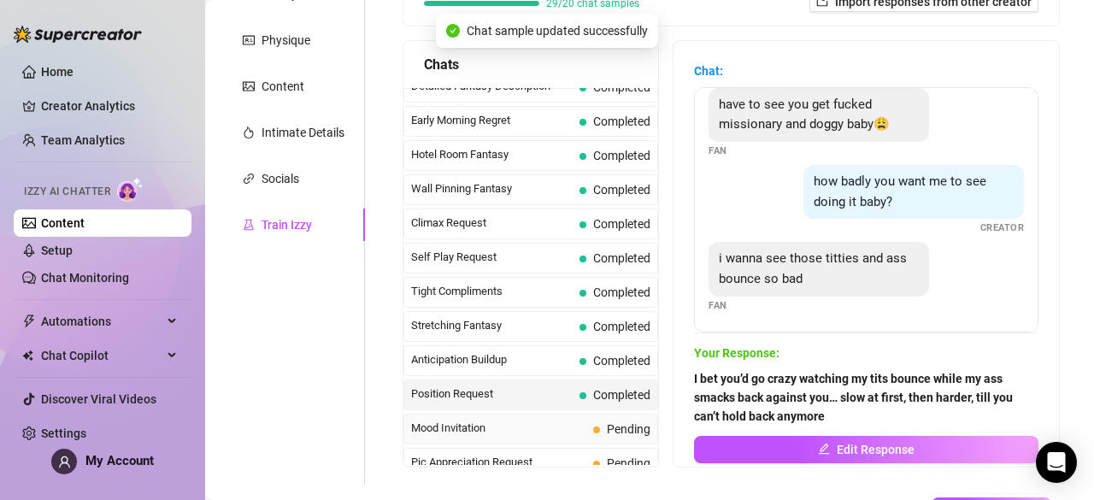
click at [607, 422] on span "Pending" at bounding box center [629, 429] width 44 height 14
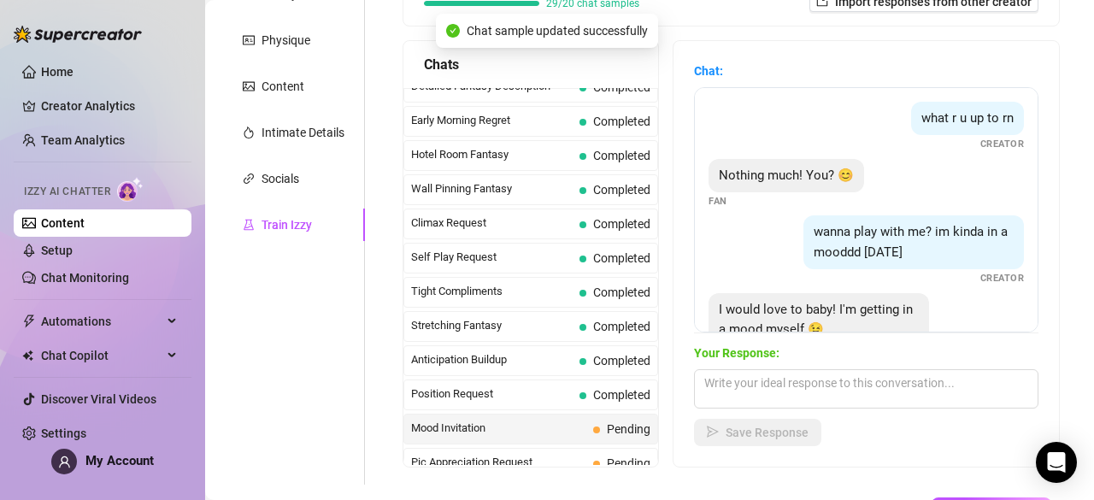
scroll to position [51, 0]
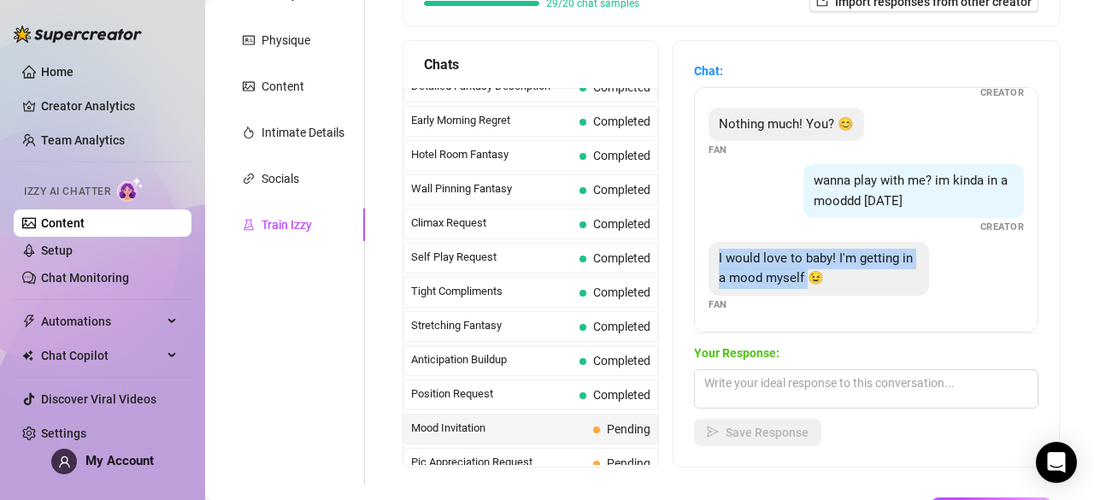
drag, startPoint x: 745, startPoint y: 265, endPoint x: 879, endPoint y: 296, distance: 137.6
click at [879, 296] on div "I would love to baby! I'm getting in a mood myself 😉 Fan" at bounding box center [865, 277] width 315 height 70
drag, startPoint x: 897, startPoint y: 285, endPoint x: 721, endPoint y: 242, distance: 181.1
click at [721, 242] on div "I would love to baby! I'm getting in a mood myself 😉 Fan" at bounding box center [865, 277] width 315 height 70
copy span "I would love to baby! I'm getting in a mood myself 😉"
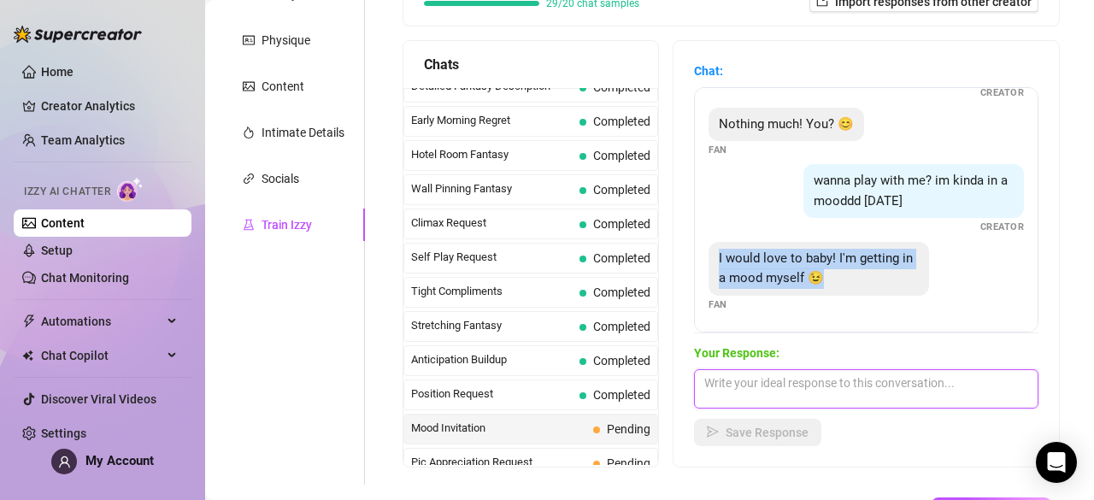
click at [789, 398] on textarea at bounding box center [866, 388] width 344 height 39
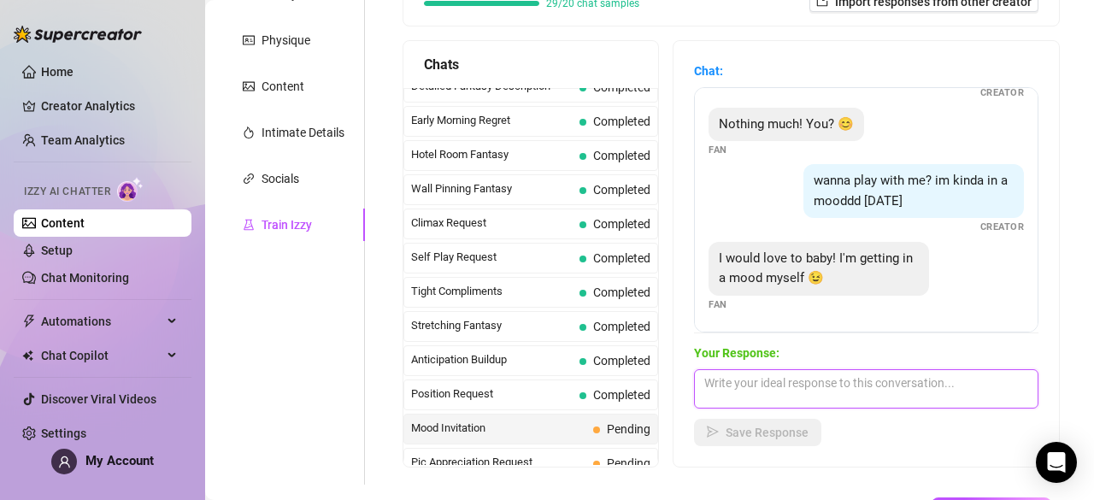
paste textarea "I love when you get worked up like that… makes me wanna push you deeper into it…"
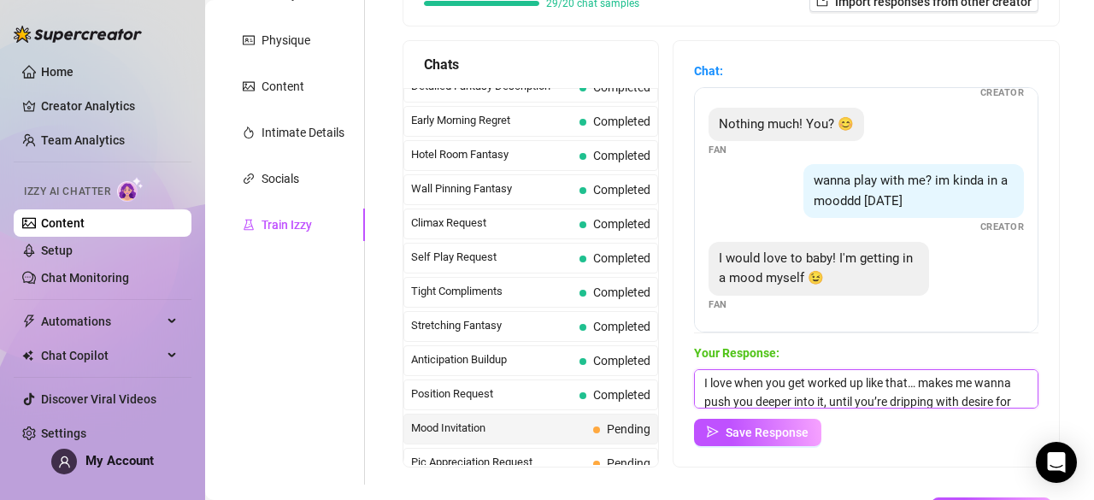
scroll to position [20, 0]
type textarea "I love when you get worked up like that… makes me wanna push you deeper into it…"
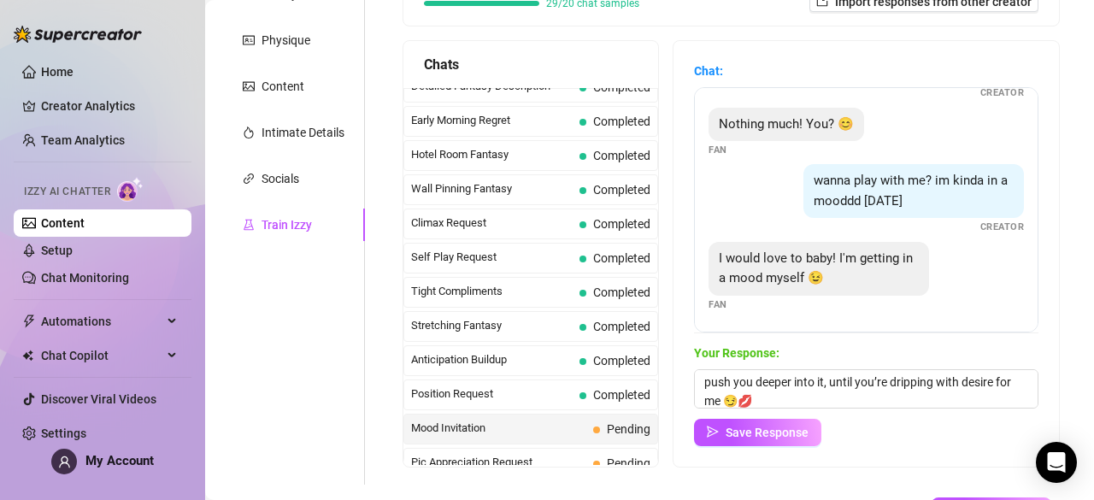
click at [788, 416] on div "Your Response: I love when you get worked up like that… makes me wanna push you…" at bounding box center [866, 394] width 344 height 103
click at [788, 421] on button "Save Response" at bounding box center [757, 432] width 127 height 27
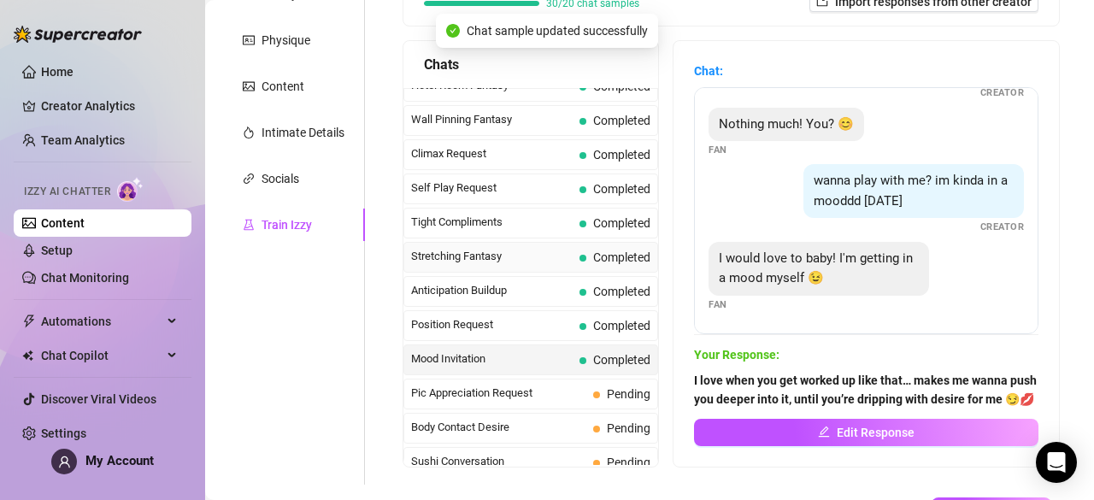
scroll to position [736, 0]
click at [519, 383] on span "Pic Appreciation Request" at bounding box center [498, 391] width 175 height 17
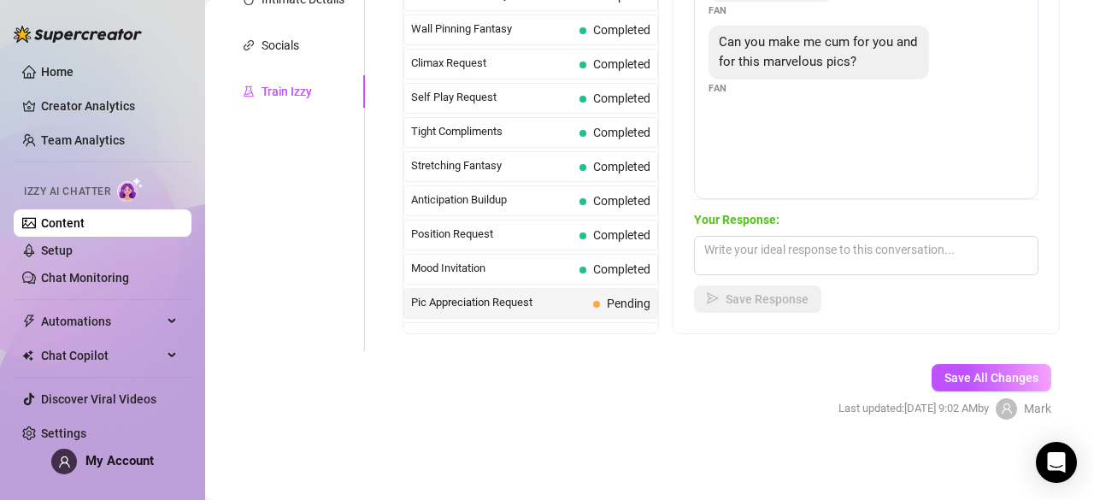
scroll to position [318, 0]
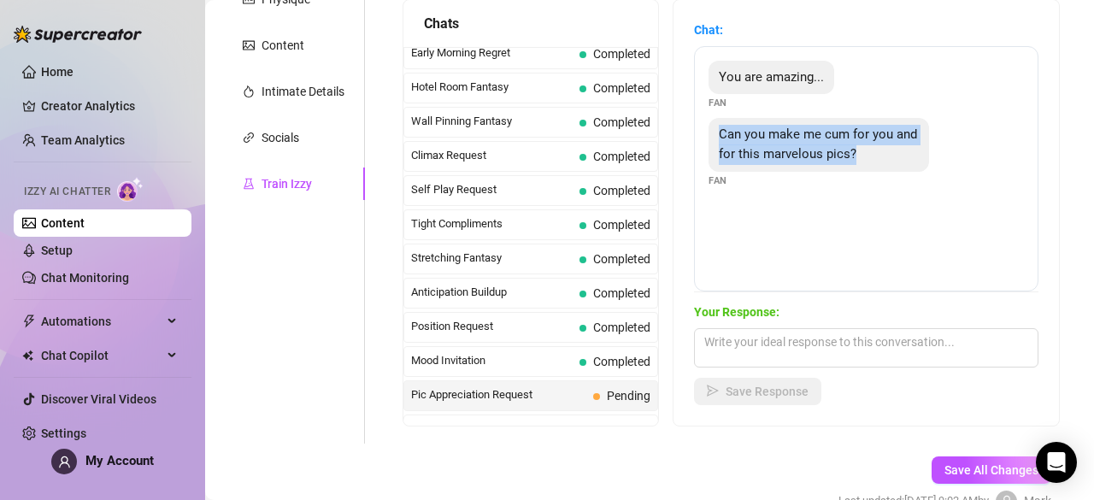
drag, startPoint x: 725, startPoint y: 129, endPoint x: 892, endPoint y: 174, distance: 173.5
click at [892, 174] on div "Can you make me cum for you and for this marvelous pics? Fan" at bounding box center [865, 153] width 315 height 70
copy span "Can you make me cum for you and for this marvelous pics?"
click at [792, 357] on textarea at bounding box center [866, 347] width 344 height 39
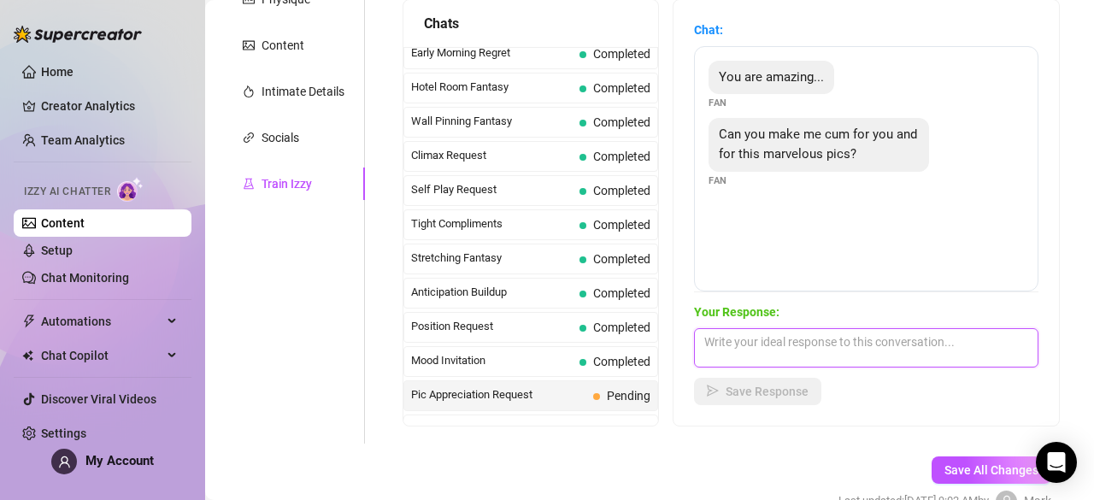
paste textarea "Mmh, yes… stroke it slow while you stare at me, let my pics guide your hand… I …"
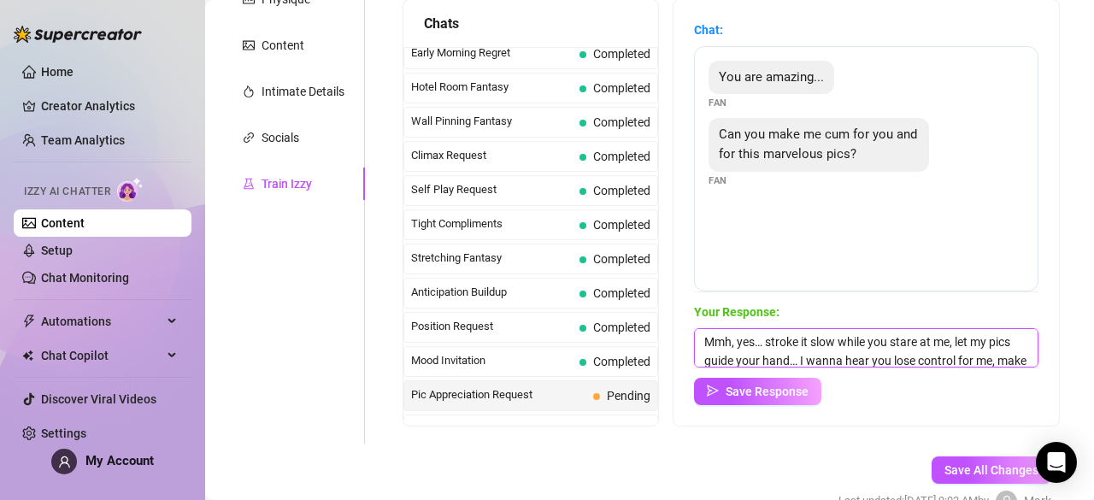
scroll to position [20, 0]
type textarea "Mmh, yes… stroke it slow while you stare at me, let my pics guide your hand… I …"
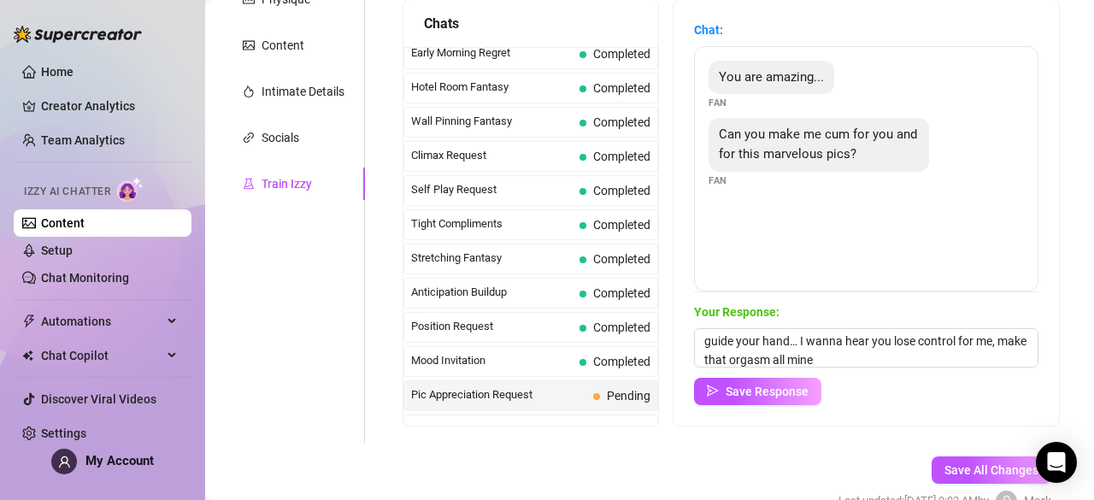
click at [774, 406] on div "Chat: You are amazing... Fan Can you make me cum for you and for this marvelous…" at bounding box center [865, 212] width 385 height 425
click at [789, 397] on span "Save Response" at bounding box center [766, 391] width 83 height 14
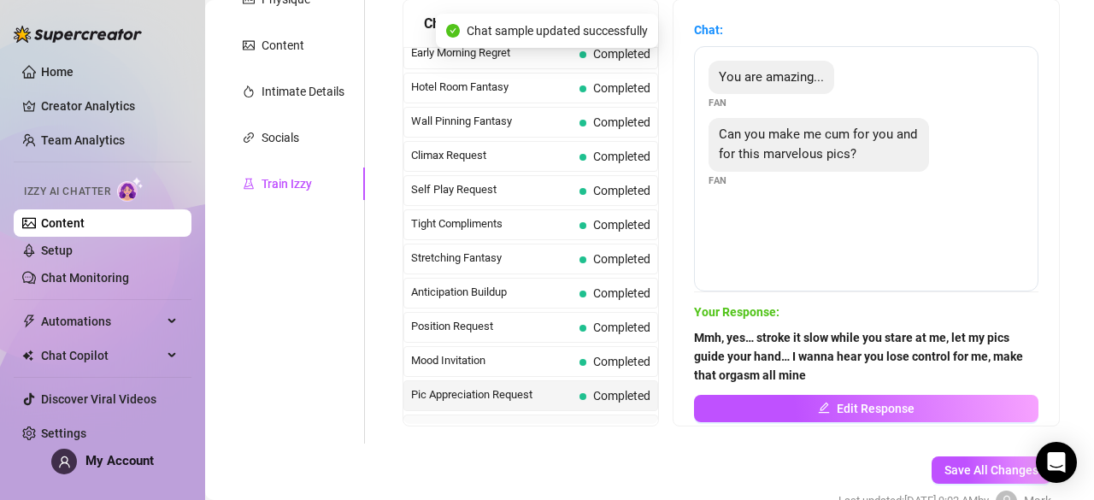
click at [570, 420] on span "Body Contact Desire" at bounding box center [498, 428] width 175 height 17
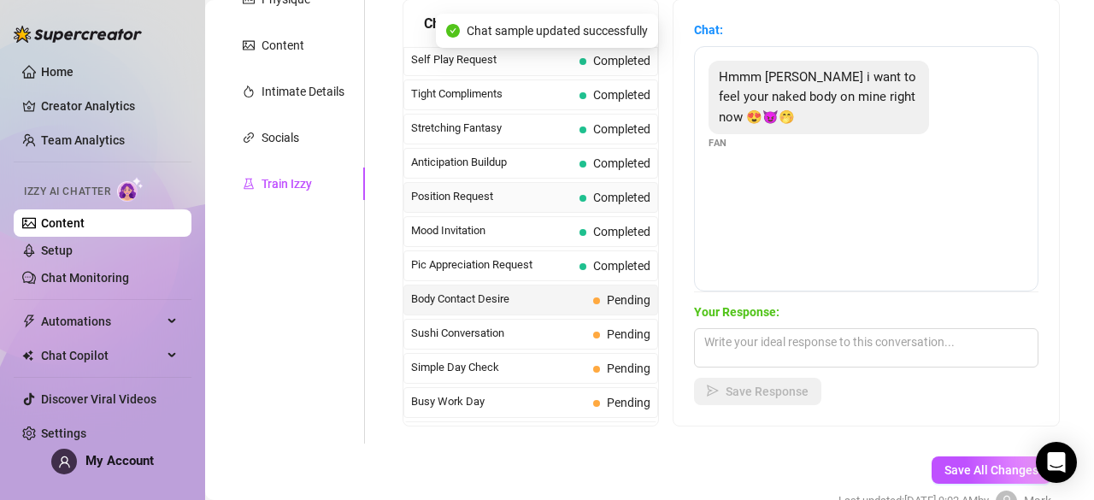
scroll to position [830, 0]
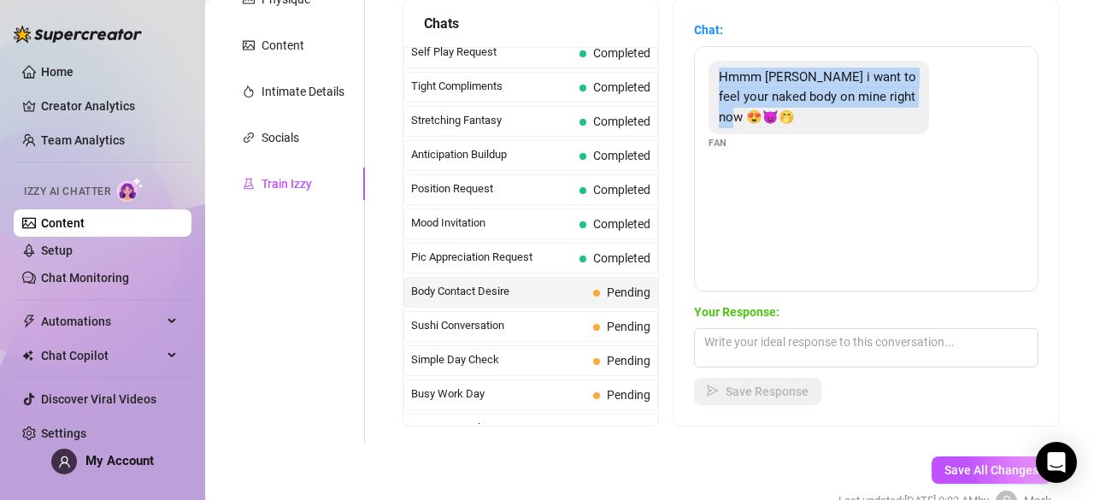
drag, startPoint x: 728, startPoint y: 76, endPoint x: 784, endPoint y: 122, distance: 72.9
click at [784, 122] on div "Hmmm Holly i want to feel your naked body on mine right now 😍😈🤭" at bounding box center [818, 98] width 220 height 74
drag, startPoint x: 781, startPoint y: 121, endPoint x: 713, endPoint y: 62, distance: 90.3
click at [713, 62] on div "Hmmm Holly i want to feel your naked body on mine right now 😍😈🤭 Fan" at bounding box center [866, 168] width 344 height 245
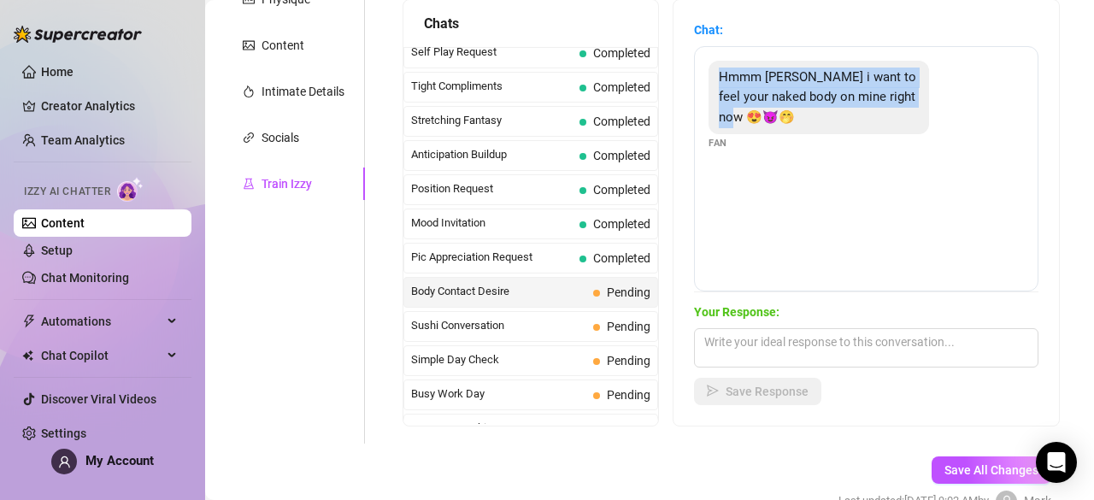
copy span "Hmmm Holly i want to feel your naked body on mine right now 😍😈🤭"
click at [841, 361] on textarea at bounding box center [866, 347] width 344 height 39
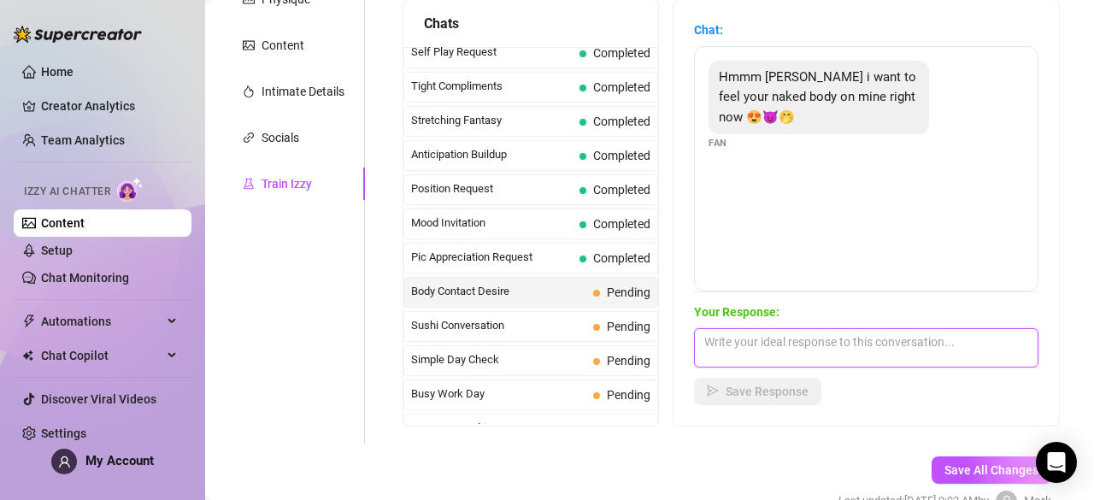
paste textarea "Mmm, imagine my warm skin sliding against yours, my tits pressed to your chest …"
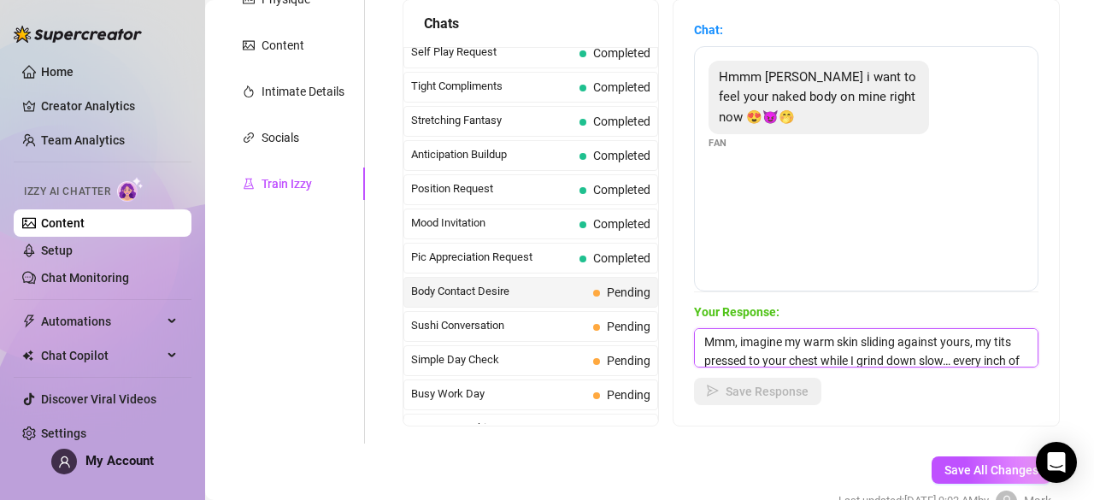
scroll to position [38, 0]
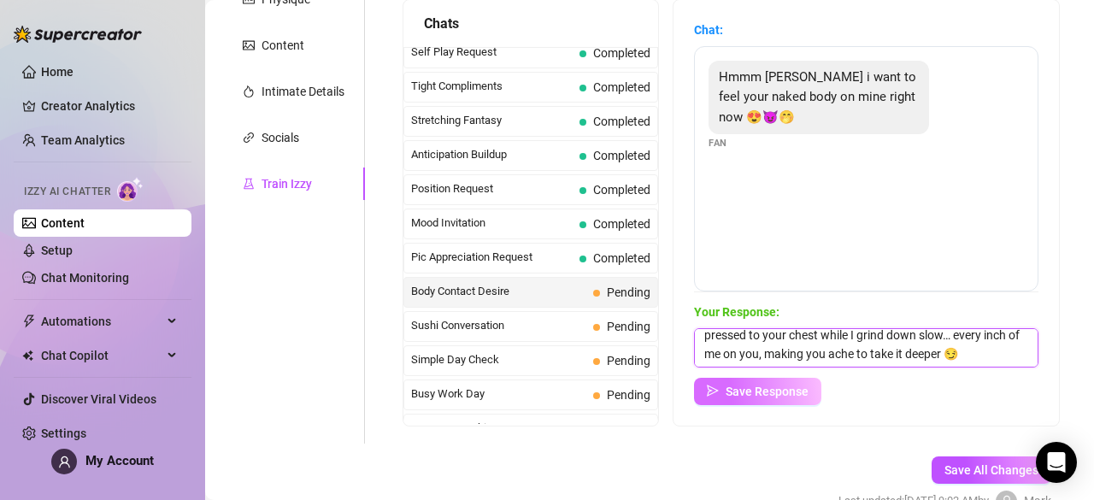
type textarea "Mmm, imagine my warm skin sliding against yours, my tits pressed to your chest …"
click at [791, 392] on span "Save Response" at bounding box center [766, 391] width 83 height 14
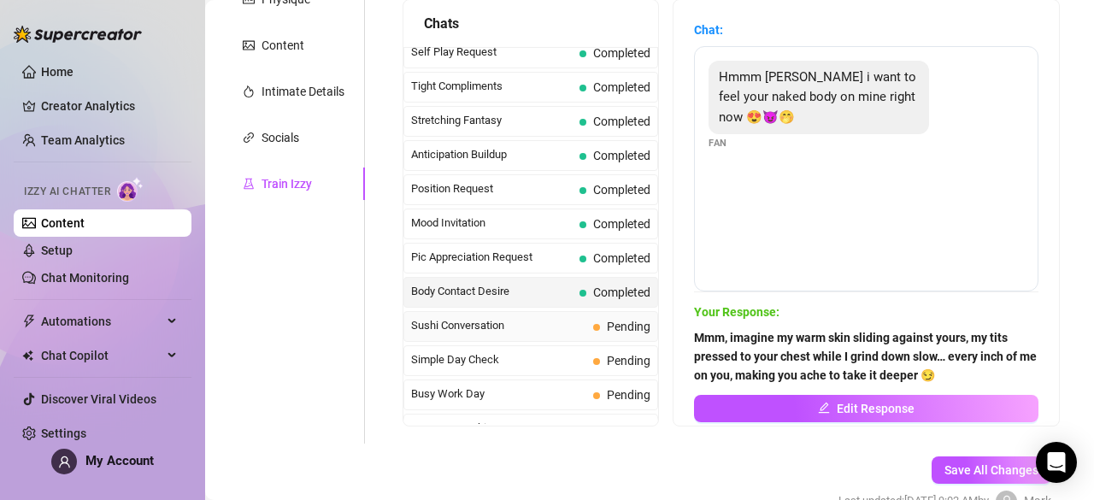
click at [552, 317] on span "Sushi Conversation" at bounding box center [498, 325] width 175 height 17
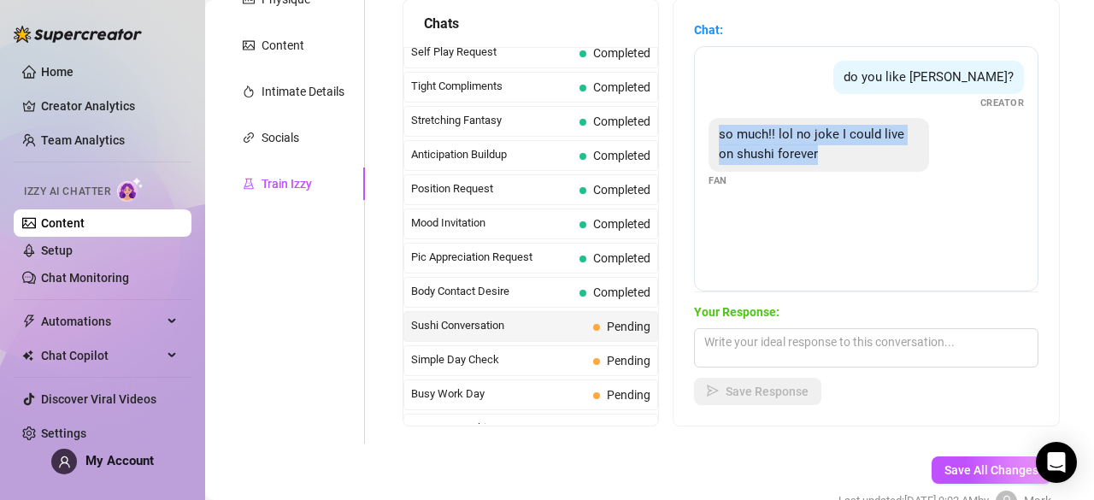
drag, startPoint x: 731, startPoint y: 122, endPoint x: 841, endPoint y: 156, distance: 114.3
click at [841, 156] on div "so much!! lol no joke I could live on shushi forever" at bounding box center [818, 145] width 220 height 54
copy span "so much!! lol no joke I could live on shushi forever"
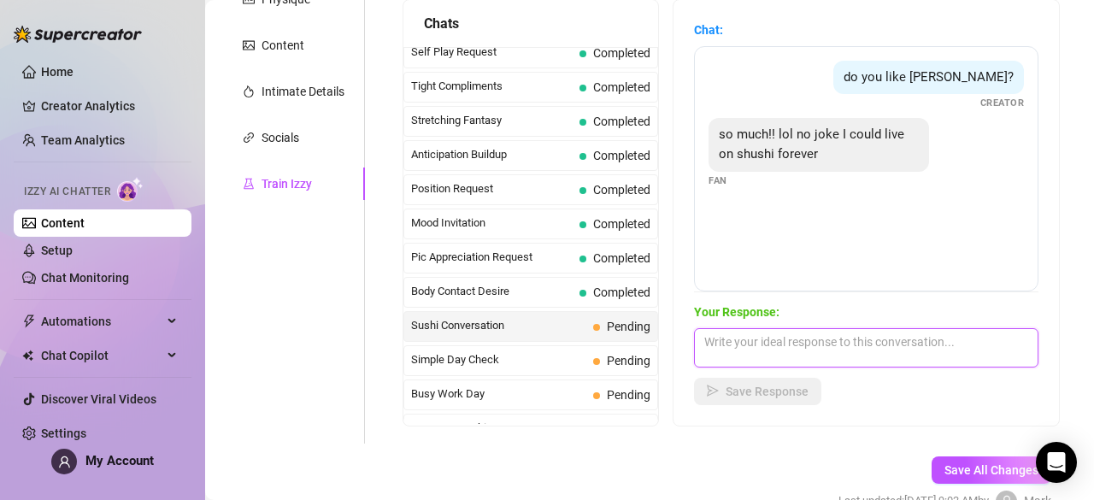
click at [757, 355] on textarea at bounding box center [866, 347] width 344 height 39
paste textarea "hahaha yesss same here 😋 but I’d still need a little dessert after… something s…"
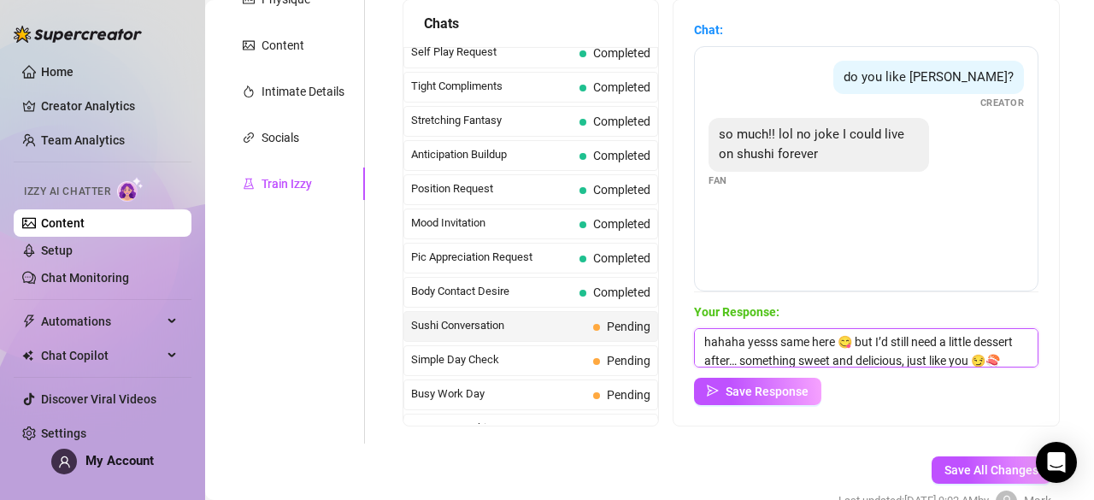
scroll to position [20, 0]
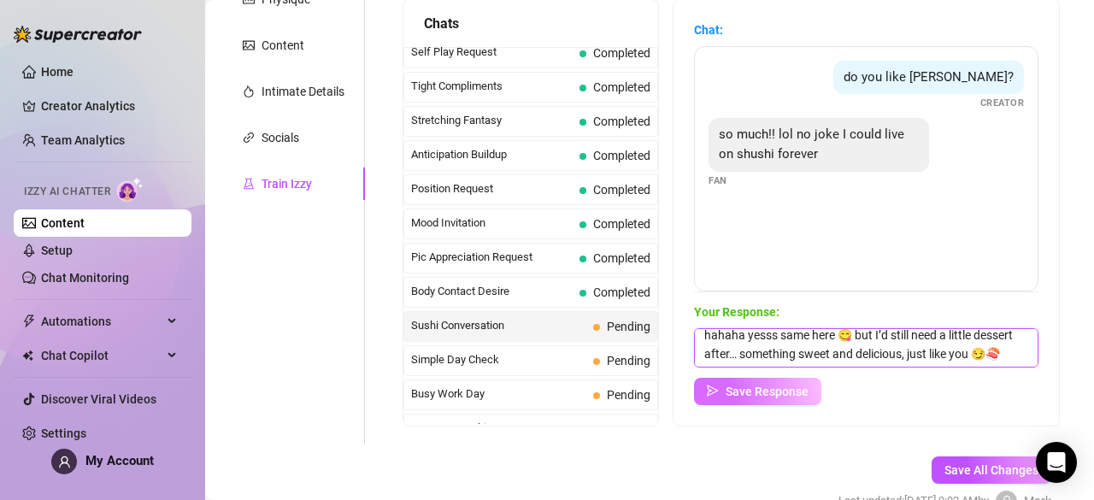
type textarea "hahaha yesss same here 😋 but I’d still need a little dessert after… something s…"
click at [807, 391] on span "Save Response" at bounding box center [766, 391] width 83 height 14
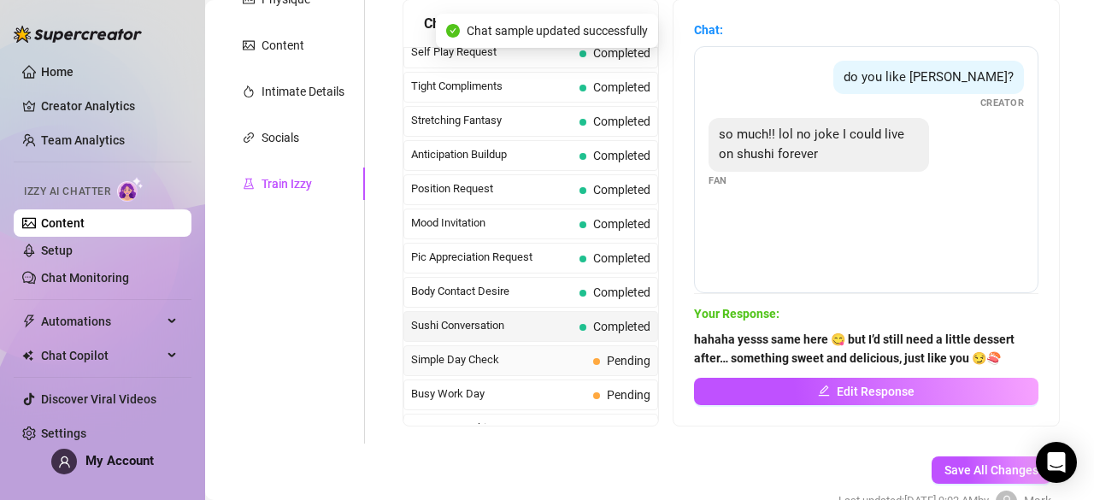
click at [589, 345] on div "Simple Day Check Pending" at bounding box center [530, 360] width 255 height 31
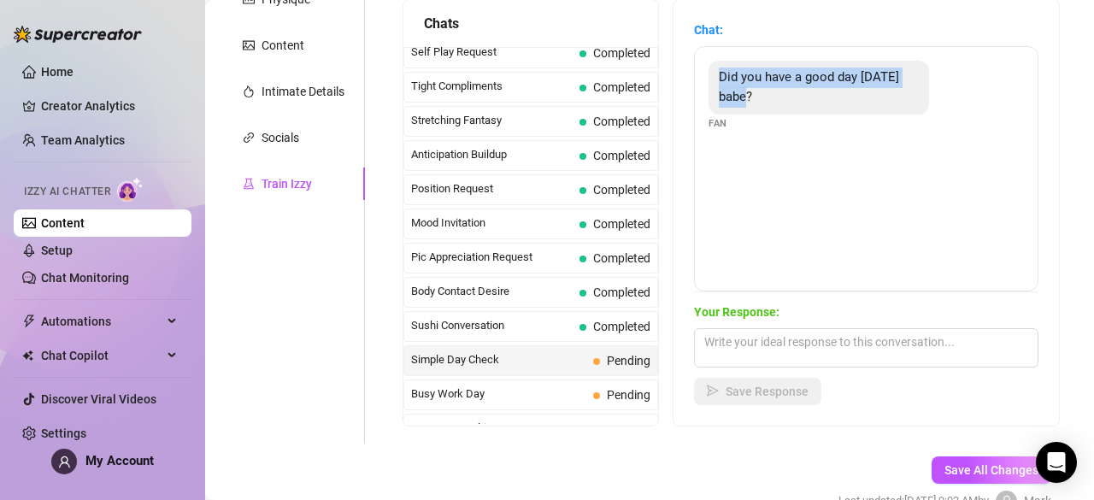
drag, startPoint x: 727, startPoint y: 69, endPoint x: 782, endPoint y: 93, distance: 59.7
click at [782, 93] on div "Did you have a good day today babe?" at bounding box center [818, 88] width 220 height 54
copy span "Did you have a good day today babe?"
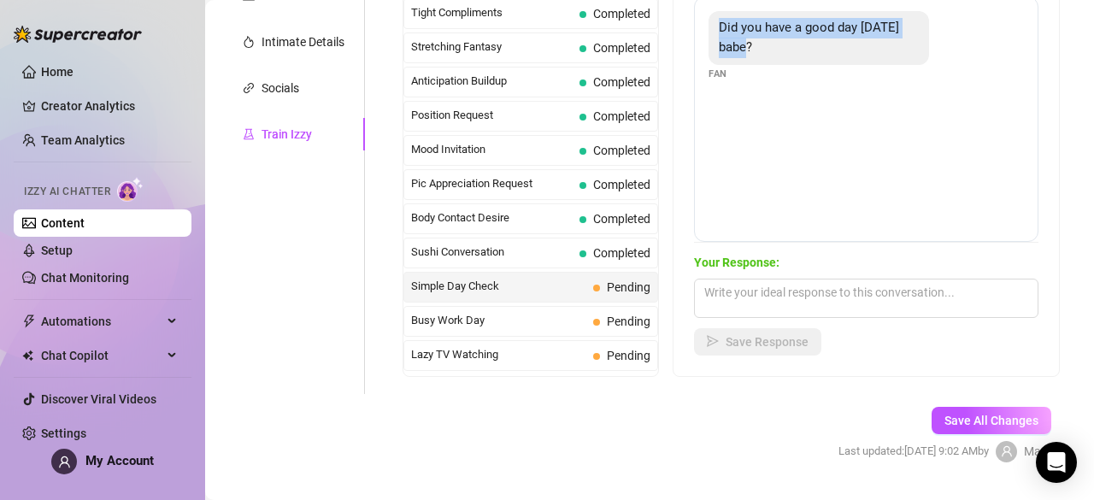
scroll to position [368, 0]
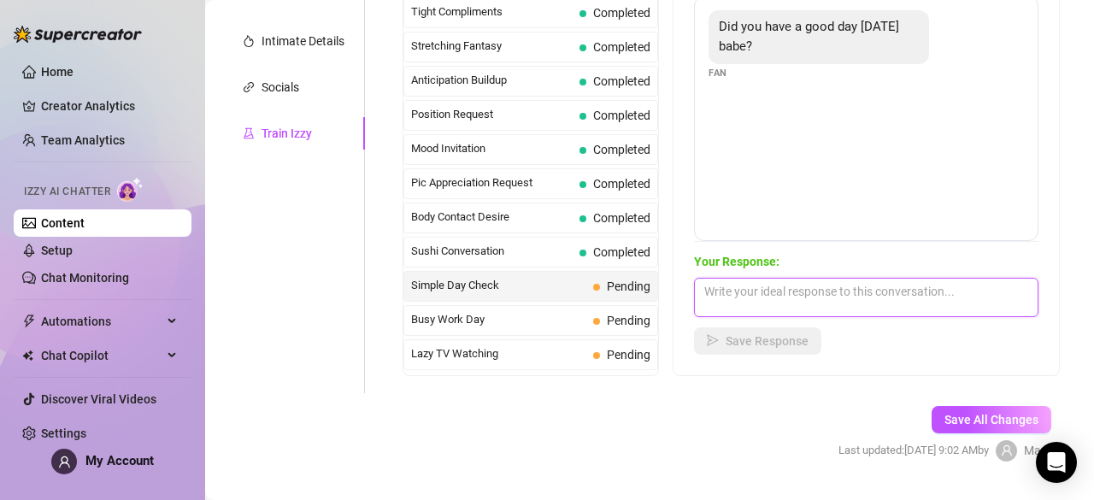
click at [748, 305] on textarea at bounding box center [866, 297] width 344 height 39
paste textarea "Mmh, I did, especially now that I get to end it with you 😘 tell me, did you hav…"
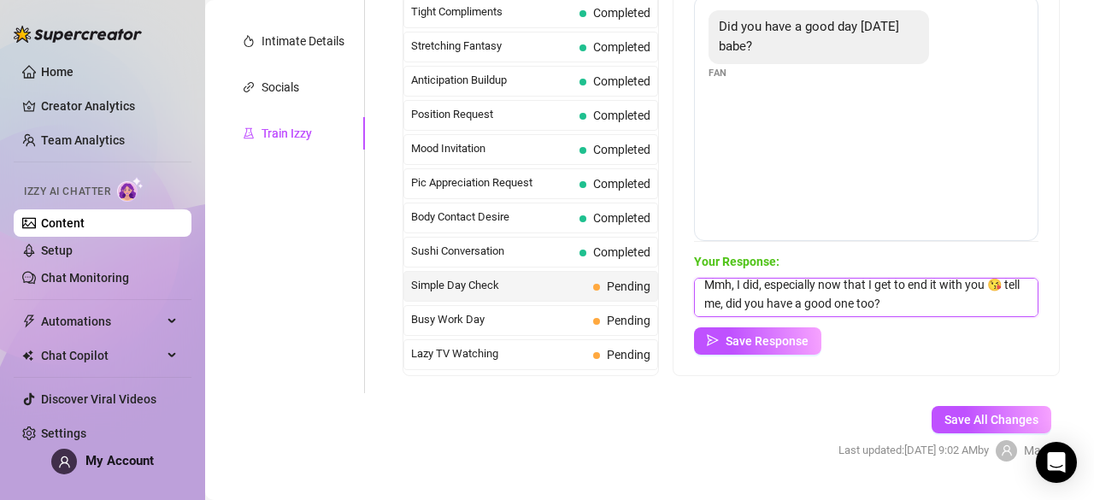
scroll to position [6, 0]
type textarea "Mmh, I did, especially now that I get to end it with you 😘 tell me, did you hav…"
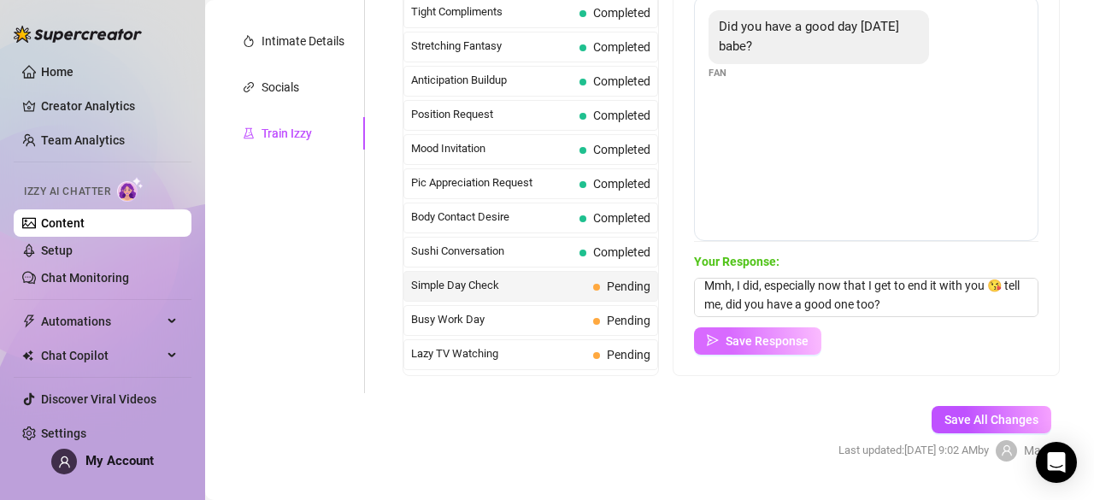
click at [756, 348] on button "Save Response" at bounding box center [757, 340] width 127 height 27
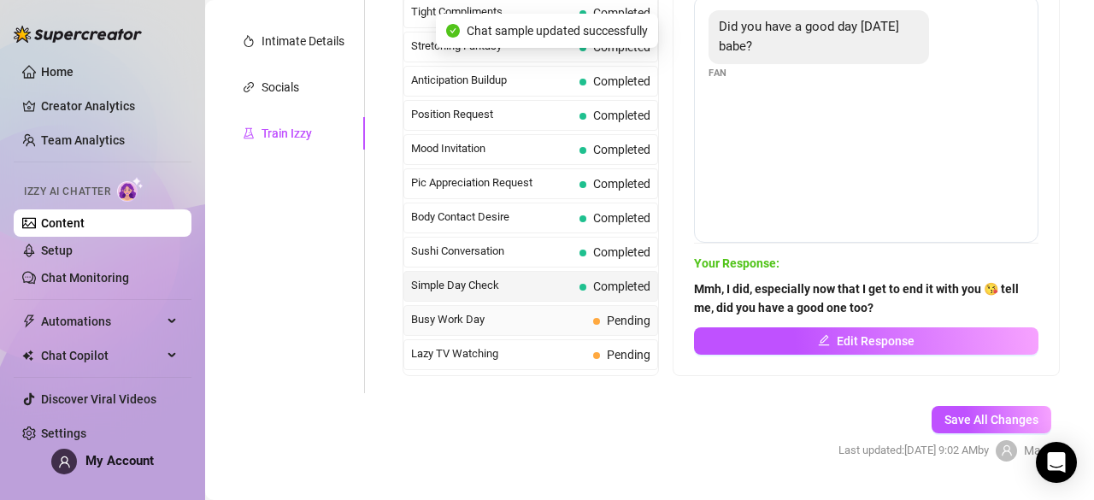
click at [612, 314] on span "Pending" at bounding box center [629, 321] width 44 height 14
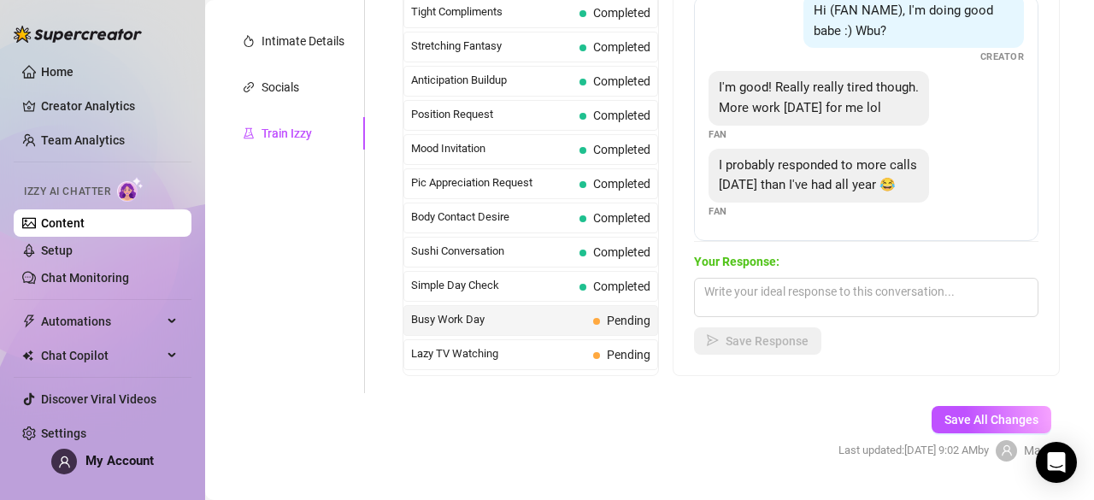
scroll to position [403, 0]
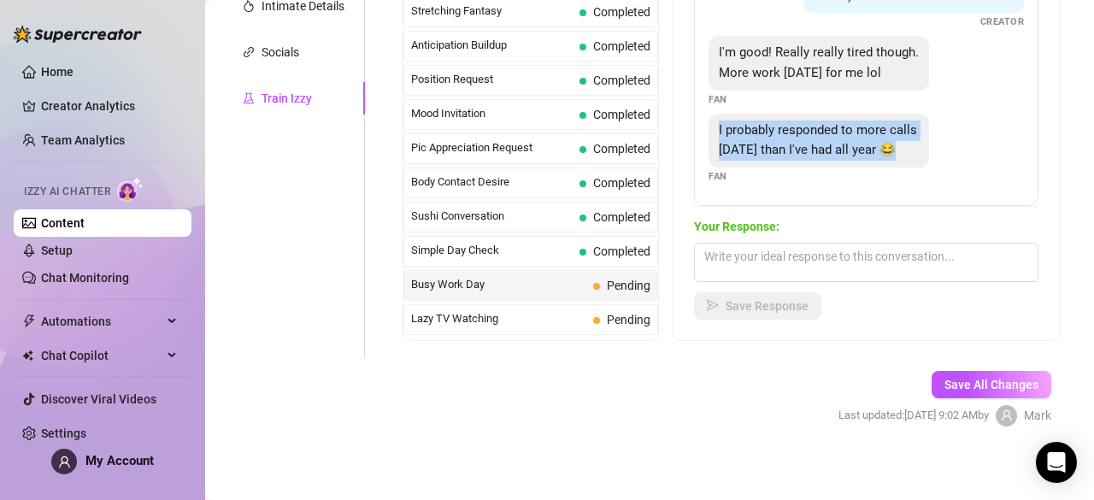
drag, startPoint x: 730, startPoint y: 114, endPoint x: 778, endPoint y: 160, distance: 66.5
click at [778, 160] on div "I probably responded to more calls today than I've had all year 😂" at bounding box center [818, 141] width 220 height 54
copy span "I probably responded to more calls today than I've had all year 😂"
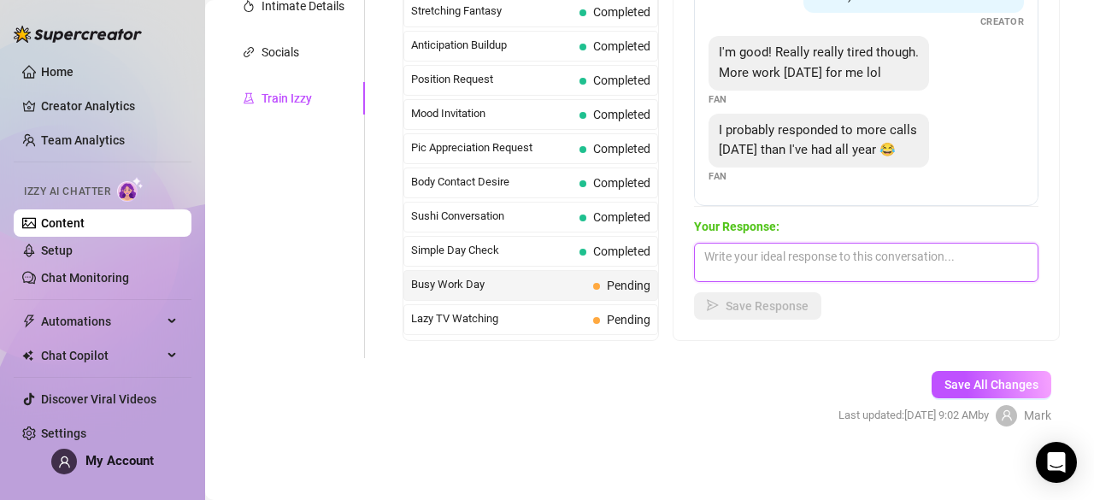
click at [781, 275] on textarea at bounding box center [866, 262] width 344 height 39
paste textarea "wow, sounds like you’ve been so busy today… no wonder you need me to help you r…"
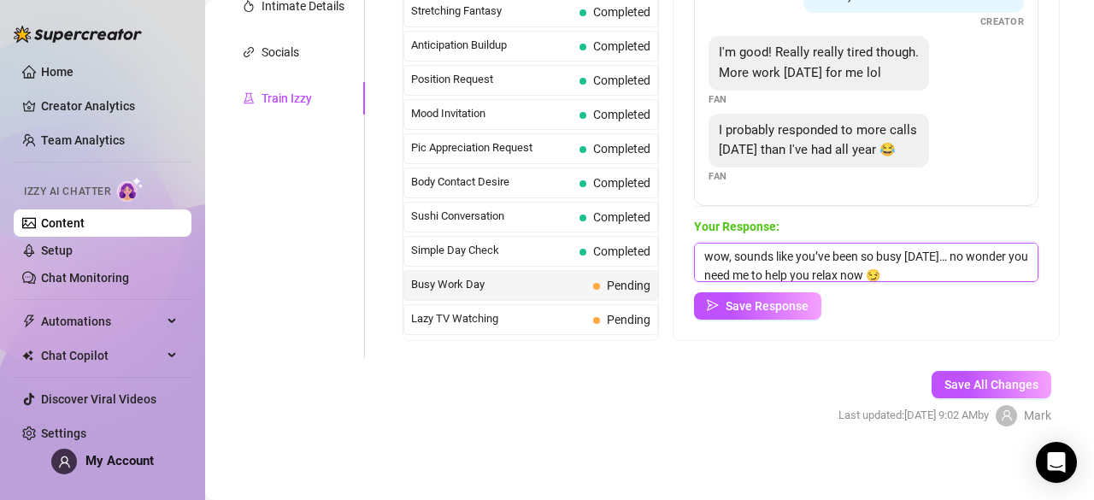
scroll to position [1, 0]
type textarea "wow, sounds like you’ve been so busy today… no wonder you need me to help you r…"
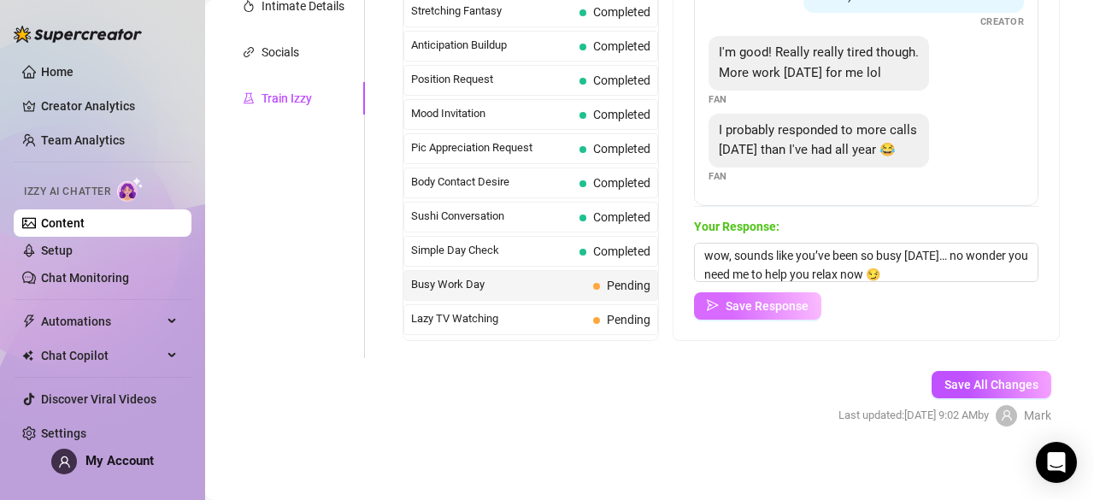
click at [782, 310] on span "Save Response" at bounding box center [766, 306] width 83 height 14
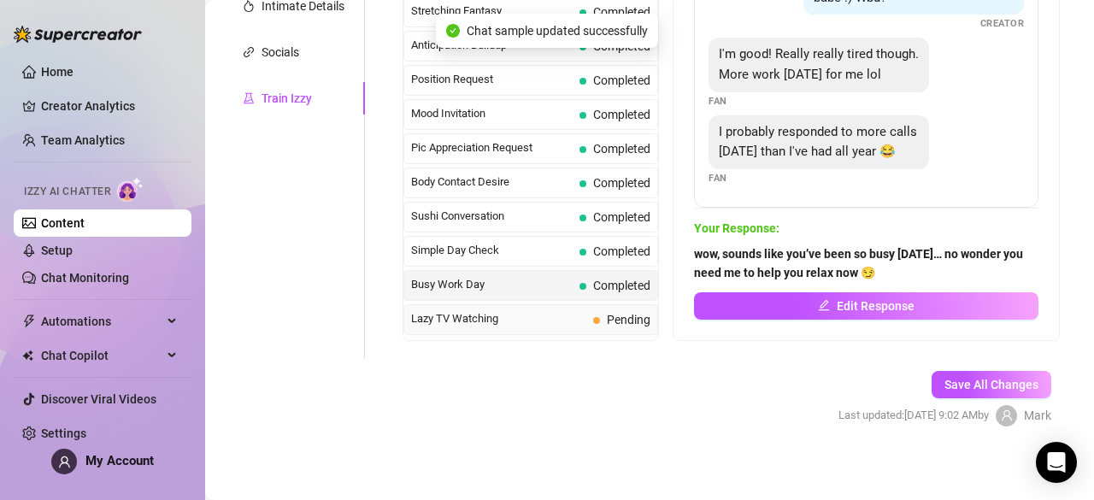
scroll to position [853, 0]
click at [586, 305] on div "Lazy TV Watching Pending" at bounding box center [530, 320] width 255 height 31
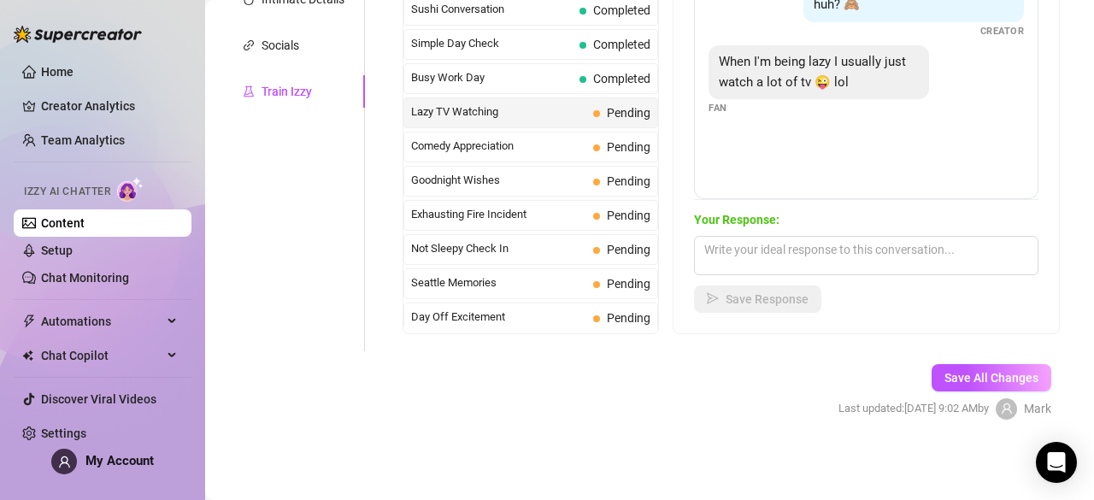
scroll to position [1071, 0]
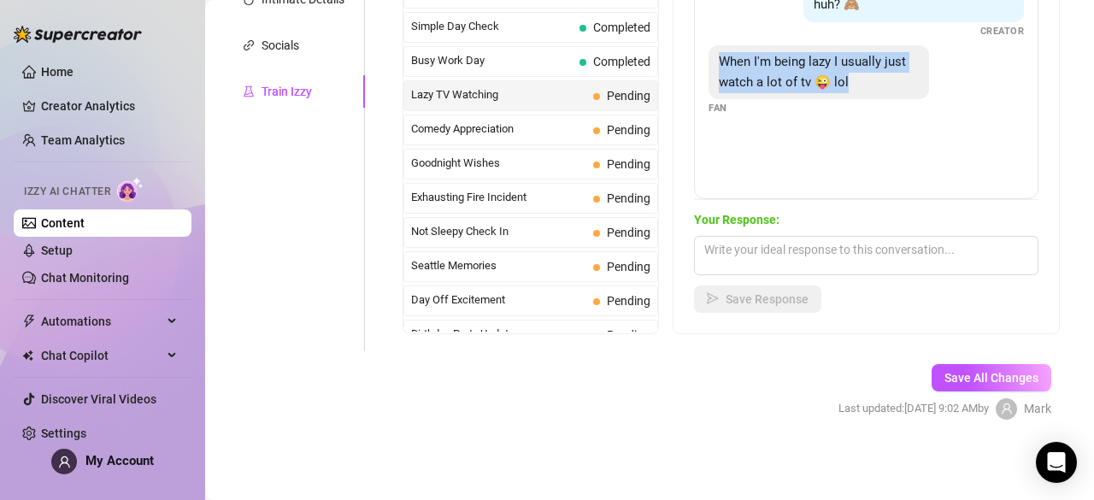
drag, startPoint x: 731, startPoint y: 57, endPoint x: 884, endPoint y: 90, distance: 156.3
click at [884, 90] on div "When I'm being lazy I usually just watch a lot of tv 😜 lol" at bounding box center [818, 72] width 220 height 54
copy span "When I'm being lazy I usually just watch a lot of tv 😜 lol"
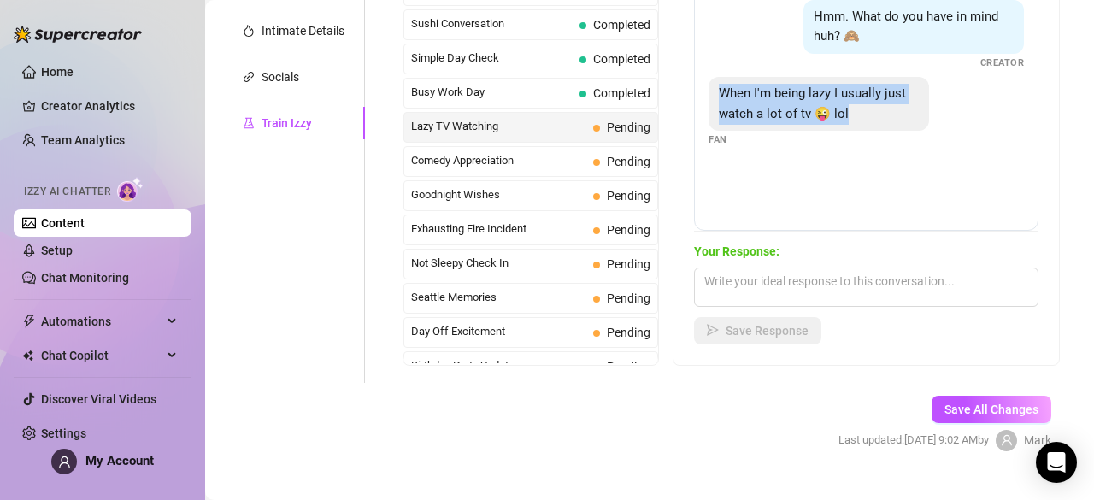
scroll to position [379, 0]
click at [776, 276] on textarea at bounding box center [866, 286] width 344 height 39
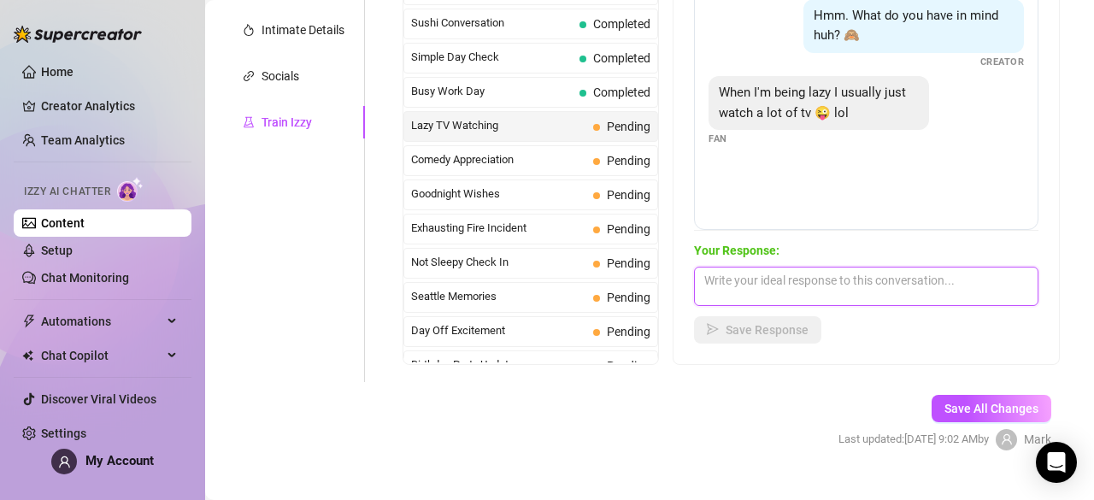
paste textarea "hehe sameee 😋 I can totally binge shows for hours… but honestly, I think I’d ge…"
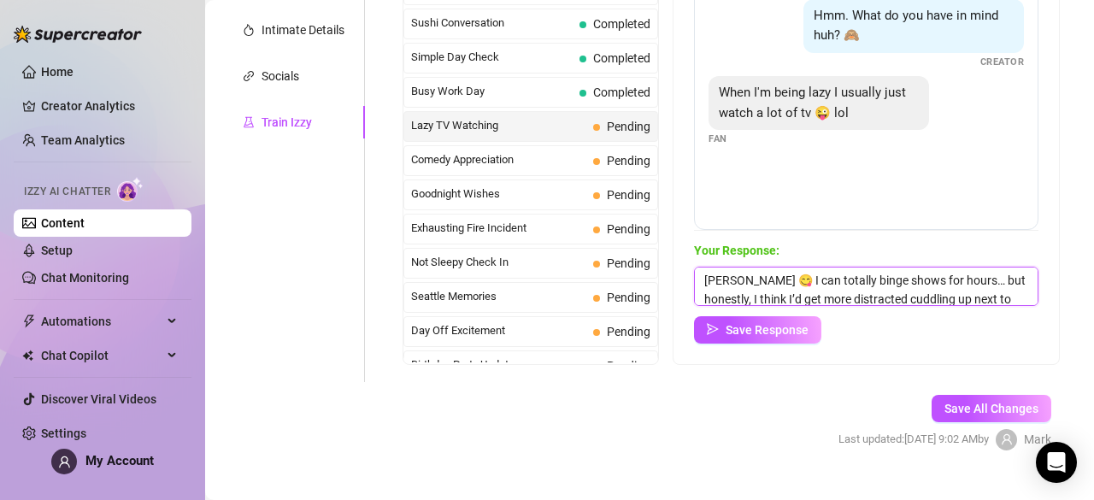
scroll to position [20, 0]
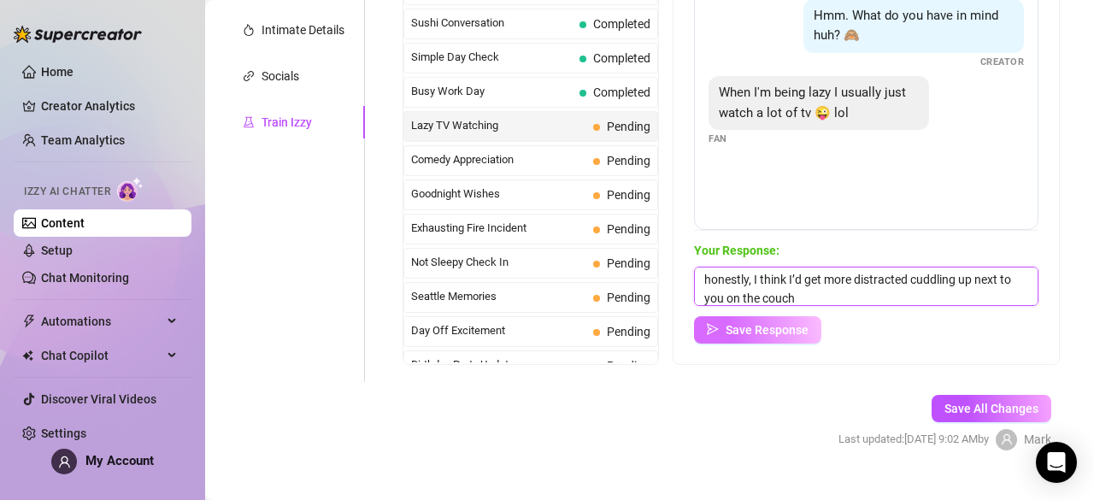
type textarea "hehe sameee 😋 I can totally binge shows for hours… but honestly, I think I’d ge…"
click at [757, 321] on button "Save Response" at bounding box center [757, 329] width 127 height 27
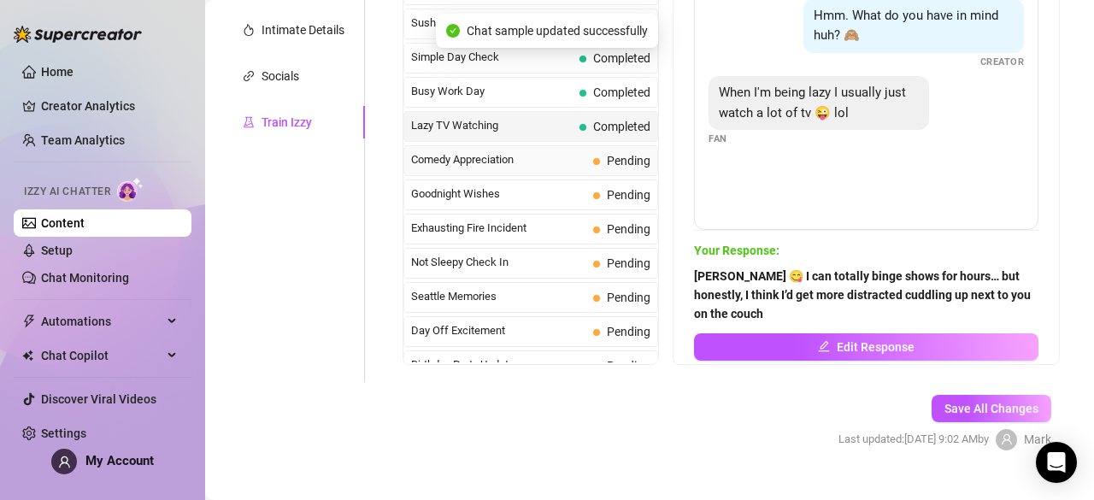
click at [560, 151] on span "Comedy Appreciation" at bounding box center [498, 159] width 175 height 17
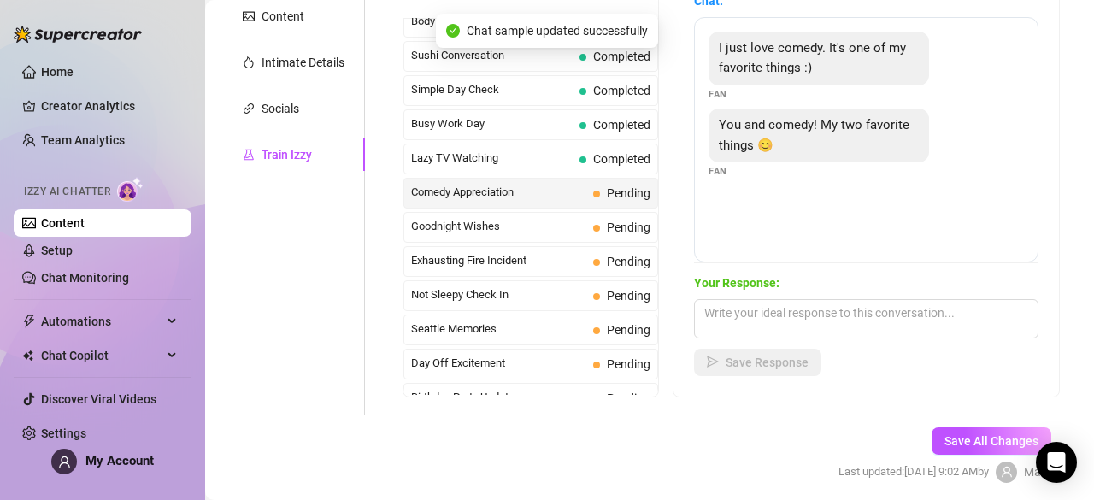
scroll to position [346, 0]
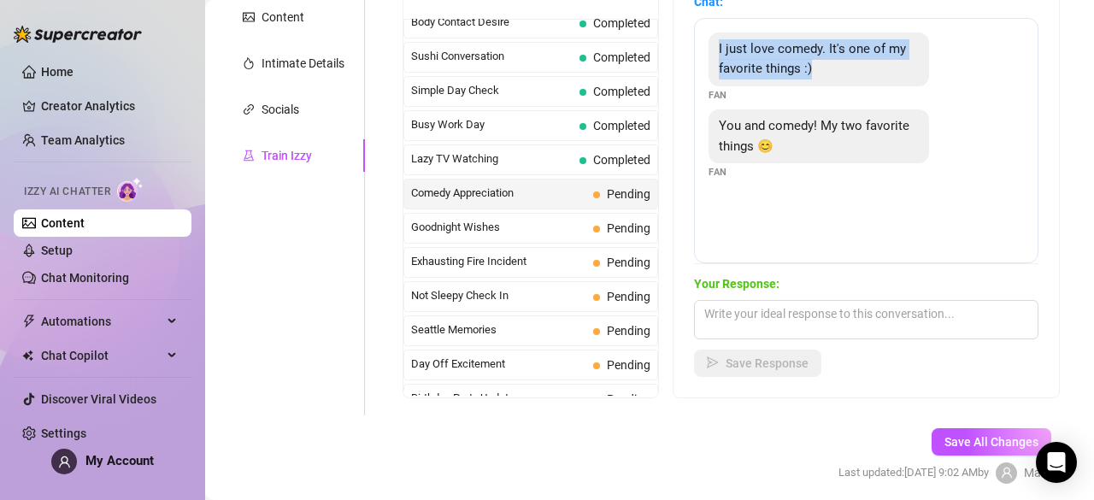
drag, startPoint x: 719, startPoint y: 45, endPoint x: 856, endPoint y: 82, distance: 141.6
click at [856, 82] on div "I just love comedy. It's one of my favorite things :)" at bounding box center [818, 59] width 220 height 54
copy span "I just love comedy. It's one of my favorite things :)"
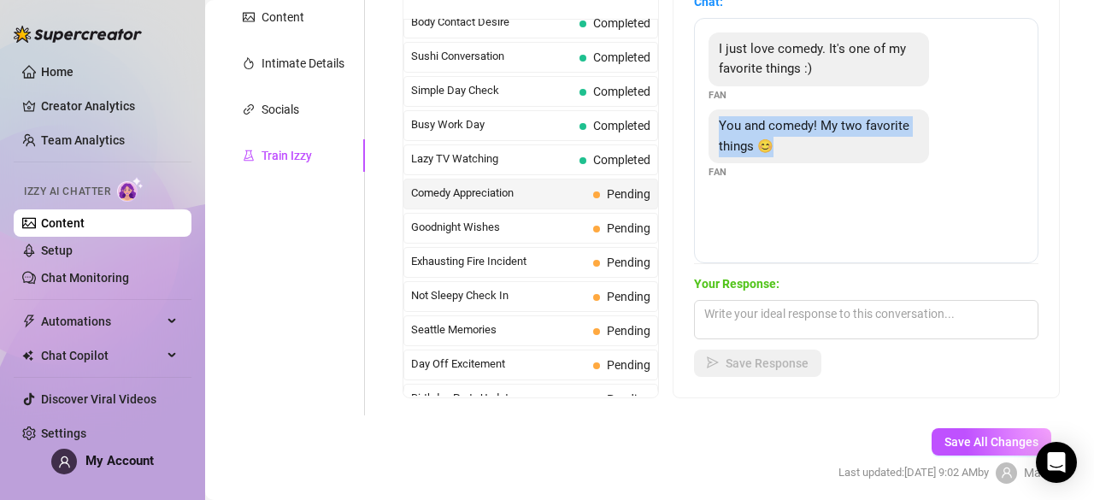
drag, startPoint x: 729, startPoint y: 124, endPoint x: 839, endPoint y: 141, distance: 111.5
click at [839, 141] on div "You and comedy! My two favorite things 😊" at bounding box center [818, 136] width 220 height 54
click at [782, 296] on div "Your Response: Save Response" at bounding box center [866, 325] width 344 height 103
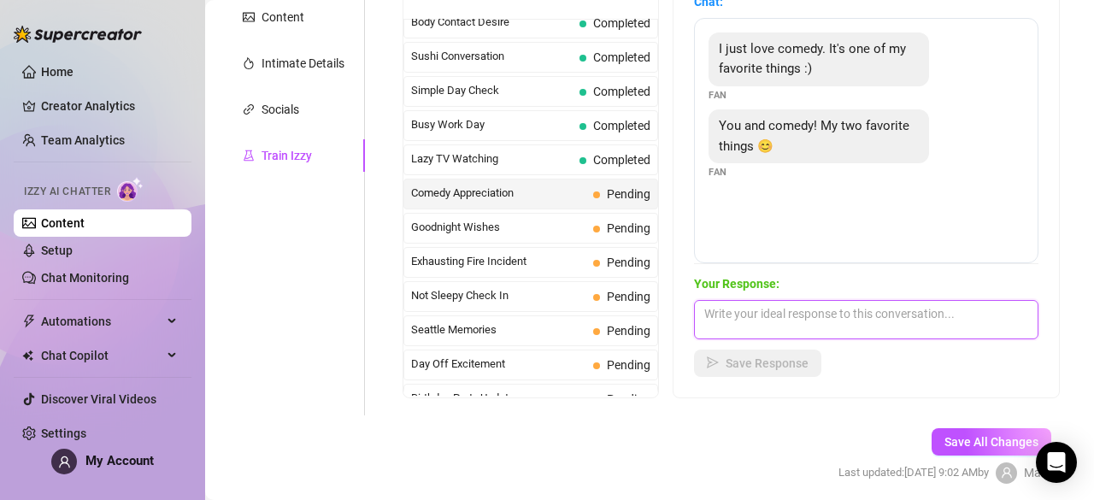
click at [774, 321] on textarea at bounding box center [866, 319] width 344 height 39
paste textarea "awww that’s the cutest thing I’ve heard today 🥰 you know how to make me smile… …"
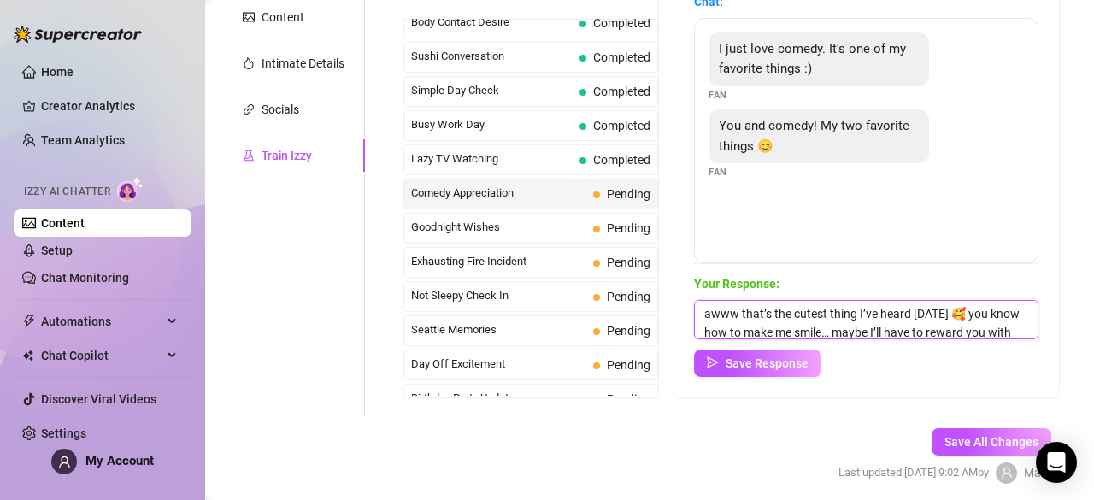
scroll to position [38, 0]
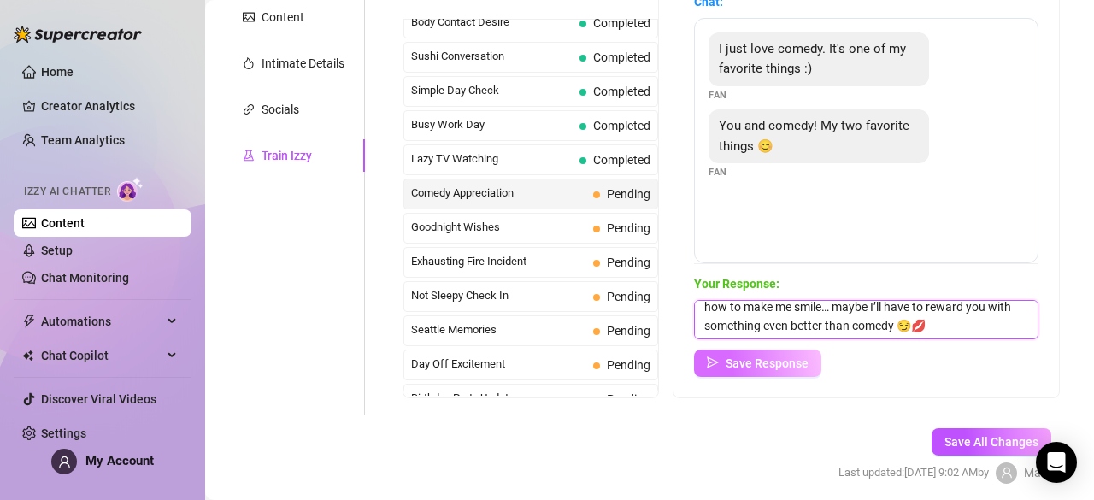
type textarea "awww that’s the cutest thing I’ve heard today 🥰 you know how to make me smile… …"
click at [766, 373] on button "Save Response" at bounding box center [757, 362] width 127 height 27
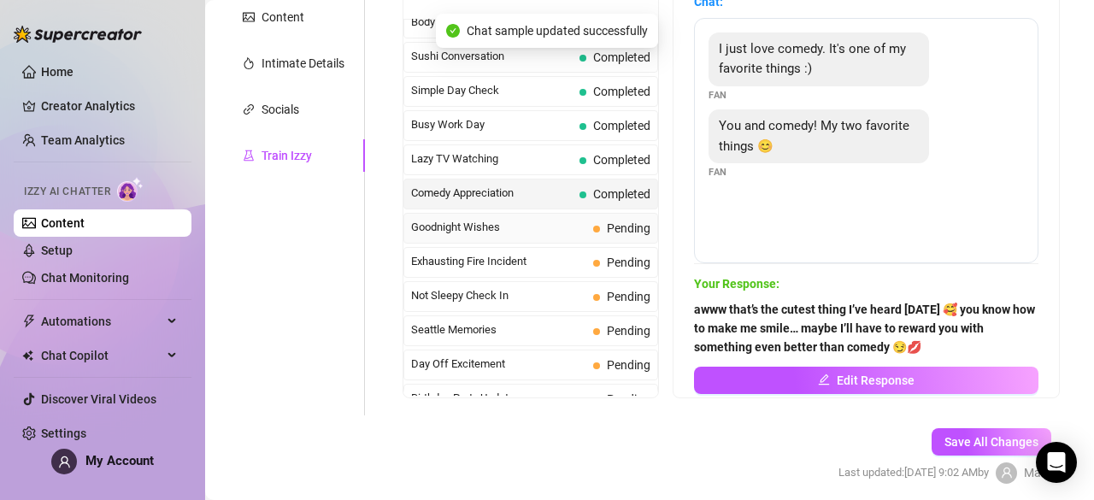
click at [550, 219] on span "Goodnight Wishes" at bounding box center [498, 227] width 175 height 17
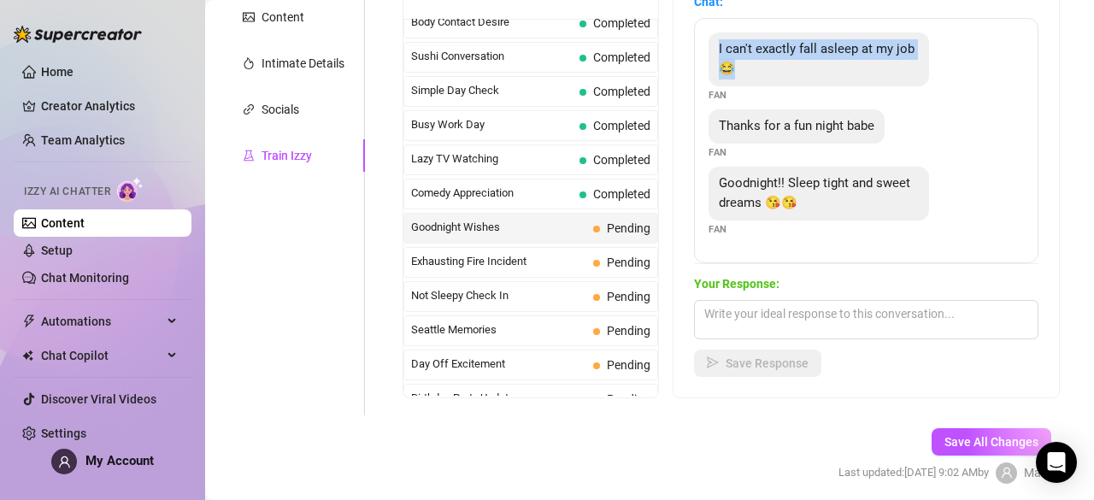
drag, startPoint x: 723, startPoint y: 49, endPoint x: 774, endPoint y: 78, distance: 58.9
click at [774, 78] on div "I can't exactly fall asleep at my job 😂" at bounding box center [818, 59] width 220 height 54
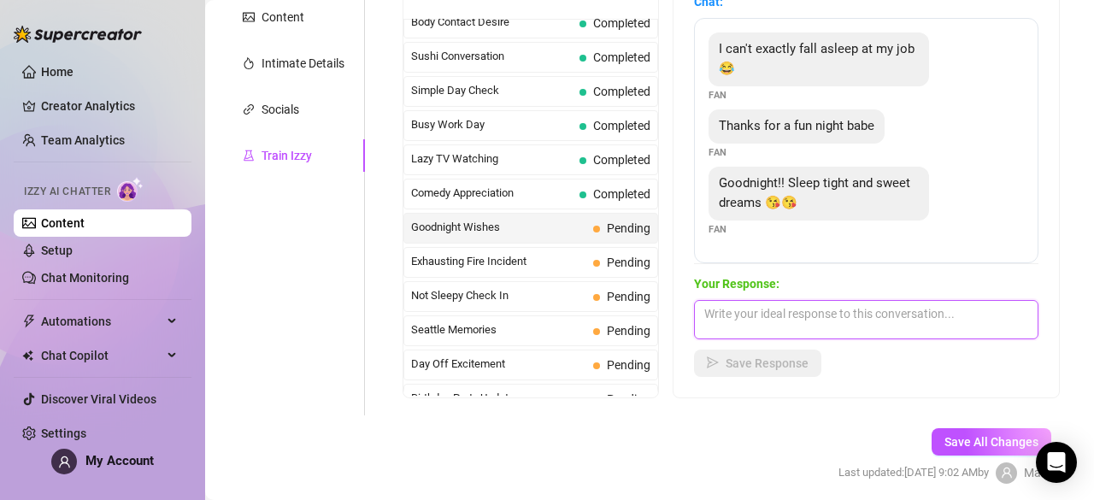
click at [785, 325] on textarea at bounding box center [866, 319] width 344 height 39
paste textarea "hehe trueee 😂 I had so much fun with you too, you always make my night better 🥰…"
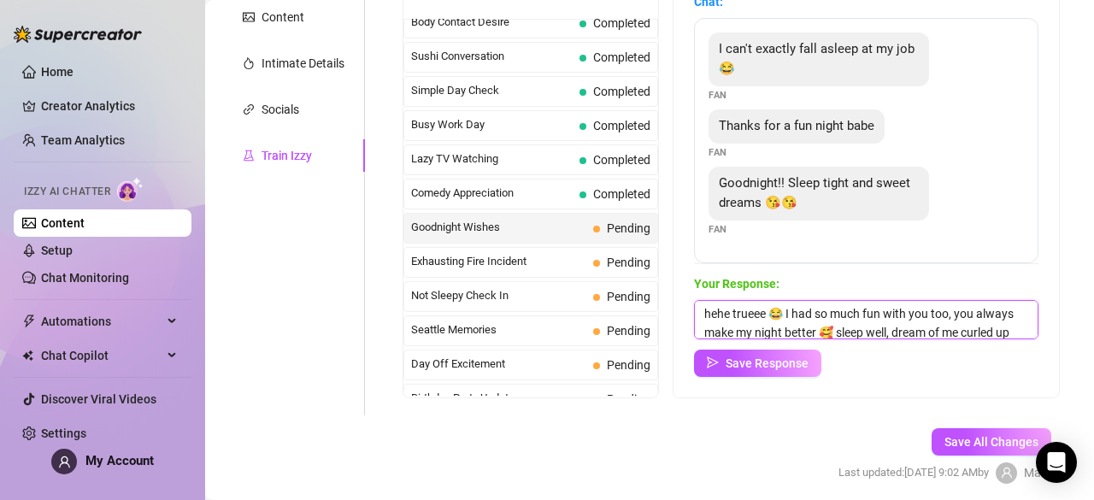
scroll to position [20, 0]
type textarea "hehe trueee 😂 I had so much fun with you too, you always make my night better 🥰…"
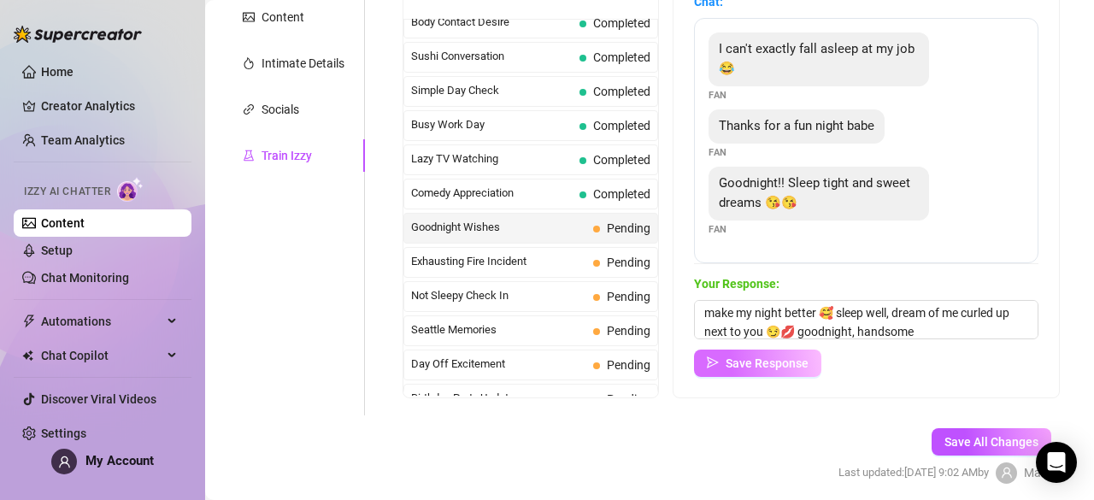
click at [776, 355] on button "Save Response" at bounding box center [757, 362] width 127 height 27
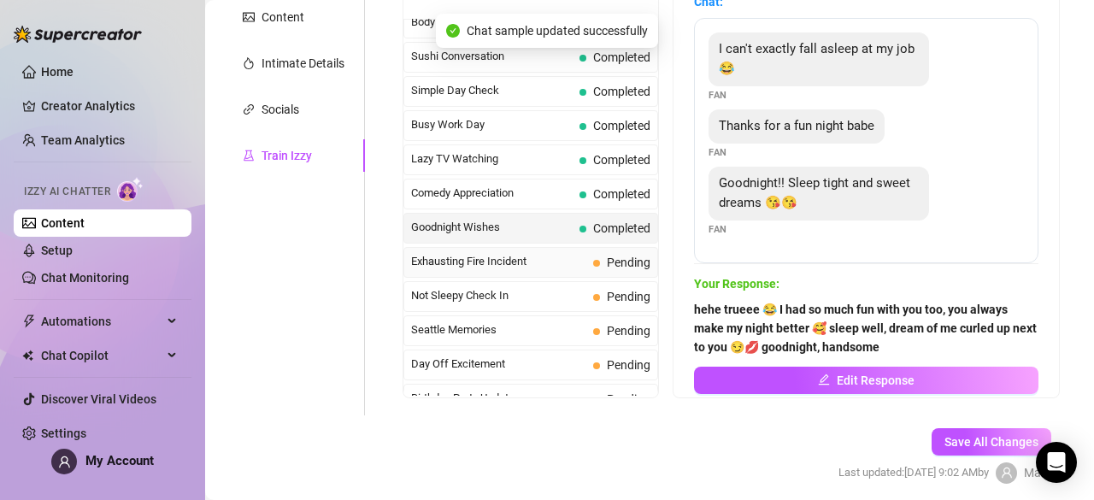
click at [593, 253] on span "Pending" at bounding box center [621, 262] width 57 height 19
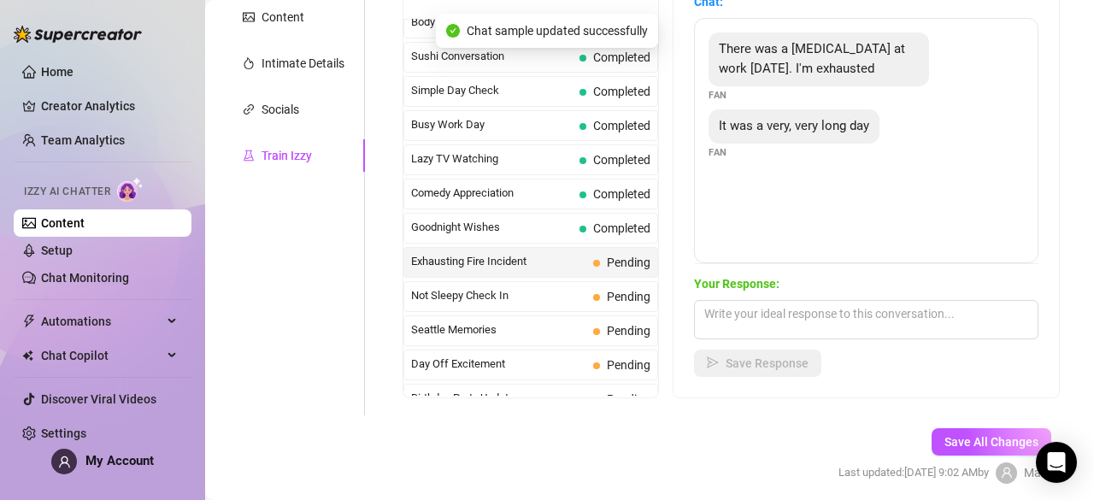
click at [740, 49] on span "There was a house fire at work today. I'm exhausted" at bounding box center [812, 59] width 186 height 36
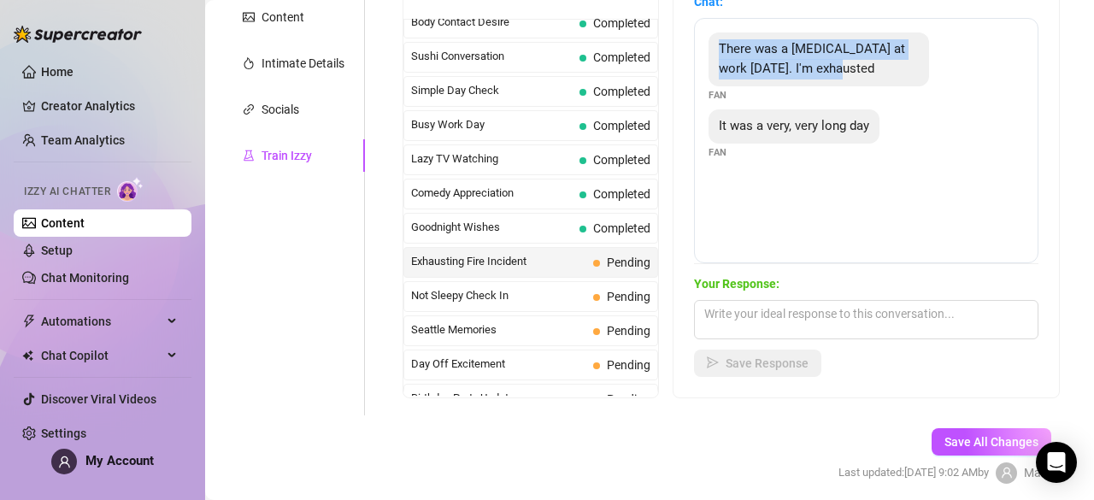
drag, startPoint x: 732, startPoint y: 44, endPoint x: 878, endPoint y: 73, distance: 149.0
click at [878, 73] on div "There was a house fire at work today. I'm exhausted" at bounding box center [818, 59] width 220 height 54
click at [820, 343] on div "Your Response: Save Response" at bounding box center [866, 325] width 344 height 103
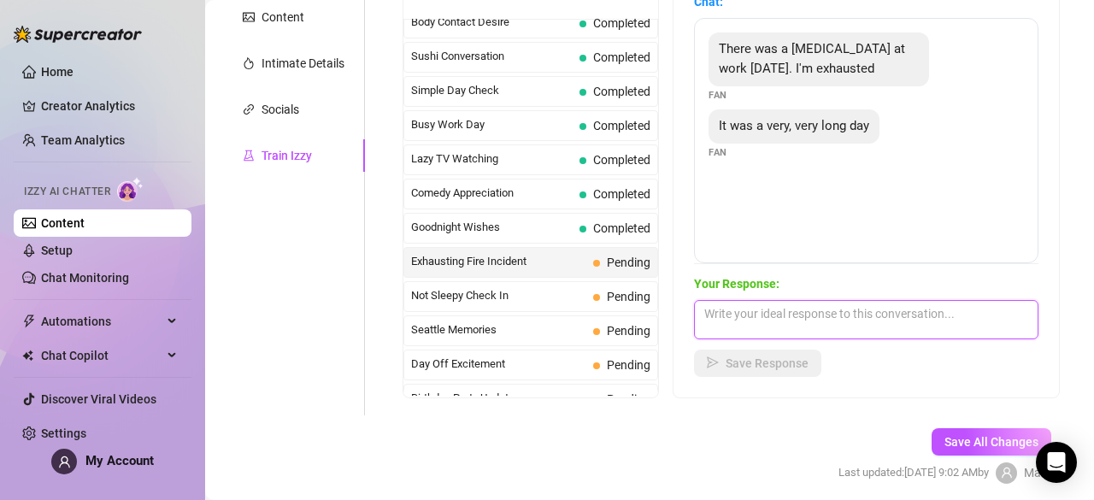
click at [836, 335] on textarea at bounding box center [866, 319] width 344 height 39
paste textarea "oh wow, that sounds so intense… no wonder you’re exhausted 🥺 you should be prou…"
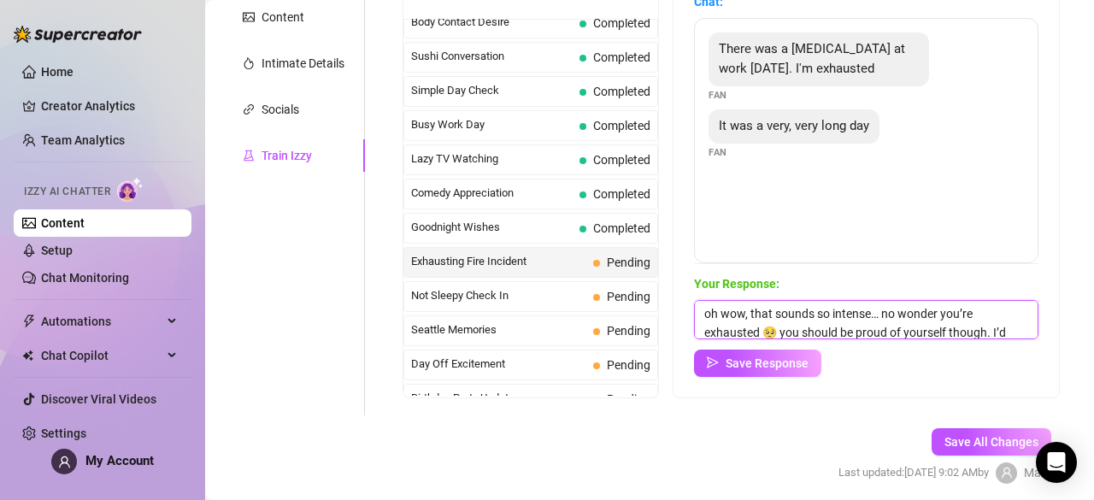
scroll to position [38, 0]
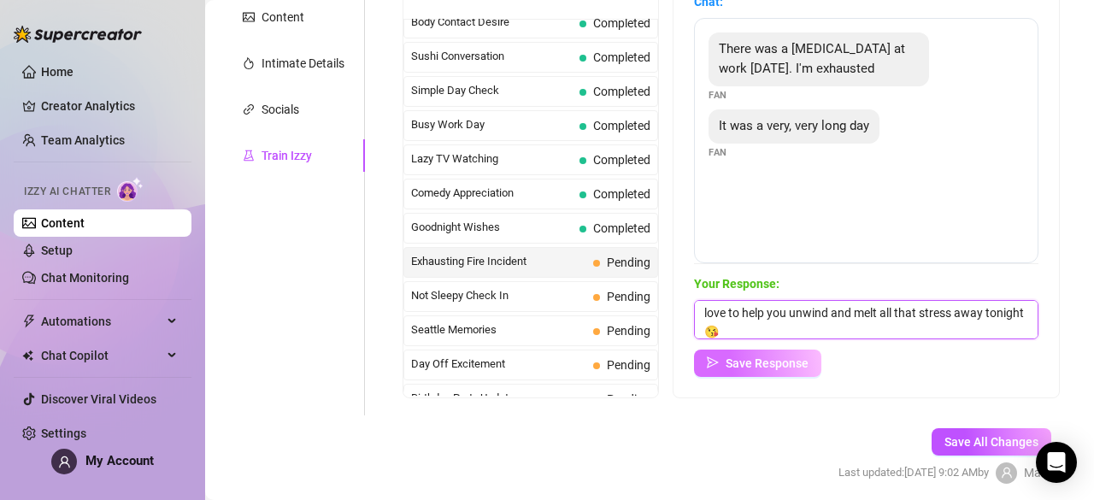
type textarea "oh wow, that sounds so intense… no wonder you’re exhausted 🥺 you should be prou…"
click at [778, 361] on span "Save Response" at bounding box center [766, 363] width 83 height 14
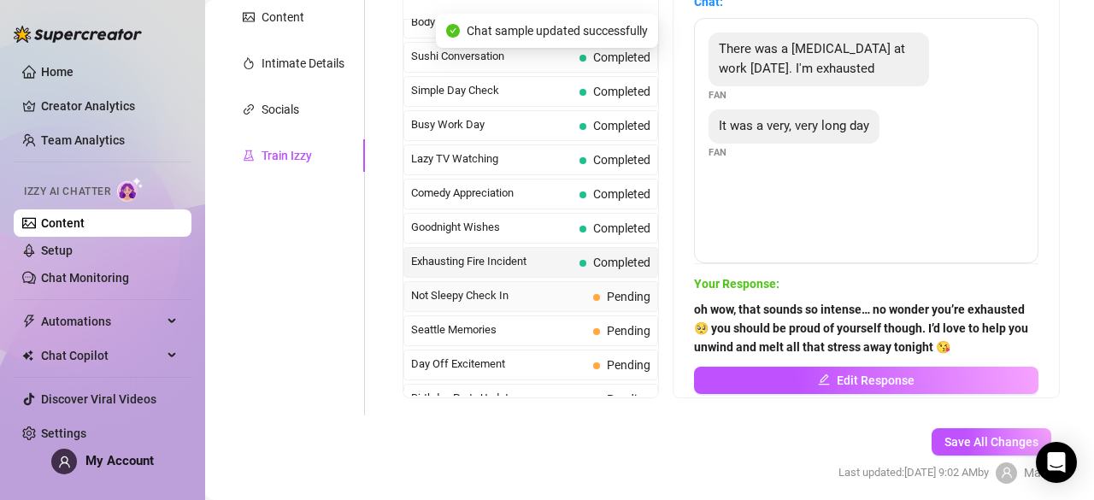
click at [565, 287] on span "Not Sleepy Check In" at bounding box center [498, 295] width 175 height 17
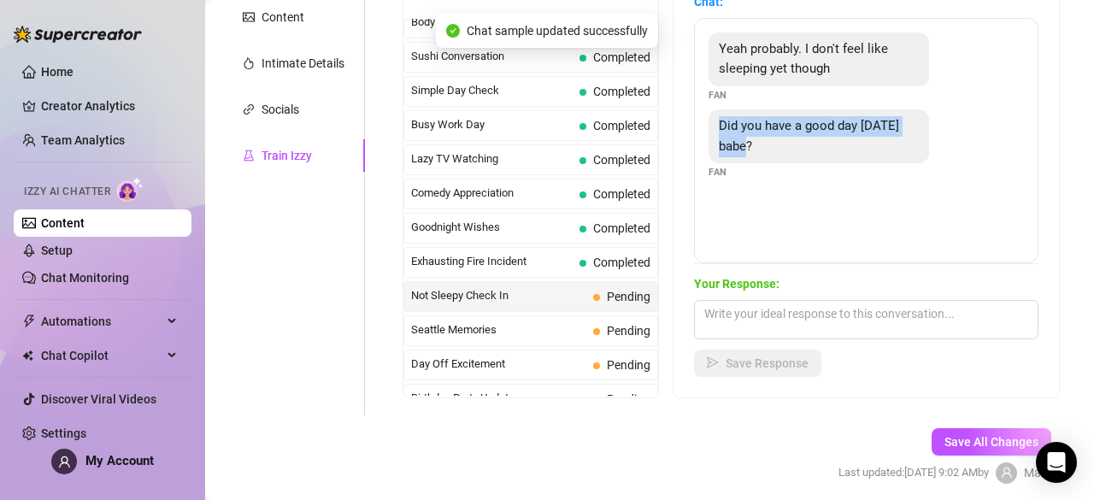
drag, startPoint x: 728, startPoint y: 115, endPoint x: 798, endPoint y: 148, distance: 77.2
click at [798, 148] on div "Did you have a good day today babe?" at bounding box center [818, 136] width 220 height 54
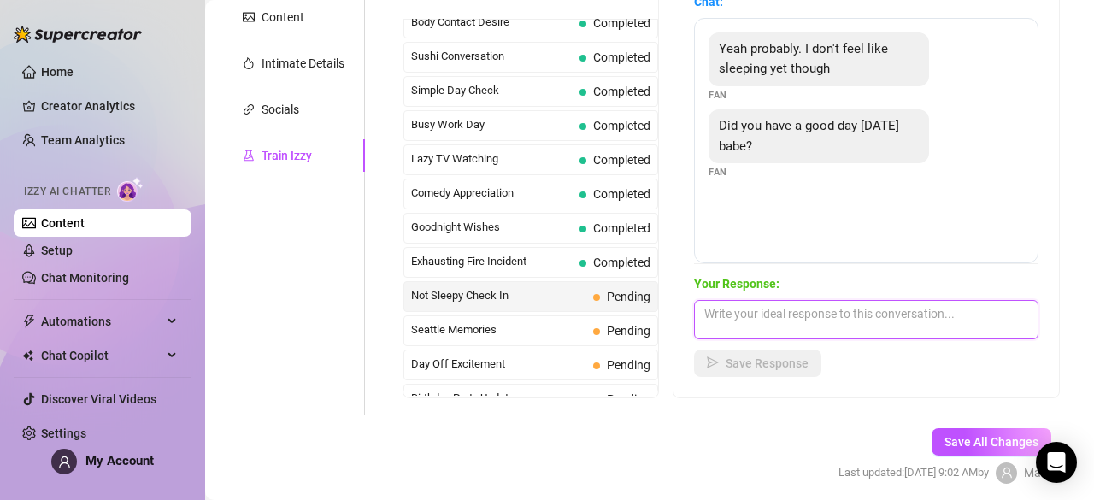
click at [830, 314] on textarea at bounding box center [866, 319] width 344 height 39
paste textarea "it was a good day, but it’s even better now that I get to spend time with you 😘…"
type textarea "it was a good day, but it’s even better now that I get to spend time with you 😘…"
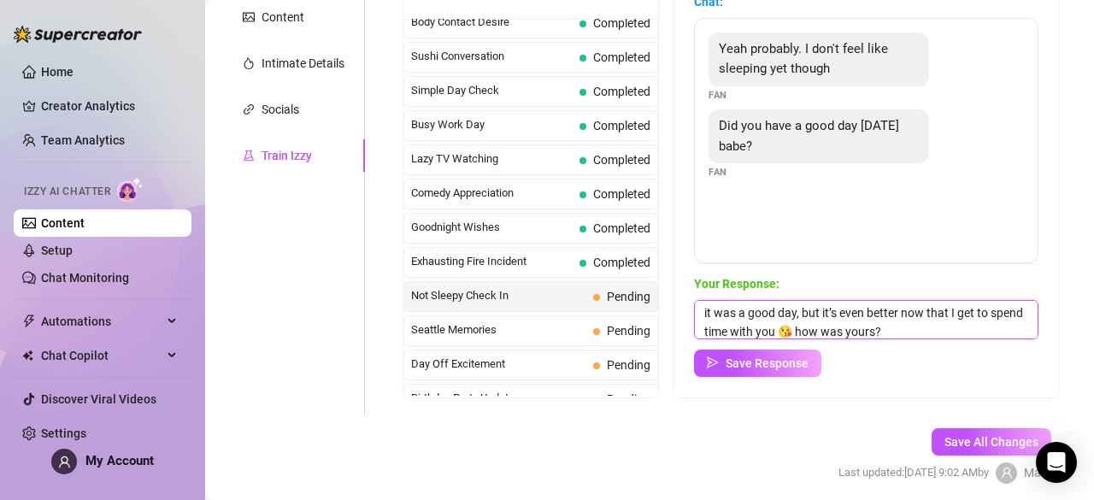
scroll to position [6, 0]
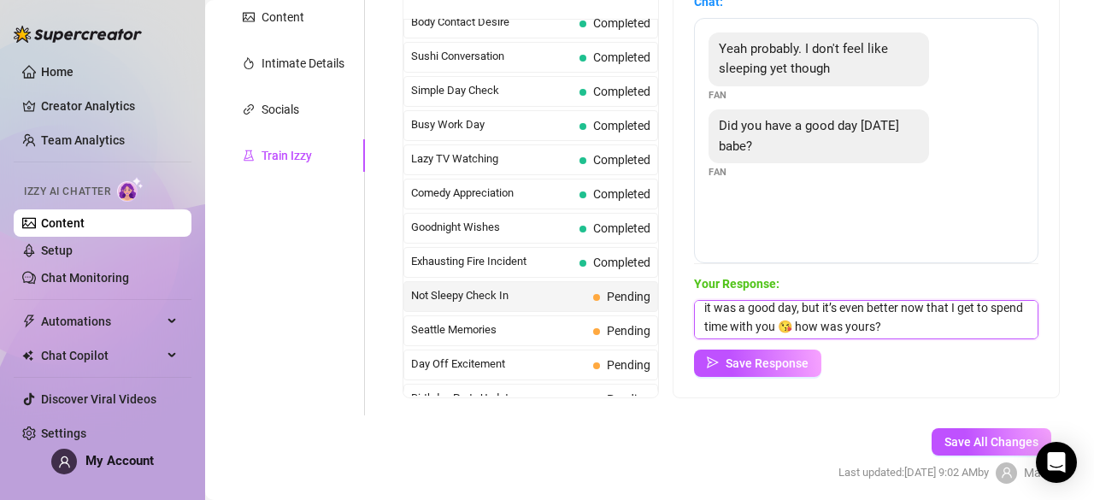
drag, startPoint x: 896, startPoint y: 331, endPoint x: 842, endPoint y: 334, distance: 54.8
click at [842, 334] on textarea "it was a good day, but it’s even better now that I get to spend time with you 😘…" at bounding box center [866, 319] width 344 height 39
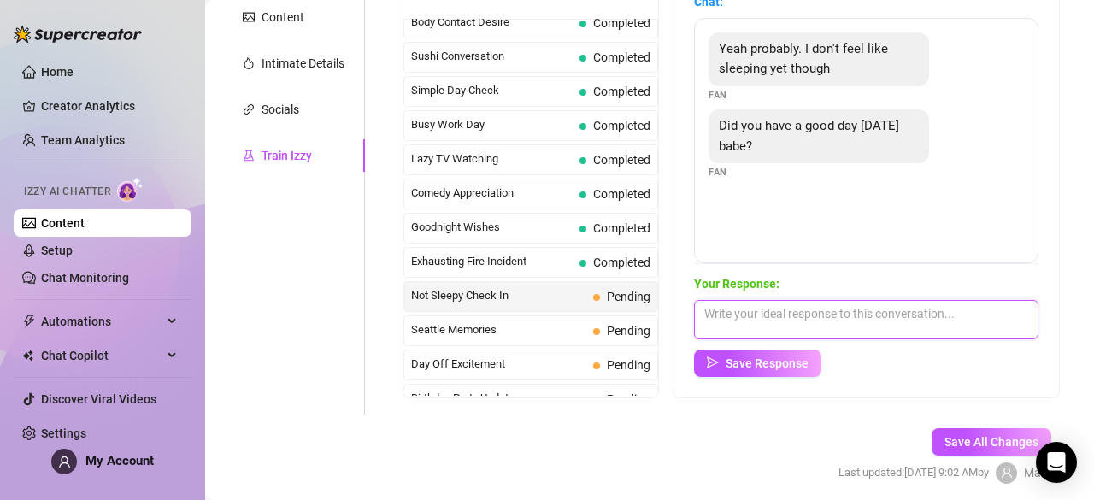
scroll to position [0, 0]
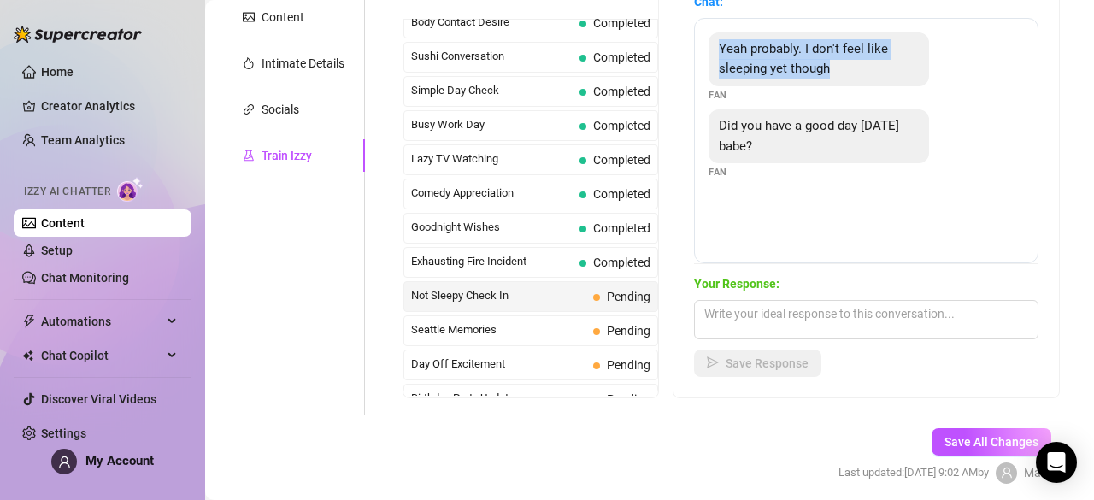
drag, startPoint x: 726, startPoint y: 46, endPoint x: 848, endPoint y: 77, distance: 126.0
click at [848, 77] on div "Yeah probably. I don't feel like sleeping yet though" at bounding box center [818, 59] width 220 height 54
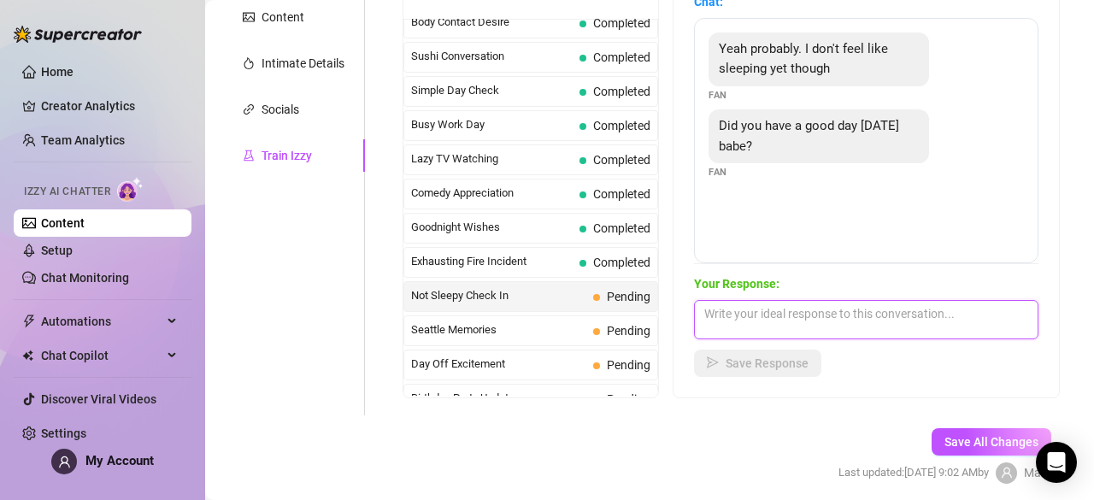
click at [812, 329] on textarea at bounding box center [866, 319] width 344 height 39
paste textarea "hehe I’m kinda the same, not tired yet either 😋 my day was good though… even be…"
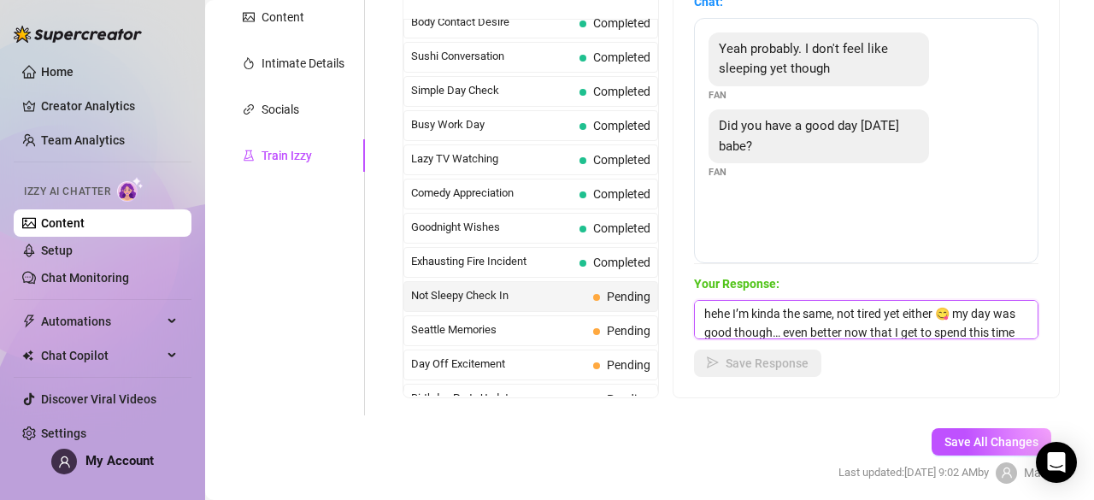
scroll to position [20, 0]
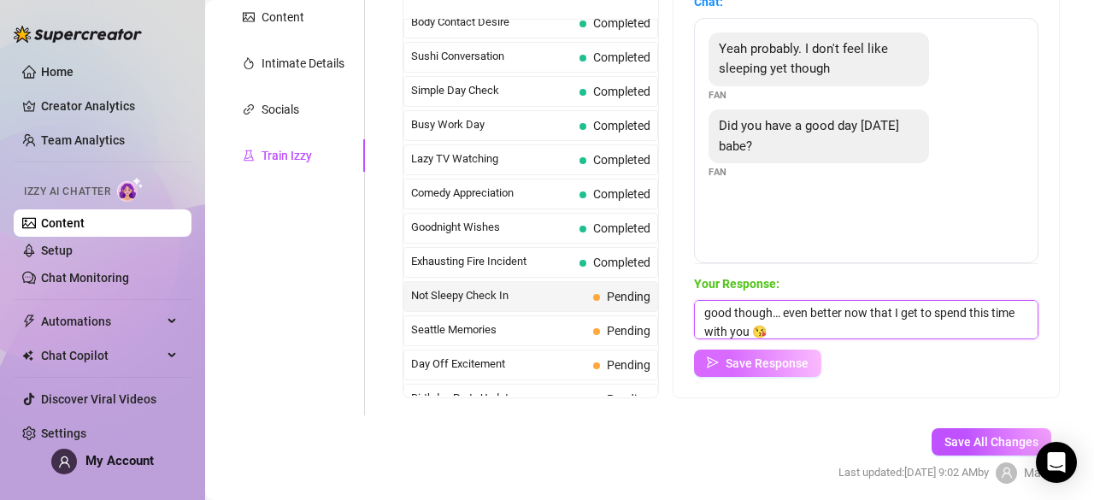
type textarea "hehe I’m kinda the same, not tired yet either 😋 my day was good though… even be…"
click at [789, 362] on span "Save Response" at bounding box center [766, 363] width 83 height 14
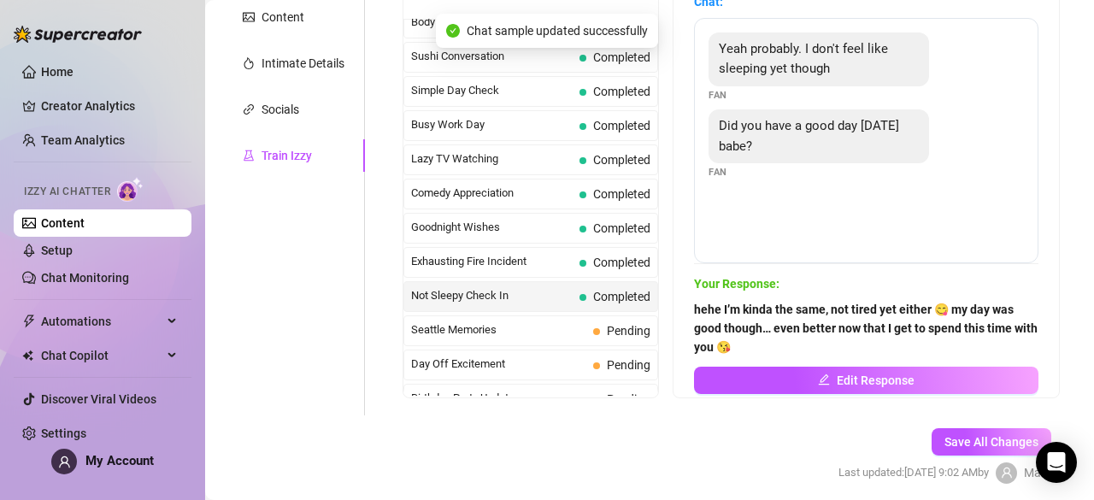
click at [586, 315] on div "Seattle Memories Pending" at bounding box center [530, 330] width 255 height 31
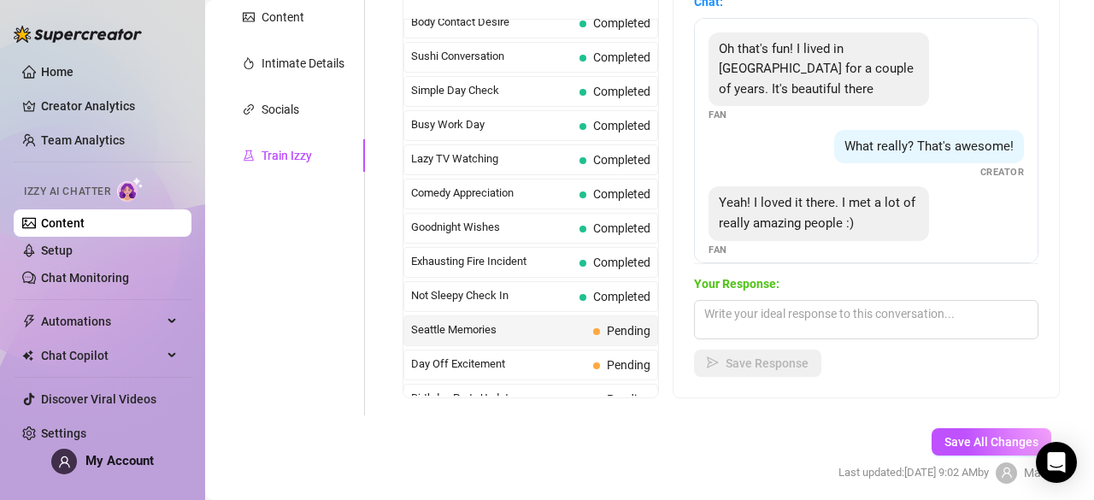
scroll to position [14, 0]
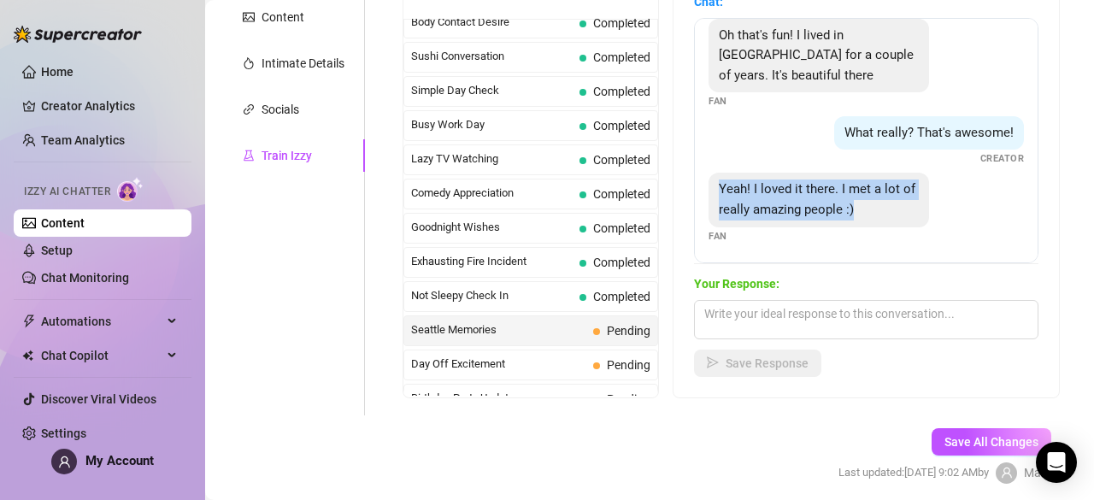
drag, startPoint x: 730, startPoint y: 192, endPoint x: 895, endPoint y: 209, distance: 166.6
click at [895, 209] on span "Yeah! I loved it there. I met a lot of really amazing people :)" at bounding box center [817, 199] width 197 height 36
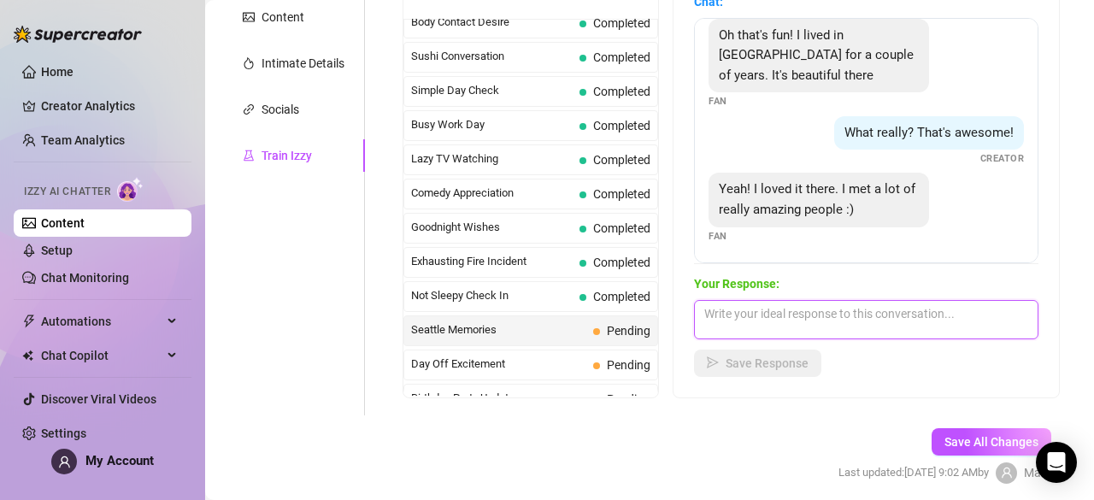
click at [781, 308] on textarea at bounding box center [866, 319] width 344 height 39
paste textarea "aww that sounds amazing 🥰"
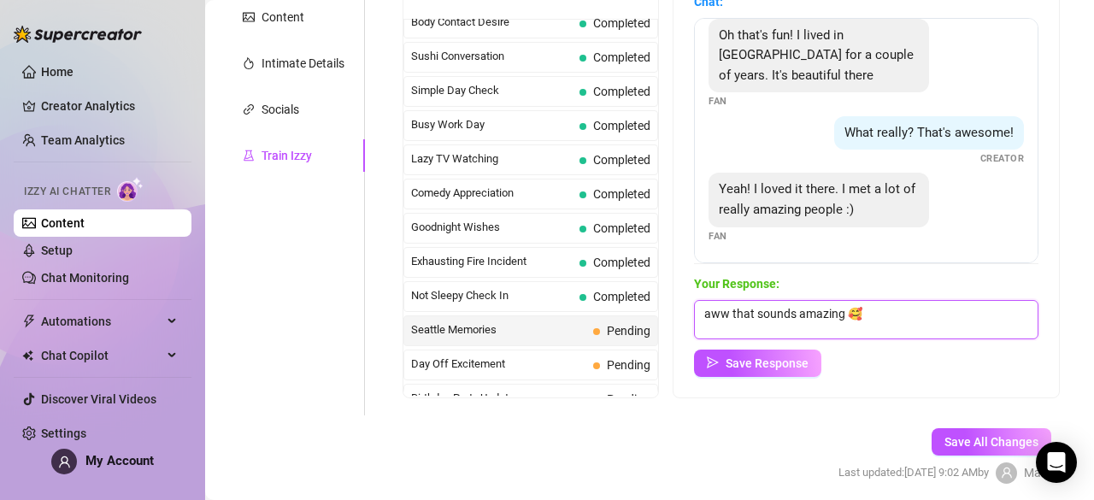
scroll to position [1, 0]
click at [762, 327] on textarea "aww that sounds amazing 🥰" at bounding box center [866, 319] width 344 height 39
paste textarea "what was your favorite part about being there?"
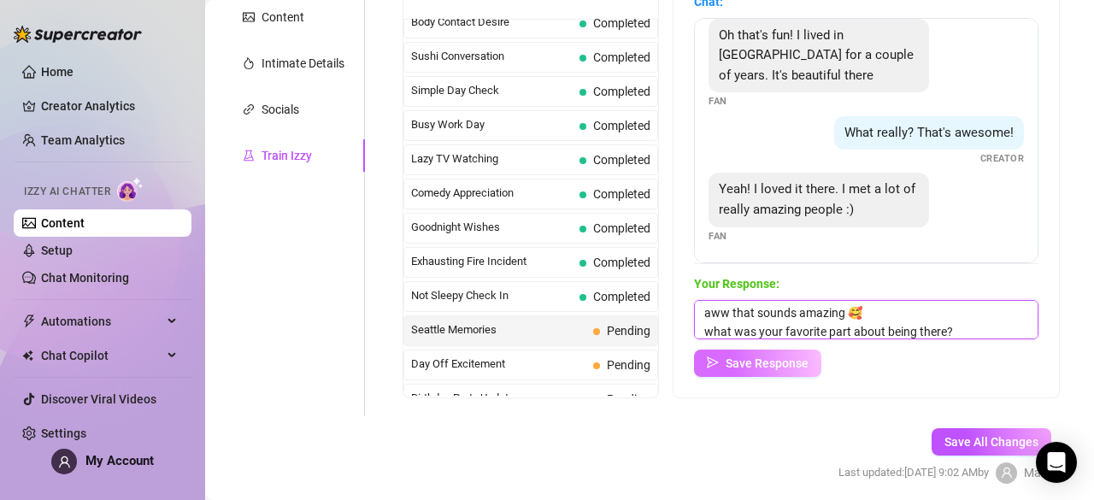
type textarea "aww that sounds amazing 🥰 what was your favorite part about being there?"
click at [773, 357] on span "Save Response" at bounding box center [766, 363] width 83 height 14
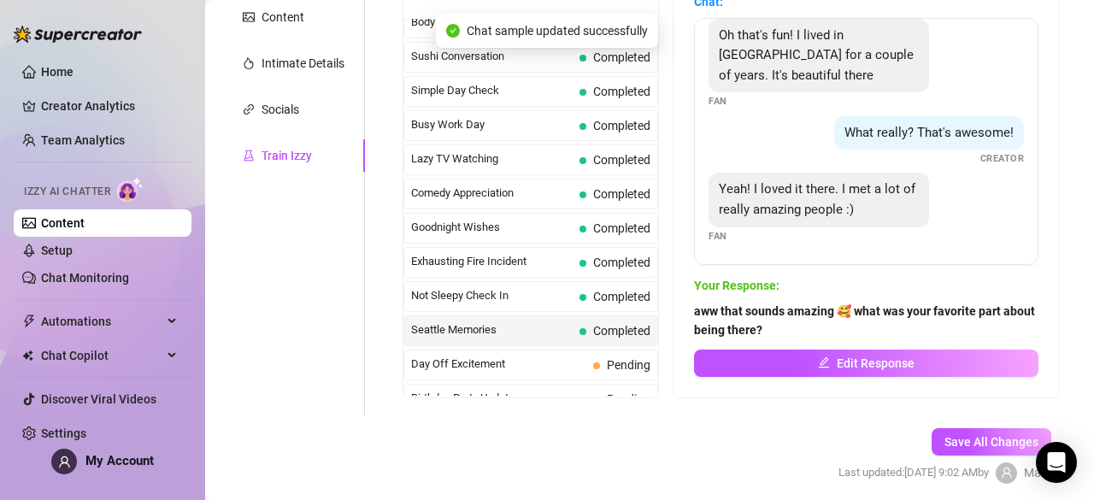
scroll to position [12, 0]
drag, startPoint x: 623, startPoint y: 313, endPoint x: 560, endPoint y: 324, distance: 63.4
click at [567, 355] on span "Day Off Excitement" at bounding box center [498, 363] width 175 height 17
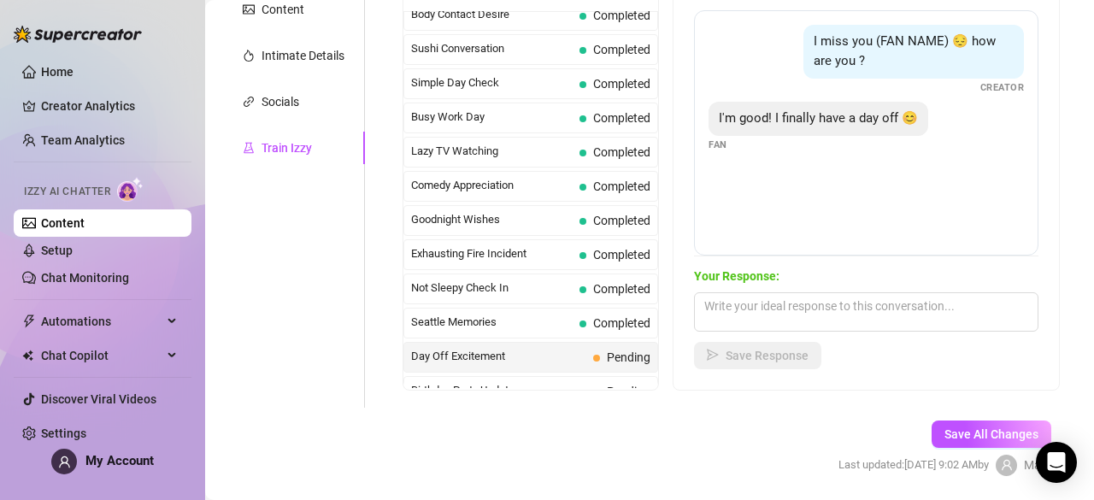
scroll to position [359, 0]
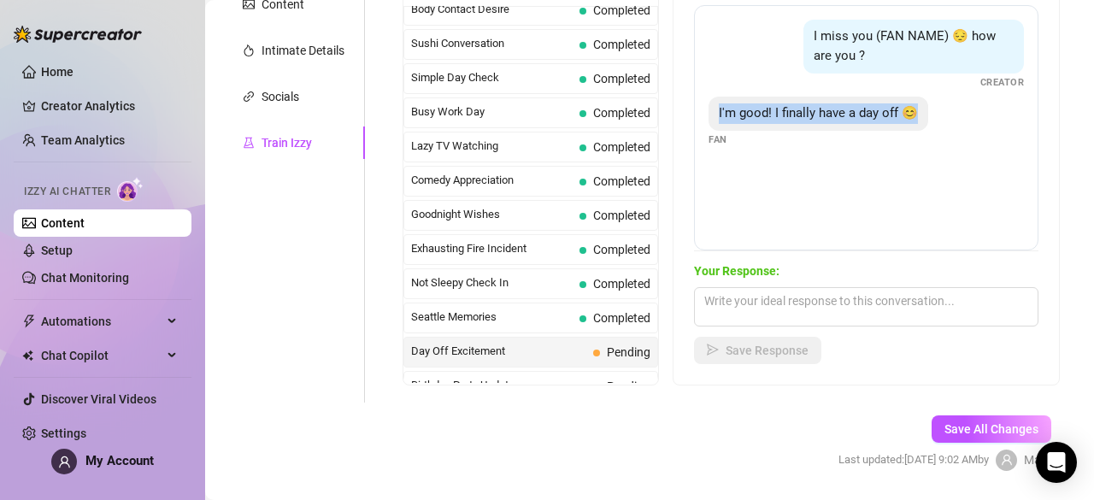
drag, startPoint x: 726, startPoint y: 115, endPoint x: 783, endPoint y: 158, distance: 70.7
click at [783, 147] on div "I'm good! I finally have a day off 😊 Fan" at bounding box center [865, 122] width 315 height 50
click at [774, 306] on textarea at bounding box center [866, 306] width 344 height 39
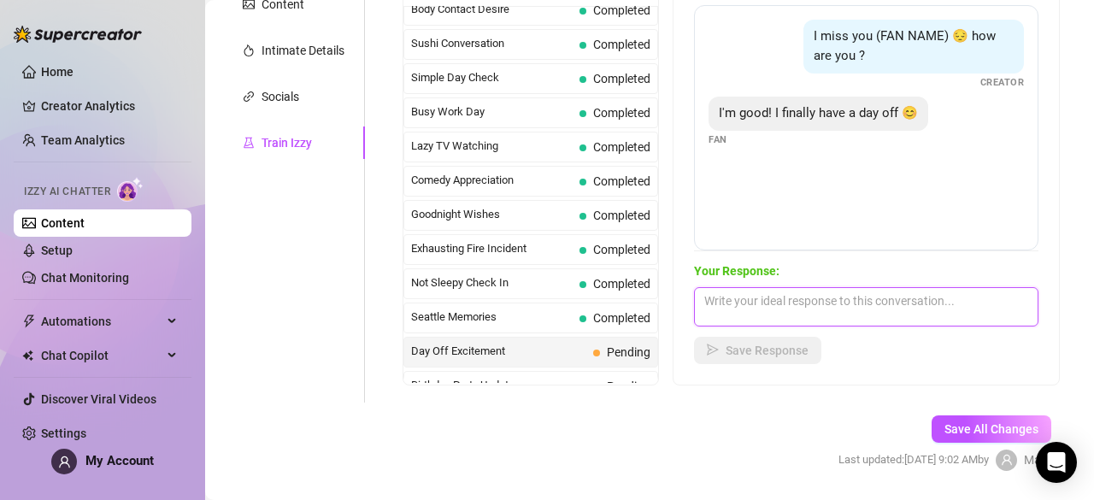
paste textarea "yaaay 😍 you deserve that! what are you gonna do with your free day… or should I…"
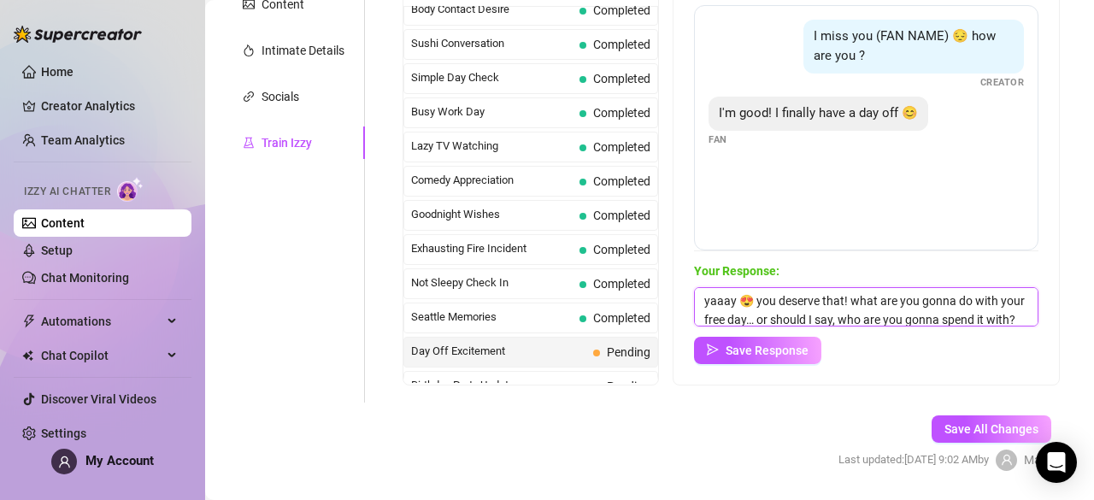
scroll to position [20, 0]
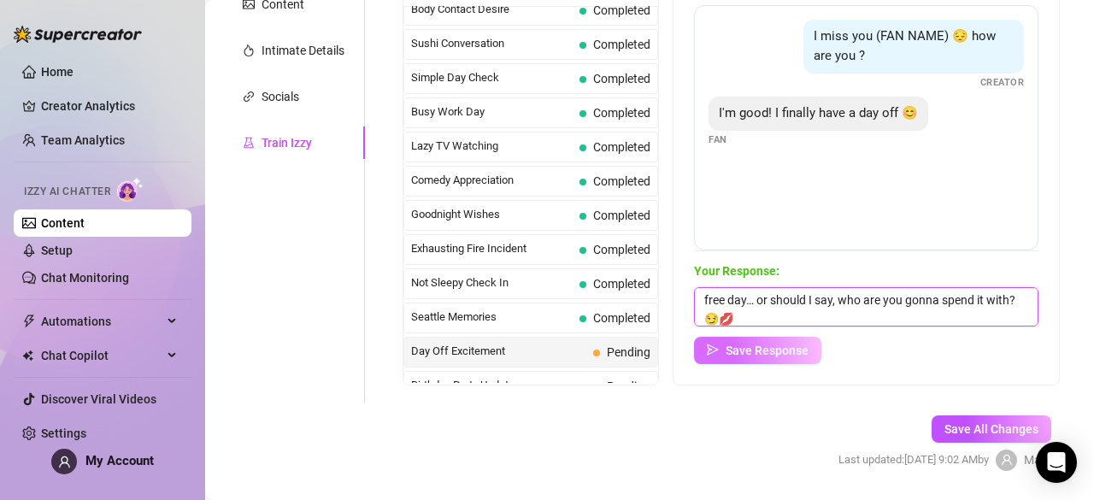
type textarea "yaaay 😍 you deserve that! what are you gonna do with your free day… or should I…"
click at [774, 349] on span "Save Response" at bounding box center [766, 350] width 83 height 14
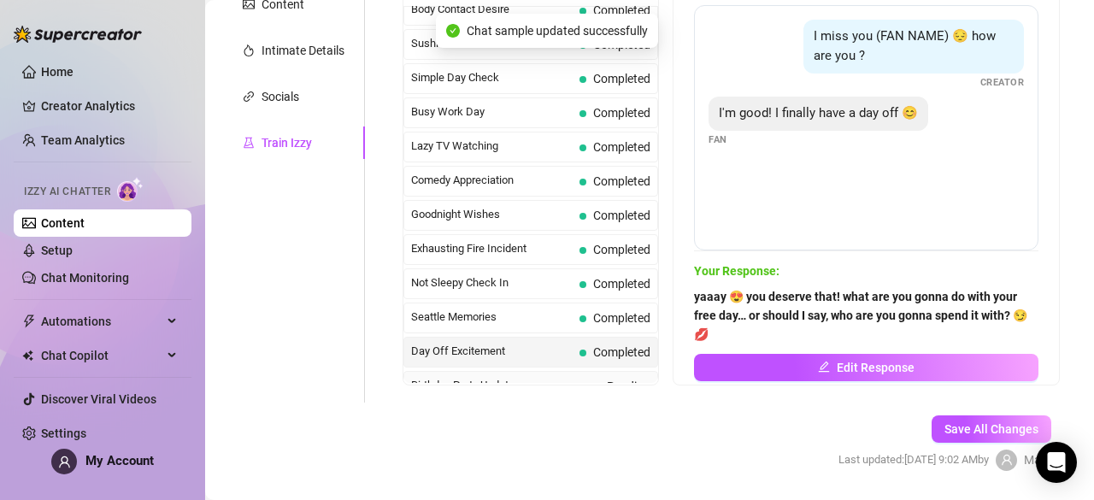
click at [546, 377] on span "Birthday Party Update" at bounding box center [498, 385] width 175 height 17
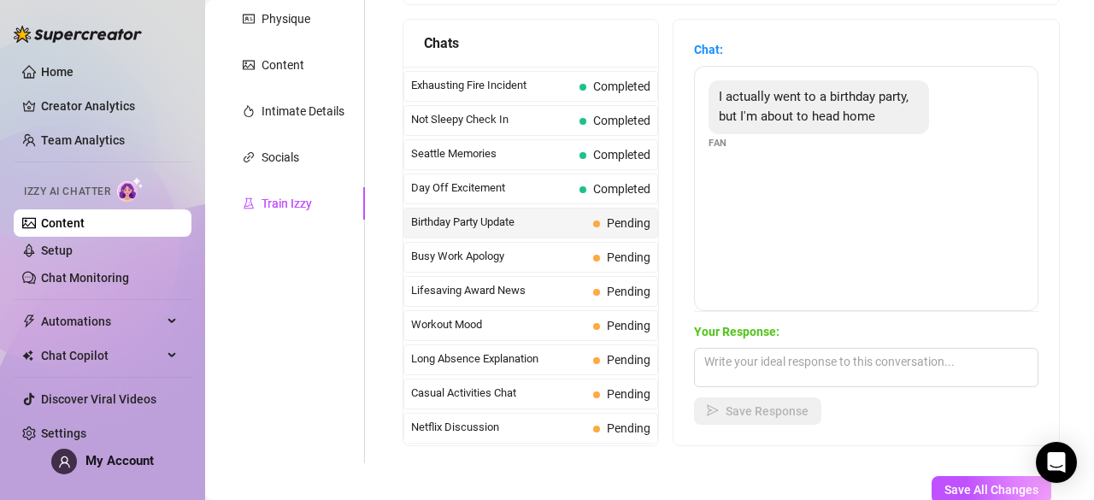
scroll to position [295, 0]
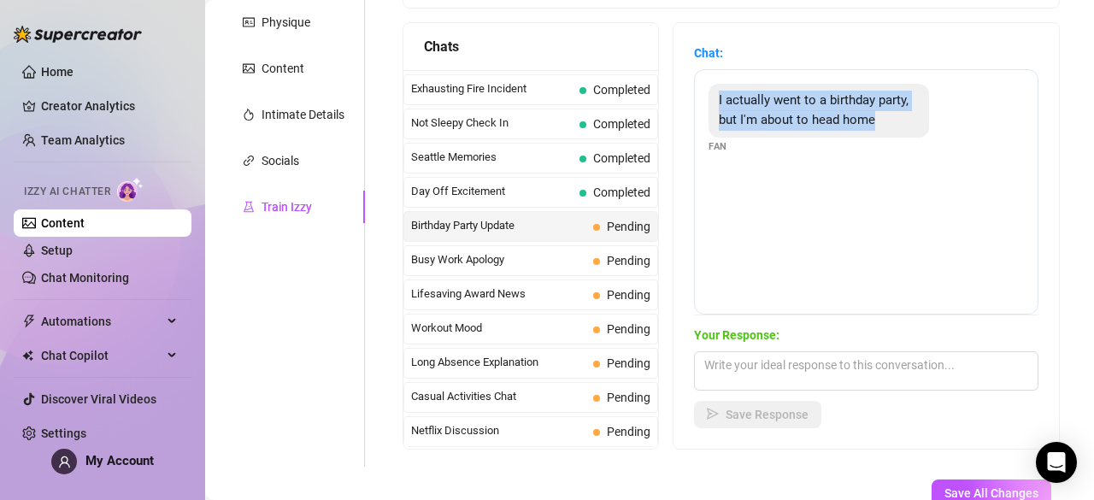
drag, startPoint x: 719, startPoint y: 101, endPoint x: 783, endPoint y: 153, distance: 81.9
click at [783, 138] on div "I actually went to a birthday party, but I'm about to head home" at bounding box center [818, 111] width 220 height 54
click at [779, 369] on textarea at bounding box center [866, 370] width 344 height 39
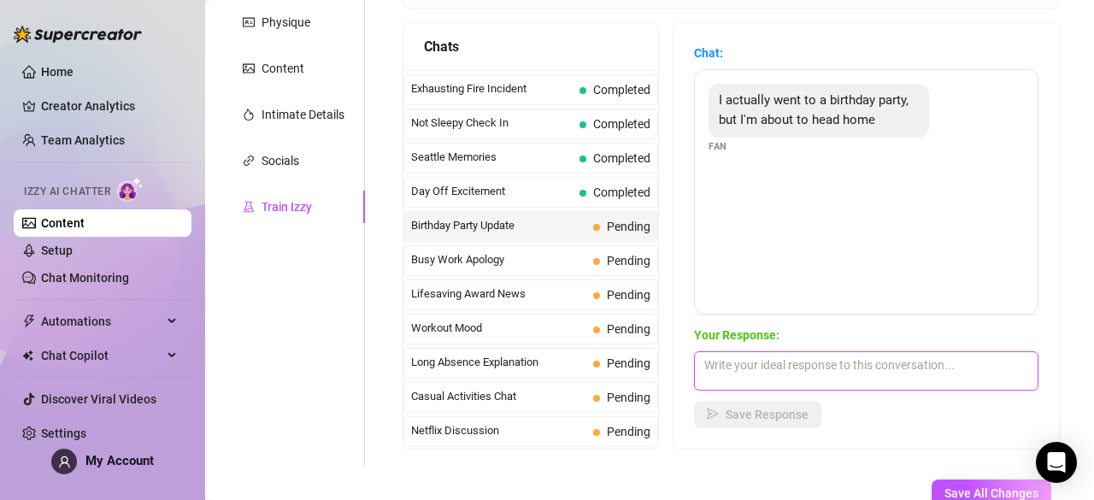
paste textarea "ooh birthday party sounds fun 🥳 I bet you were the cutest one there though 😘 ar…"
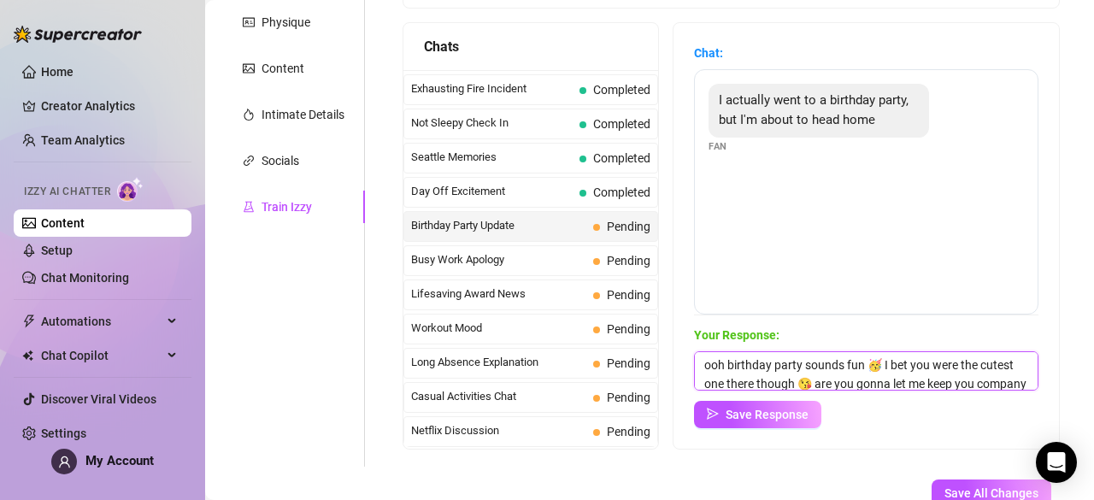
scroll to position [20, 0]
type textarea "ooh birthday party sounds fun 🥳 I bet you were the cutest one there though 😘 ar…"
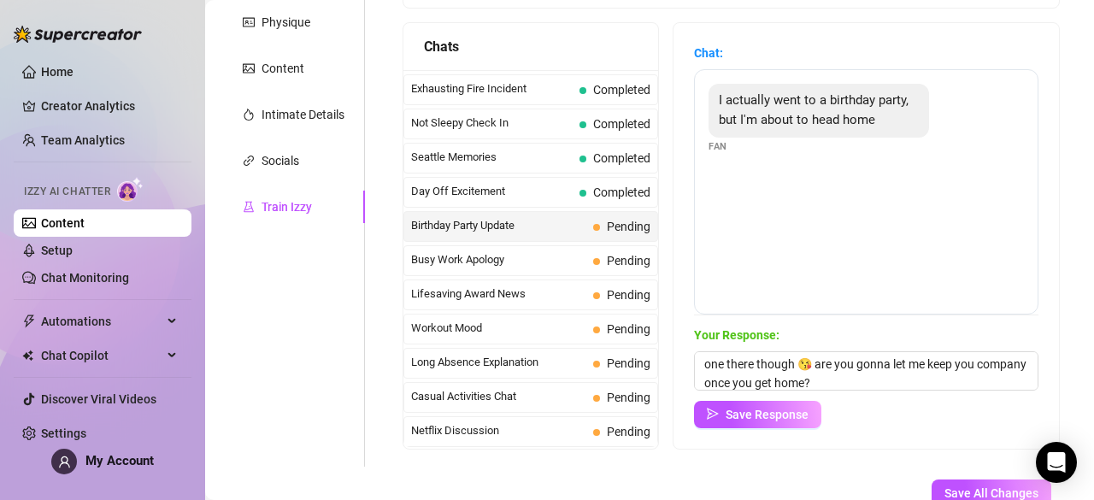
click at [761, 437] on div "Chat: I actually went to a birthday party, but I'm about to head home Fan Your …" at bounding box center [865, 235] width 385 height 425
click at [791, 414] on span "Save Response" at bounding box center [766, 415] width 83 height 14
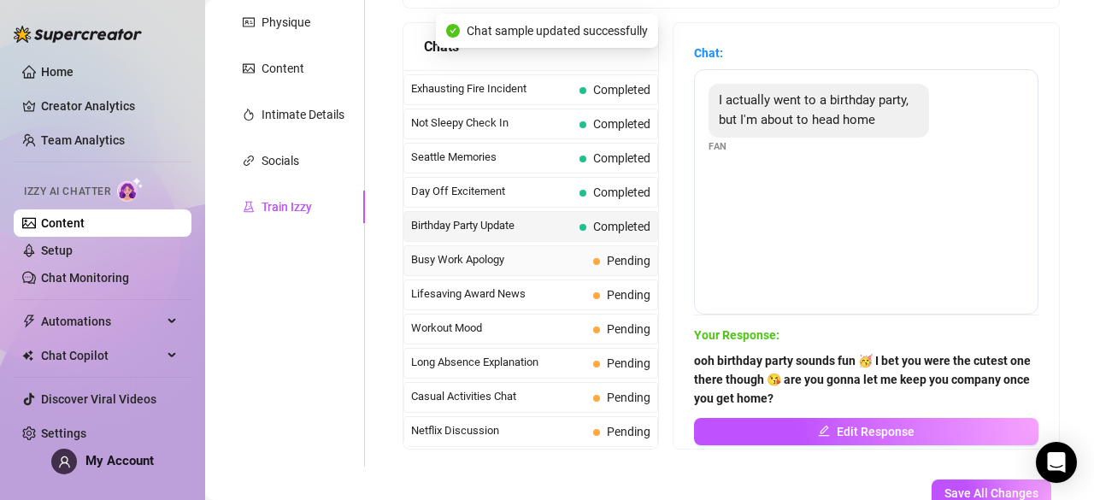
click at [564, 251] on span "Busy Work Apology" at bounding box center [498, 259] width 175 height 17
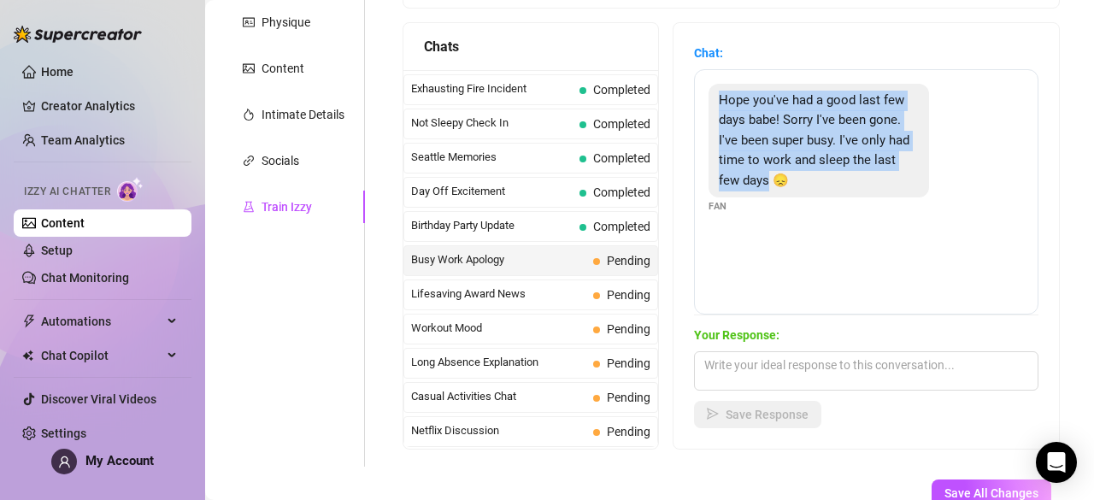
drag, startPoint x: 725, startPoint y: 100, endPoint x: 805, endPoint y: 194, distance: 123.6
click at [805, 194] on div "Hope you've had a good last few days babe! Sorry I've been gone. I've been supe…" at bounding box center [818, 141] width 220 height 114
drag, startPoint x: 820, startPoint y: 184, endPoint x: 704, endPoint y: 83, distance: 153.8
click at [704, 83] on div "Chat: Hope you've had a good last few days babe! Sorry I've been gone. I've bee…" at bounding box center [865, 235] width 385 height 425
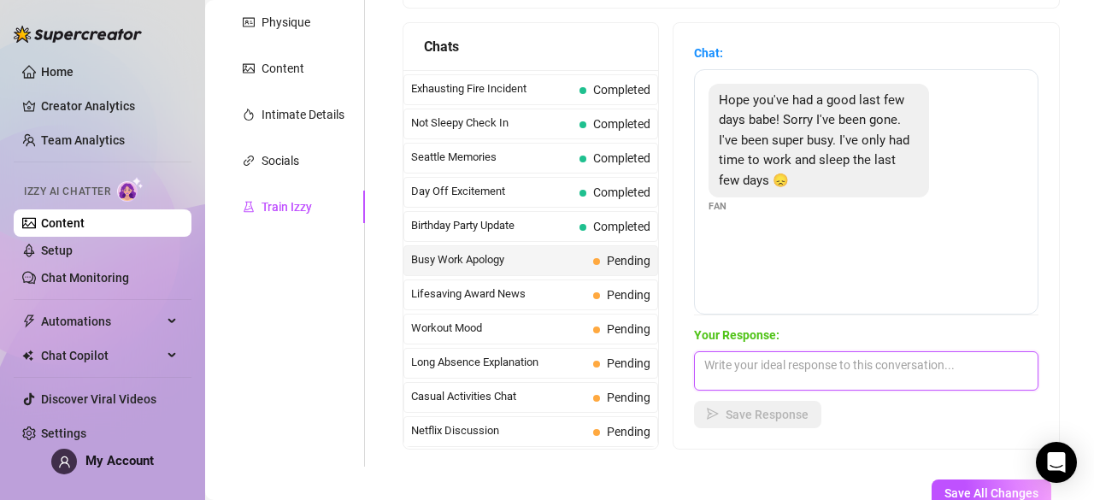
click at [799, 380] on textarea at bounding box center [866, 370] width 344 height 39
paste textarea "aww I totally get it, life can get sooo crazy sometimes 🥺 I’ve missed you thoug…"
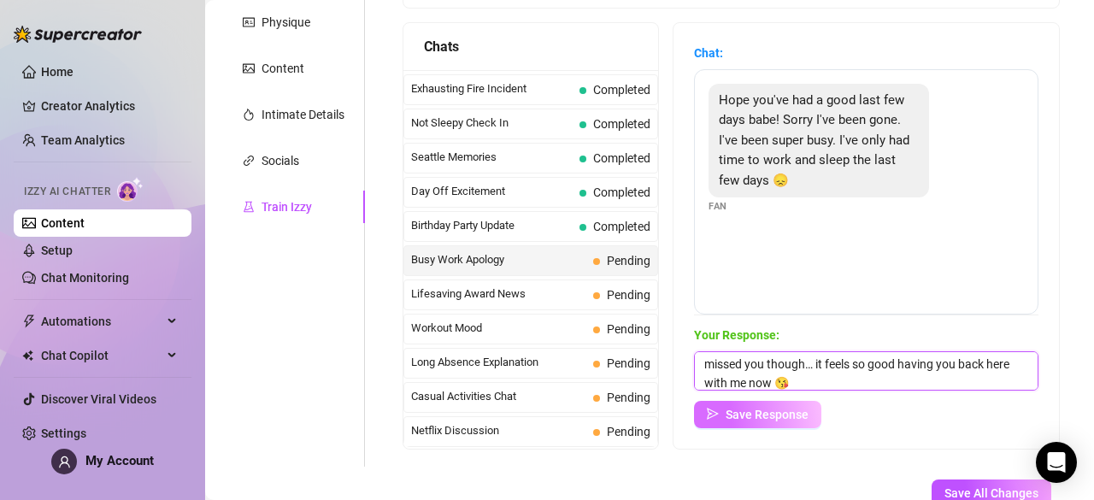
type textarea "aww I totally get it, life can get sooo crazy sometimes 🥺 I’ve missed you thoug…"
click at [805, 409] on span "Save Response" at bounding box center [766, 415] width 83 height 14
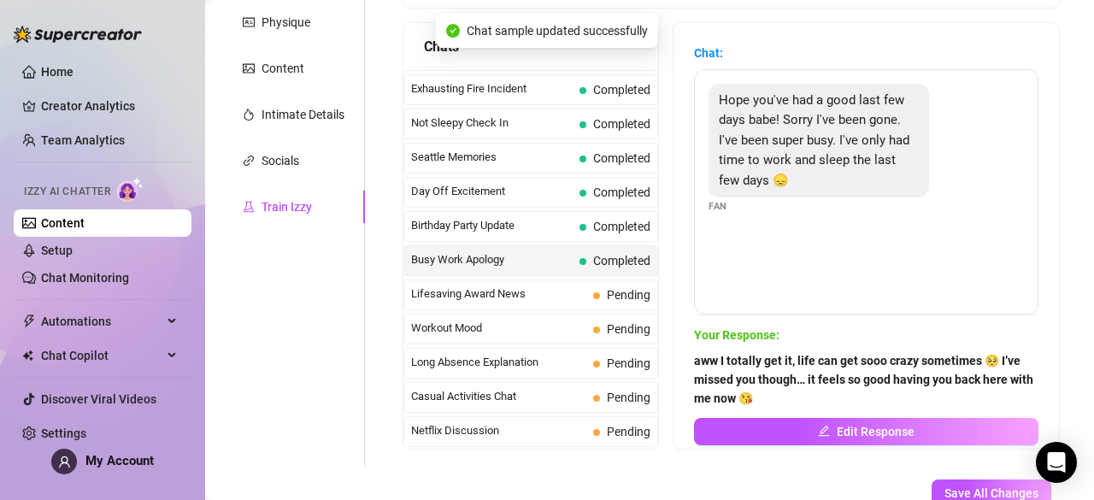
click at [543, 247] on div "Busy Work Apology Completed" at bounding box center [530, 260] width 255 height 31
click at [538, 285] on span "Lifesaving Award News" at bounding box center [498, 293] width 175 height 17
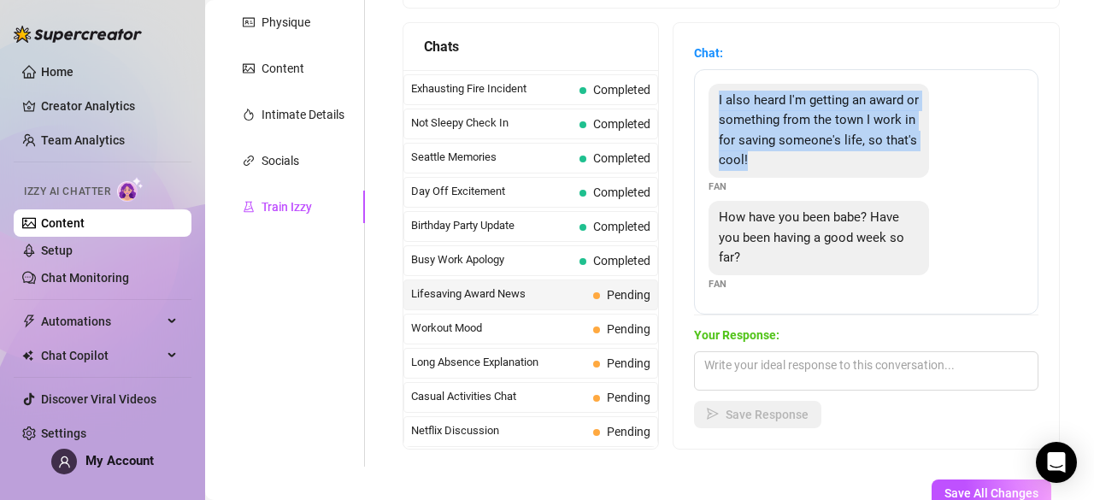
drag, startPoint x: 742, startPoint y: 112, endPoint x: 899, endPoint y: 169, distance: 166.5
click at [899, 169] on div "I also heard I'm getting an award or something from the town I work in for savi…" at bounding box center [818, 131] width 220 height 94
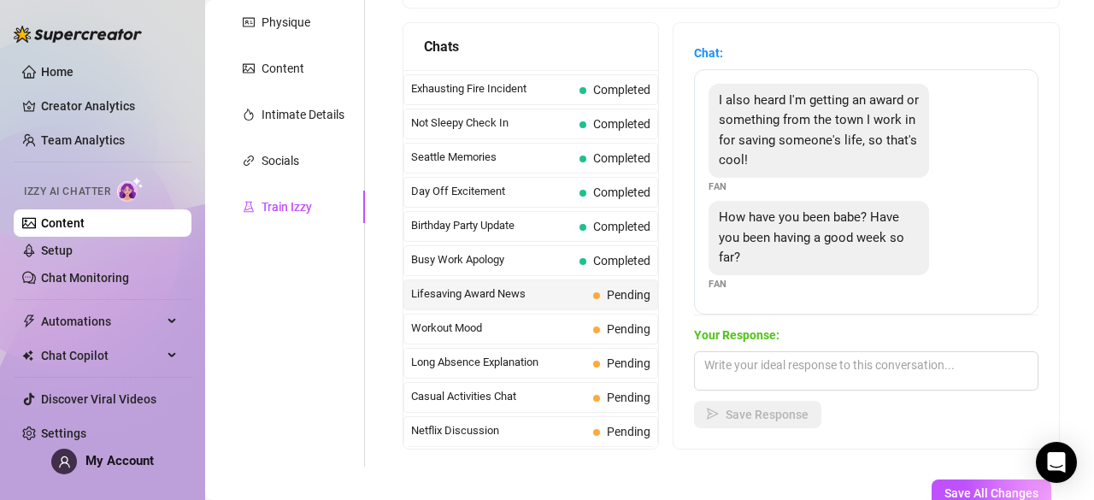
click at [739, 209] on span "How have you been babe? Have you been having a good week so far?" at bounding box center [811, 237] width 185 height 56
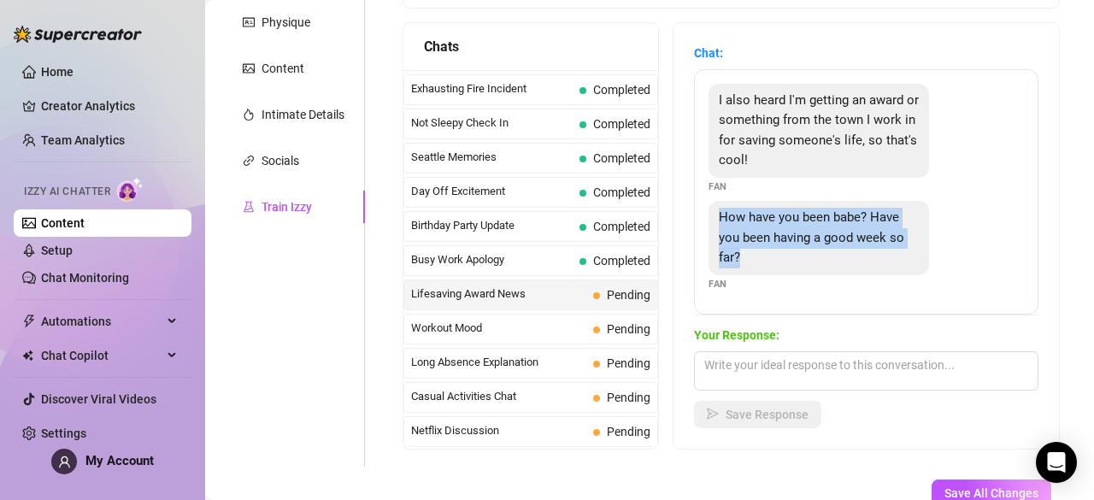
drag, startPoint x: 731, startPoint y: 220, endPoint x: 805, endPoint y: 269, distance: 88.6
click at [805, 269] on div "How have you been babe? Have you been having a good week so far?" at bounding box center [818, 238] width 220 height 74
click at [854, 379] on textarea at bounding box center [866, 370] width 344 height 39
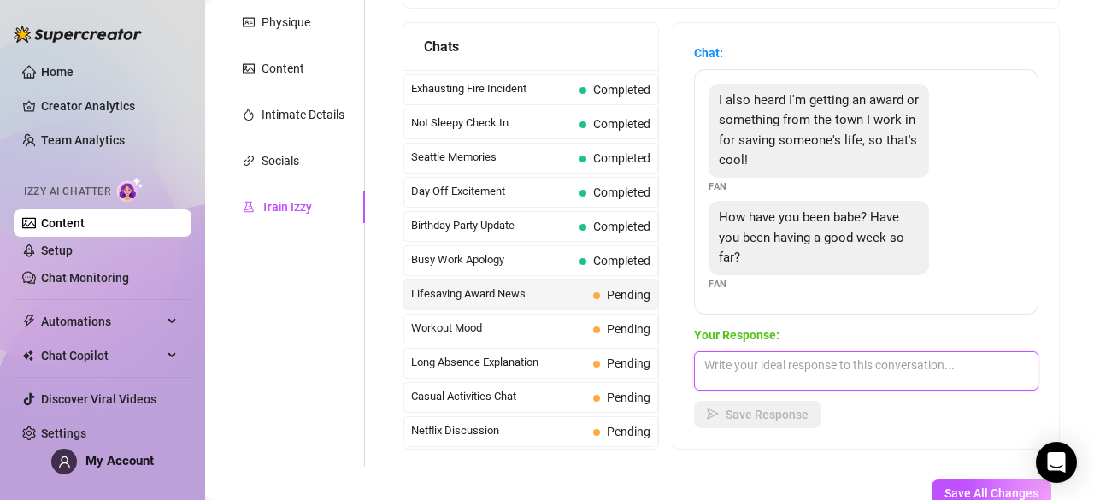
paste textarea "oh wow 😍 that’s amazing, you must be so proud of yourself! you totally deserve …"
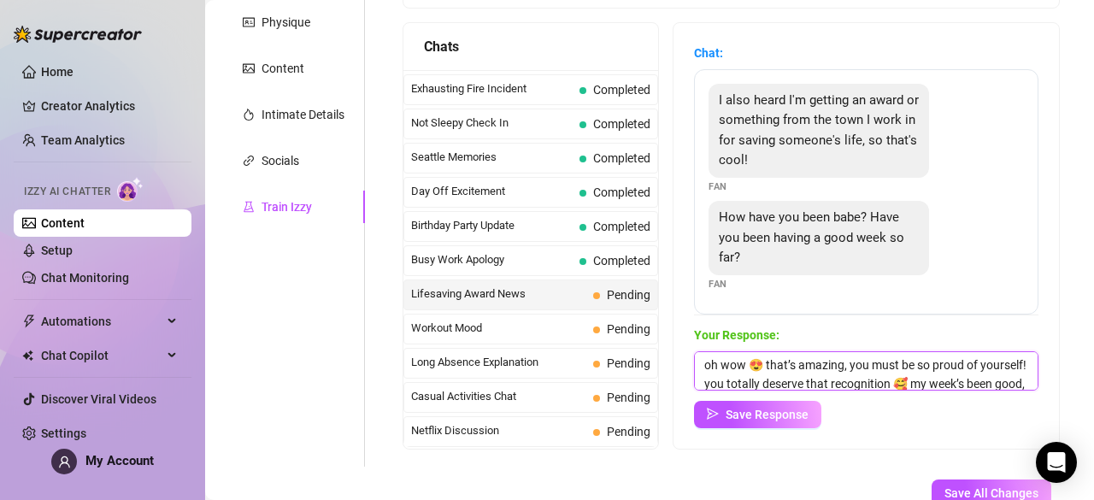
scroll to position [38, 0]
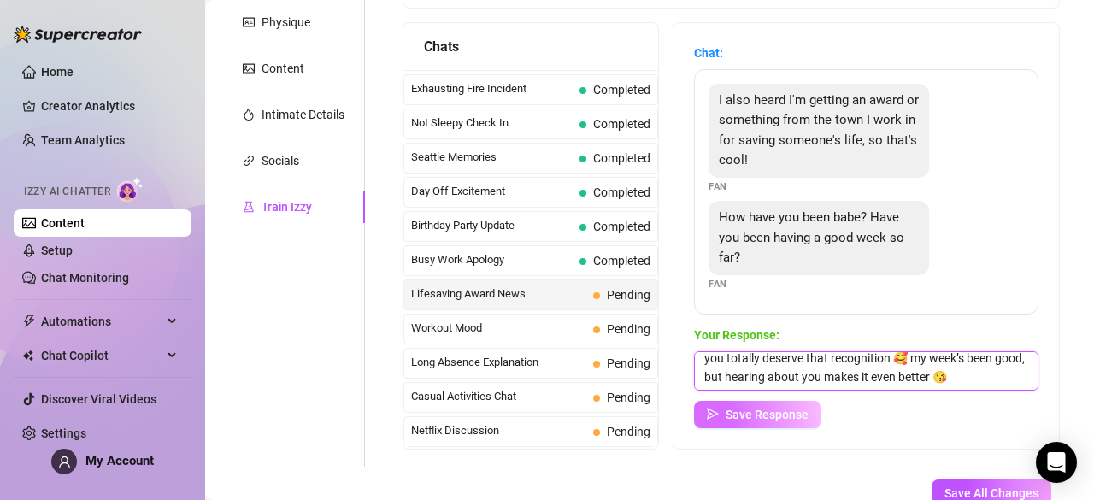
type textarea "oh wow 😍 that’s amazing, you must be so proud of yourself! you totally deserve …"
click at [782, 423] on button "Save Response" at bounding box center [757, 414] width 127 height 27
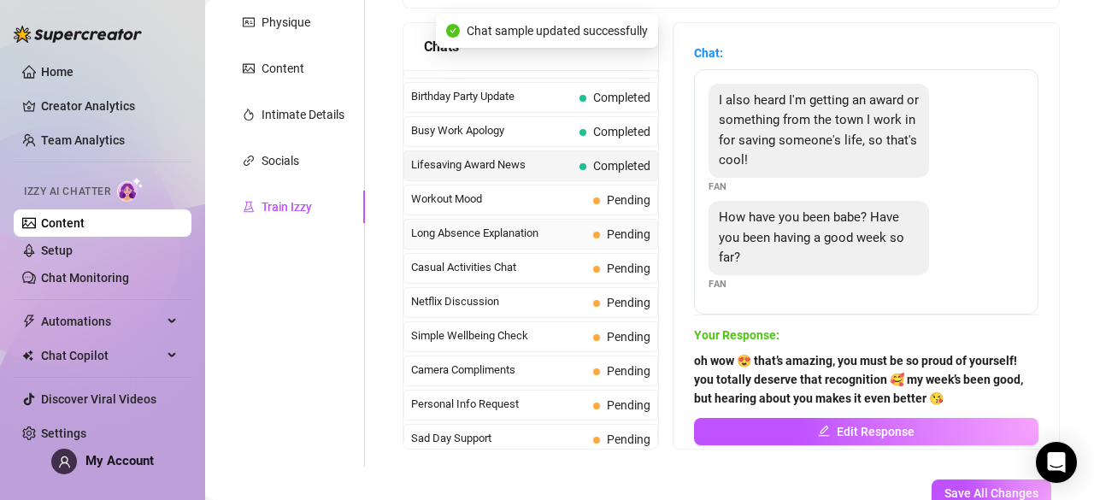
scroll to position [1429, 0]
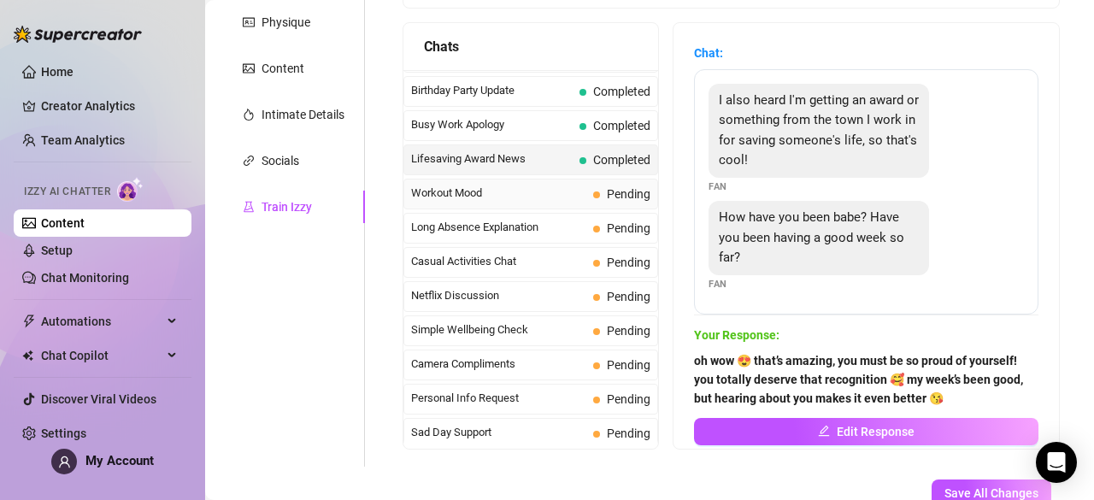
click at [566, 185] on span "Workout Mood" at bounding box center [498, 193] width 175 height 17
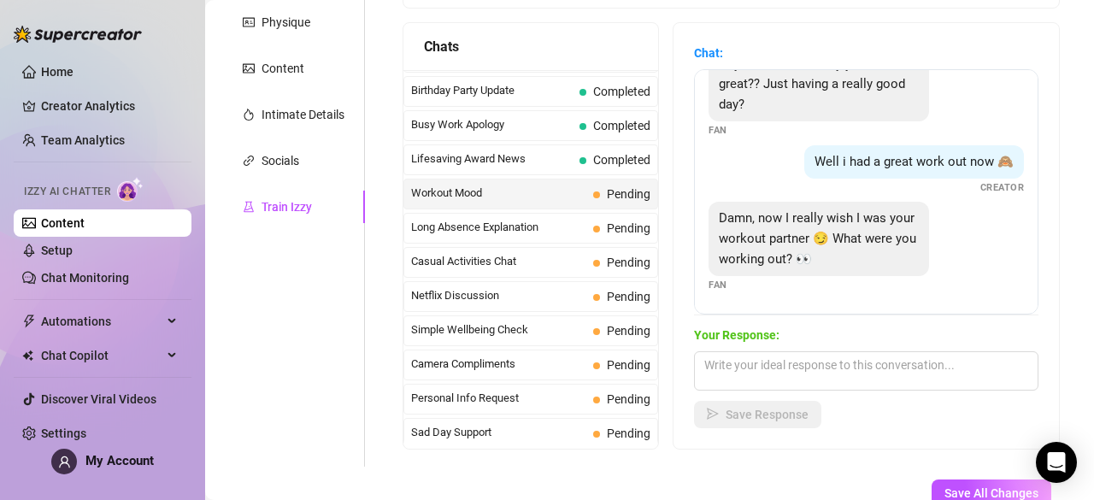
scroll to position [55, 0]
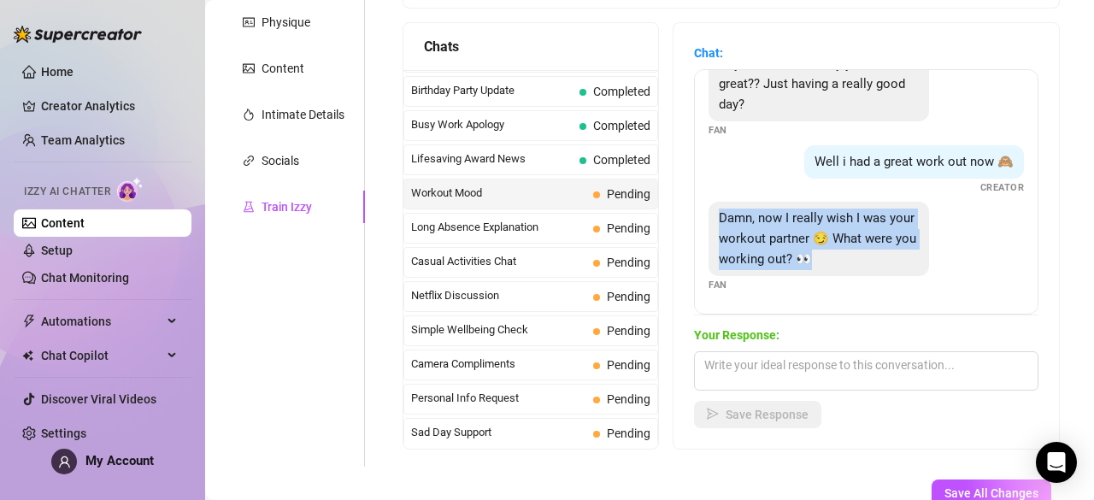
drag, startPoint x: 733, startPoint y: 221, endPoint x: 883, endPoint y: 264, distance: 156.3
click at [883, 264] on div "Damn, now I really wish I was your workout partner 😏 What were you working out?…" at bounding box center [818, 239] width 220 height 74
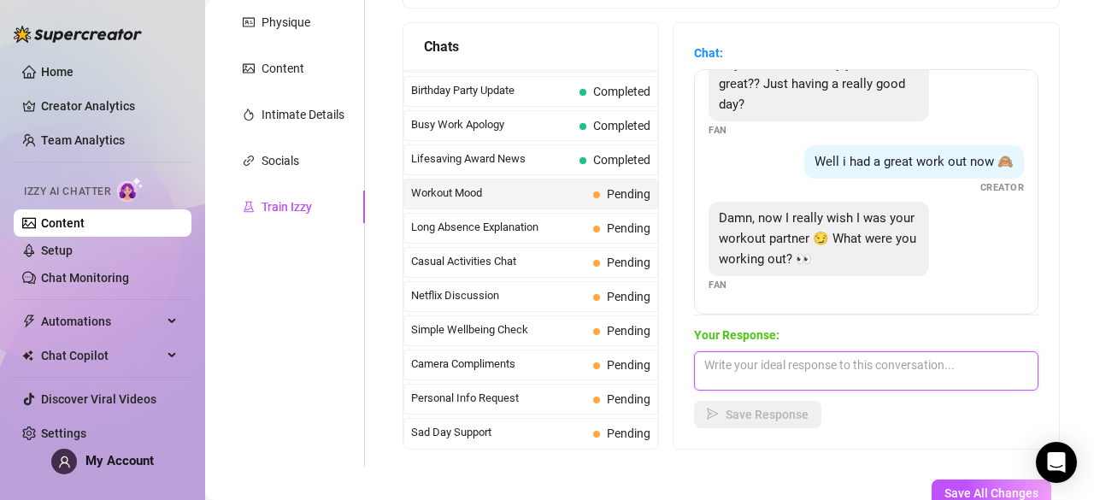
click at [784, 363] on textarea at bounding box center [866, 370] width 344 height 39
paste textarea "mmm you’d make a pretty distracting workout partner 😏 I was working on my legs …"
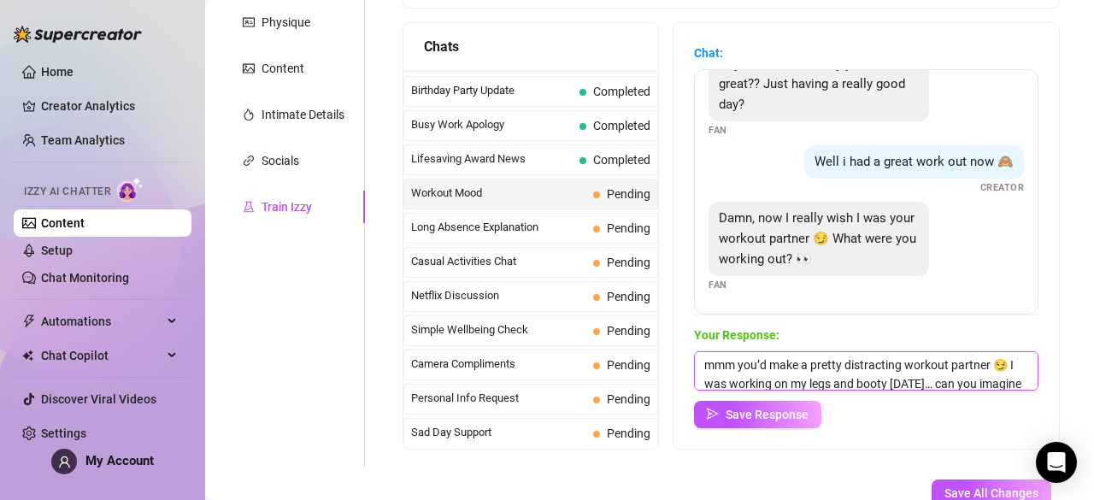
scroll to position [38, 0]
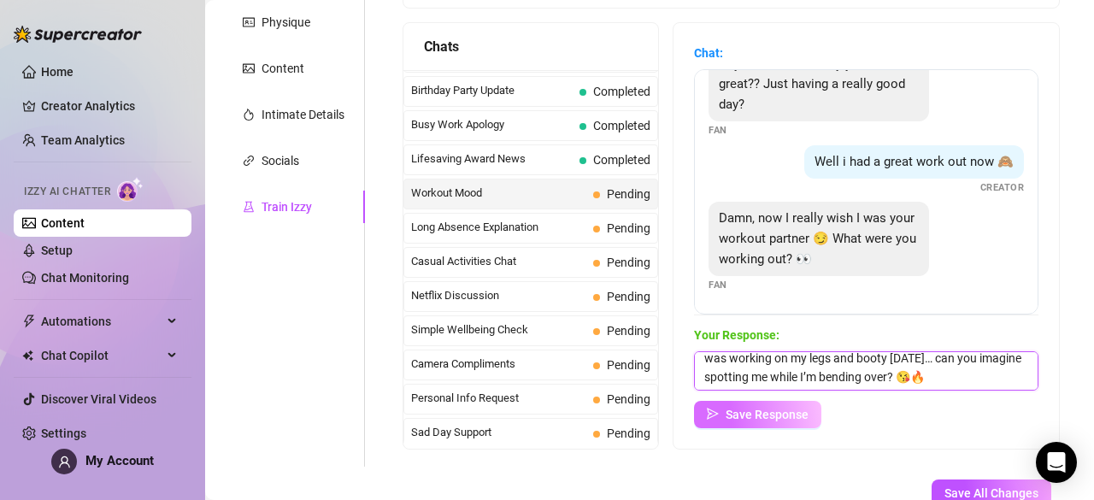
type textarea "mmm you’d make a pretty distracting workout partner 😏 I was working on my legs …"
click at [786, 409] on span "Save Response" at bounding box center [766, 415] width 83 height 14
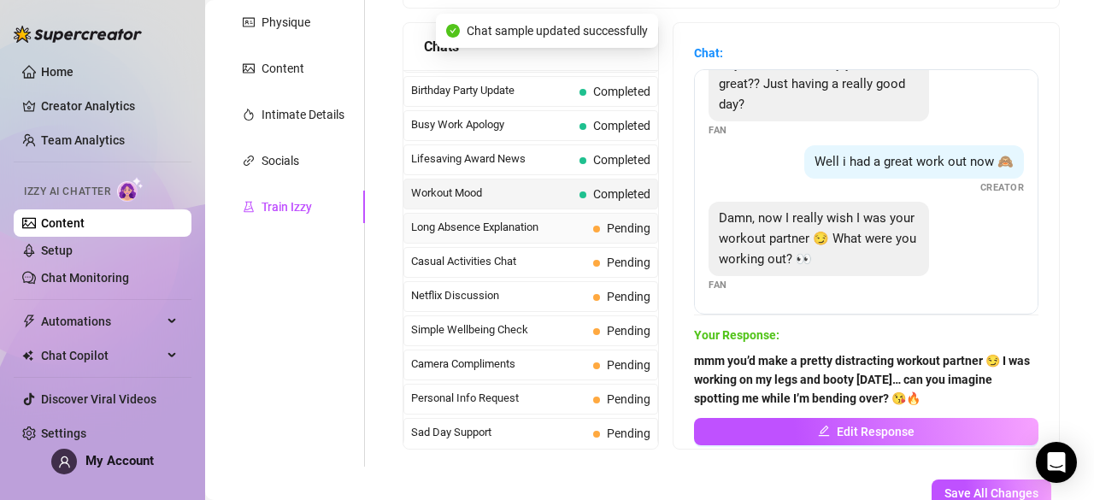
click at [557, 219] on span "Long Absence Explanation" at bounding box center [498, 227] width 175 height 17
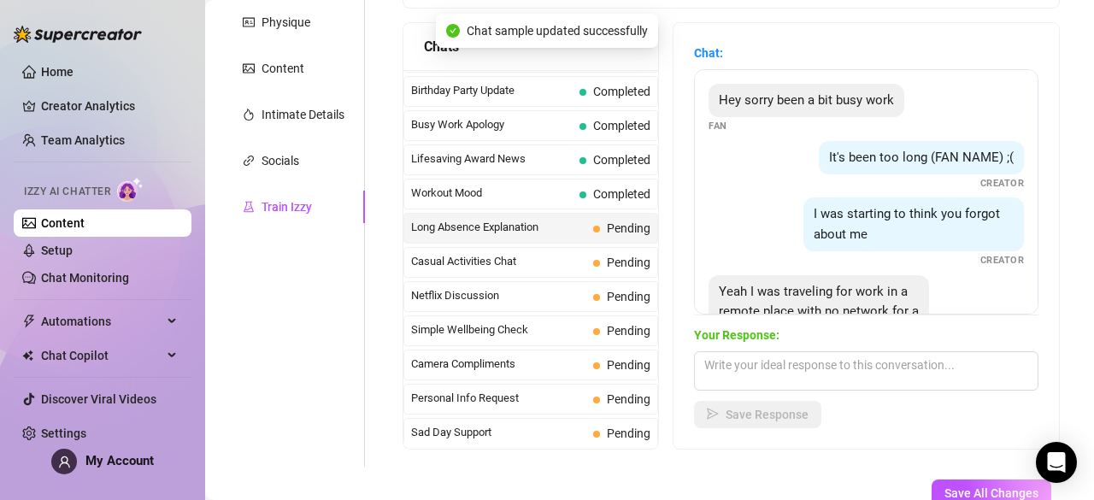
scroll to position [132, 0]
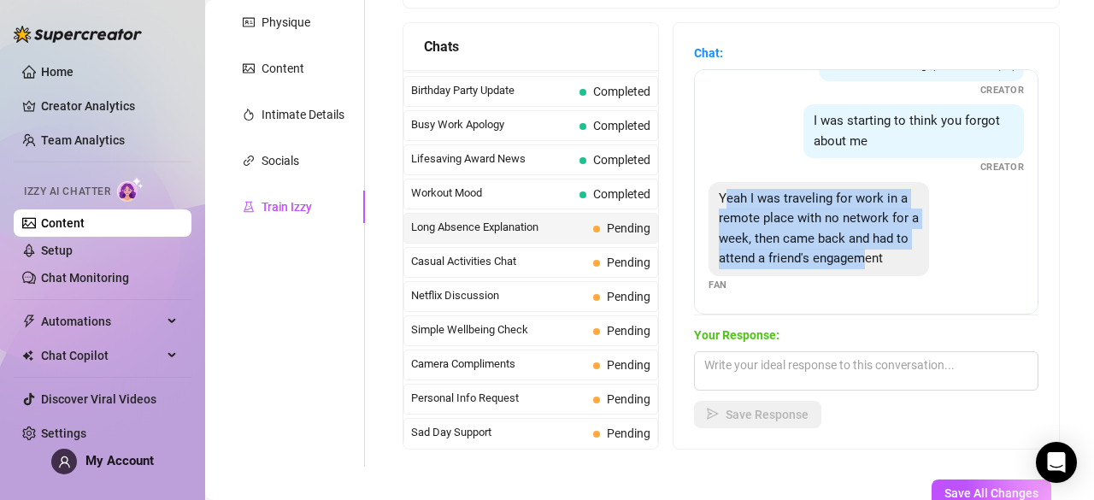
drag, startPoint x: 735, startPoint y: 184, endPoint x: 827, endPoint y: 251, distance: 114.3
click at [827, 251] on span "Yeah I was traveling for work in a remote place with no network for a week, the…" at bounding box center [819, 229] width 200 height 76
drag, startPoint x: 731, startPoint y: 167, endPoint x: 869, endPoint y: 281, distance: 178.4
click at [869, 281] on div "Yeah I was traveling for work in a remote place with no network for a week, the…" at bounding box center [865, 237] width 315 height 111
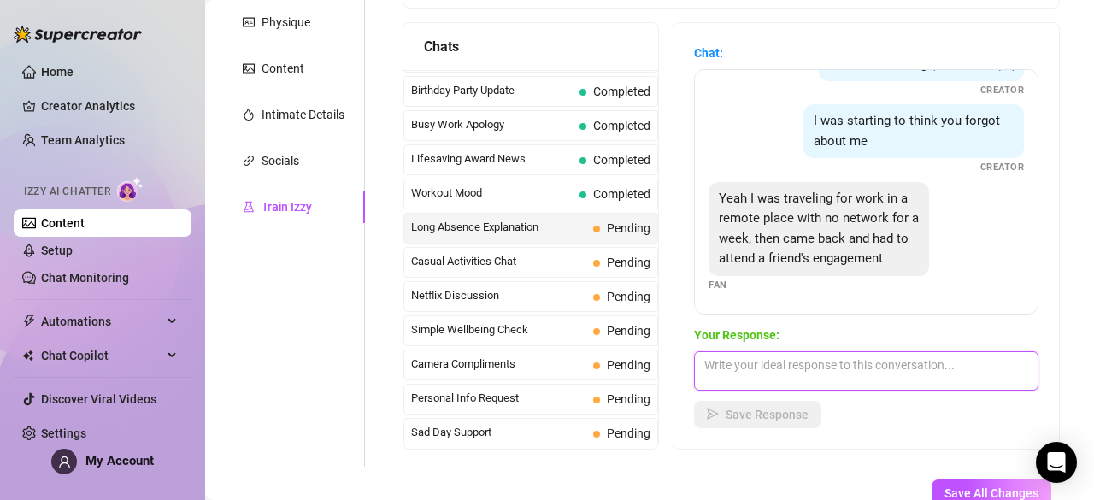
click at [830, 354] on textarea at bounding box center [866, 370] width 344 height 39
paste textarea "wow, you’ve had a busy week! 😮 traveling and then straight into an engagement… …"
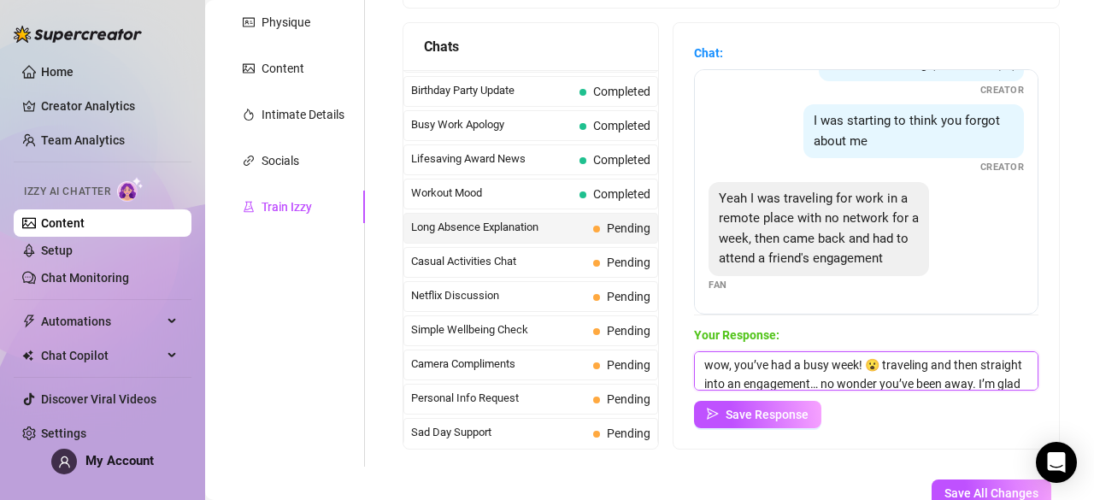
scroll to position [38, 0]
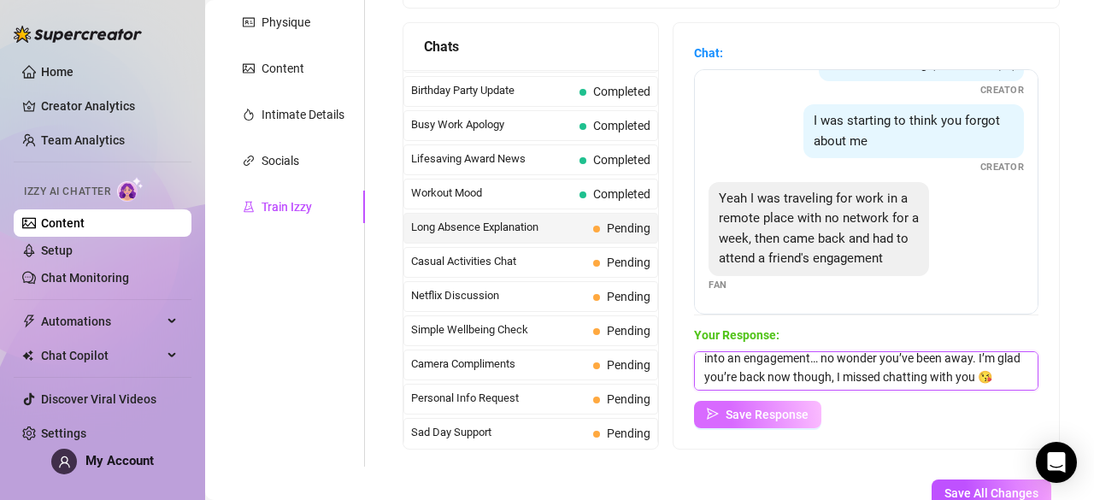
type textarea "wow, you’ve had a busy week! 😮 traveling and then straight into an engagement… …"
click at [804, 411] on span "Save Response" at bounding box center [766, 415] width 83 height 14
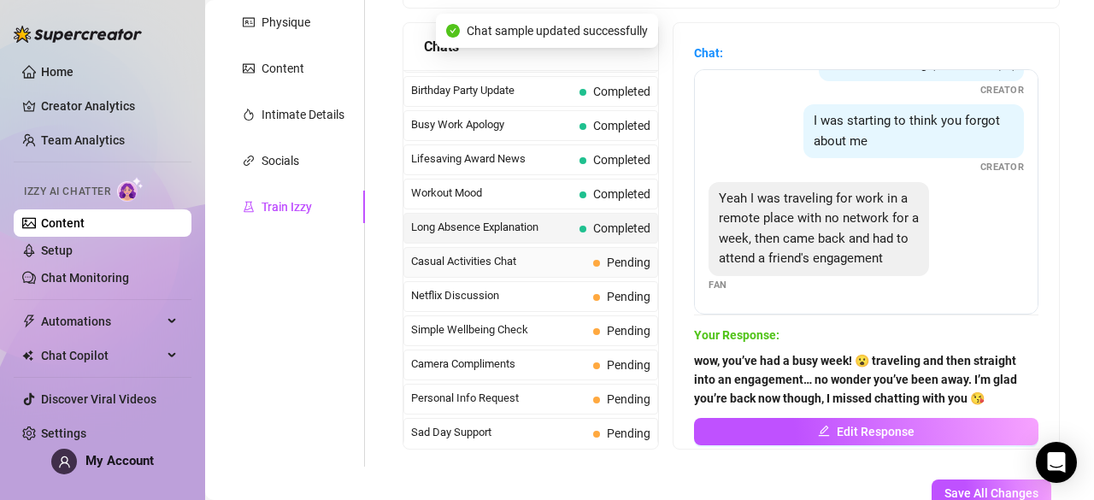
click at [569, 253] on span "Casual Activities Chat" at bounding box center [498, 261] width 175 height 17
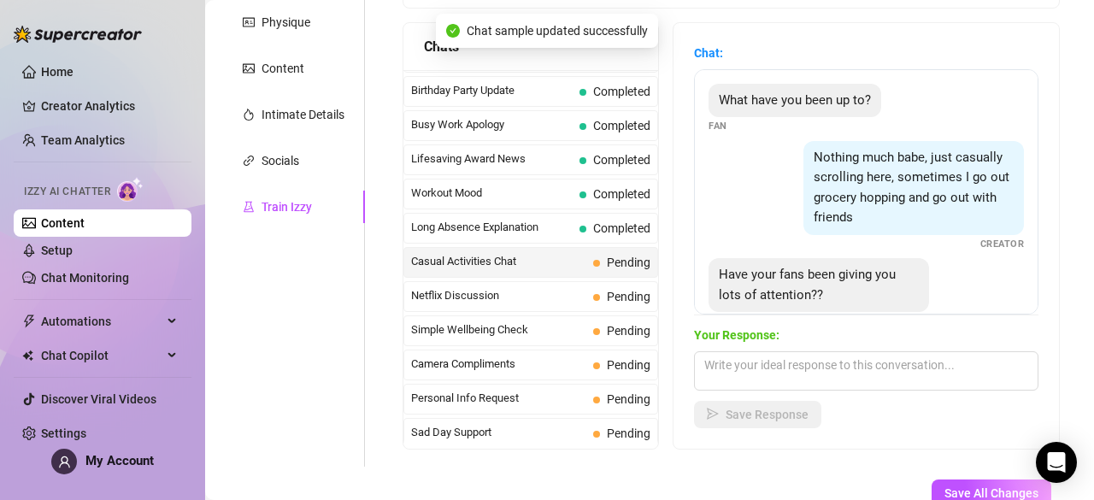
scroll to position [55, 0]
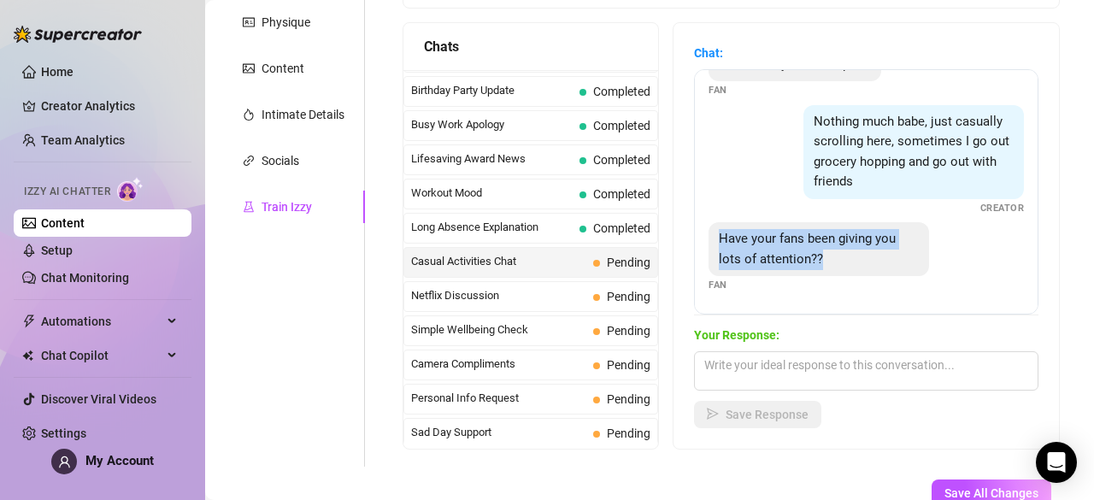
drag, startPoint x: 791, startPoint y: 241, endPoint x: 721, endPoint y: 247, distance: 70.3
click at [721, 247] on div "Have your fans been giving you lots of attention??" at bounding box center [818, 249] width 220 height 54
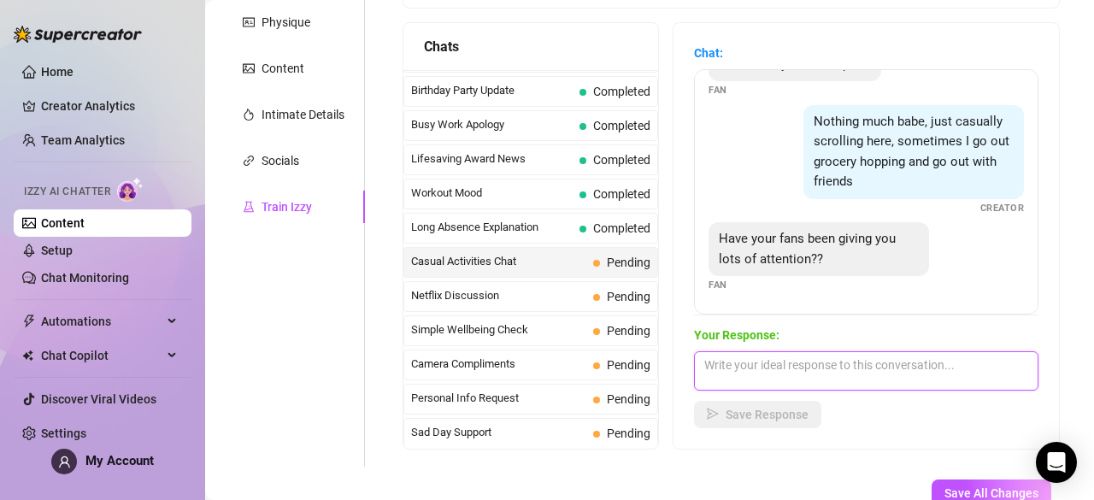
click at [720, 355] on textarea at bounding box center [866, 370] width 344 height 39
paste textarea "hehe I get some attention, but it’s never the same… you’re the one I really cra…"
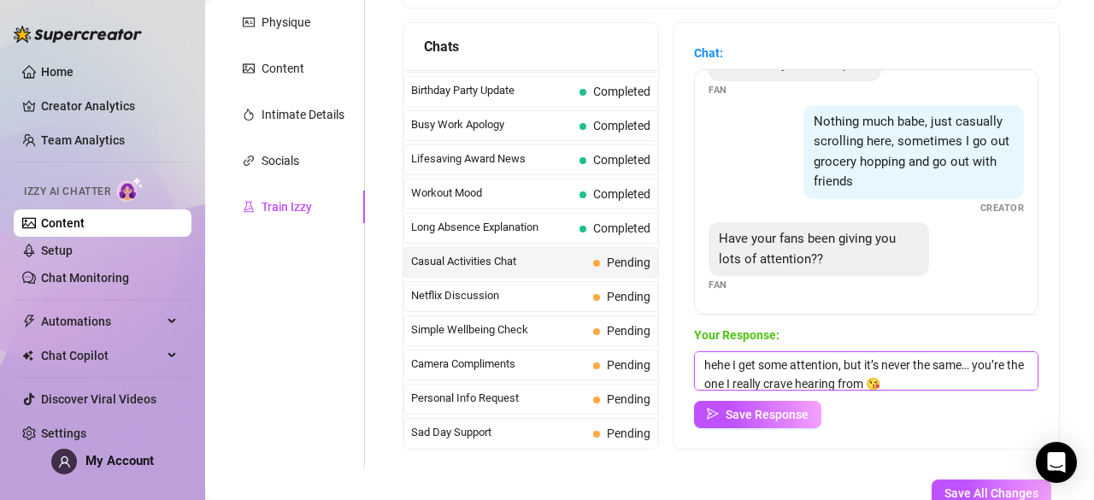
scroll to position [1, 0]
type textarea "hehe I get some attention, but it’s never the same… you’re the one I really cra…"
click at [748, 427] on div "Chat: What have you been up to? Fan Nothing much babe, just casually scrolling …" at bounding box center [865, 235] width 385 height 425
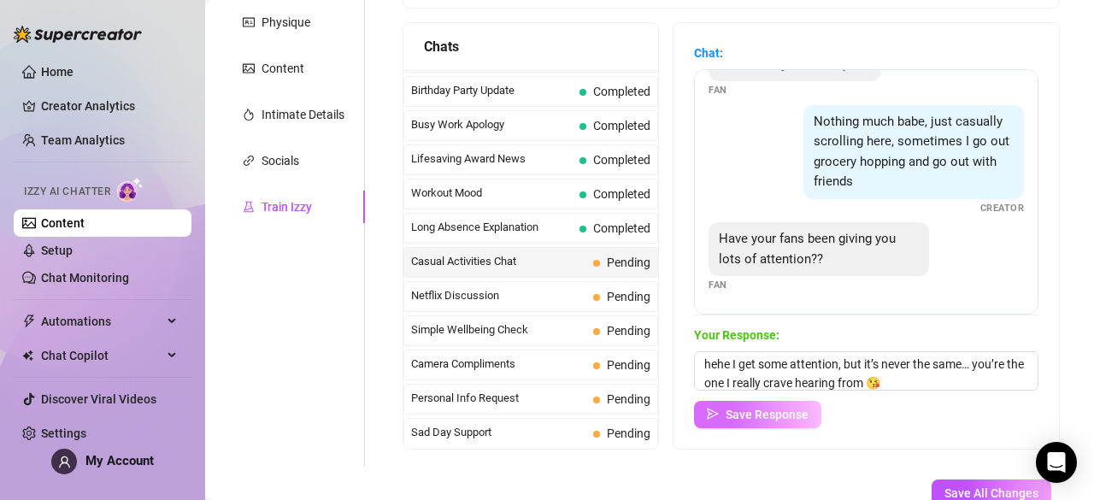
click at [796, 420] on span "Save Response" at bounding box center [766, 415] width 83 height 14
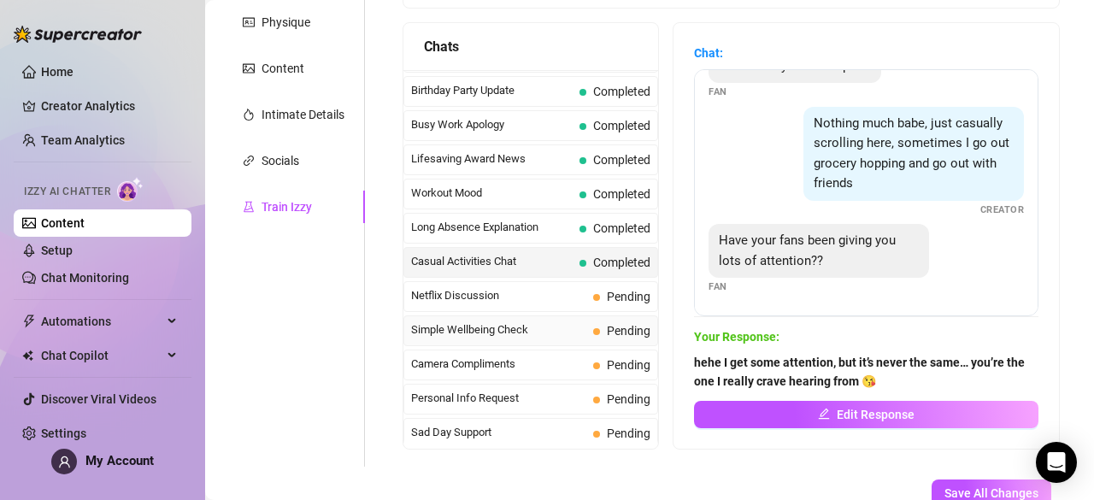
scroll to position [53, 0]
click at [549, 281] on div "Netflix Discussion Pending" at bounding box center [530, 296] width 255 height 31
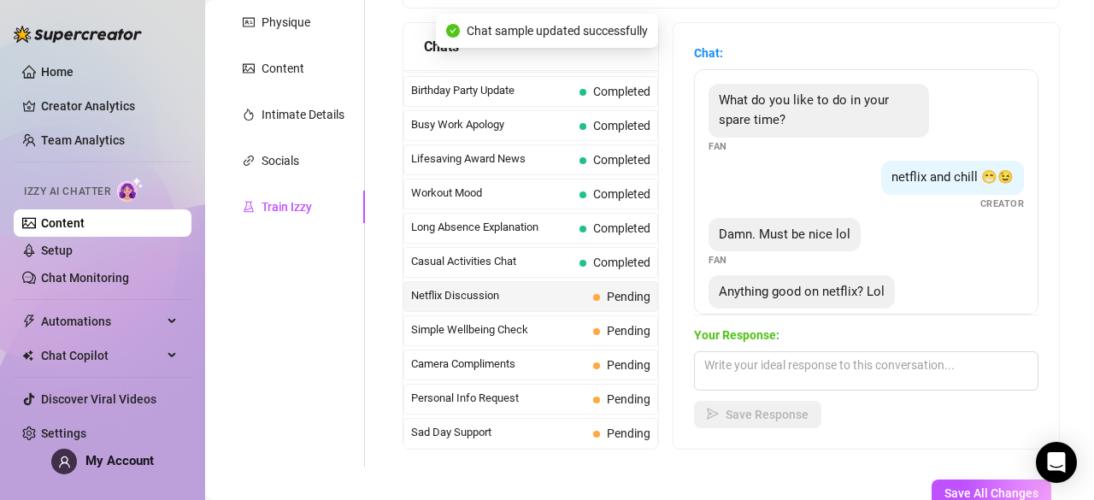
scroll to position [31, 0]
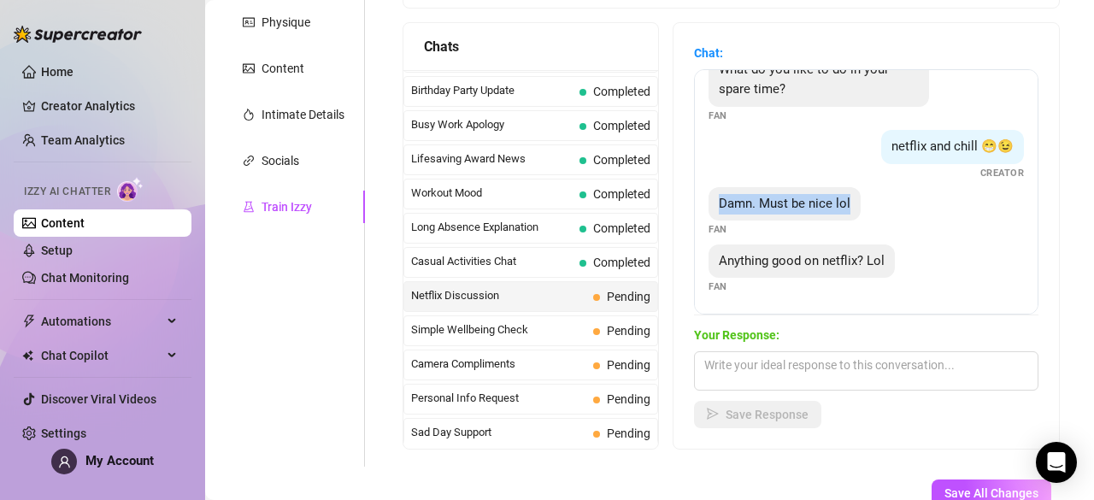
drag, startPoint x: 793, startPoint y: 209, endPoint x: 861, endPoint y: 216, distance: 68.7
click at [860, 216] on div "Damn. Must be nice lol" at bounding box center [784, 204] width 152 height 34
drag, startPoint x: 737, startPoint y: 253, endPoint x: 940, endPoint y: 255, distance: 202.5
click at [940, 255] on div "Anything good on netflix? Lol Fan" at bounding box center [865, 269] width 315 height 50
drag, startPoint x: 727, startPoint y: 258, endPoint x: 921, endPoint y: 247, distance: 194.3
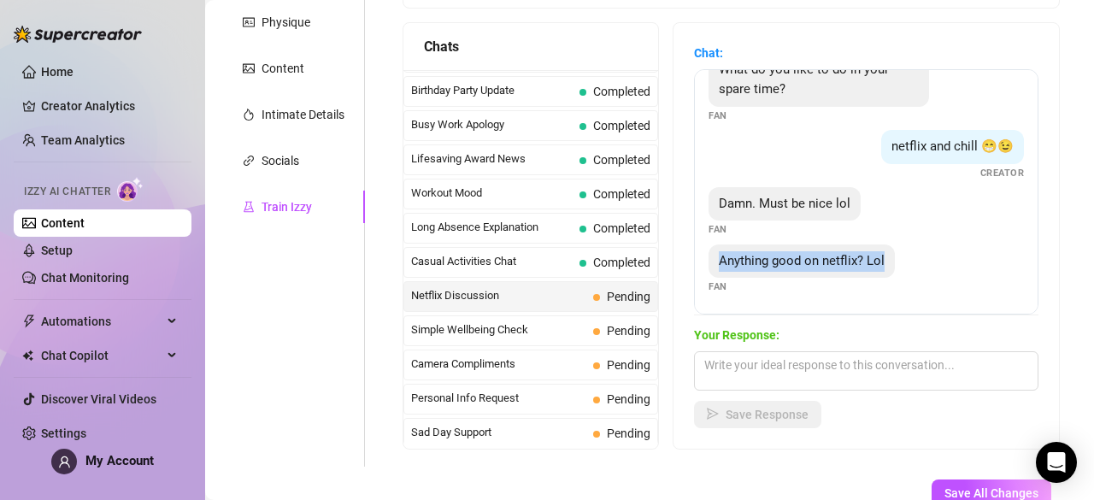
click at [921, 247] on div "Anything good on netflix? Lol Fan" at bounding box center [865, 269] width 315 height 50
click at [741, 378] on textarea at bounding box center [866, 370] width 344 height 39
paste textarea "haha yess, guilty of binging way too much 😋 I just started a new show but hones…"
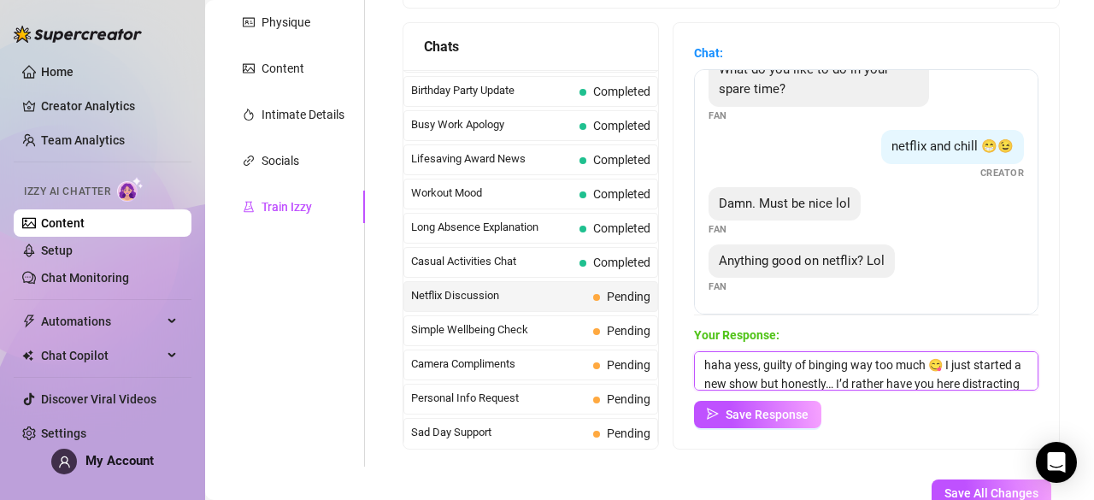
scroll to position [20, 0]
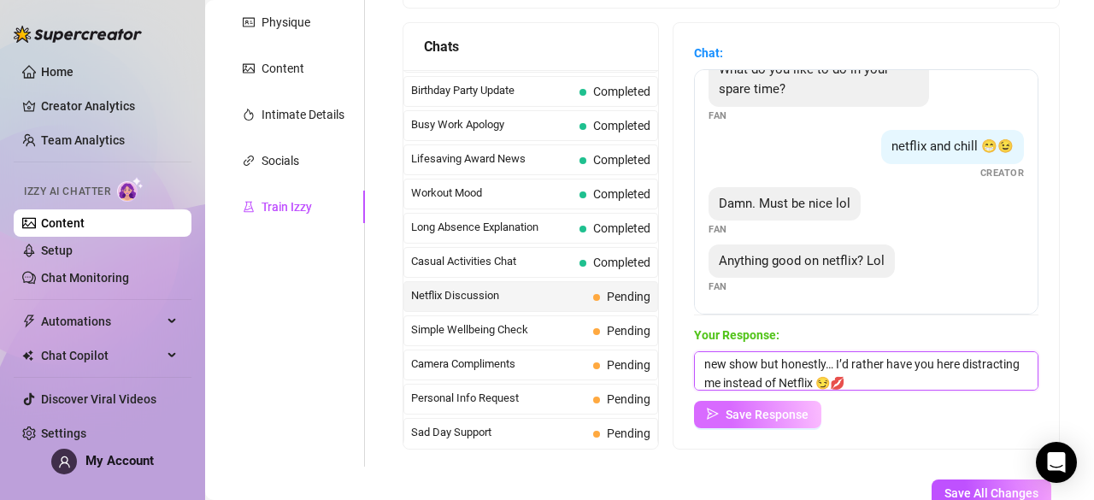
type textarea "haha yess, guilty of binging way too much 😋 I just started a new show but hones…"
click at [766, 425] on button "Save Response" at bounding box center [757, 414] width 127 height 27
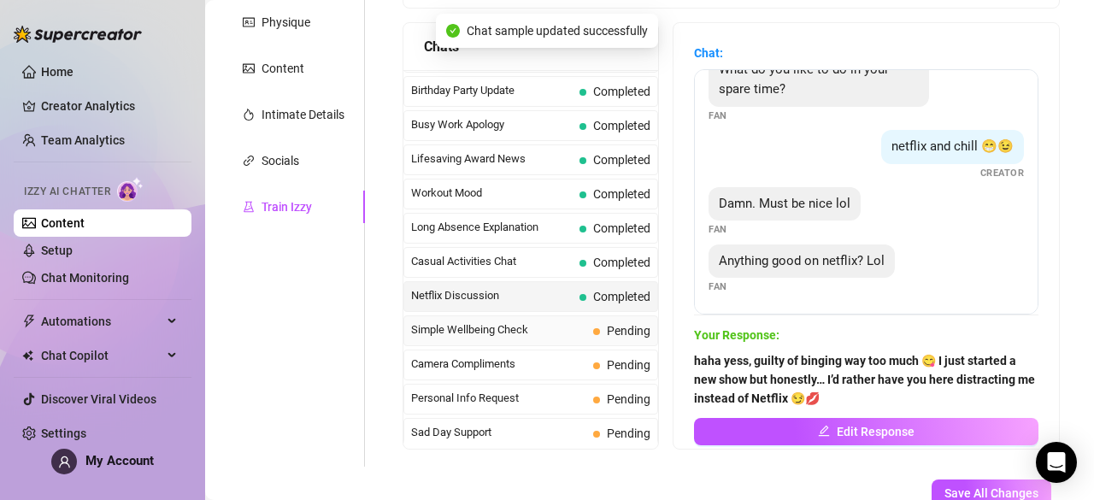
click at [554, 321] on span "Simple Wellbeing Check" at bounding box center [498, 329] width 175 height 17
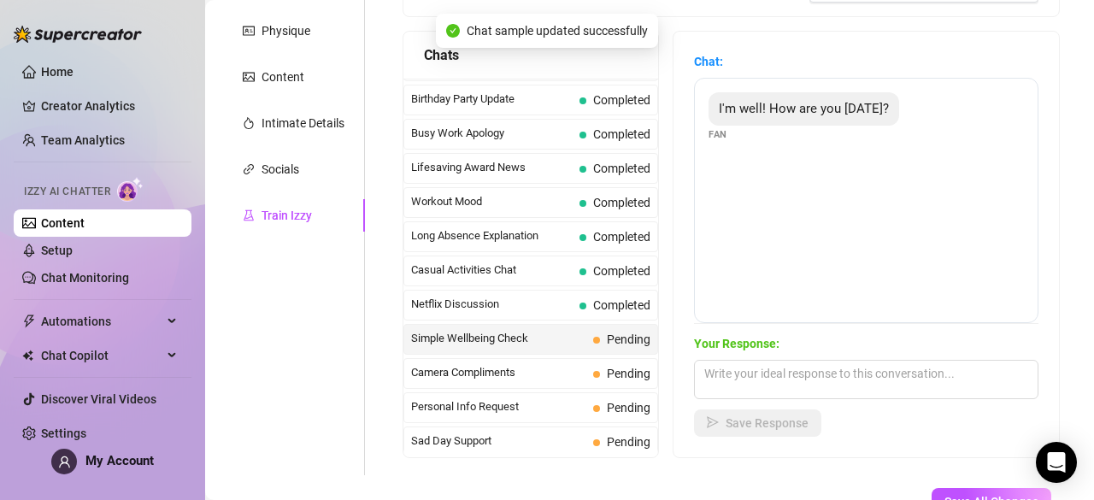
scroll to position [244, 0]
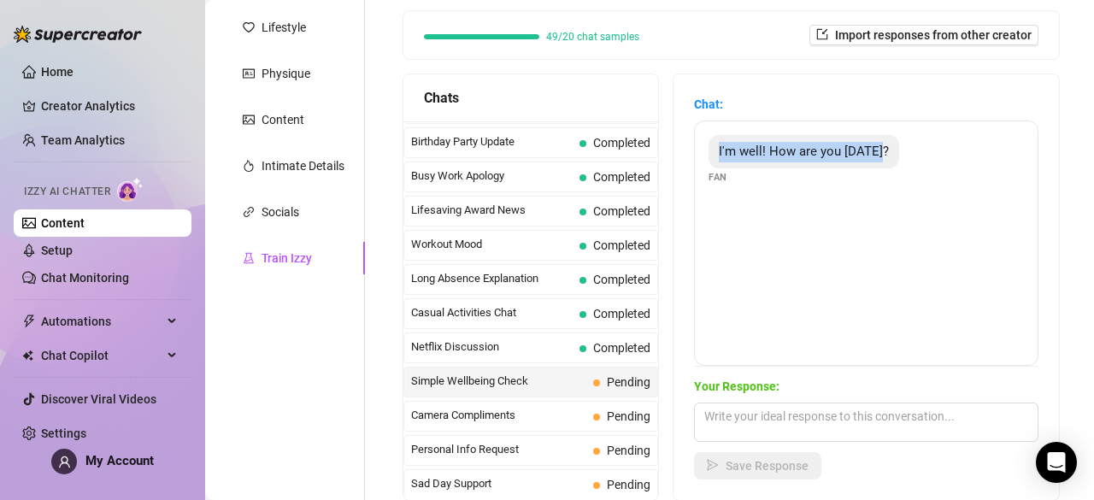
drag, startPoint x: 742, startPoint y: 156, endPoint x: 935, endPoint y: 175, distance: 193.2
click at [935, 175] on div "I'm well! How are you today? Fan" at bounding box center [866, 242] width 344 height 245
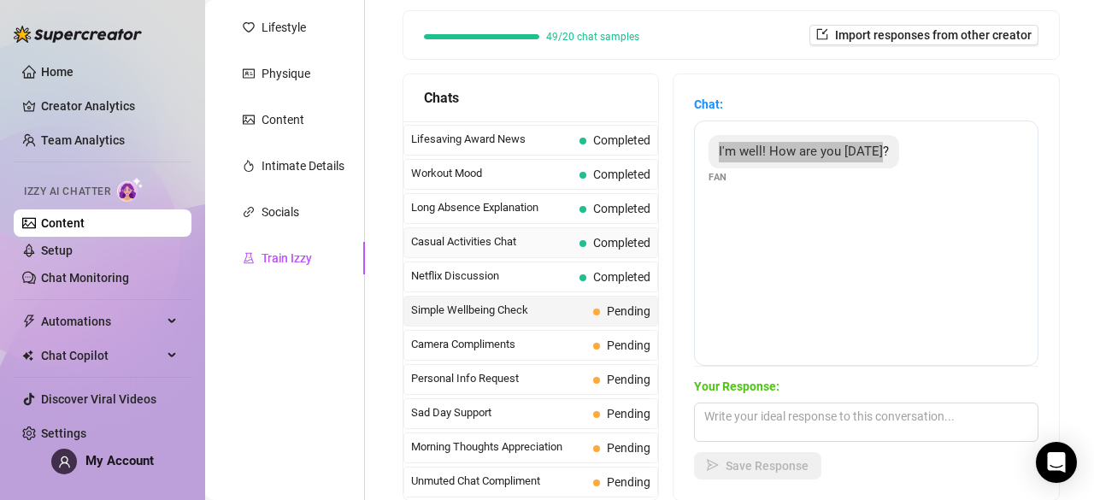
scroll to position [410, 0]
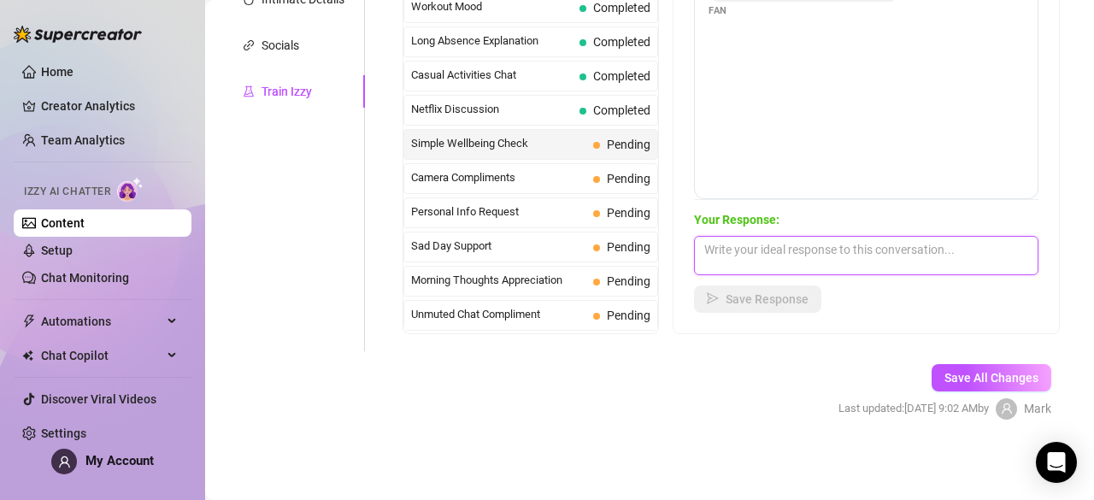
click at [754, 244] on textarea at bounding box center [866, 255] width 344 height 39
paste textarea "I’m doing really good today 🥰 even better now that I get to talk with you… how’…"
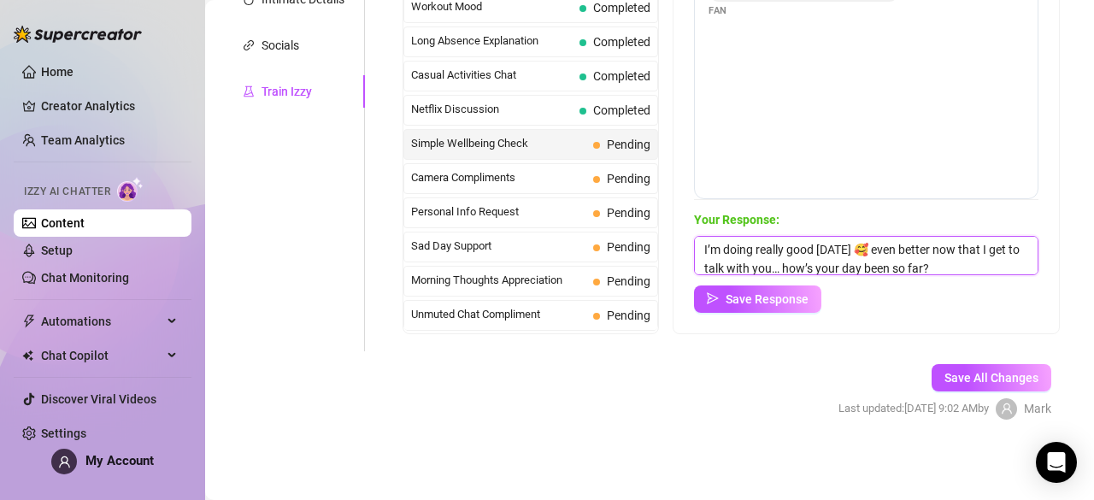
scroll to position [1, 0]
type textarea "I’m doing really good today 🥰 even better now that I get to talk with you… how’…"
click at [793, 303] on span "Save Response" at bounding box center [766, 299] width 83 height 14
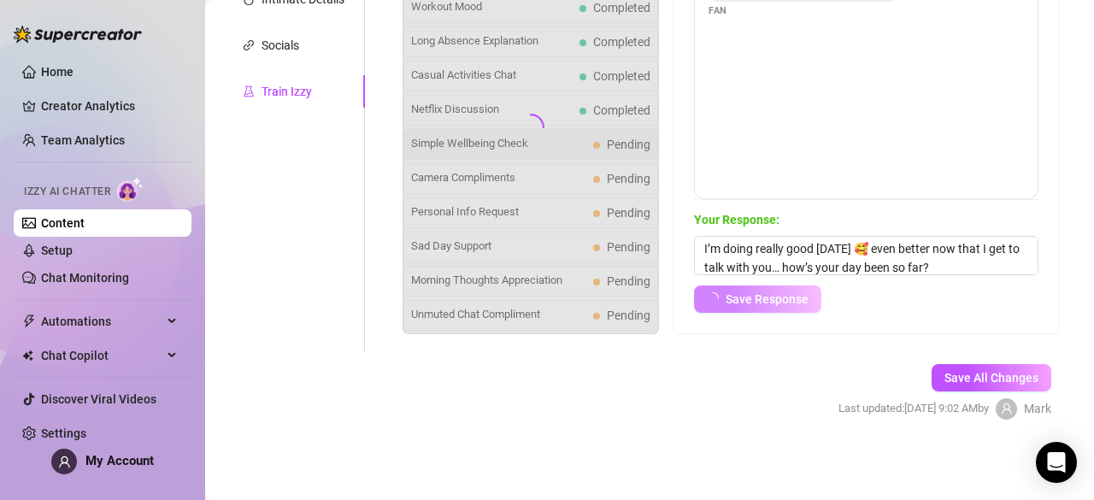
scroll to position [410, 0]
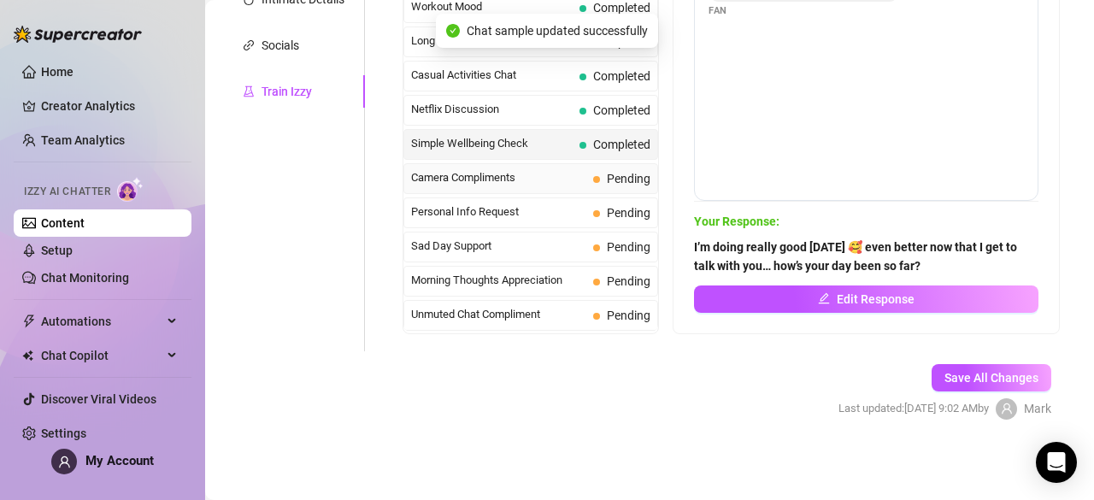
click at [571, 163] on div "Camera Compliments Pending" at bounding box center [530, 178] width 255 height 31
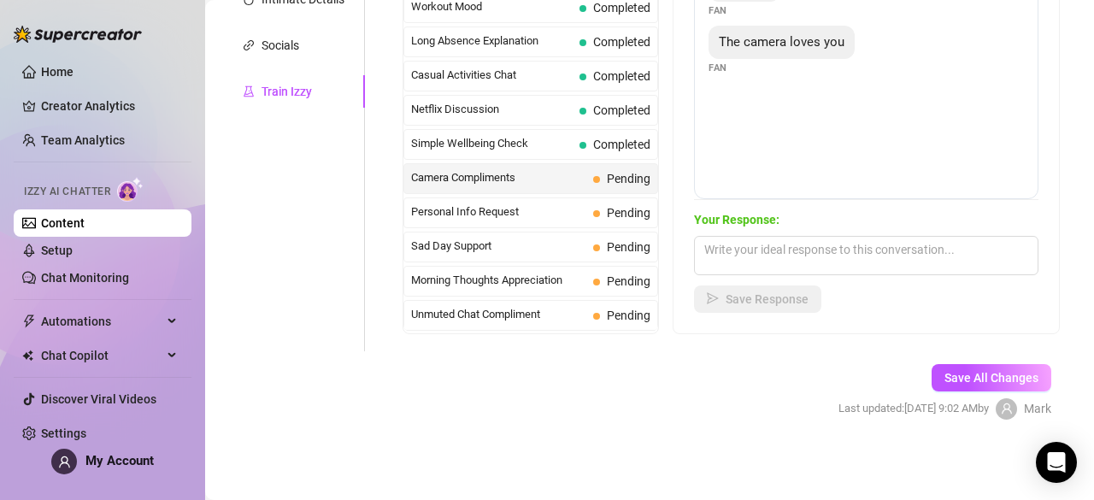
click at [589, 163] on div "Camera Compliments Pending" at bounding box center [530, 178] width 255 height 31
click at [564, 169] on span "Camera Compliments" at bounding box center [498, 177] width 175 height 17
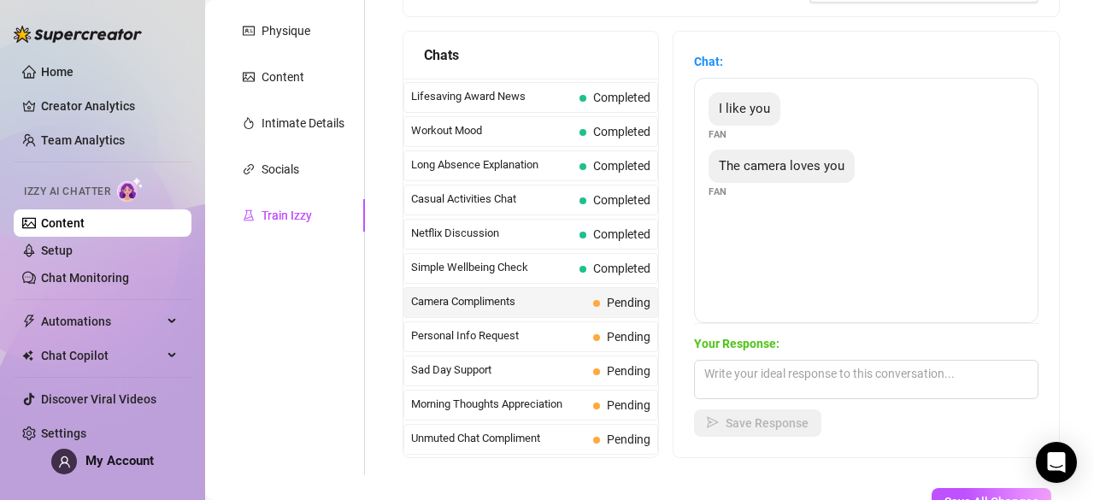
scroll to position [285, 0]
drag, startPoint x: 748, startPoint y: 110, endPoint x: 798, endPoint y: 117, distance: 50.0
click at [798, 117] on div "I like you Fan" at bounding box center [865, 118] width 315 height 50
drag, startPoint x: 730, startPoint y: 167, endPoint x: 872, endPoint y: 166, distance: 142.7
click at [872, 166] on div "The camera loves you Fan" at bounding box center [865, 175] width 315 height 50
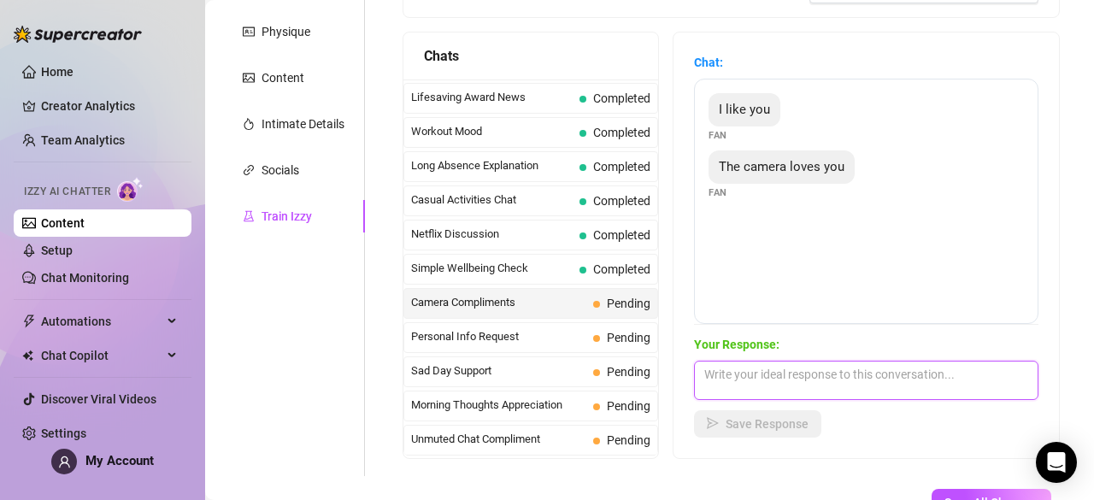
click at [781, 384] on textarea at bounding box center [866, 380] width 344 height 39
paste textarea "awww you’re making me blush 🥰 I love that you like me… and if the camera loves …"
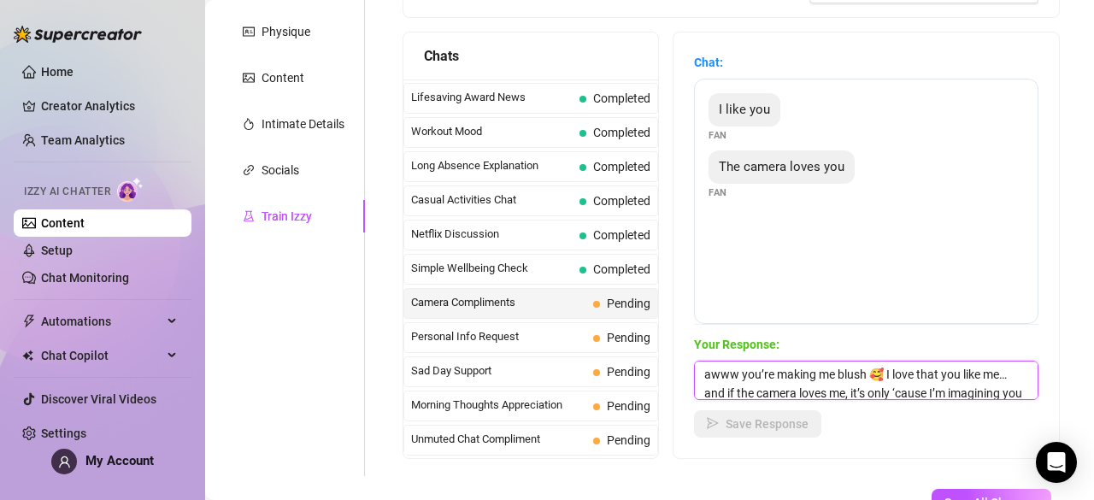
scroll to position [20, 0]
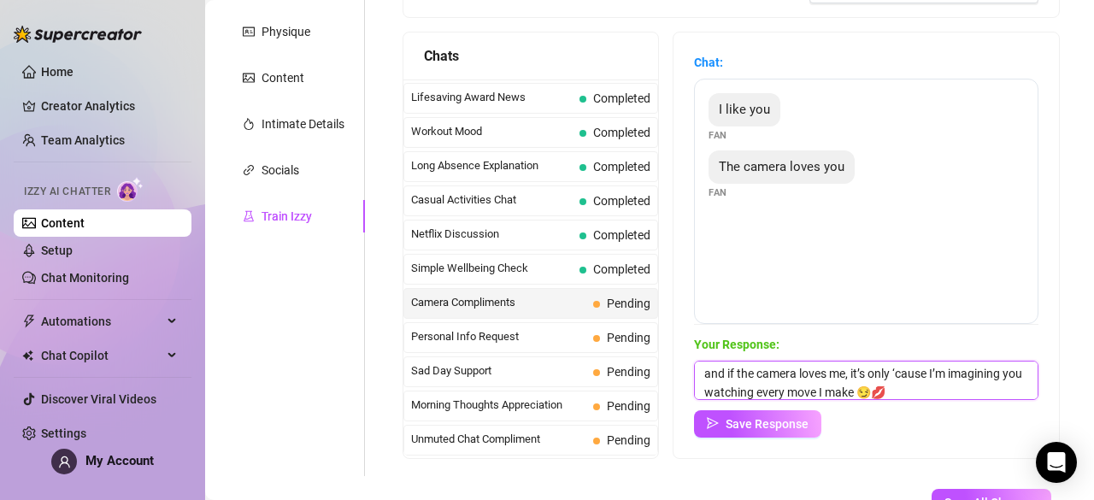
click at [948, 390] on textarea "awww you’re making me blush 🥰 I love that you like me… and if the camera loves …" at bounding box center [866, 380] width 344 height 39
type textarea "awww you’re making me blush 🥰 I love that you like me… and if the camera loves …"
click at [798, 437] on div "Chat: I like you Fan The camera loves you Fan Your Response: awww you’re making…" at bounding box center [865, 244] width 385 height 425
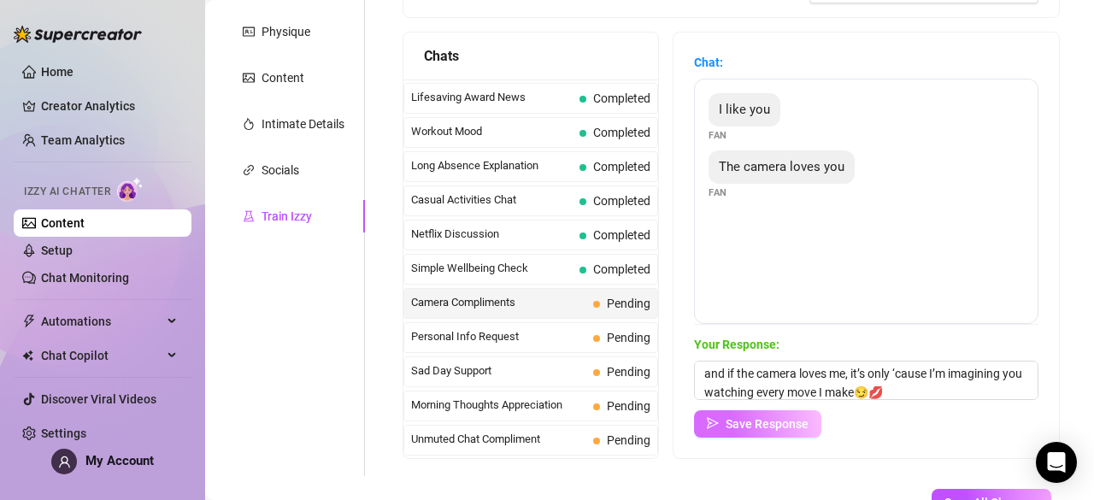
click at [807, 422] on span "Save Response" at bounding box center [766, 424] width 83 height 14
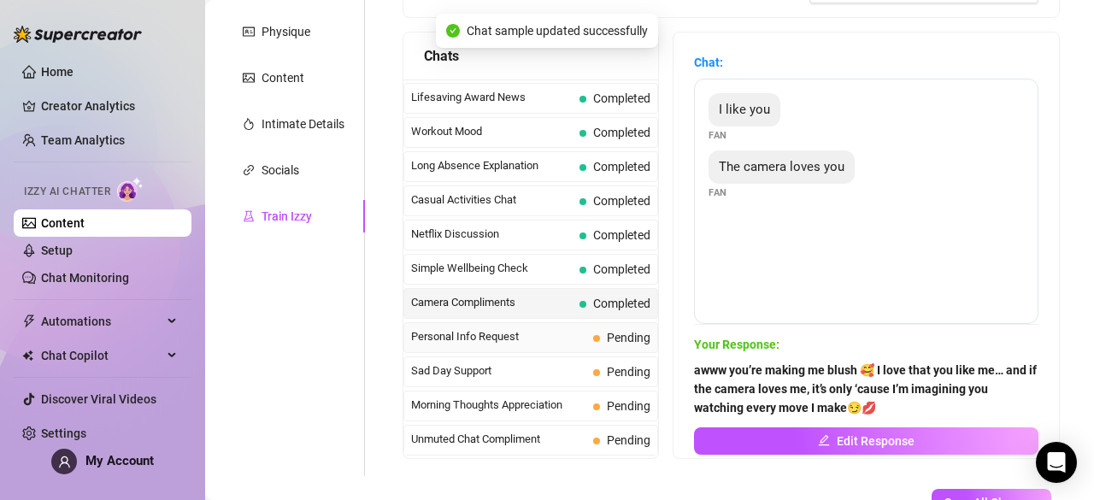
click at [516, 328] on span "Personal Info Request" at bounding box center [498, 336] width 175 height 17
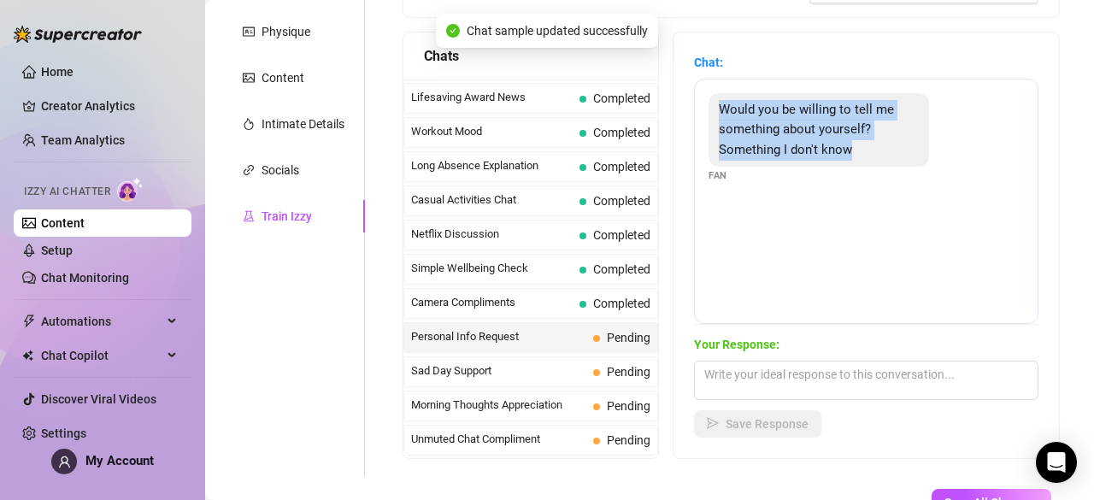
drag, startPoint x: 733, startPoint y: 107, endPoint x: 878, endPoint y: 154, distance: 152.7
click at [878, 154] on div "Would you be willing to tell me something about yourself? Something I don't know" at bounding box center [818, 130] width 220 height 74
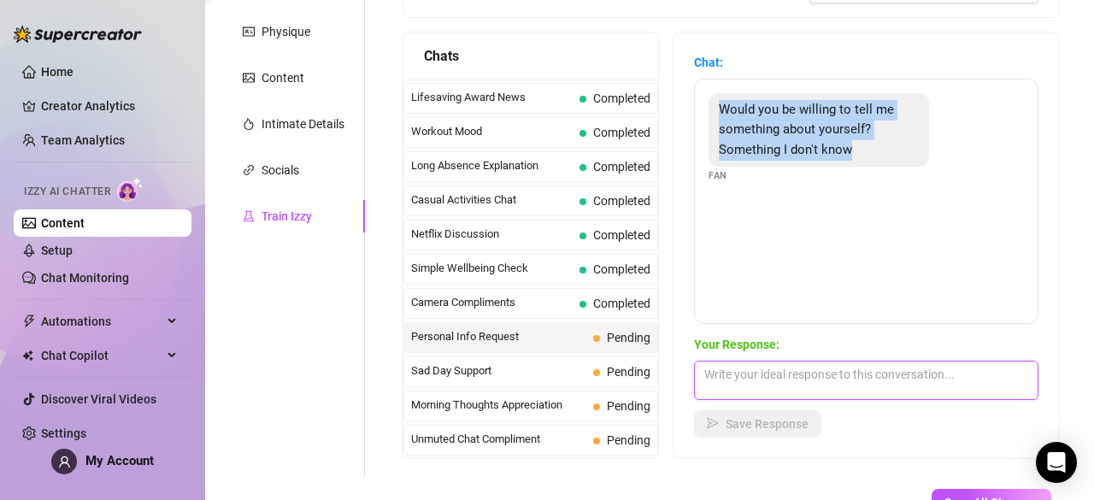
click at [745, 390] on textarea at bounding box center [866, 380] width 344 height 39
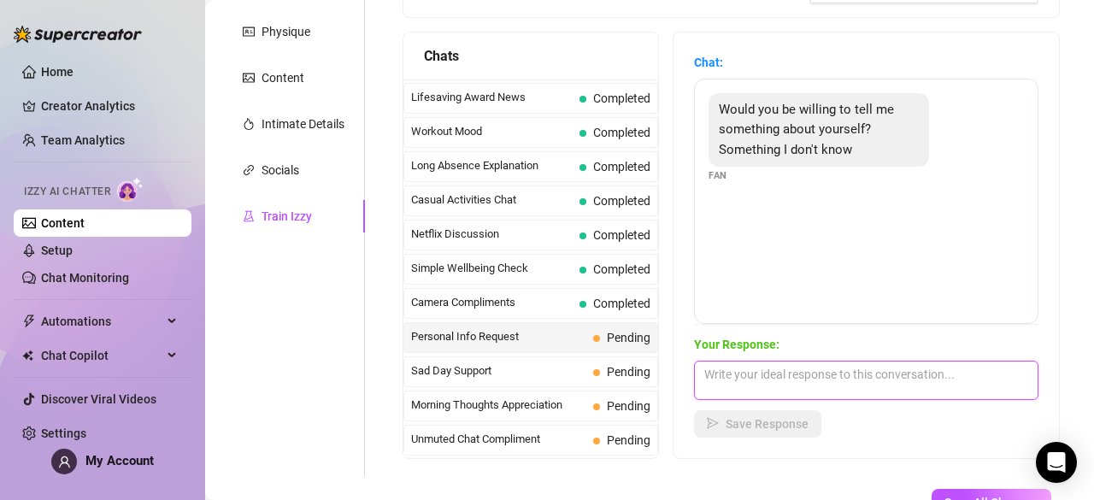
paste textarea "let’s see… not many people know this, but I’m a total night owl 🌙 I always feel…"
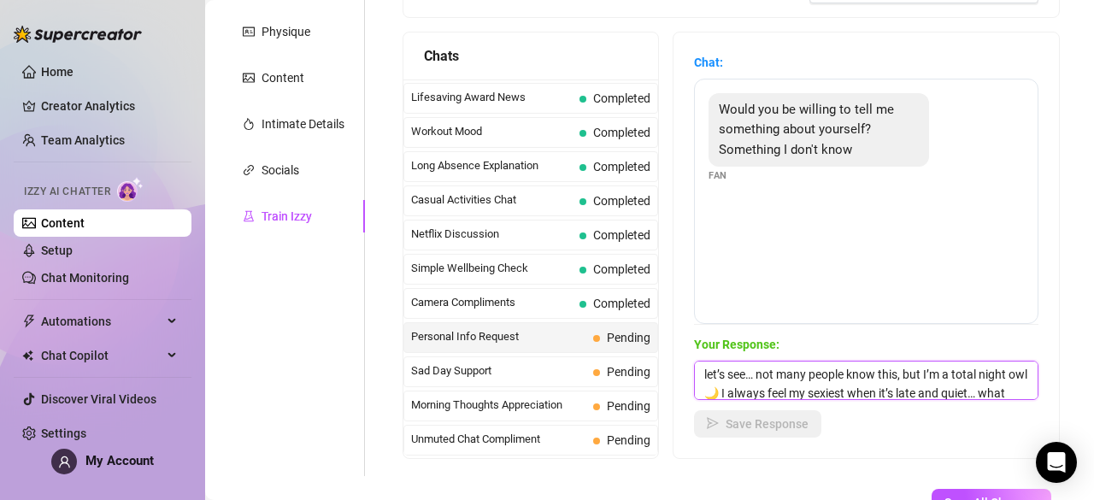
scroll to position [38, 0]
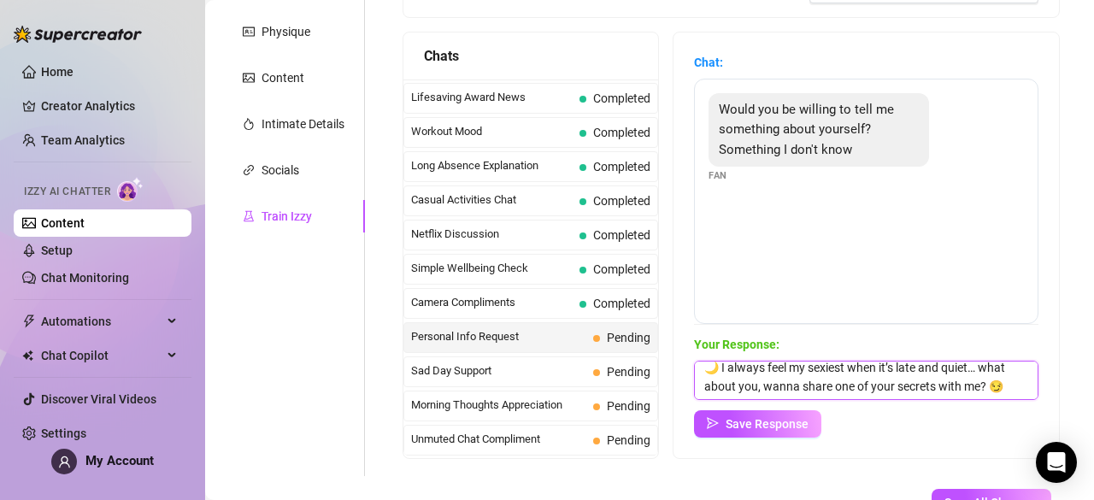
click at [814, 394] on textarea "let’s see… not many people know this, but I’m a total night owl 🌙 I always feel…" at bounding box center [866, 380] width 344 height 39
type textarea "let’s see… not many people know this, but I’m a total night owl 🌙 I always feel…"
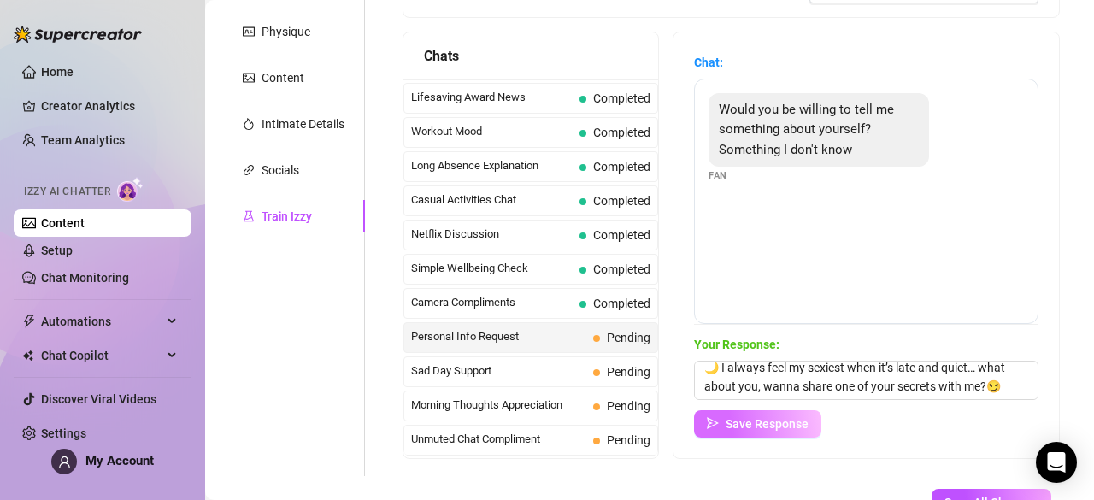
click at [791, 424] on span "Save Response" at bounding box center [766, 424] width 83 height 14
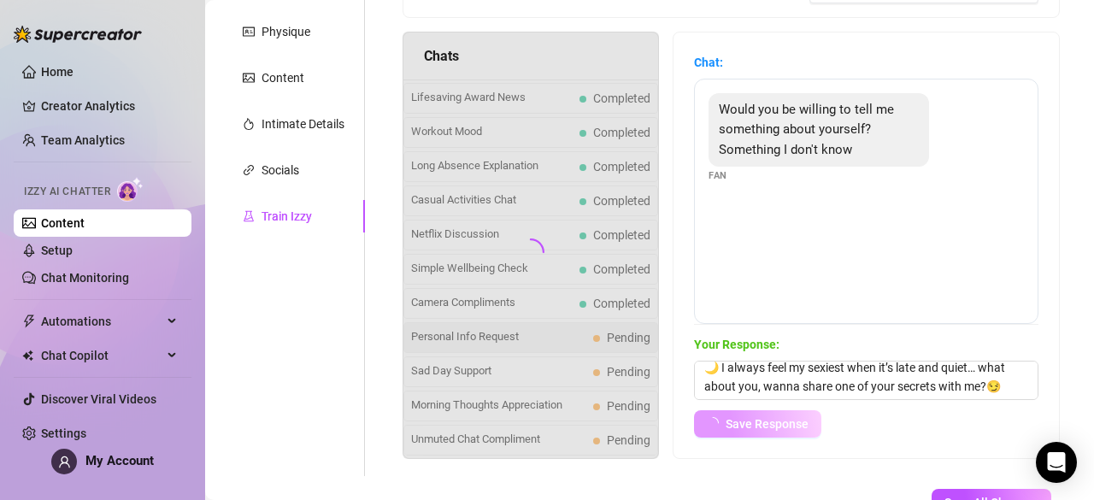
click at [791, 424] on span "Save Response" at bounding box center [766, 424] width 83 height 14
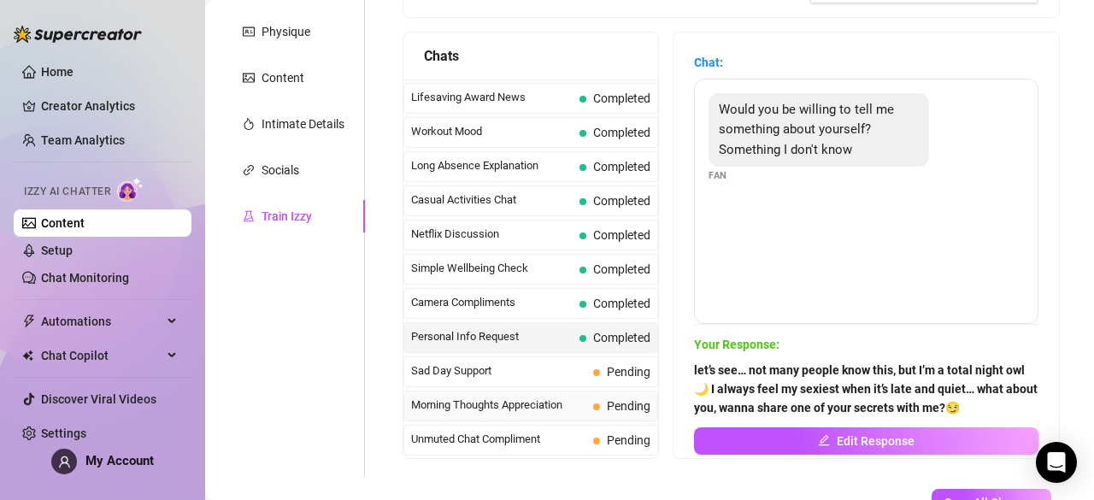
click at [603, 396] on span "Pending" at bounding box center [621, 405] width 57 height 19
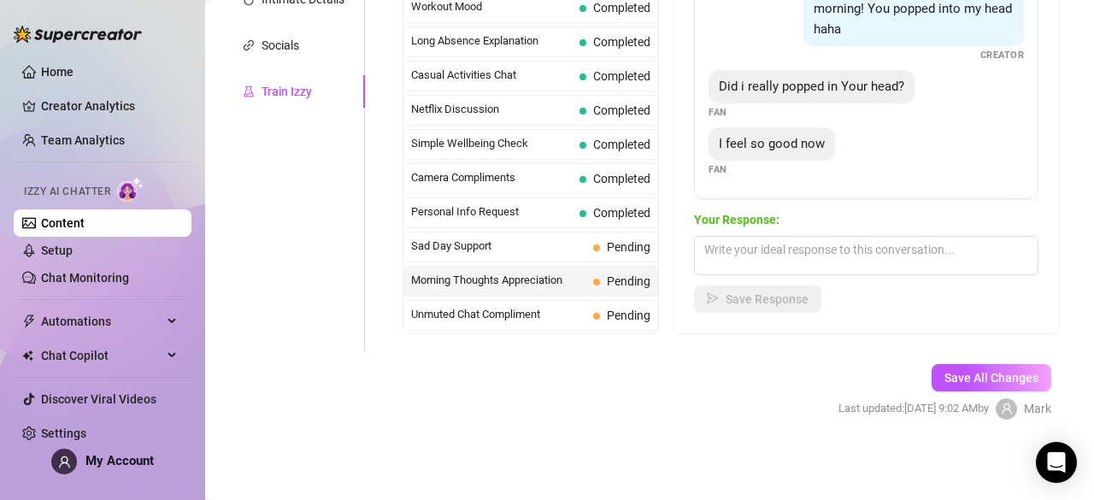
scroll to position [166, 0]
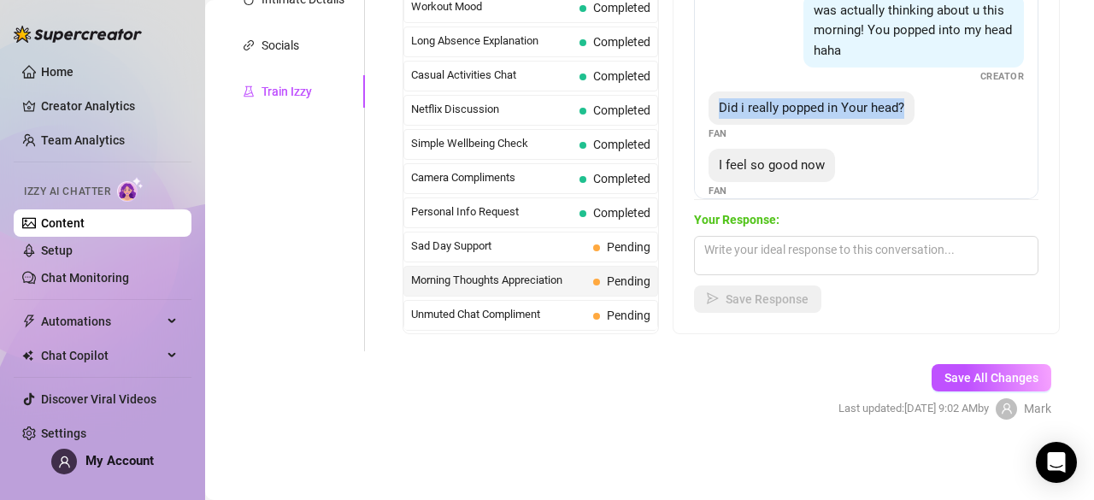
drag, startPoint x: 726, startPoint y: 102, endPoint x: 779, endPoint y: 127, distance: 58.8
click at [779, 126] on div "Did i really popped in Your head?" at bounding box center [811, 108] width 206 height 34
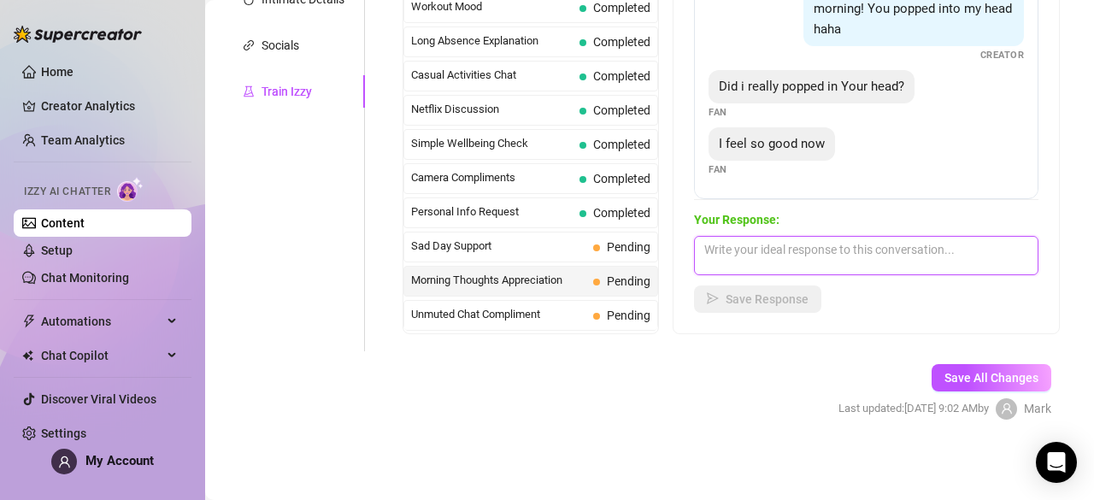
click at [794, 261] on textarea at bounding box center [866, 255] width 344 height 39
paste textarea "mmh yes you did 😘 you sneak into my thoughts more than you realize…"
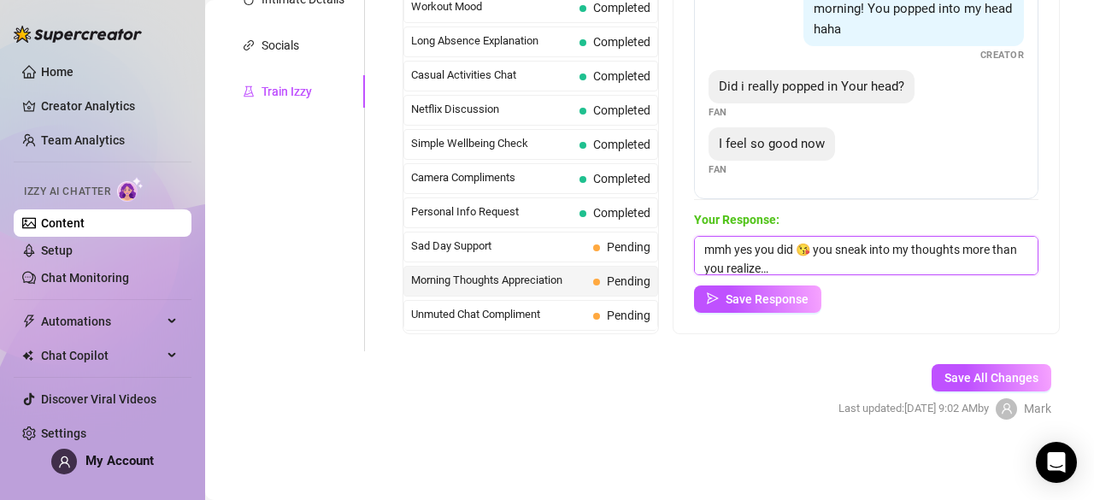
scroll to position [1, 0]
click at [865, 272] on textarea "mmh yes you did 😘 you sneak into my thoughts more than you realize…" at bounding box center [866, 255] width 344 height 39
type textarea "mmh yes you did 😘 you sneak into my thoughts more than you realize…"
click at [819, 300] on button "Save Response" at bounding box center [757, 298] width 127 height 27
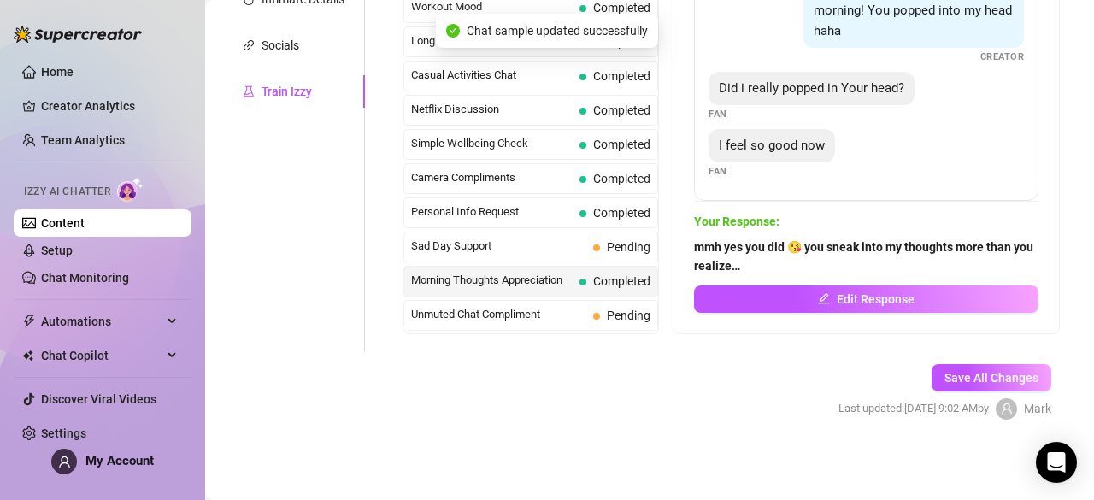
scroll to position [203, 0]
click at [581, 203] on span "Completed" at bounding box center [614, 212] width 71 height 19
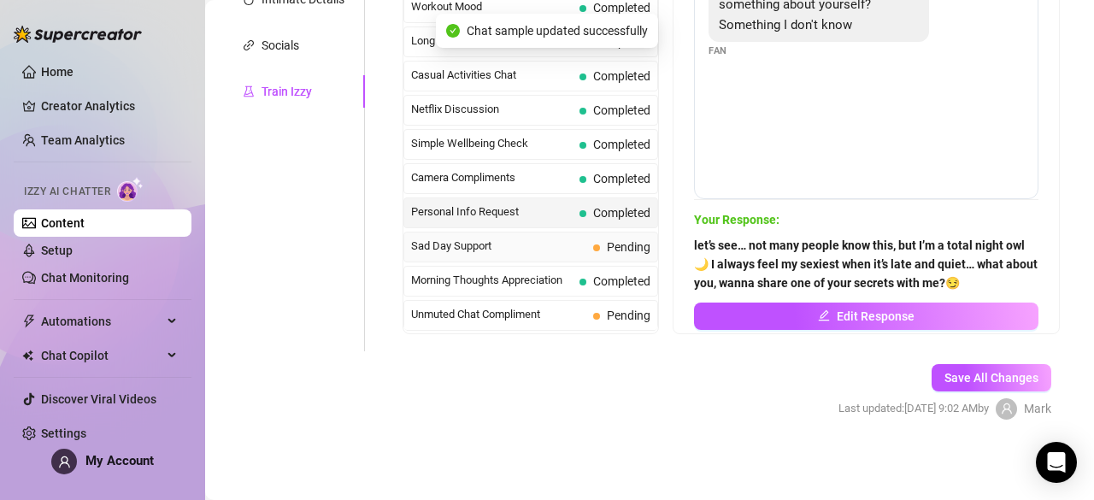
click at [579, 238] on span "Sad Day Support" at bounding box center [498, 246] width 175 height 17
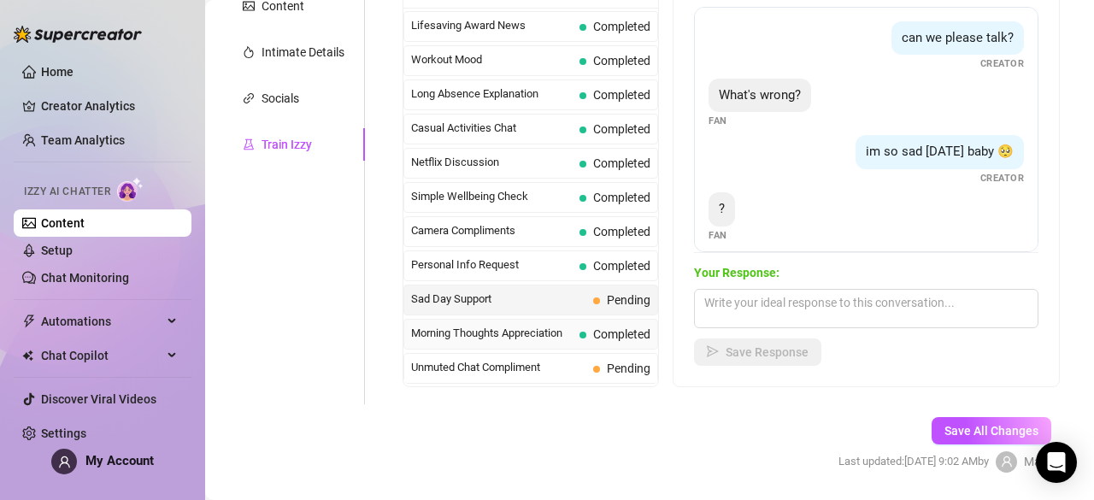
scroll to position [410, 0]
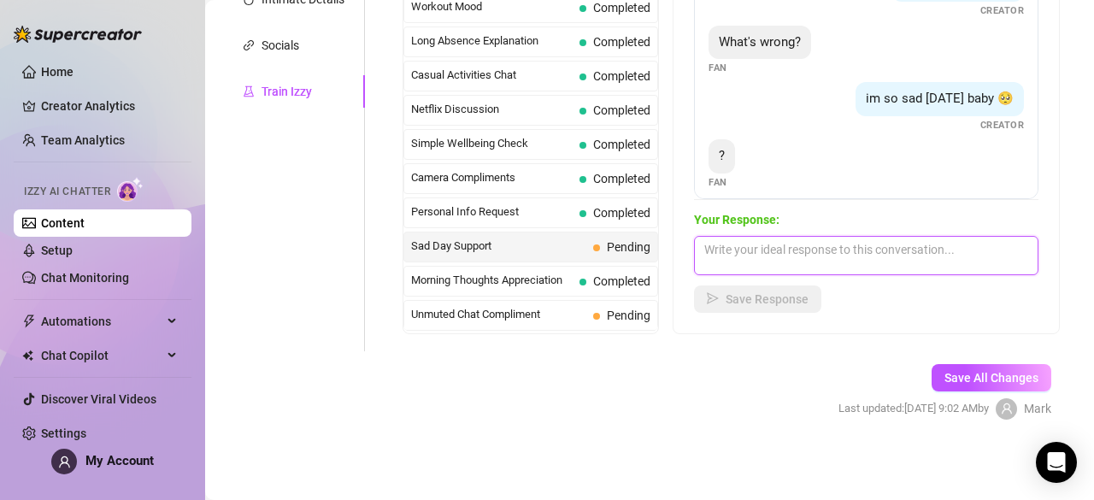
click at [751, 255] on textarea at bounding box center [866, 255] width 344 height 39
paste textarea "I don’t even know… just one of those days where I feel low 🥺 I just need you to…"
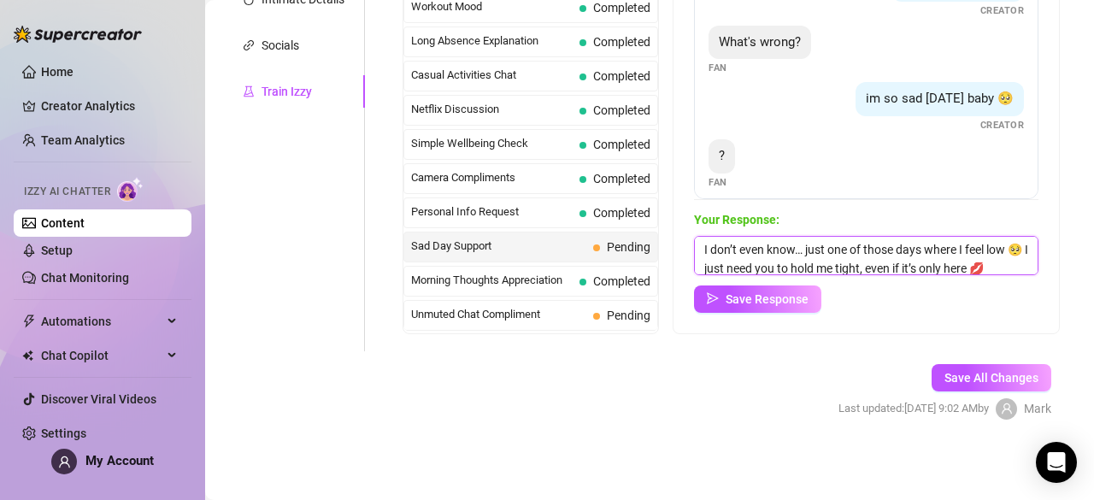
scroll to position [20, 0]
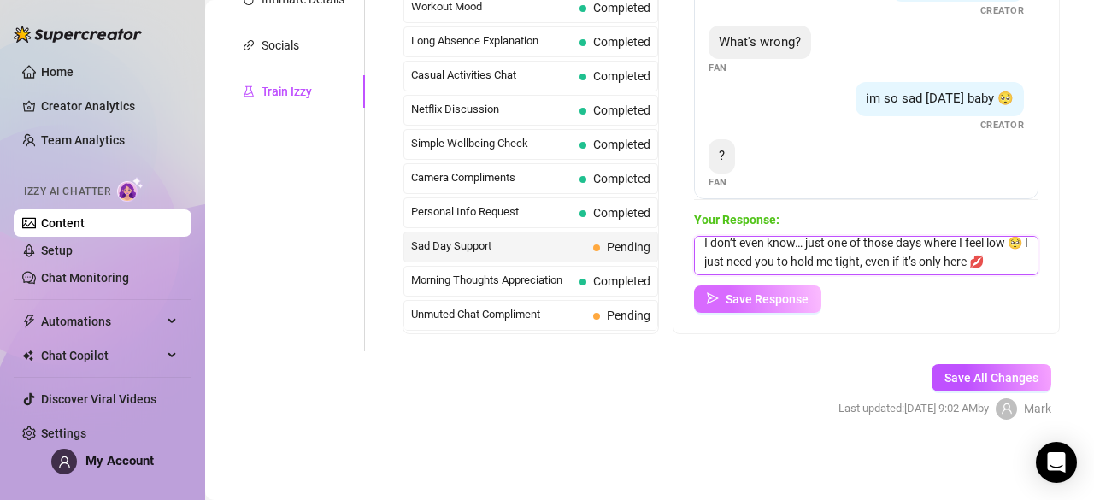
type textarea "I don’t even know… just one of those days where I feel low 🥺 I just need you to…"
click at [788, 303] on span "Save Response" at bounding box center [766, 299] width 83 height 14
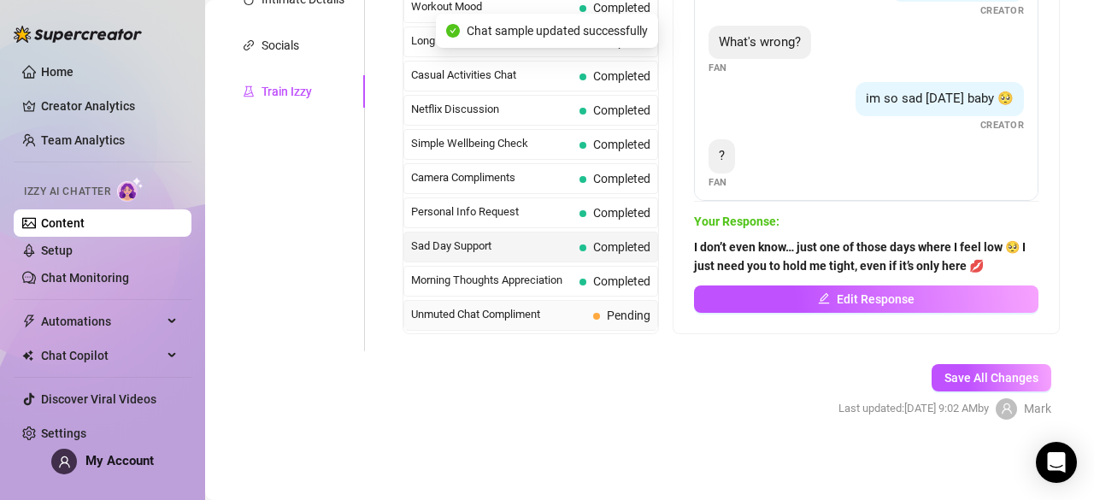
click at [612, 308] on span "Pending" at bounding box center [629, 315] width 44 height 14
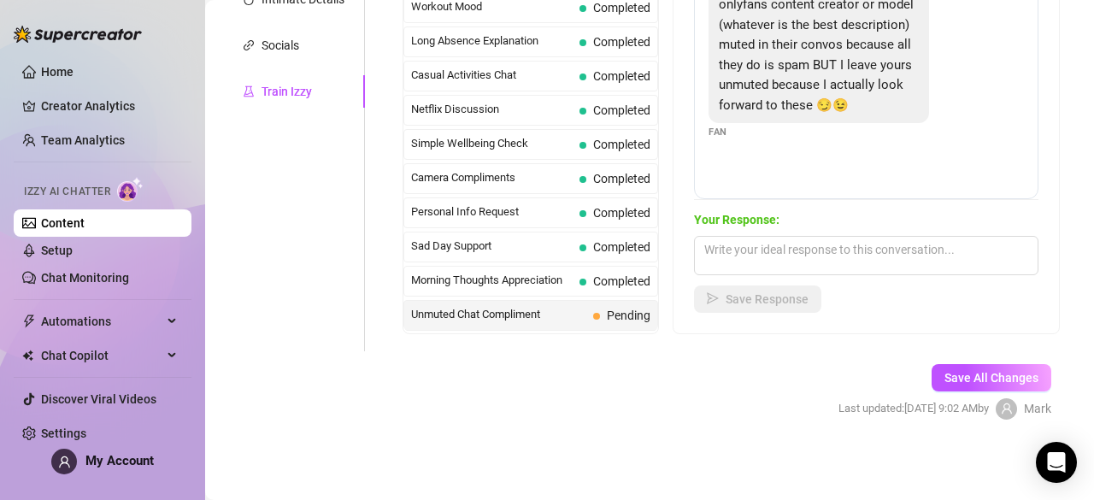
scroll to position [262, 0]
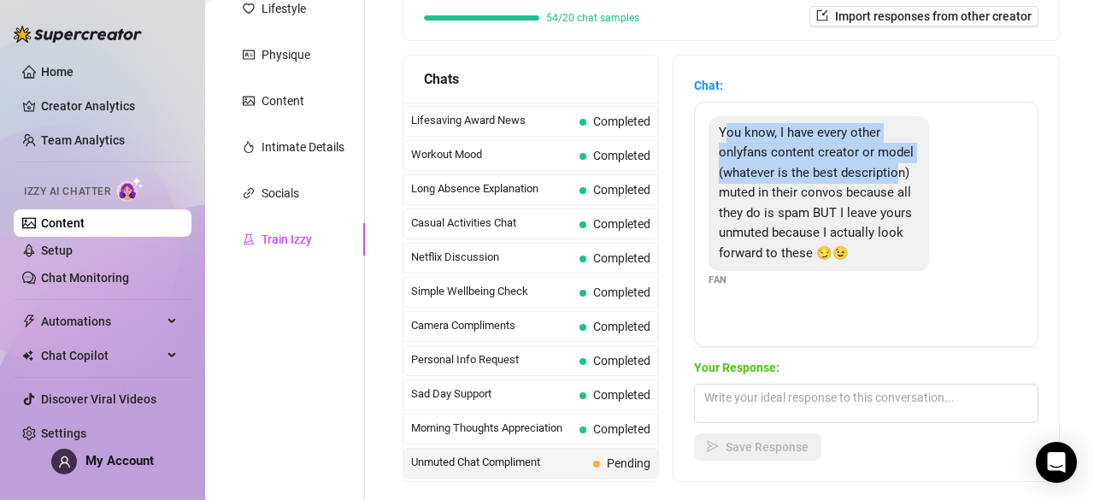
drag, startPoint x: 734, startPoint y: 137, endPoint x: 786, endPoint y: 184, distance: 70.2
click at [786, 184] on span "You know, I have every other onlyfans content creator or model (whatever is the…" at bounding box center [816, 193] width 195 height 136
click at [737, 133] on span "You know, I have every other onlyfans content creator or model (whatever is the…" at bounding box center [816, 193] width 195 height 136
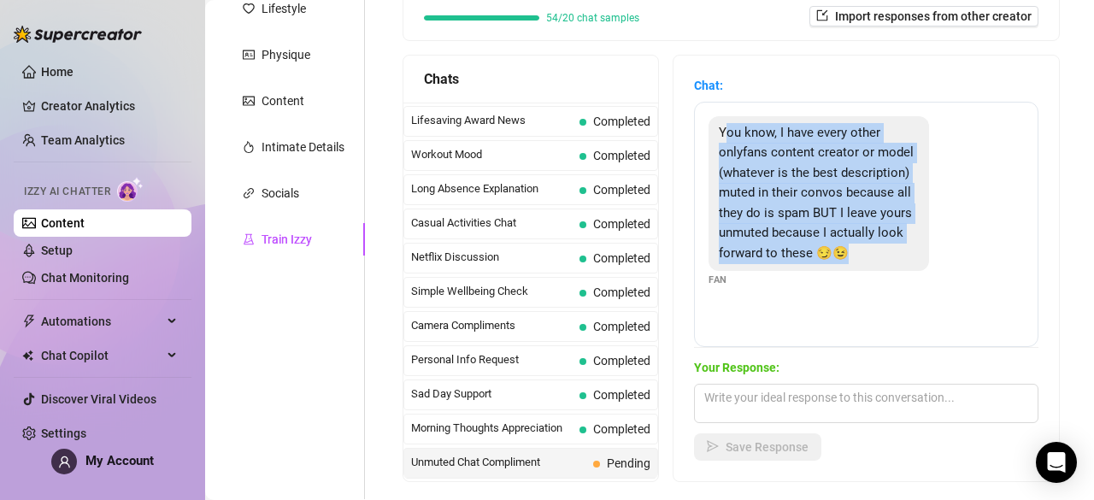
drag, startPoint x: 735, startPoint y: 132, endPoint x: 875, endPoint y: 288, distance: 209.3
click at [875, 271] on div "You know, I have every other onlyfans content creator or model (whatever is the…" at bounding box center [818, 193] width 220 height 155
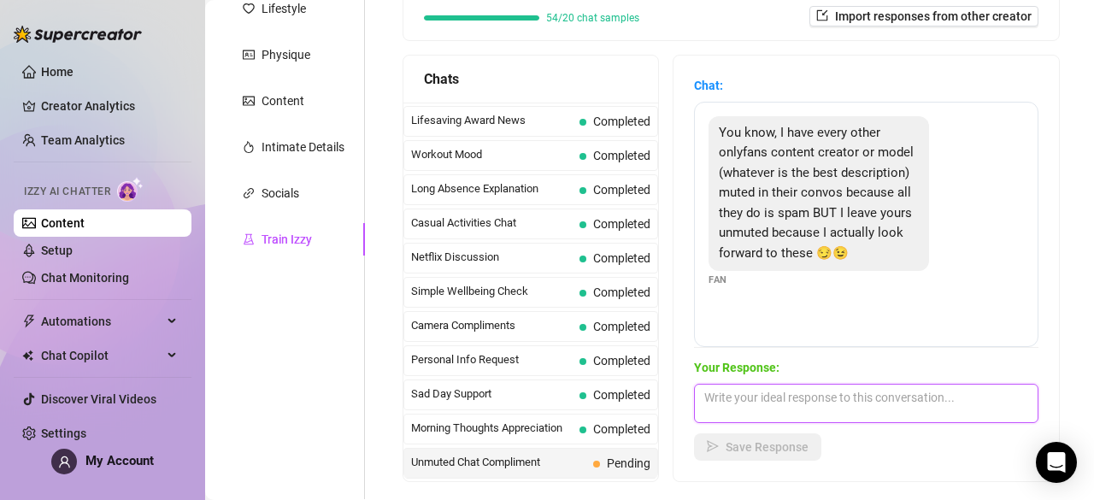
click at [796, 403] on textarea at bounding box center [866, 403] width 344 height 39
paste textarea "aww that means so much to me 🥰 I never wanna just spam you… I want our chats to…"
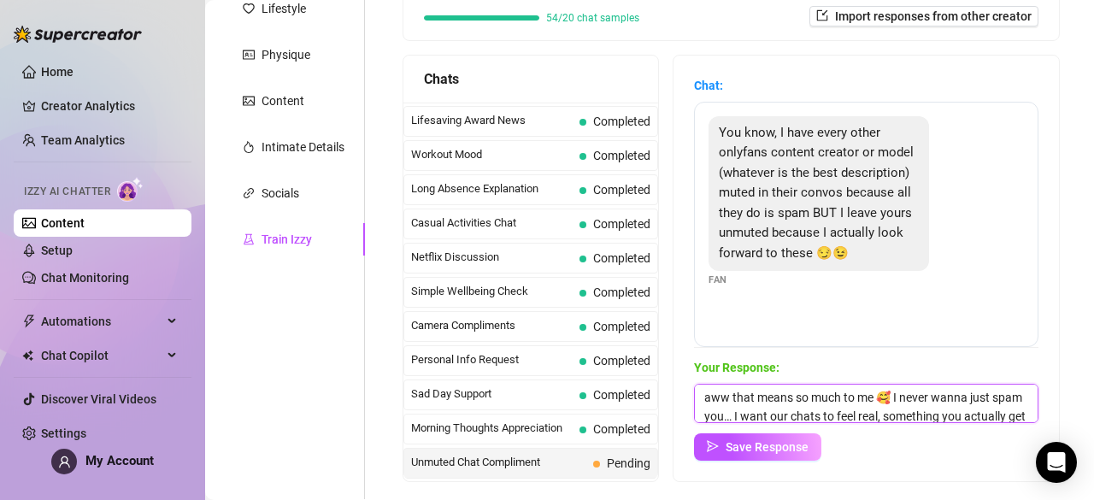
scroll to position [20, 0]
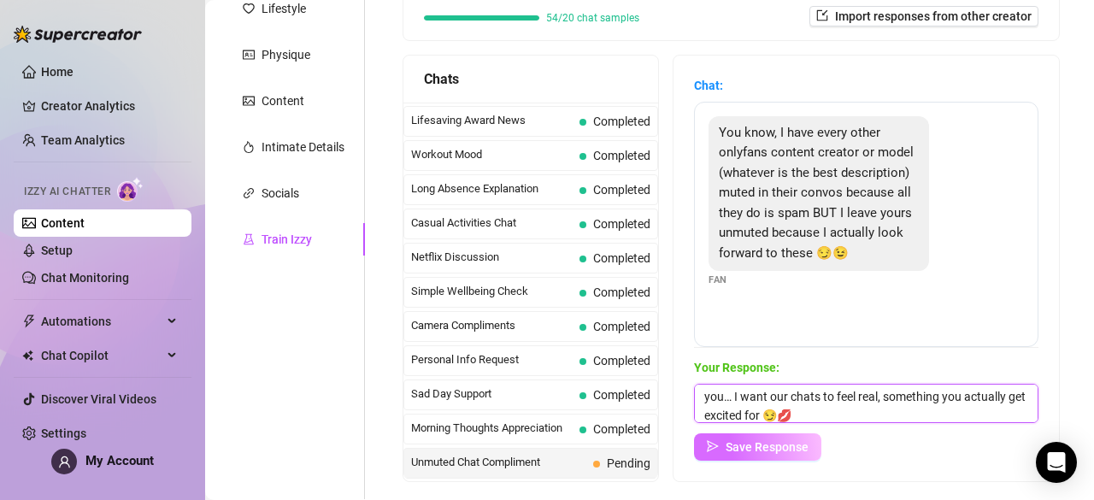
type textarea "aww that means so much to me 🥰 I never wanna just spam you… I want our chats to…"
click at [786, 442] on span "Save Response" at bounding box center [766, 447] width 83 height 14
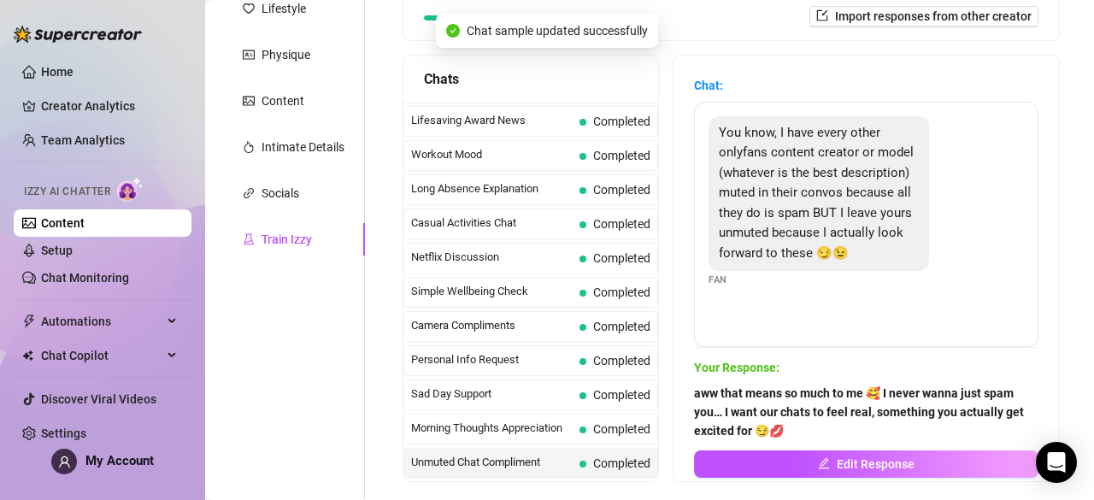
click at [569, 488] on span "Missed Live Stream" at bounding box center [498, 496] width 175 height 17
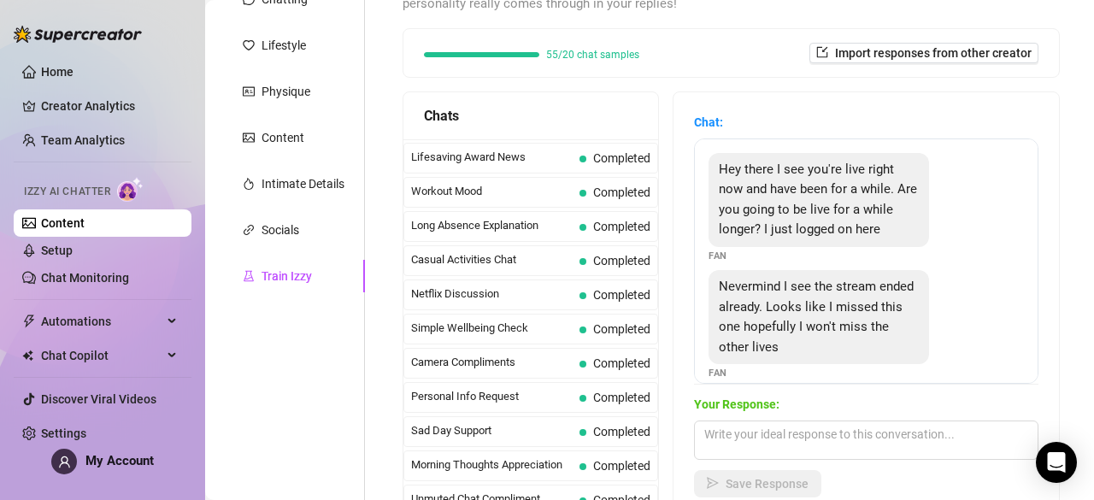
scroll to position [226, 0]
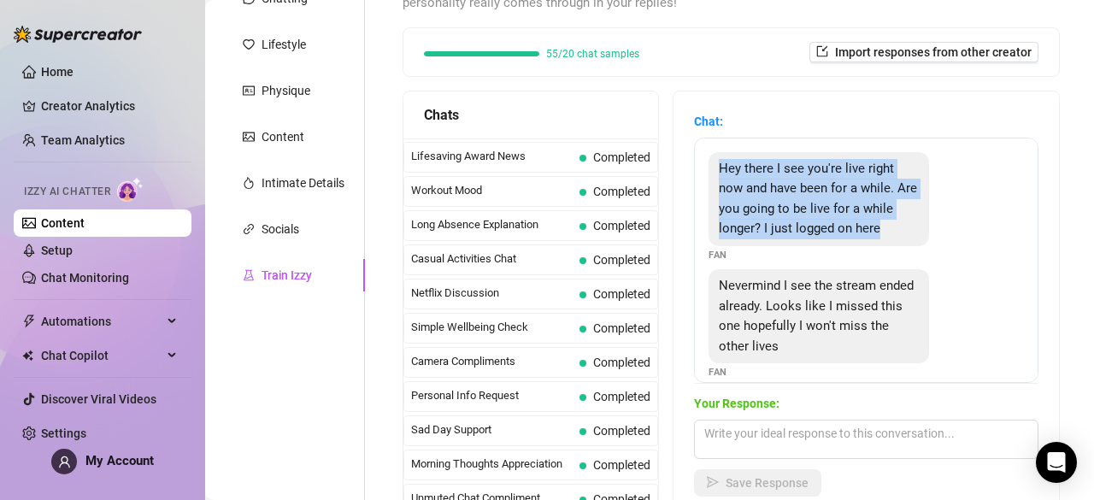
drag, startPoint x: 726, startPoint y: 161, endPoint x: 842, endPoint y: 245, distance: 142.5
click at [842, 245] on div "Hey there I see you're live right now and have been for a while. Are you going …" at bounding box center [818, 199] width 220 height 94
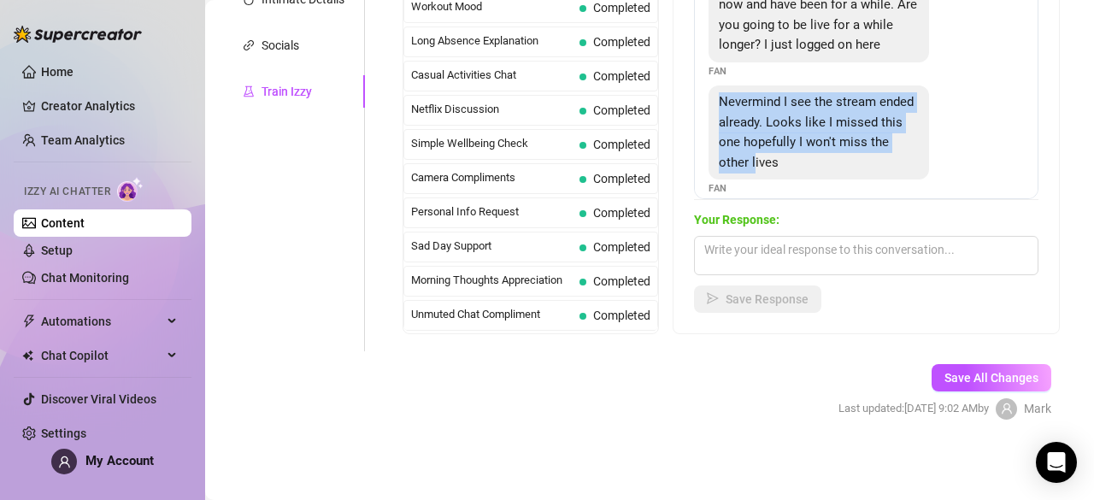
scroll to position [38, 0]
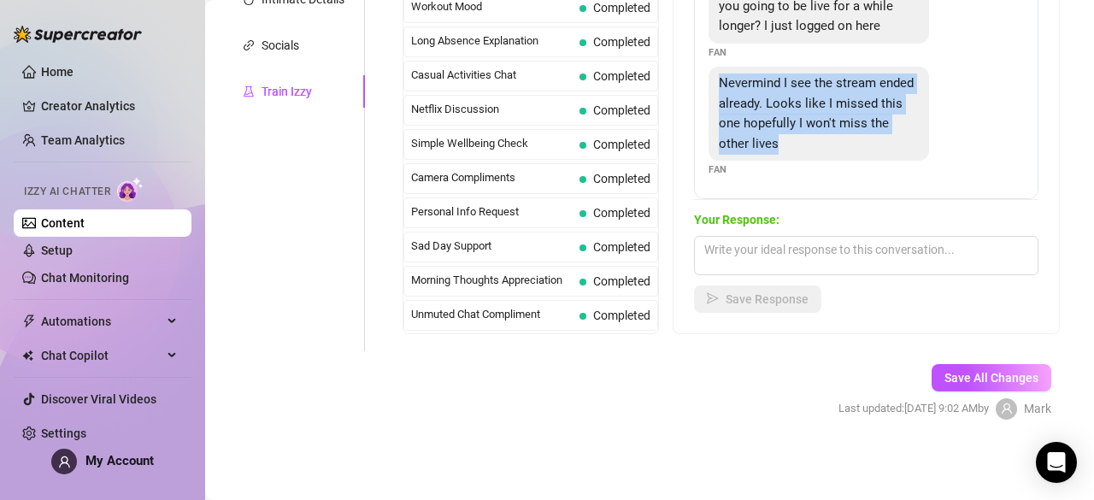
drag, startPoint x: 728, startPoint y: 122, endPoint x: 872, endPoint y: 161, distance: 149.4
click at [872, 161] on div "Nevermind I see the stream ended already. Looks like I missed this one hopefull…" at bounding box center [818, 114] width 220 height 94
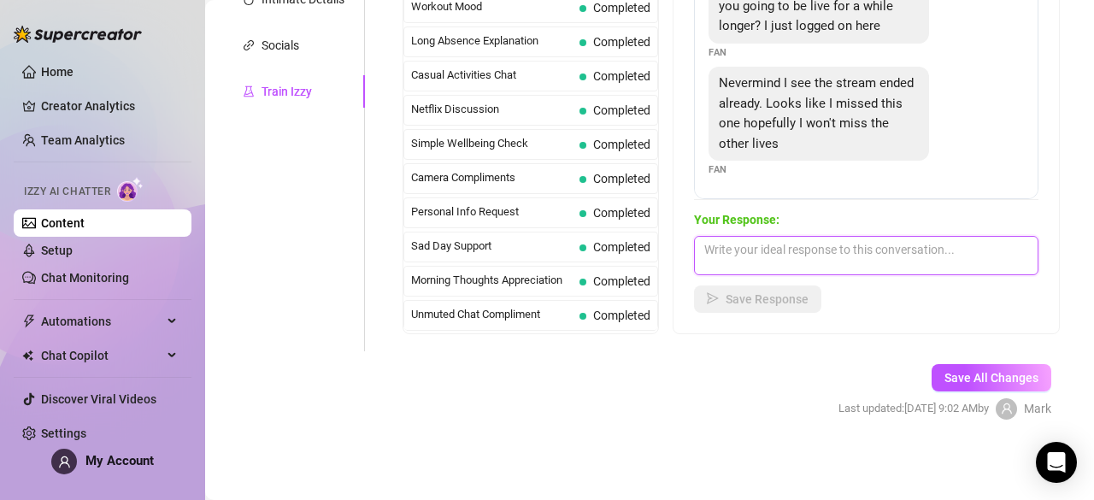
click at [795, 245] on textarea at bounding box center [866, 255] width 344 height 39
paste textarea "hehe I don’t actually do lives, babe 😘 maybe one day… for now I love spoiling y…"
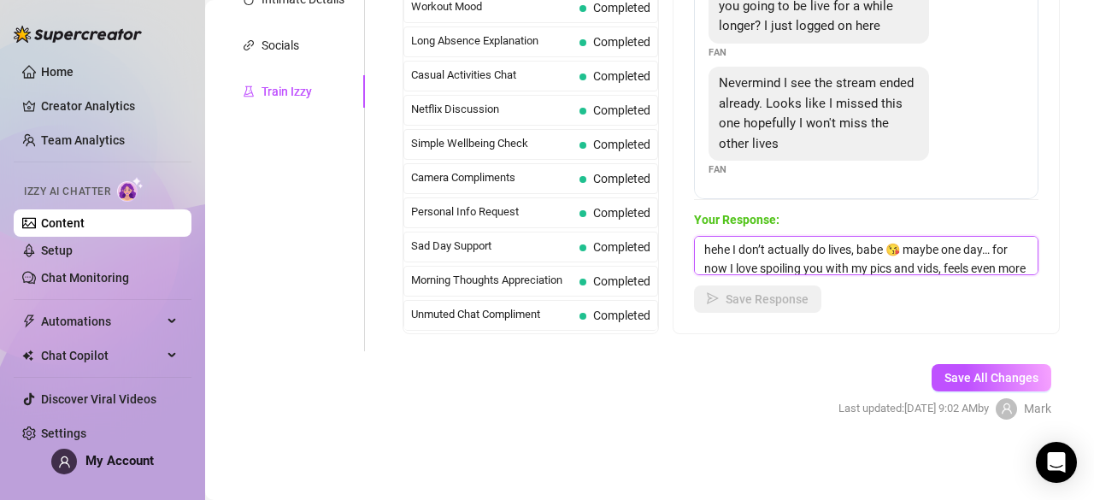
scroll to position [20, 0]
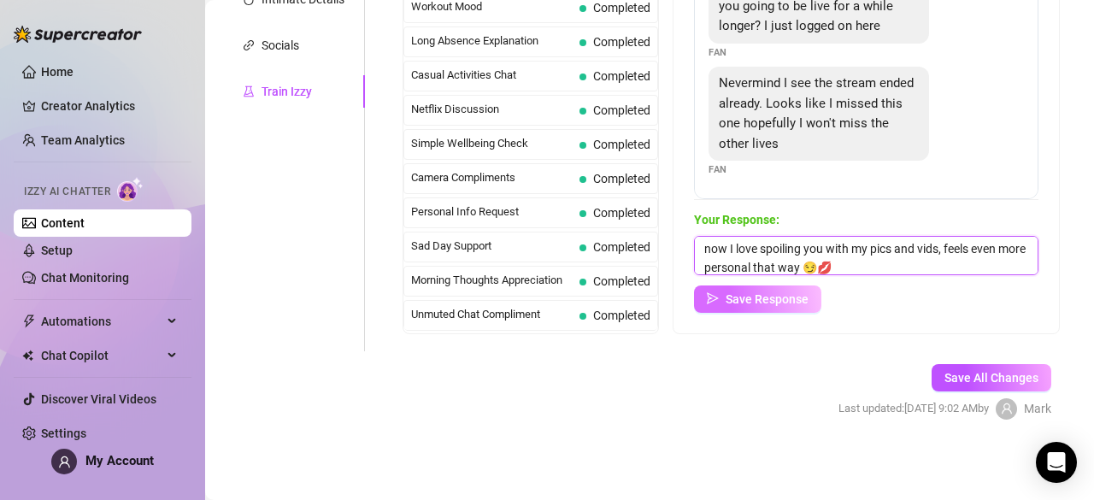
type textarea "hehe I don’t actually do lives, babe 😘 maybe one day… for now I love spoiling y…"
click at [777, 307] on button "Save Response" at bounding box center [757, 298] width 127 height 27
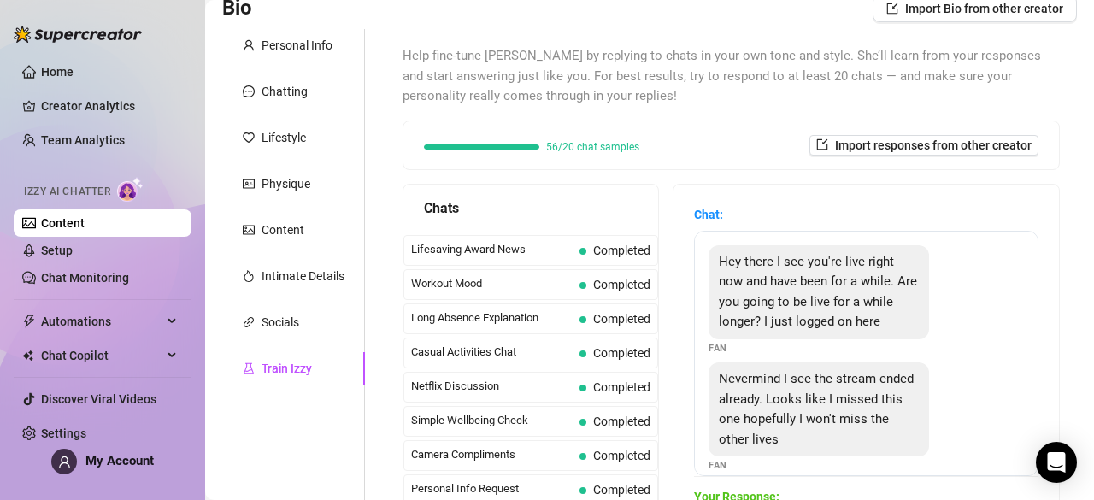
scroll to position [0, 0]
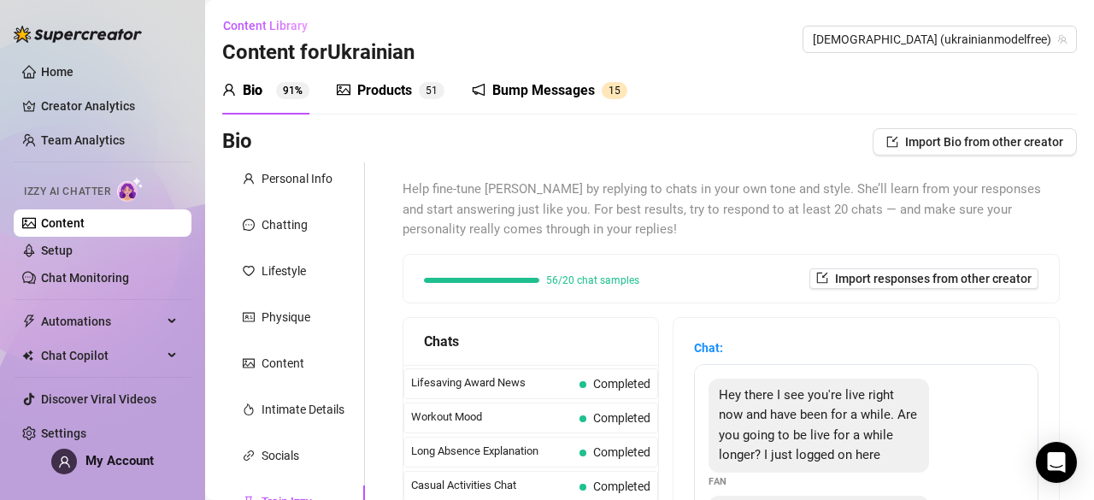
click at [399, 89] on div "Products" at bounding box center [384, 90] width 55 height 21
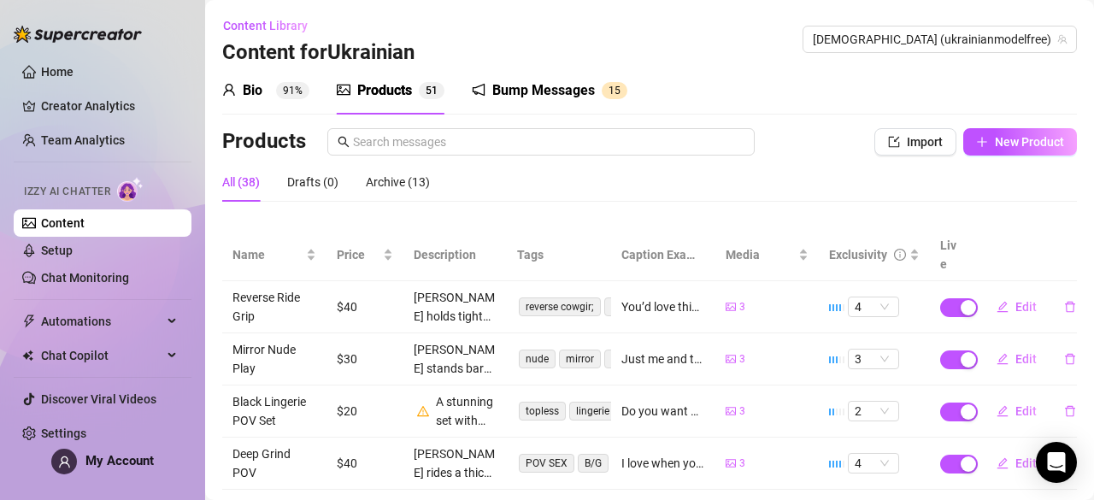
click at [293, 107] on div "Bio 91%" at bounding box center [265, 91] width 87 height 48
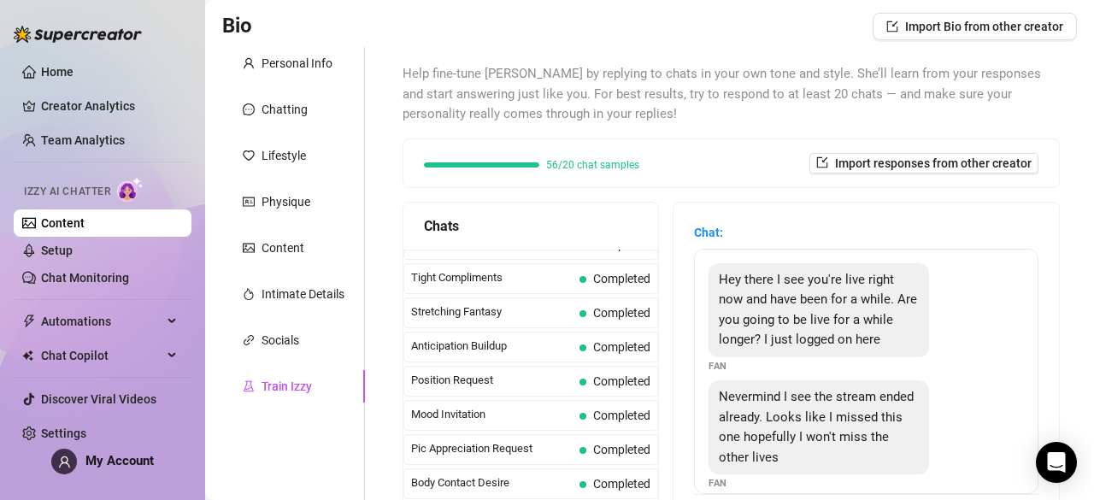
scroll to position [116, 0]
click at [704, 167] on div "56/20 chat samples Import responses from other creator" at bounding box center [731, 162] width 614 height 21
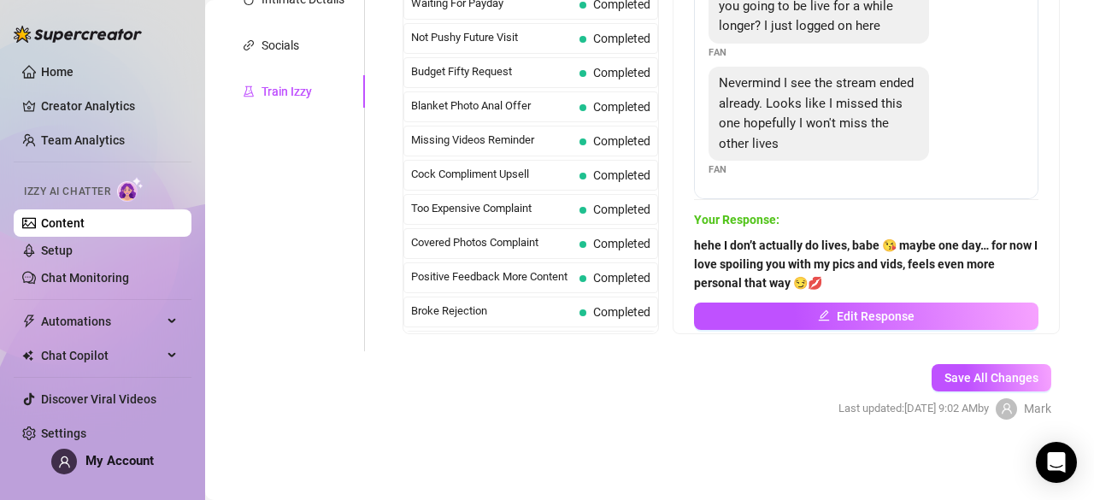
scroll to position [0, 0]
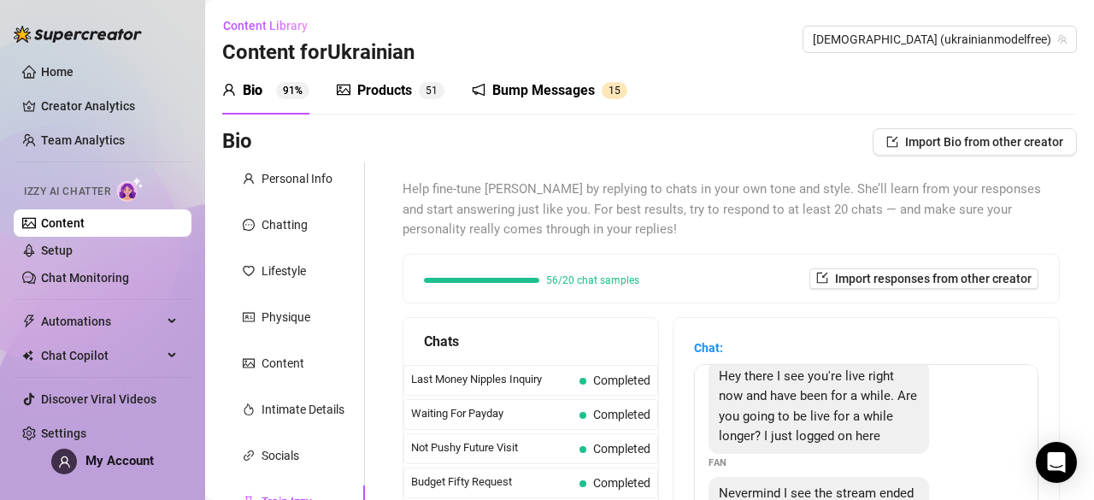
click at [390, 107] on div "Products 5 1" at bounding box center [391, 91] width 108 height 48
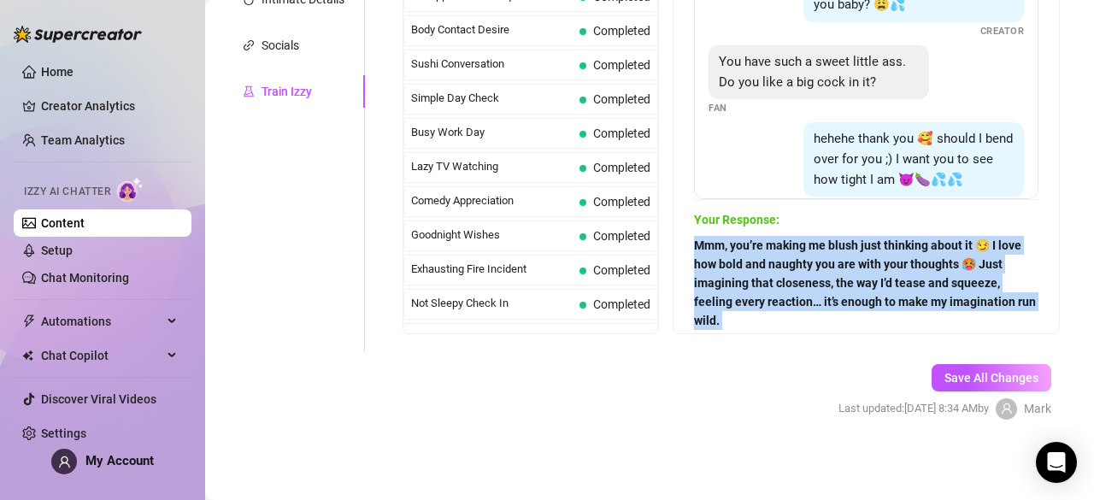
scroll to position [1135, 0]
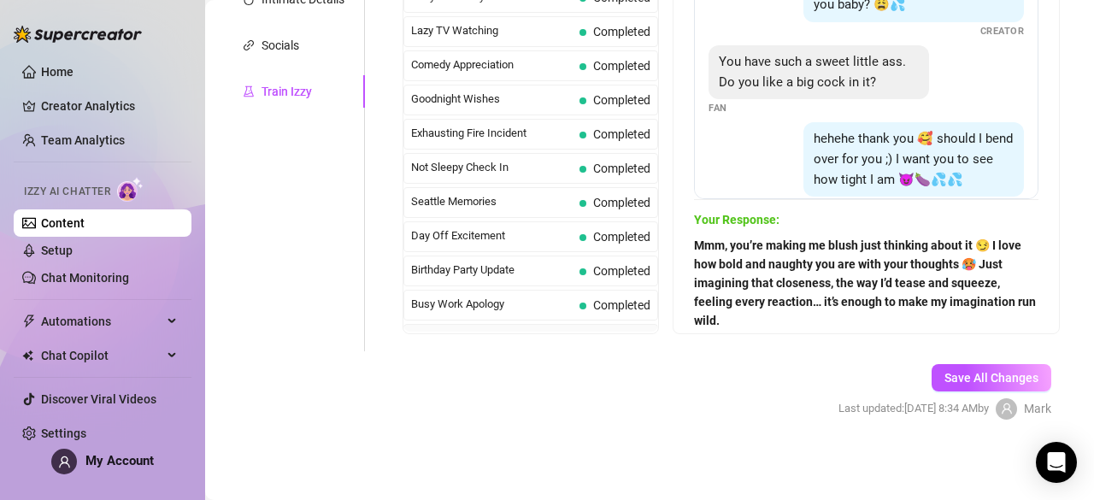
click at [512, 330] on span "Lifesaving Award News" at bounding box center [491, 338] width 161 height 17
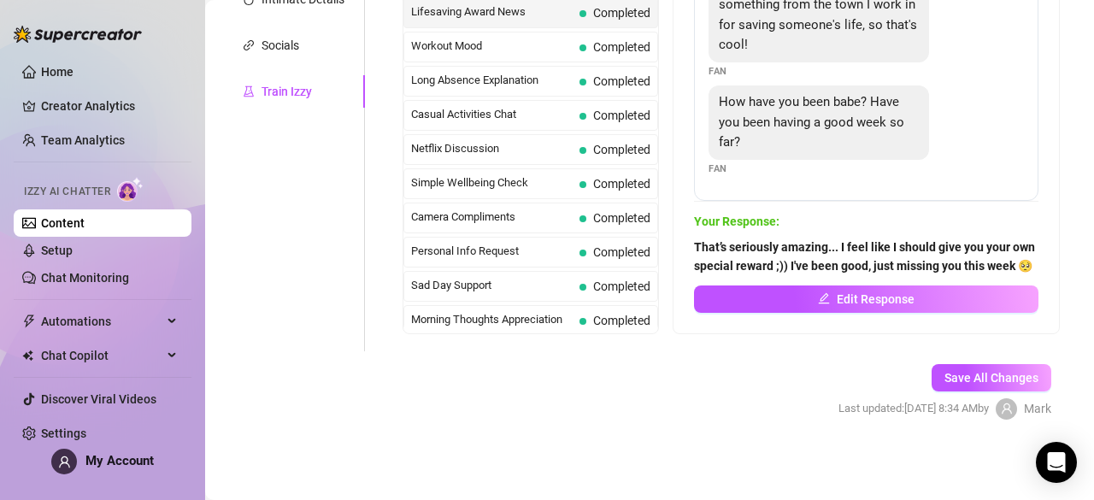
scroll to position [1500, 0]
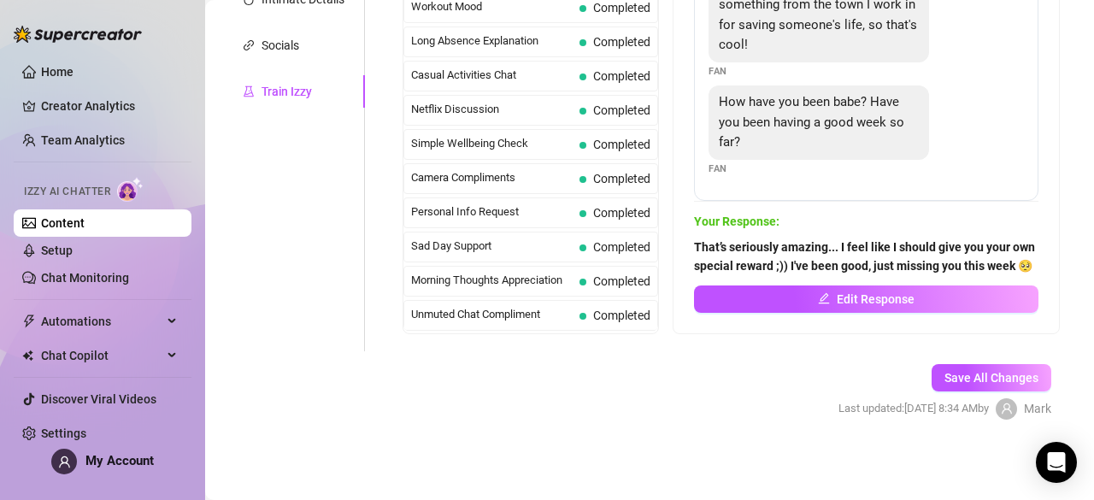
click at [510, 340] on span "Missed Live Stream" at bounding box center [491, 348] width 161 height 17
